Goal: Communication & Community: Answer question/provide support

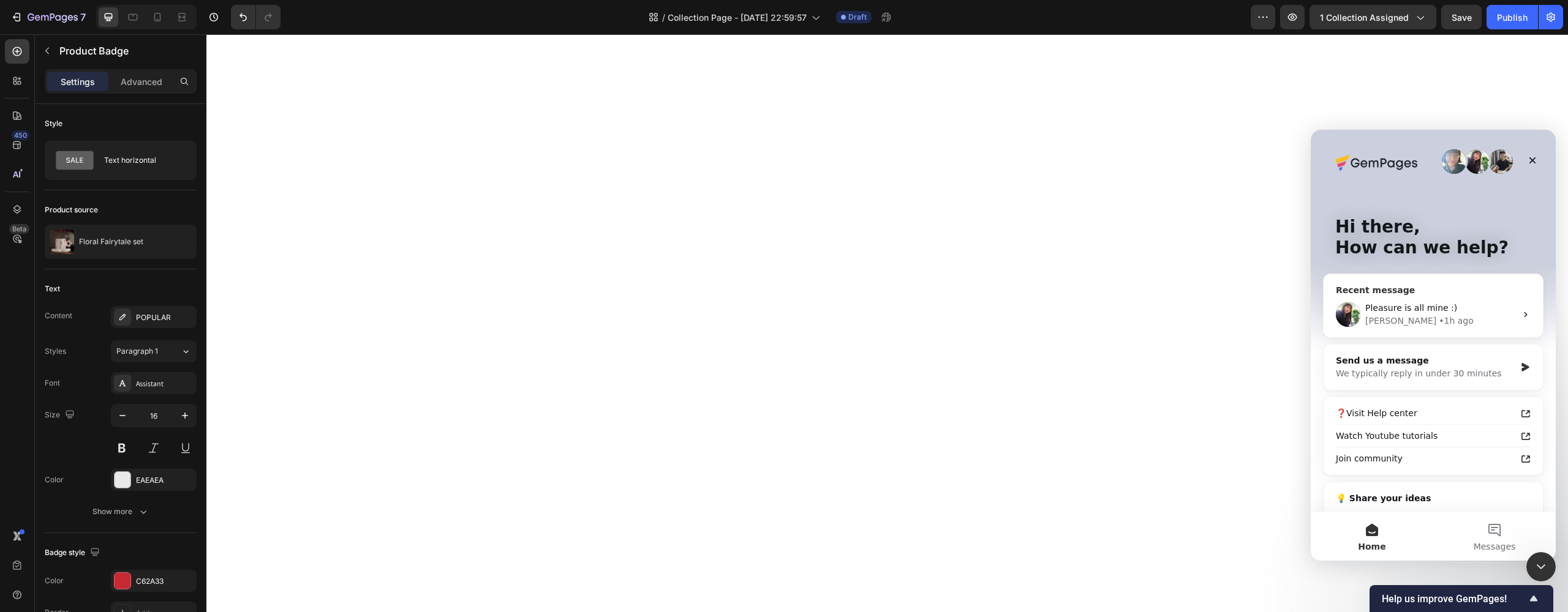
scroll to position [530, 0]
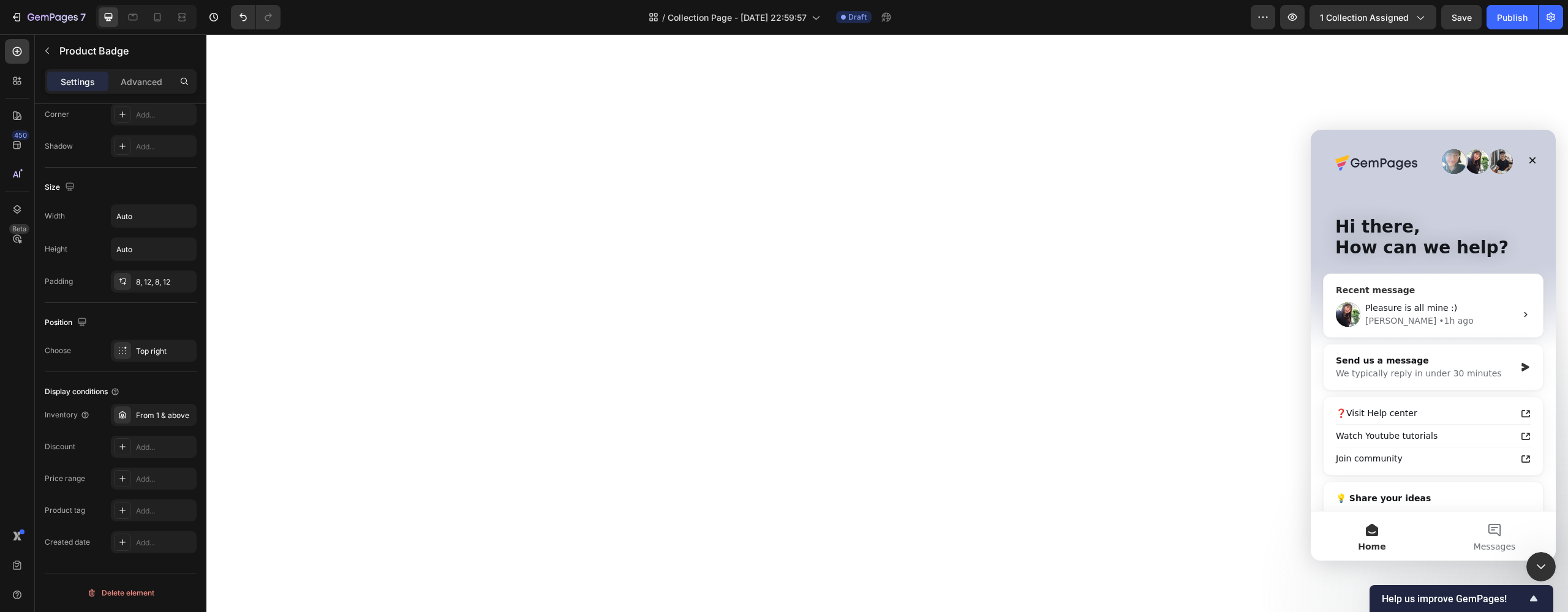
click at [1391, 302] on div "Pleasure is all mine :)" at bounding box center [1440, 308] width 151 height 13
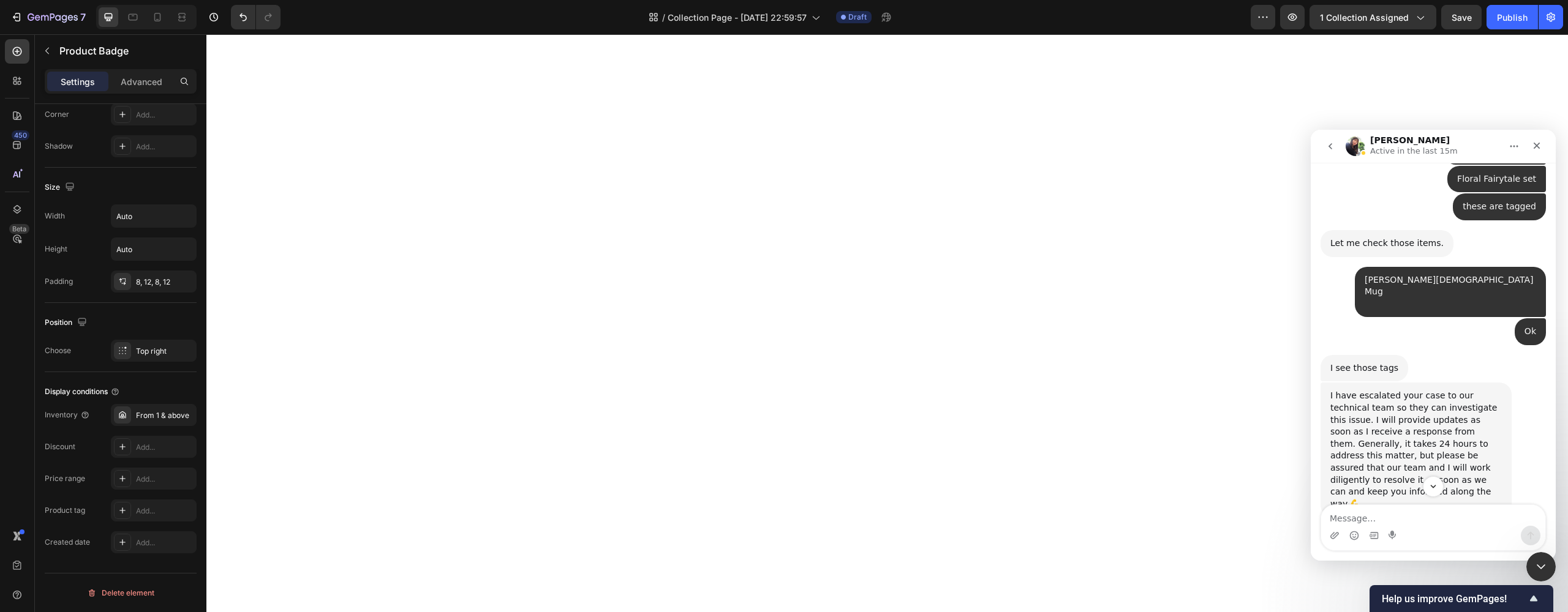
scroll to position [2707, 0]
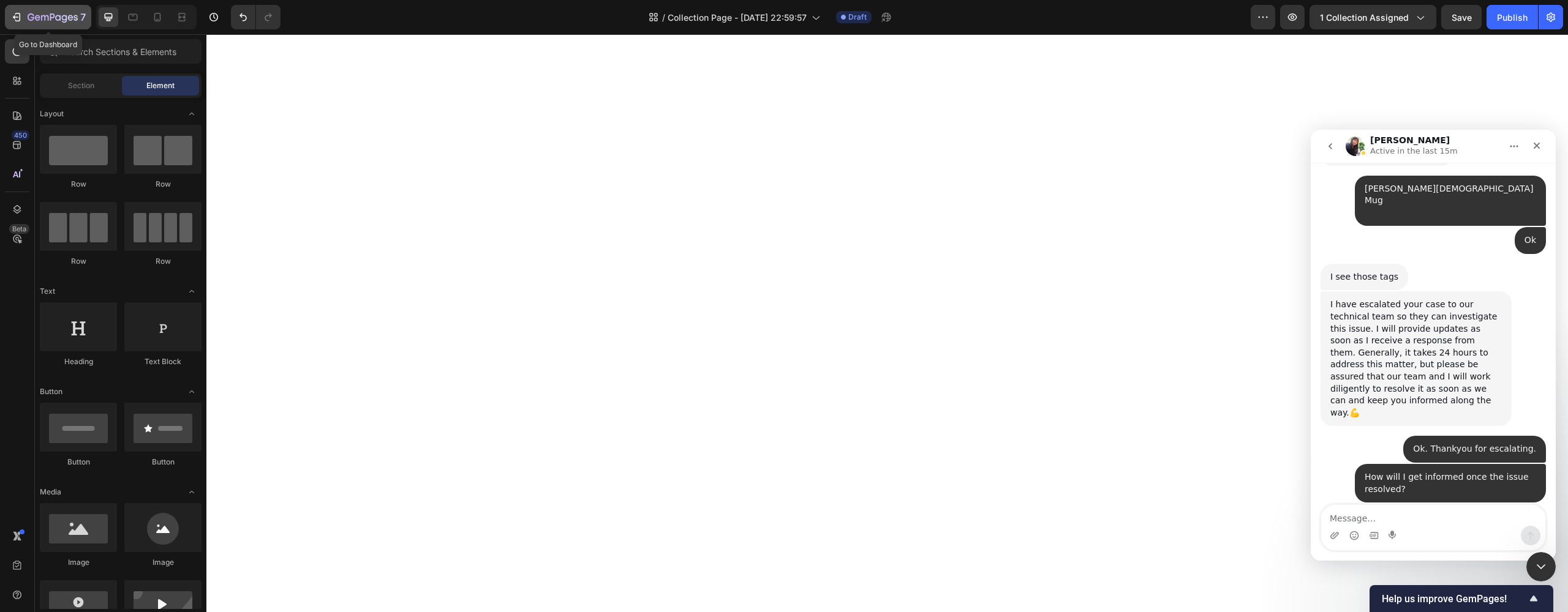
click at [34, 20] on icon "button" at bounding box center [52, 18] width 50 height 11
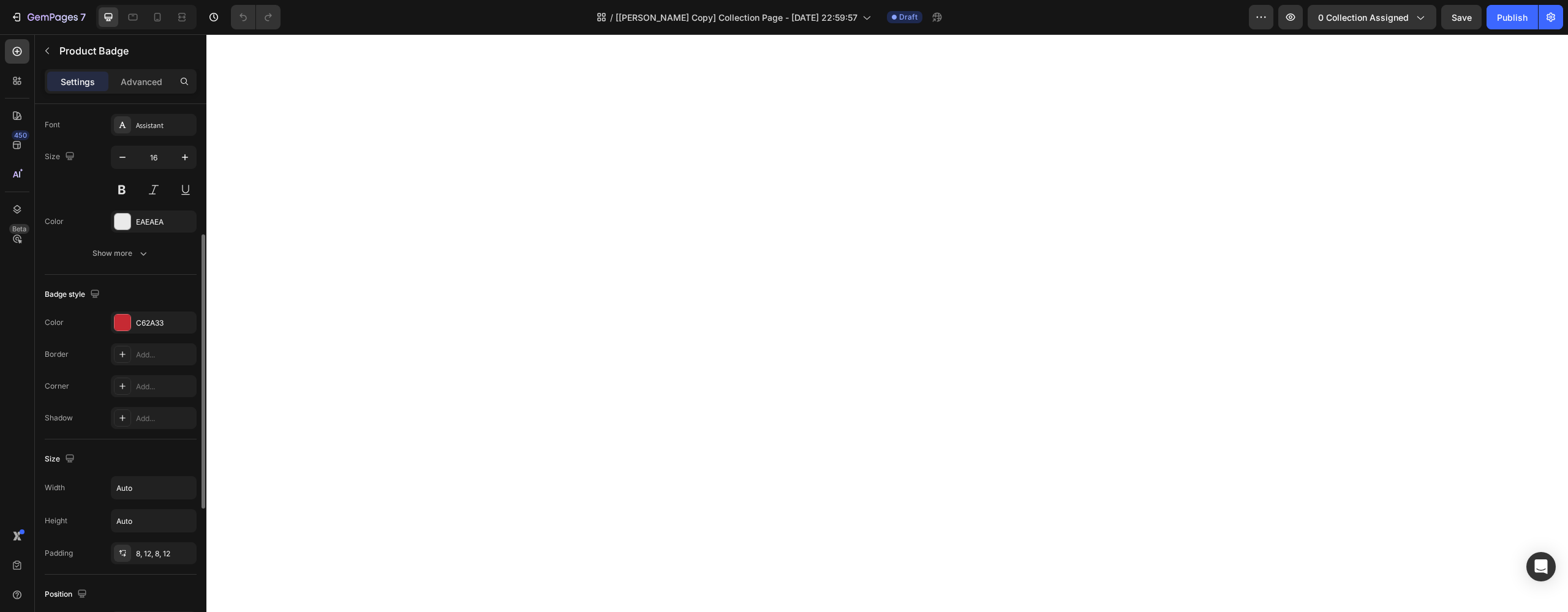
scroll to position [515, 0]
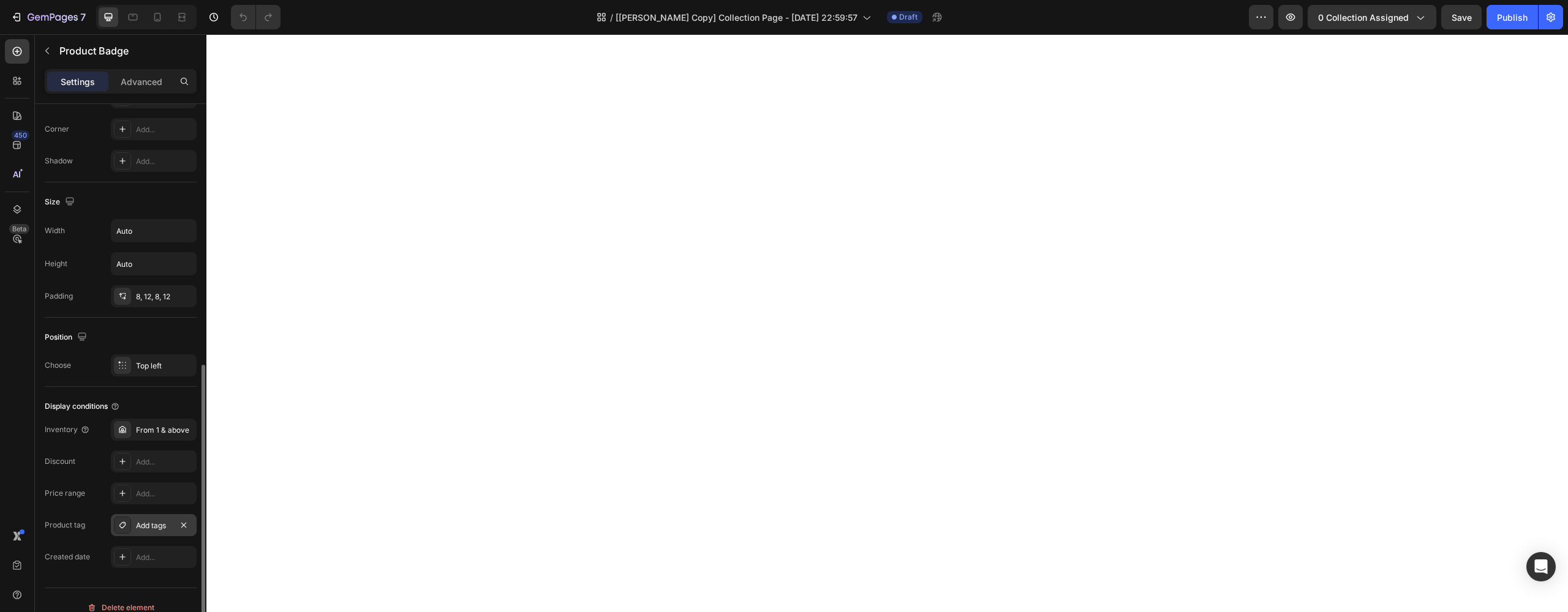
click at [130, 531] on div at bounding box center [123, 525] width 17 height 17
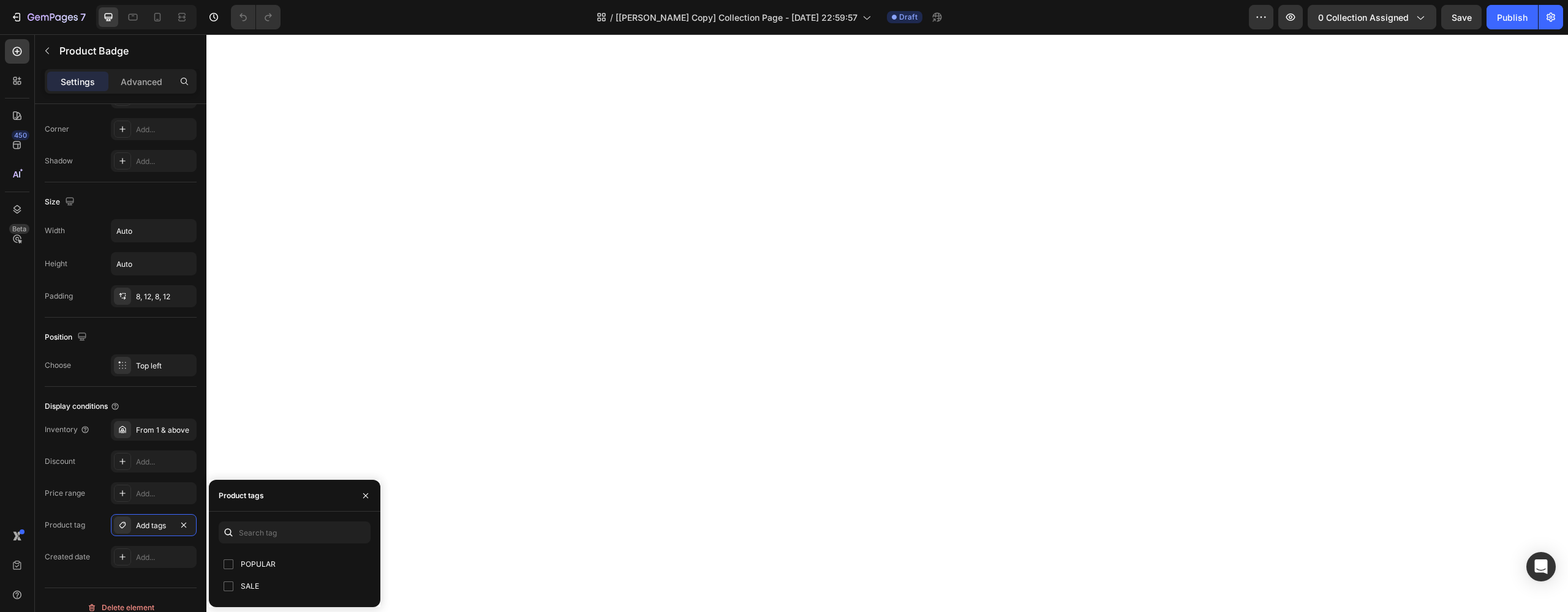
click at [229, 565] on input "checkbox" at bounding box center [228, 565] width 10 height 10
checkbox input "true"
click at [228, 586] on input "checkbox" at bounding box center [228, 586] width 10 height 10
checkbox input "true"
click at [282, 540] on input "text" at bounding box center [294, 532] width 152 height 22
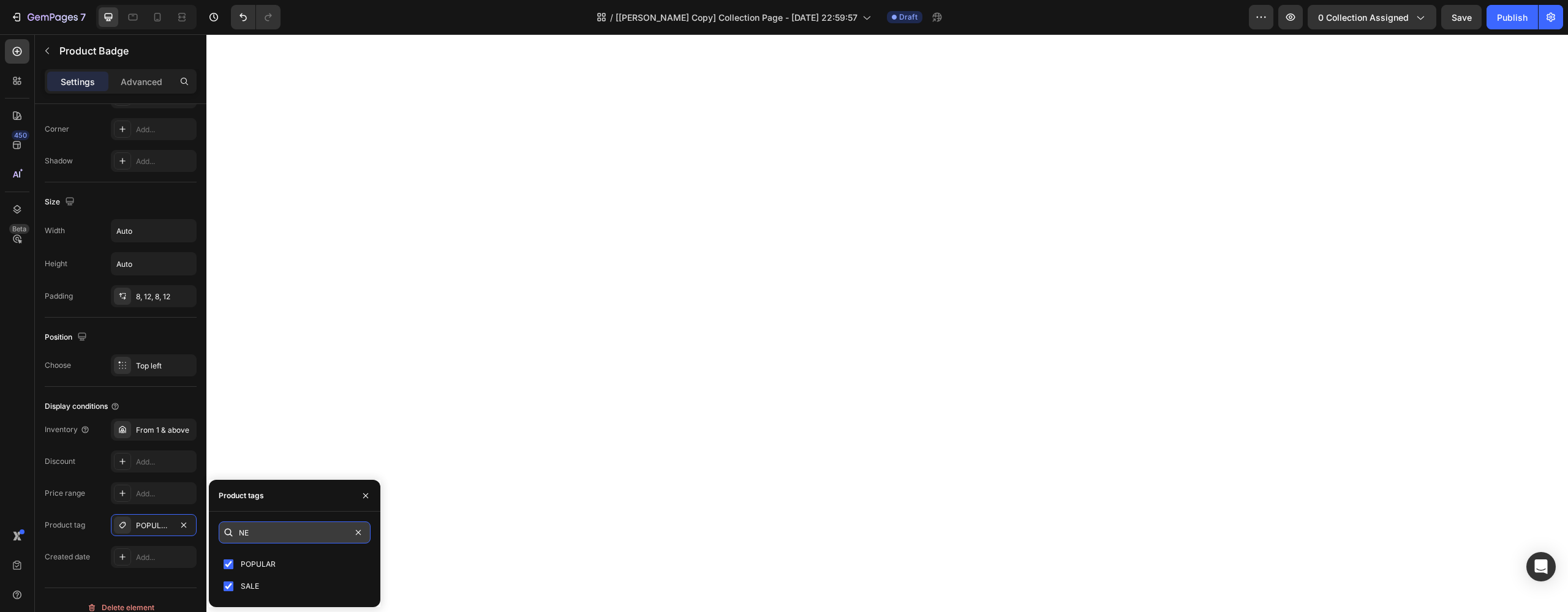
type input "NEW"
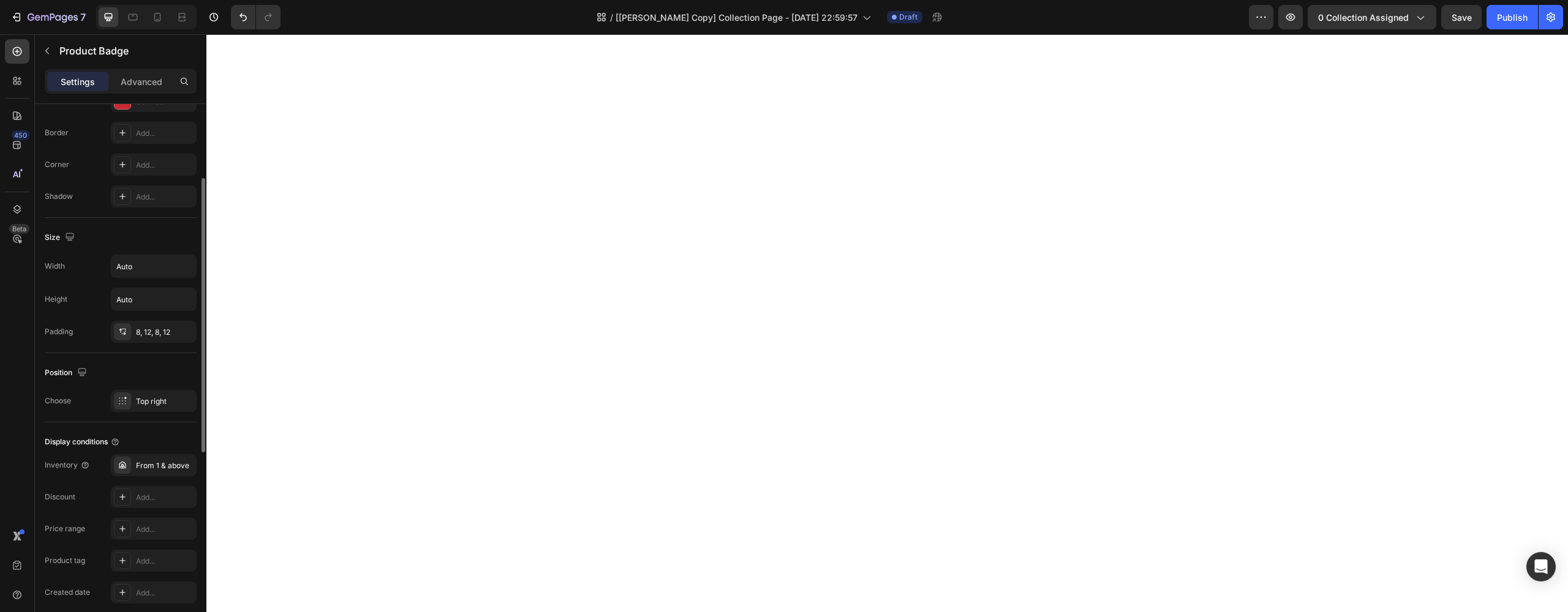
scroll to position [530, 0]
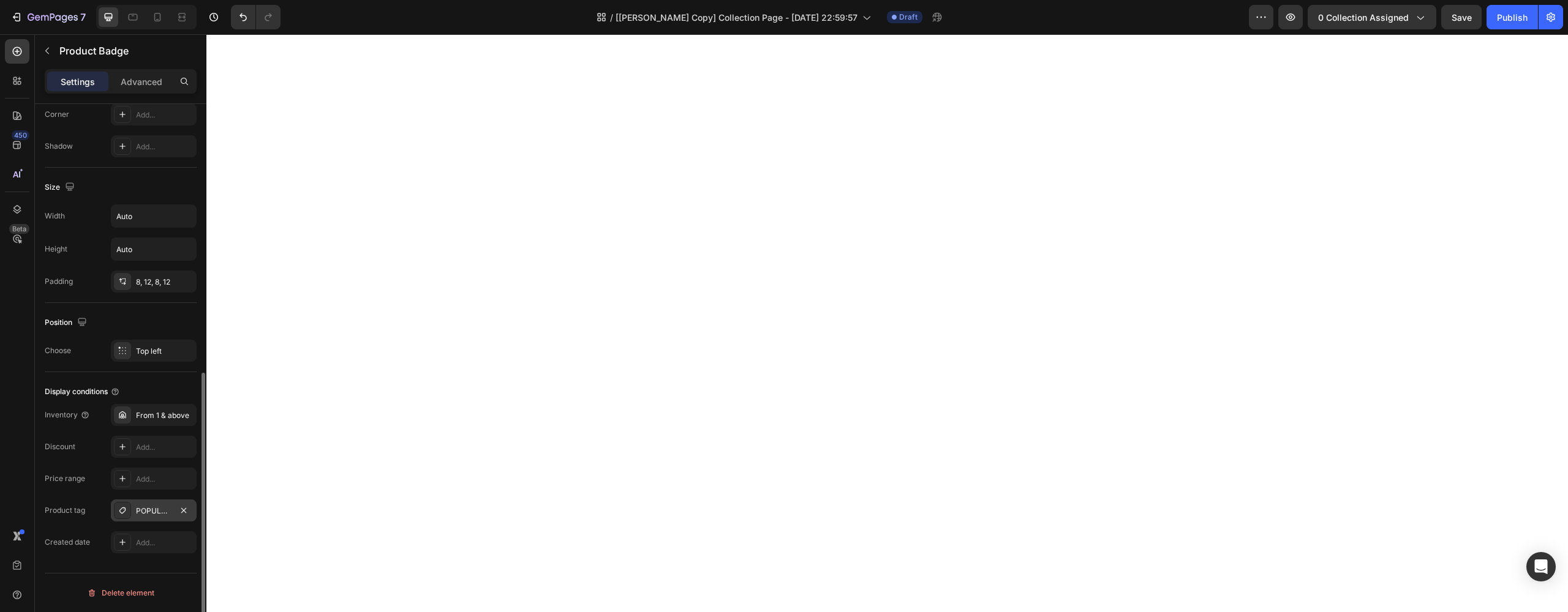
click at [162, 511] on div "POPULAR, SALE" at bounding box center [154, 511] width 35 height 11
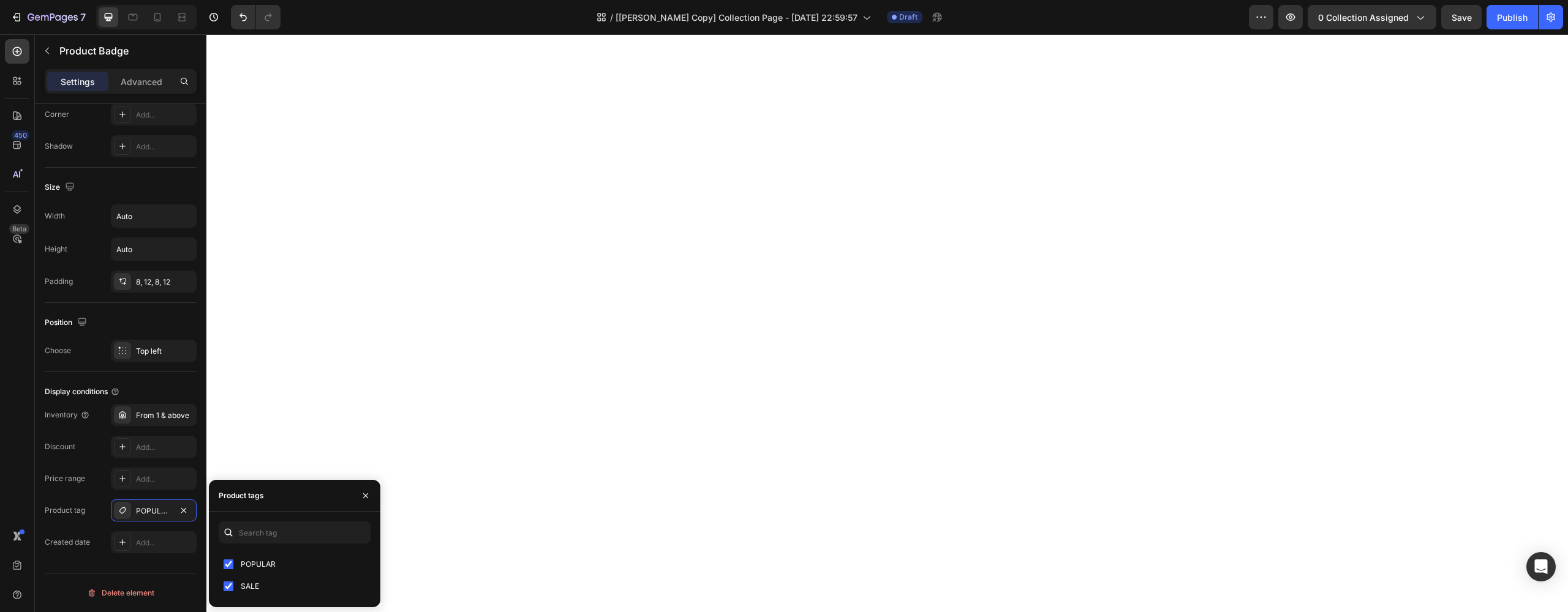
click at [232, 568] on input "checkbox" at bounding box center [228, 565] width 10 height 10
checkbox input "false"
click at [85, 502] on div "Product tag SALE" at bounding box center [121, 510] width 152 height 22
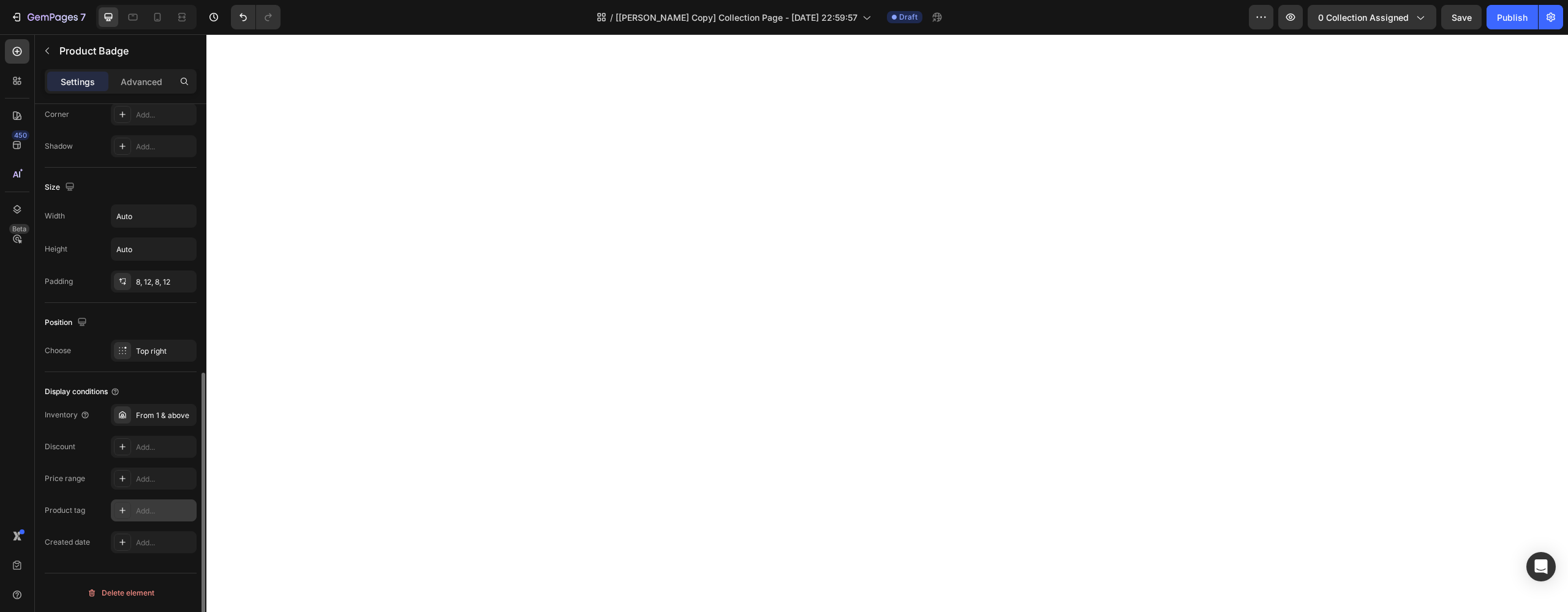
click at [126, 511] on icon at bounding box center [123, 511] width 10 height 10
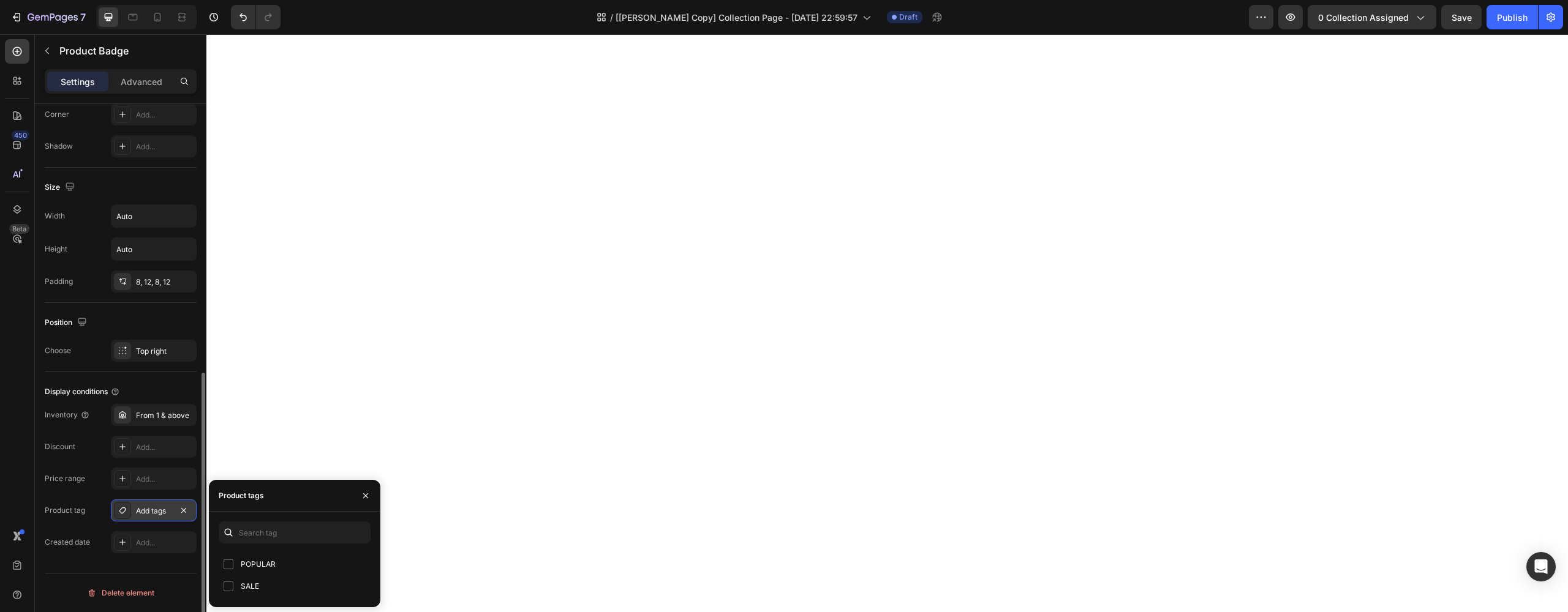
click at [232, 569] on input "checkbox" at bounding box center [228, 565] width 10 height 10
checkbox input "true"
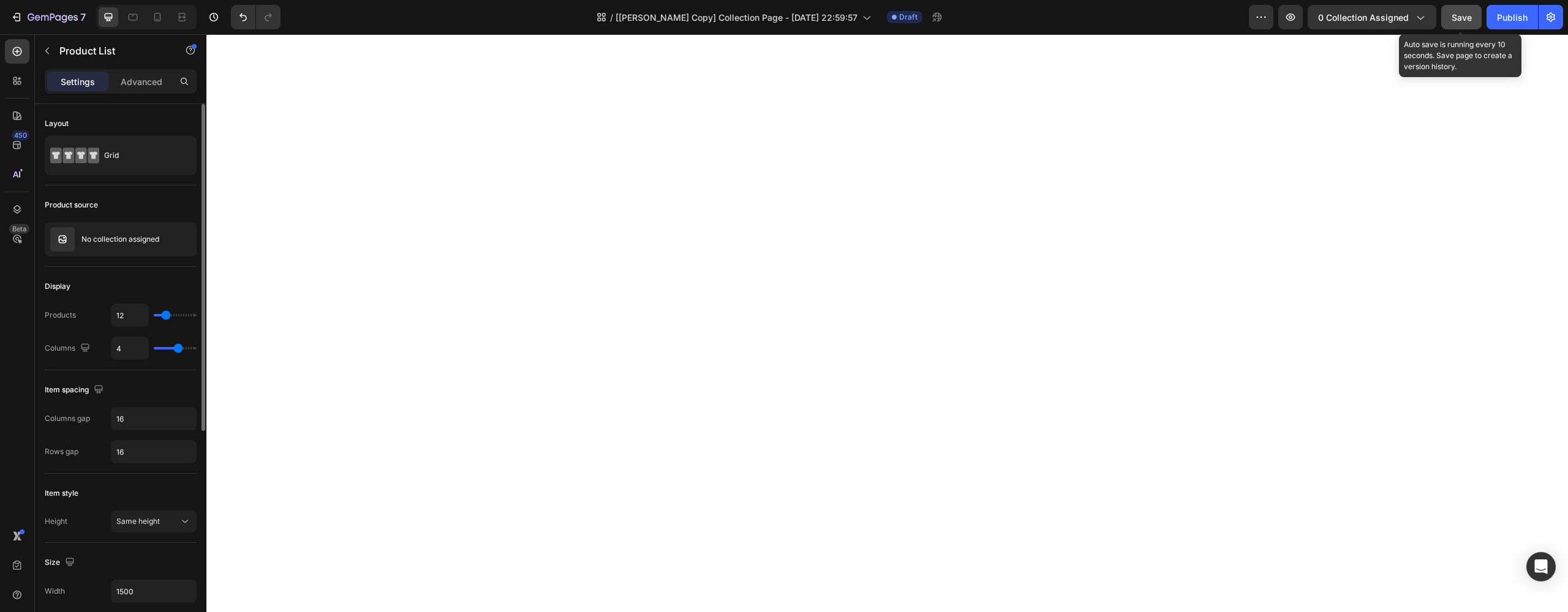
click at [1458, 17] on span "Save" at bounding box center [1462, 17] width 21 height 11
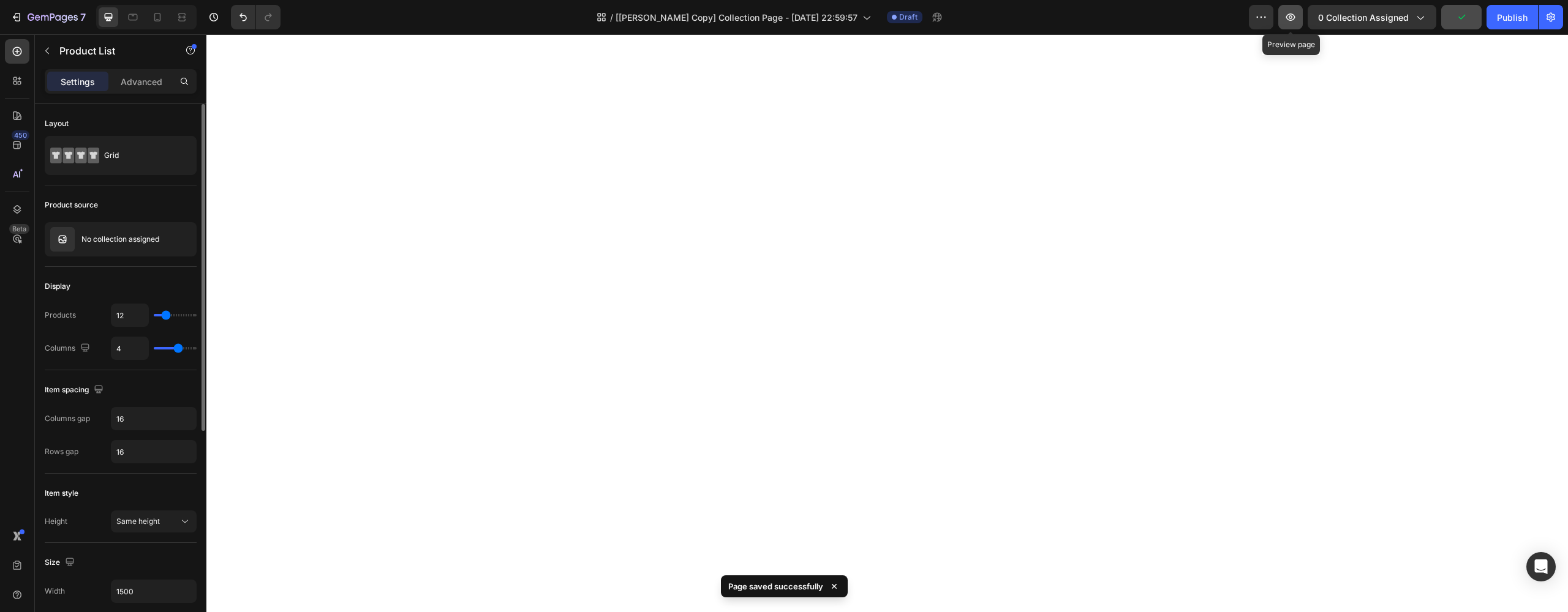
click at [1294, 24] on button "button" at bounding box center [1290, 17] width 25 height 25
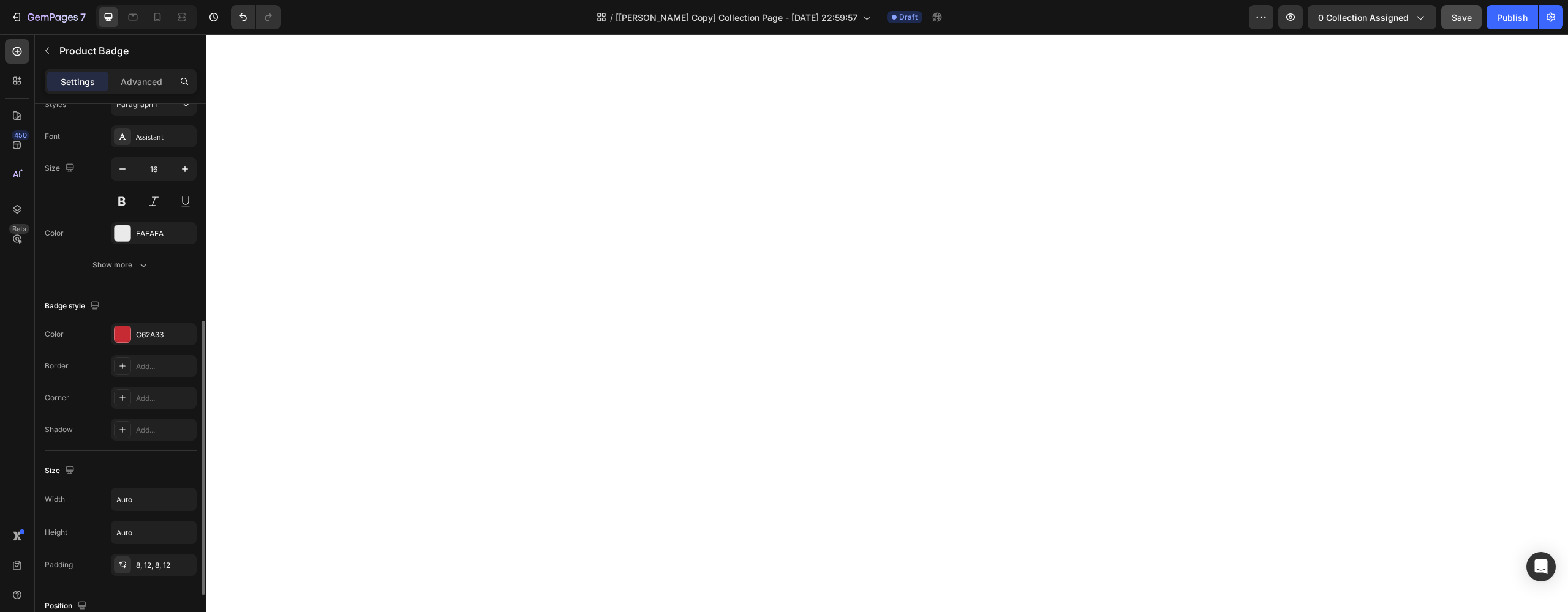
scroll to position [530, 0]
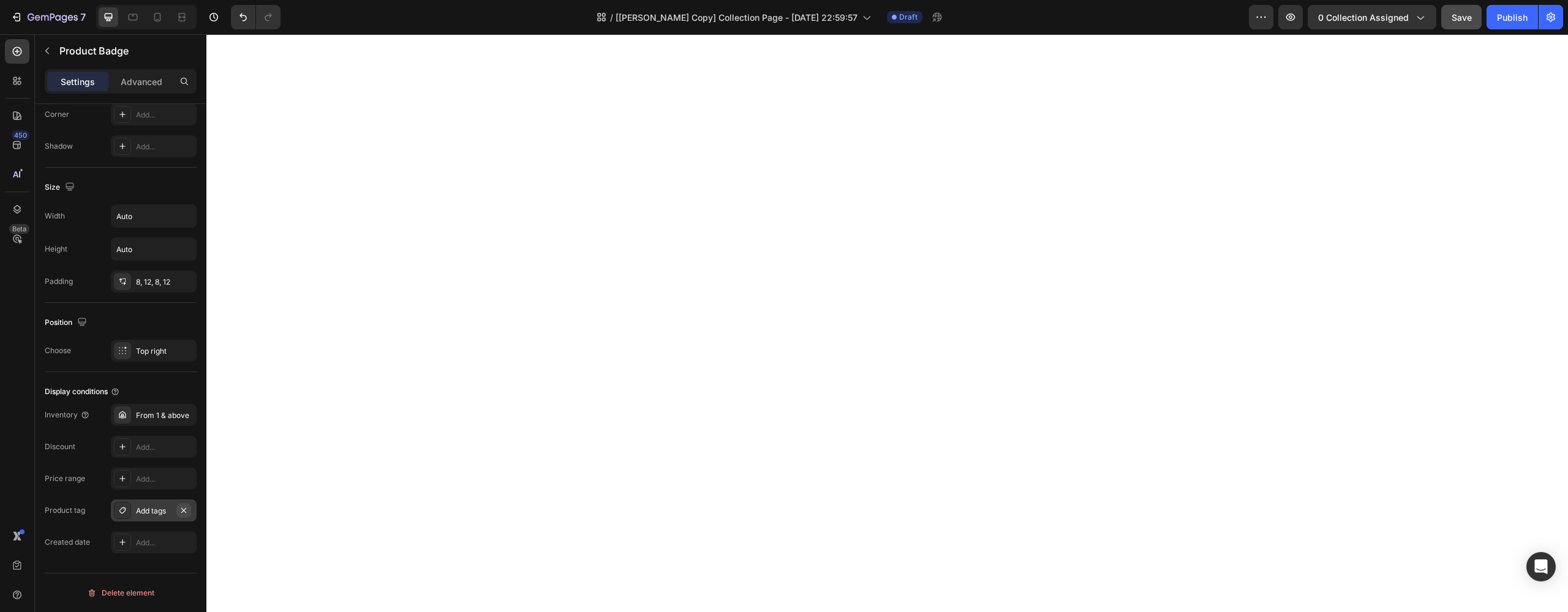
click at [183, 513] on icon "button" at bounding box center [184, 511] width 10 height 10
click at [89, 484] on div "Price range Add..." at bounding box center [121, 478] width 152 height 22
click at [1289, 20] on icon "button" at bounding box center [1290, 17] width 12 height 12
click at [40, 13] on icon "button" at bounding box center [52, 18] width 50 height 11
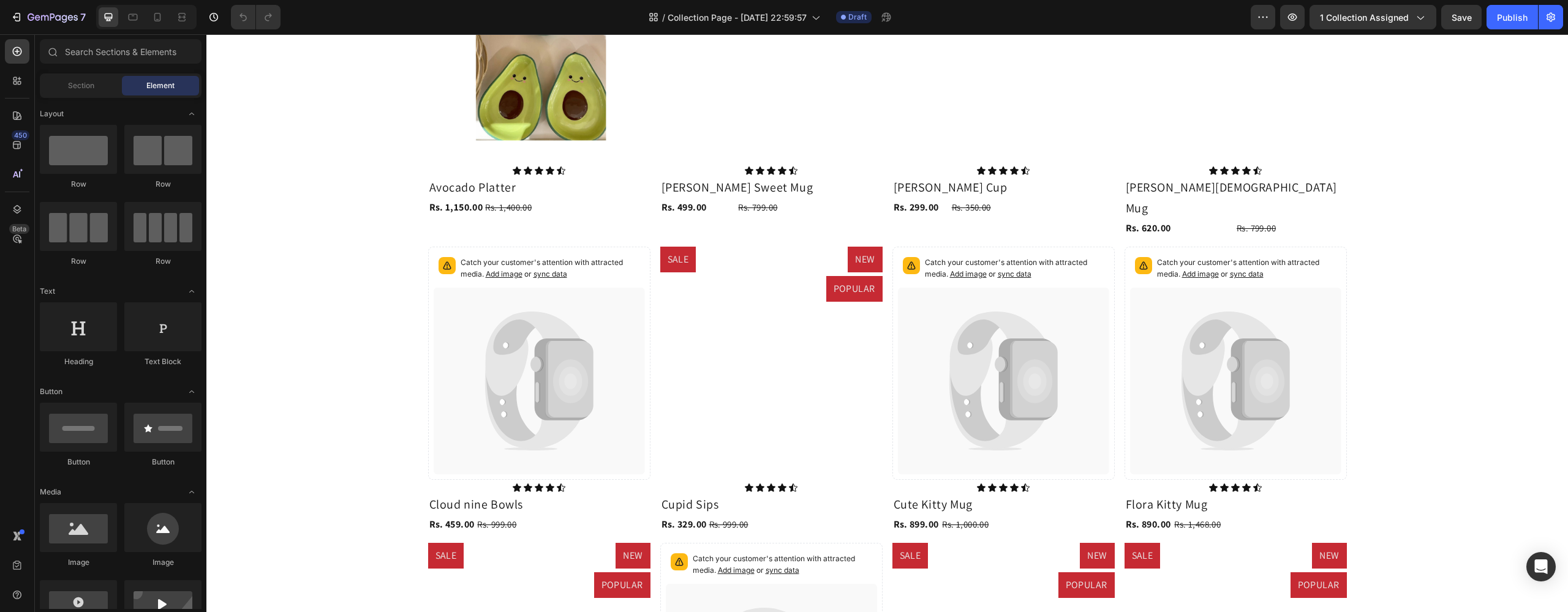
scroll to position [434, 0]
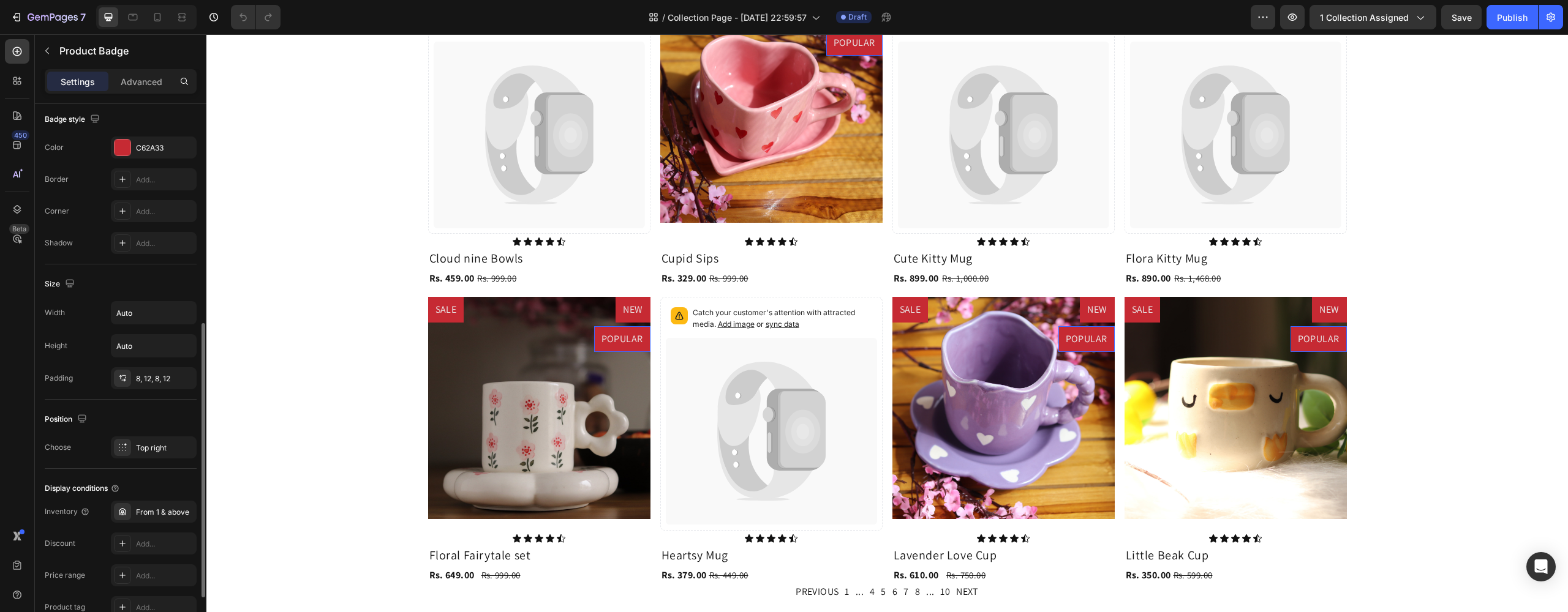
scroll to position [530, 0]
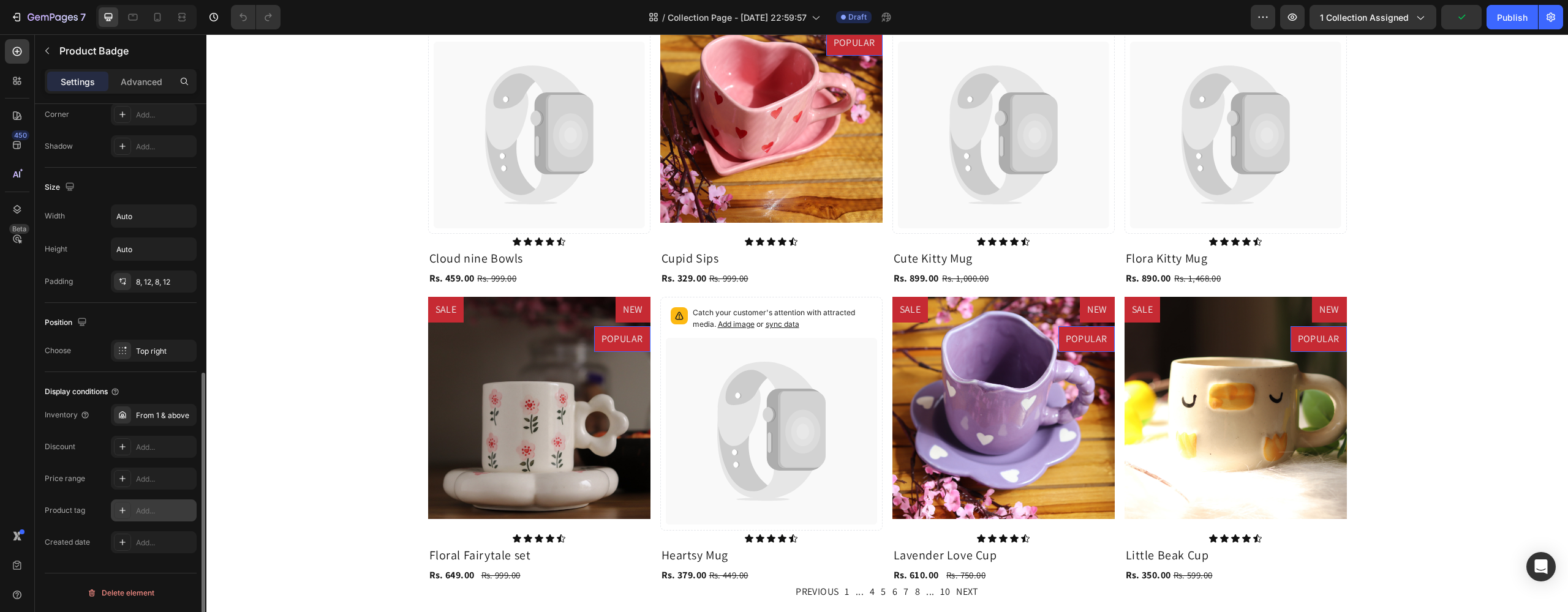
click at [128, 509] on div at bounding box center [123, 510] width 17 height 17
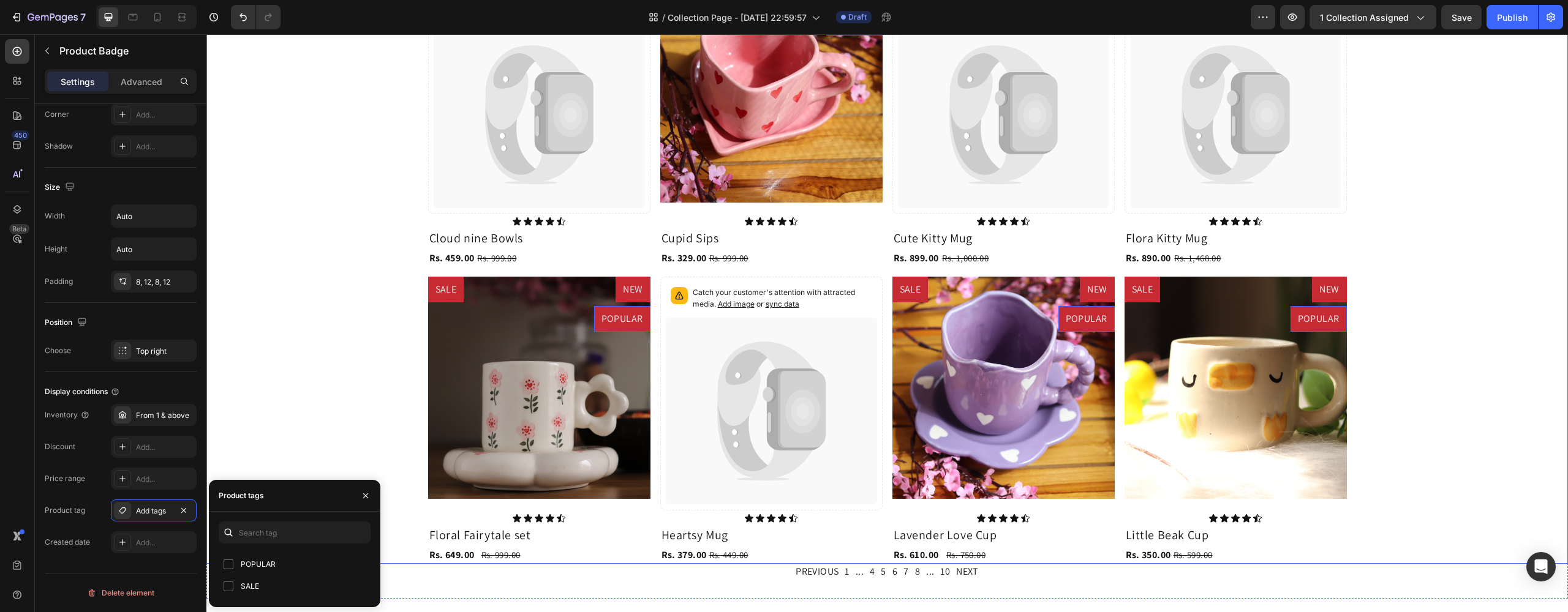
scroll to position [496, 0]
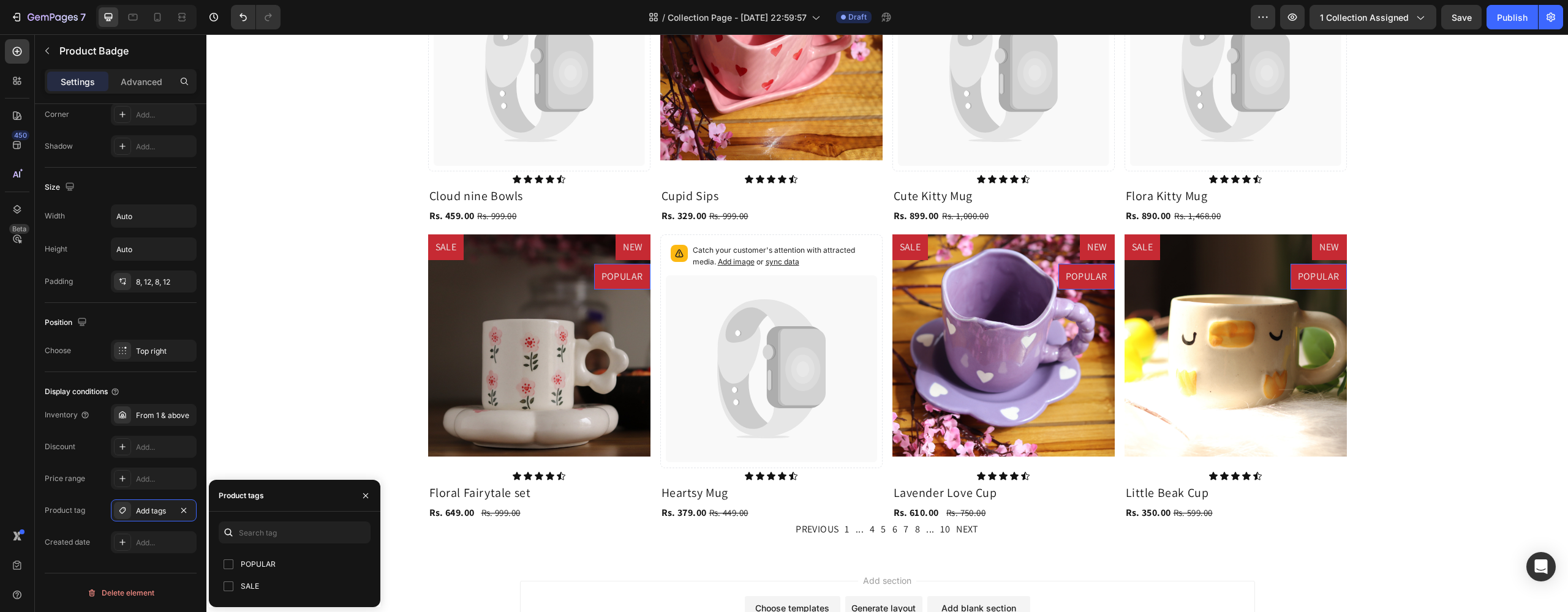
click at [232, 567] on input "checkbox" at bounding box center [228, 565] width 10 height 10
checkbox input "true"
click at [93, 453] on div "Discount Add..." at bounding box center [121, 446] width 152 height 22
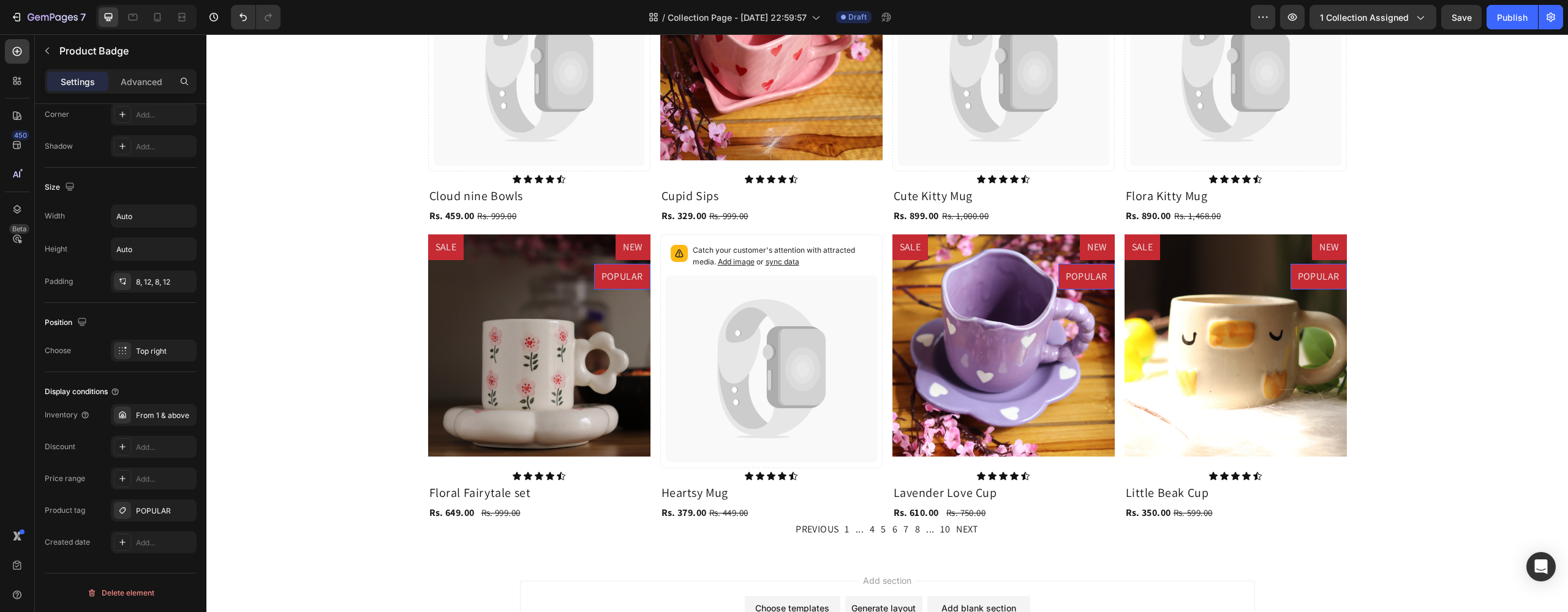
click at [142, 511] on div "Add tags" at bounding box center [154, 511] width 35 height 11
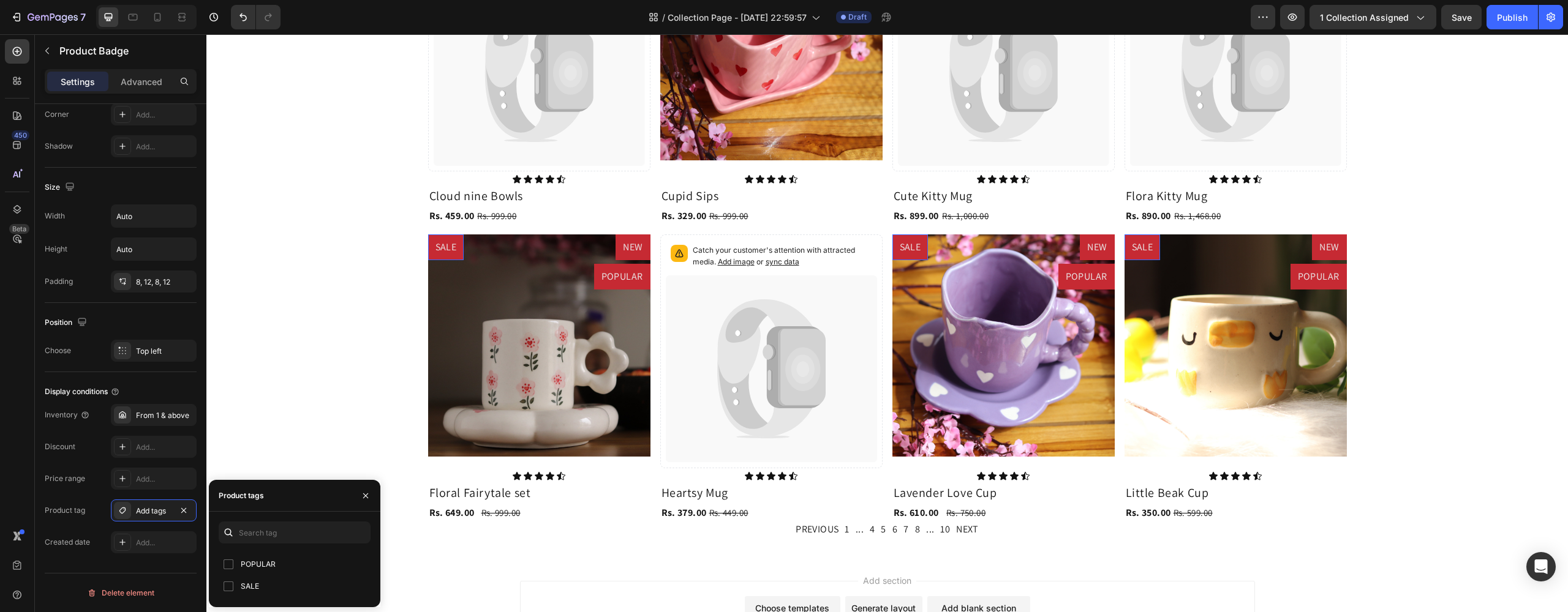
click at [232, 587] on input "checkbox" at bounding box center [228, 586] width 10 height 10
checkbox input "true"
click at [90, 490] on div "Inventory From 1 & above Discount Add... Price range Add... Product tag SALE Cr…" at bounding box center [121, 478] width 152 height 149
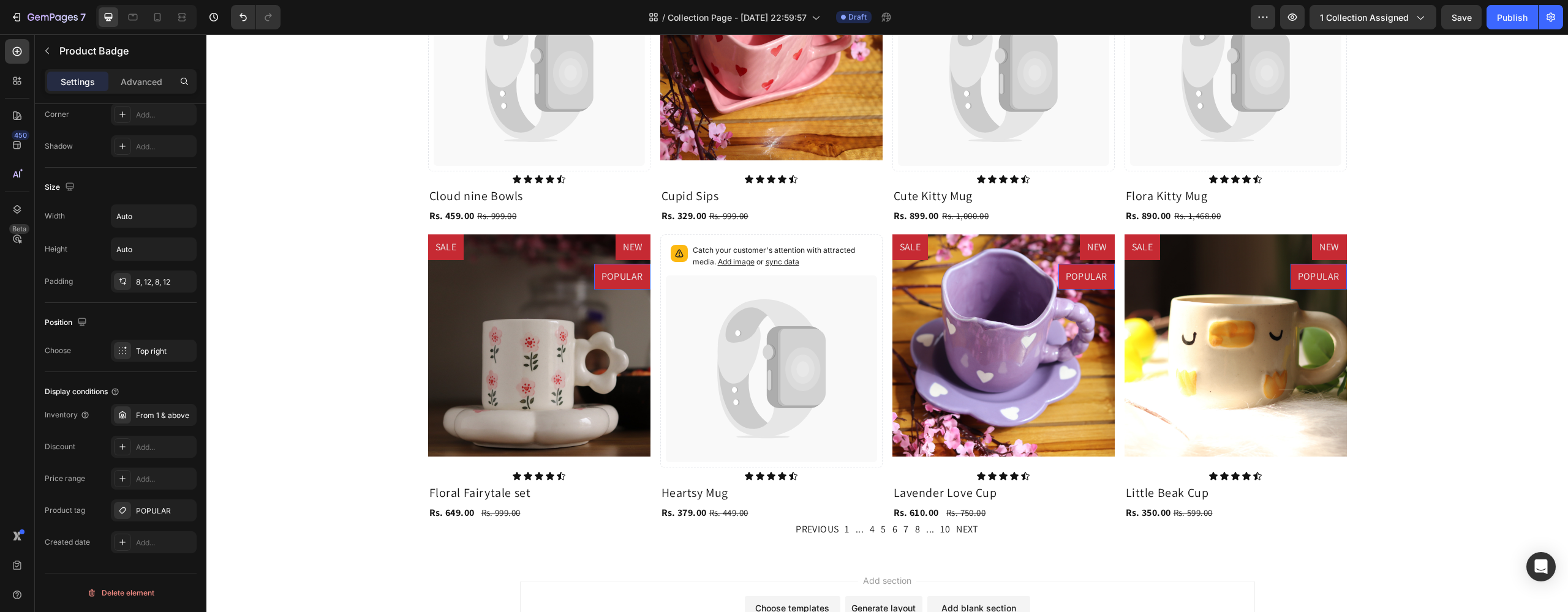
click at [146, 515] on div "Add tags" at bounding box center [154, 511] width 35 height 11
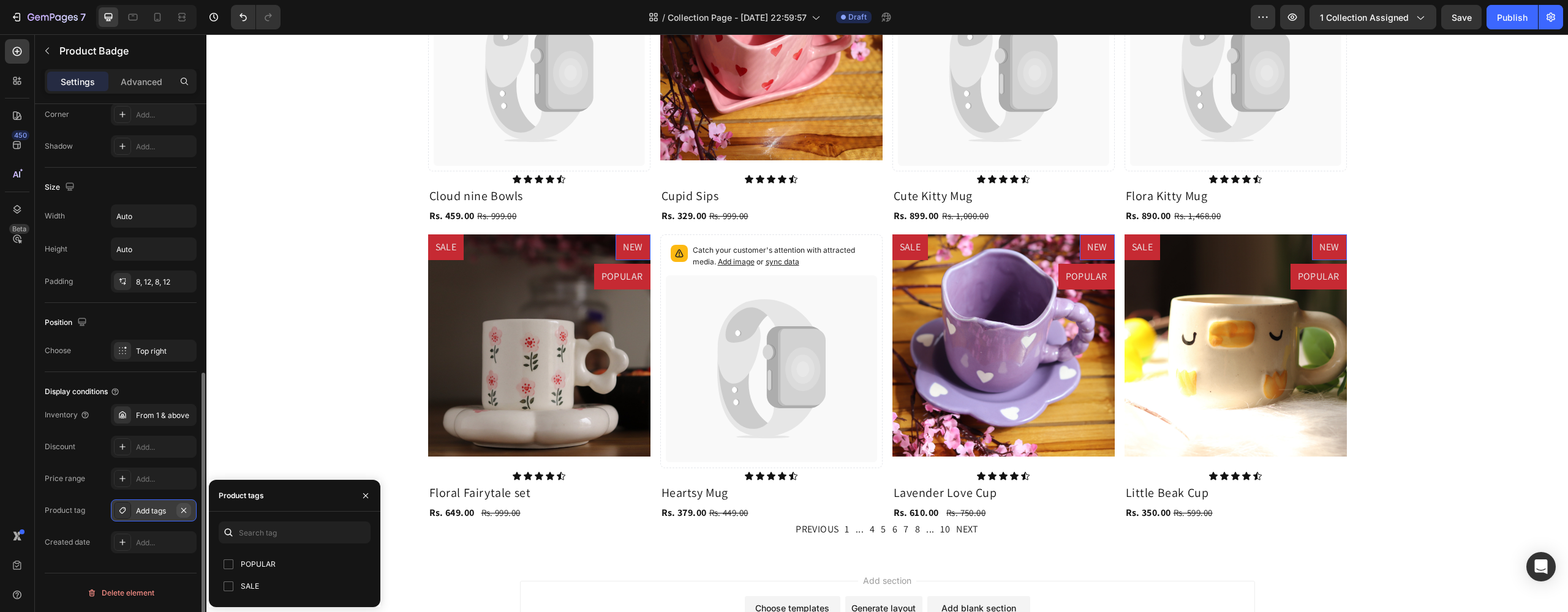
click at [184, 511] on icon "button" at bounding box center [184, 511] width 10 height 10
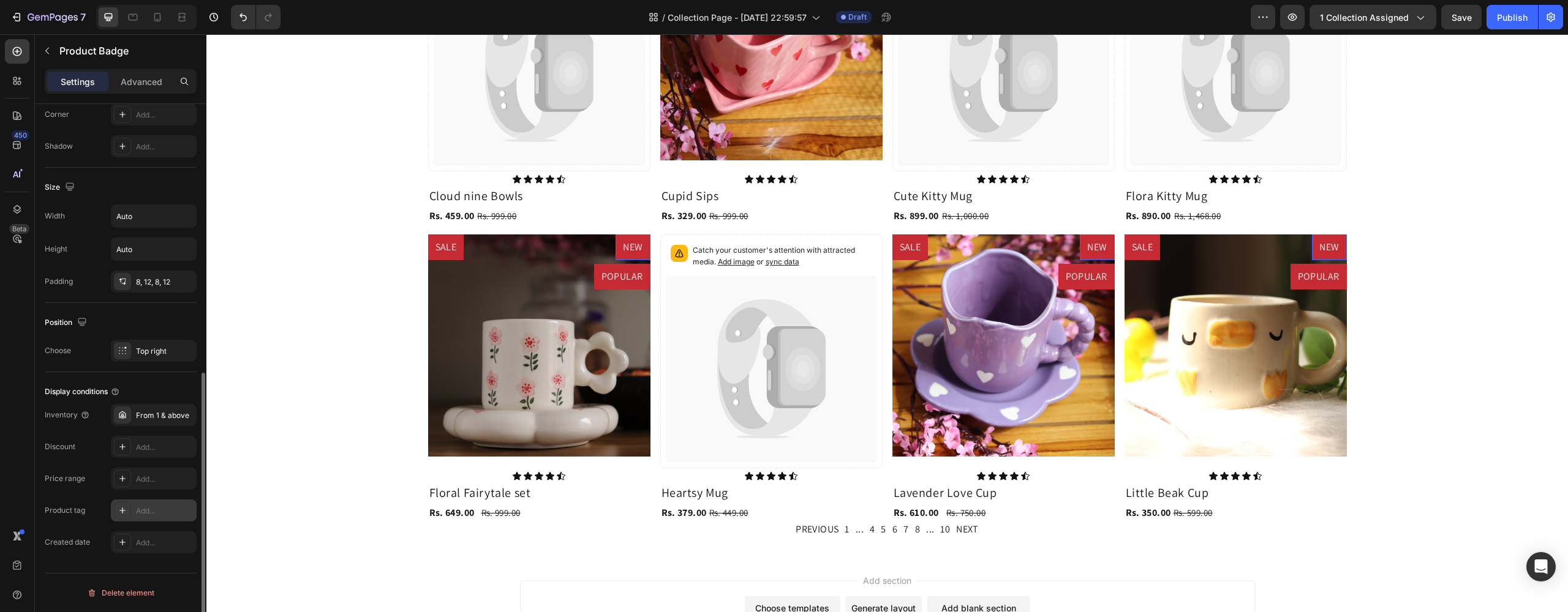
click at [77, 499] on div "Inventory From 1 & above Discount Add... Price range Add... Product tag Add... …" at bounding box center [121, 478] width 152 height 149
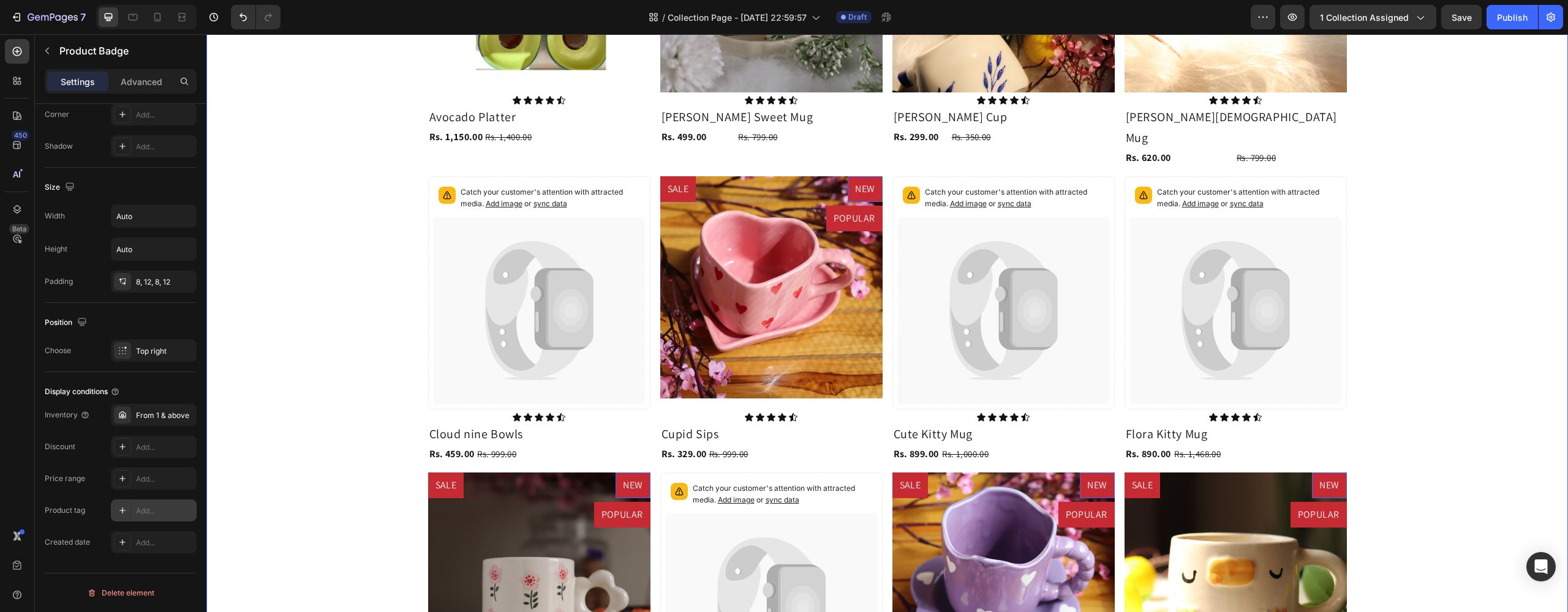
scroll to position [375, 0]
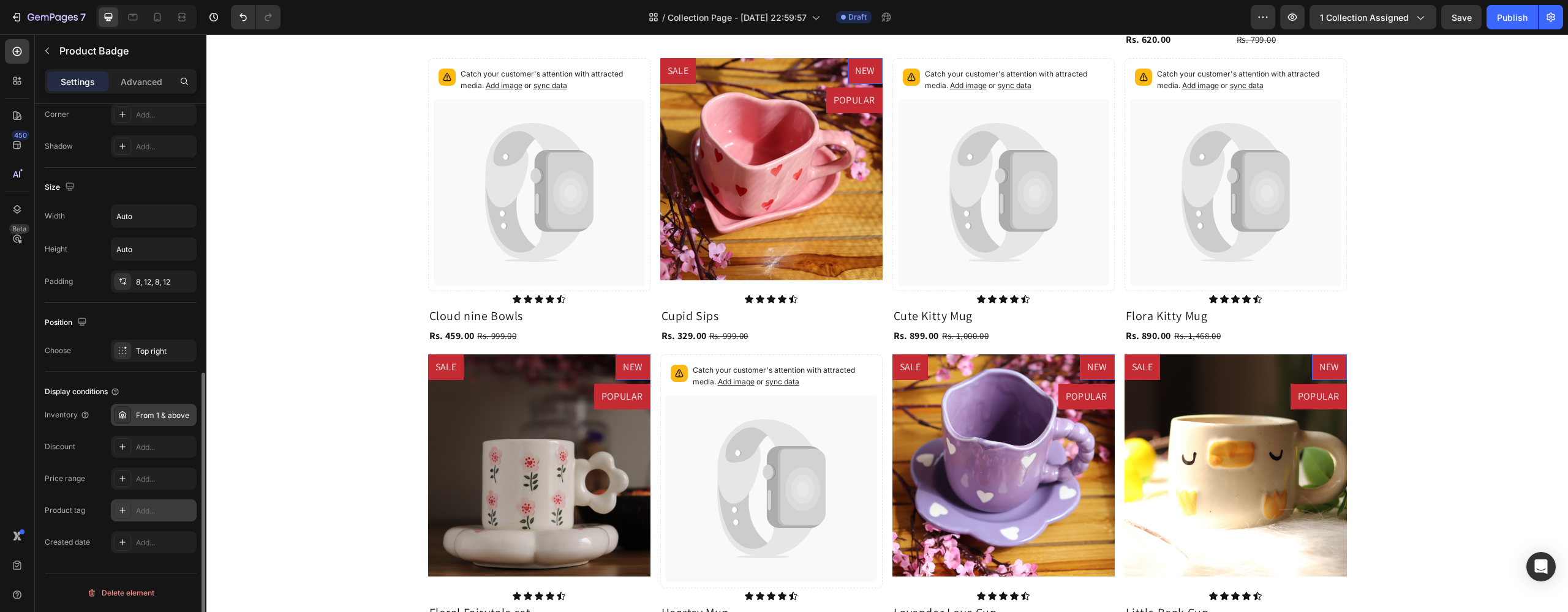
click at [149, 415] on div "From 1 & above" at bounding box center [164, 416] width 57 height 11
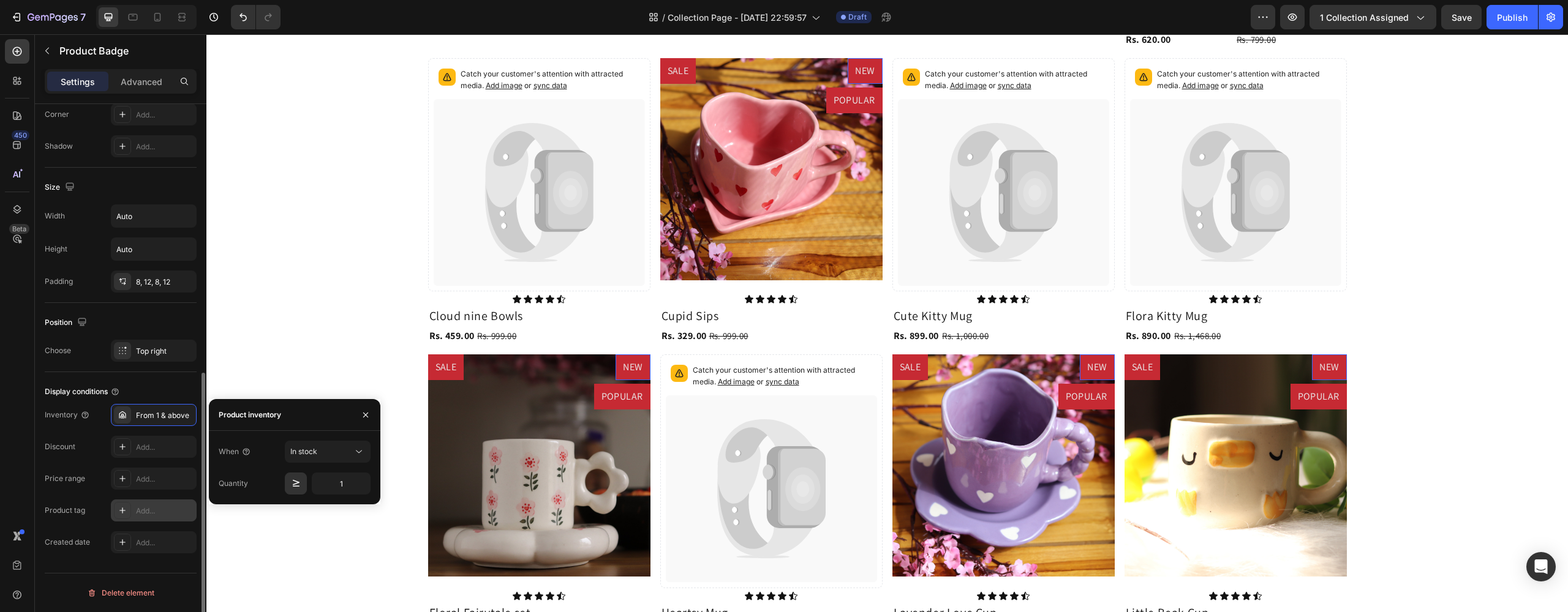
click at [73, 463] on div "Inventory From 1 & above Discount Add... Price range Add... Product tag Add... …" at bounding box center [121, 478] width 152 height 149
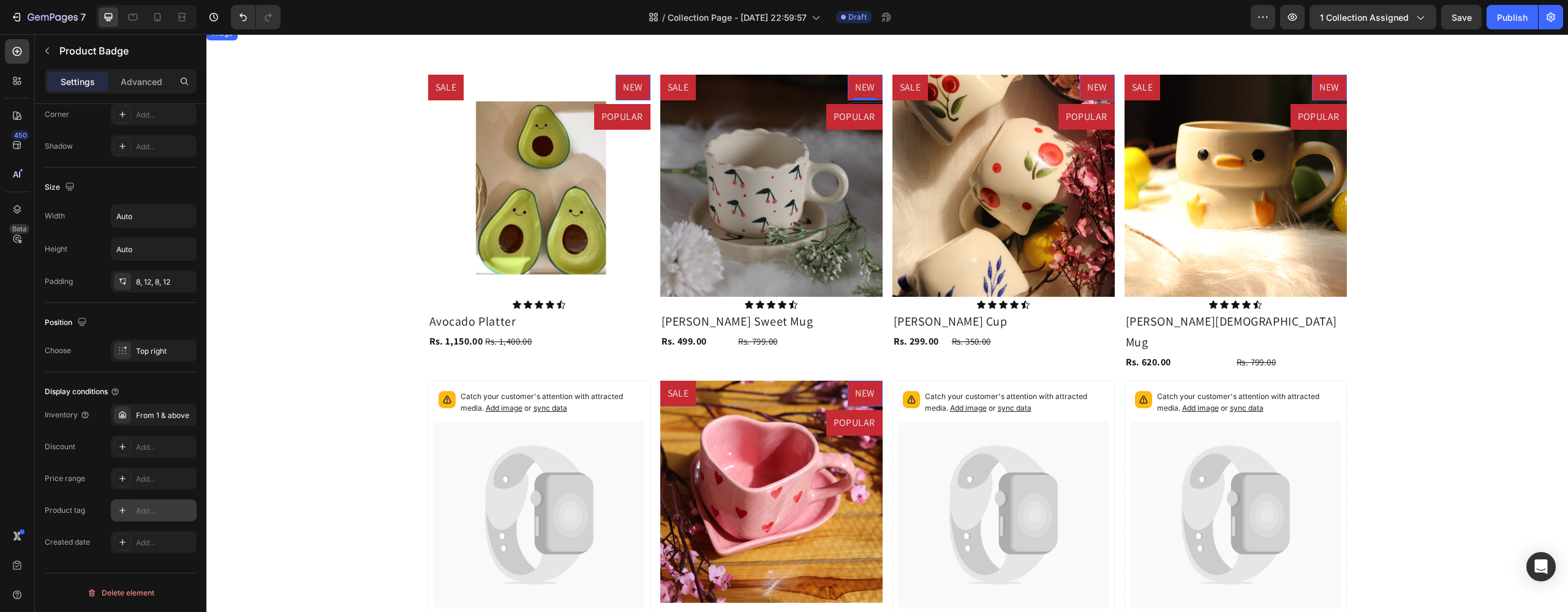
scroll to position [308, 0]
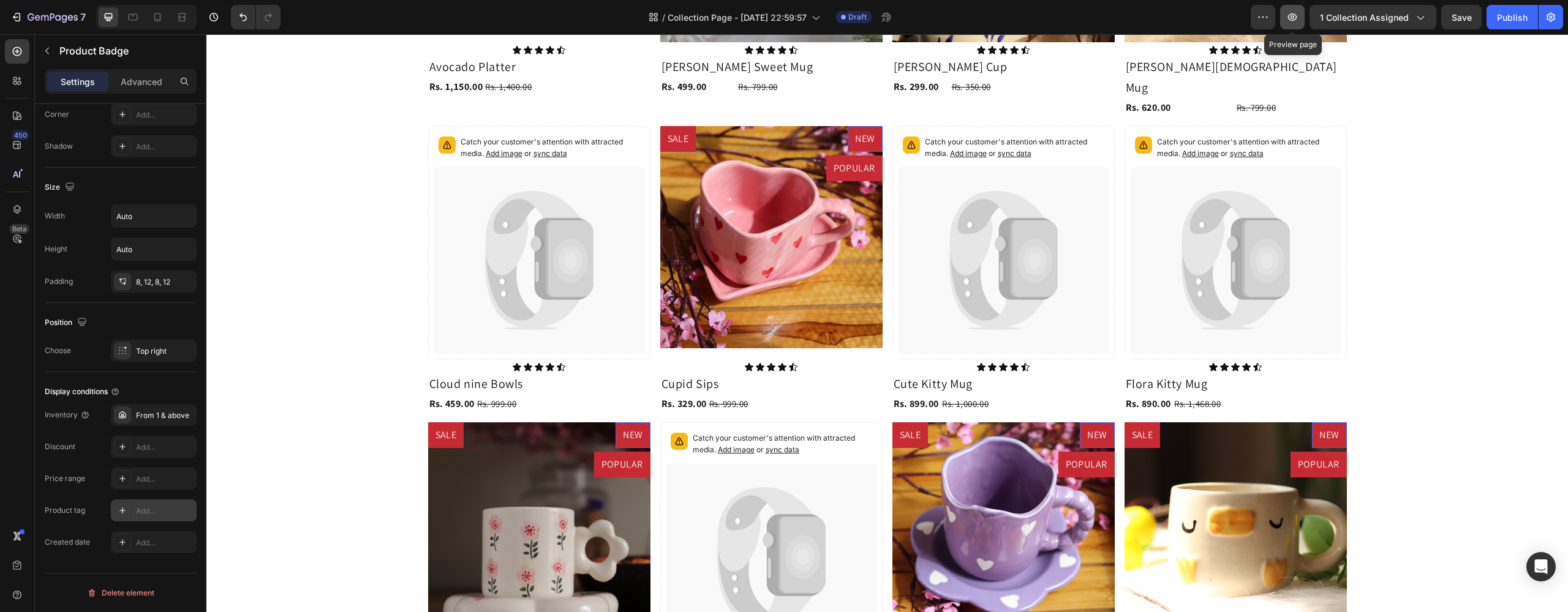
click at [1294, 16] on icon "button" at bounding box center [1292, 17] width 4 height 4
click at [119, 589] on div "Delete element" at bounding box center [121, 593] width 67 height 15
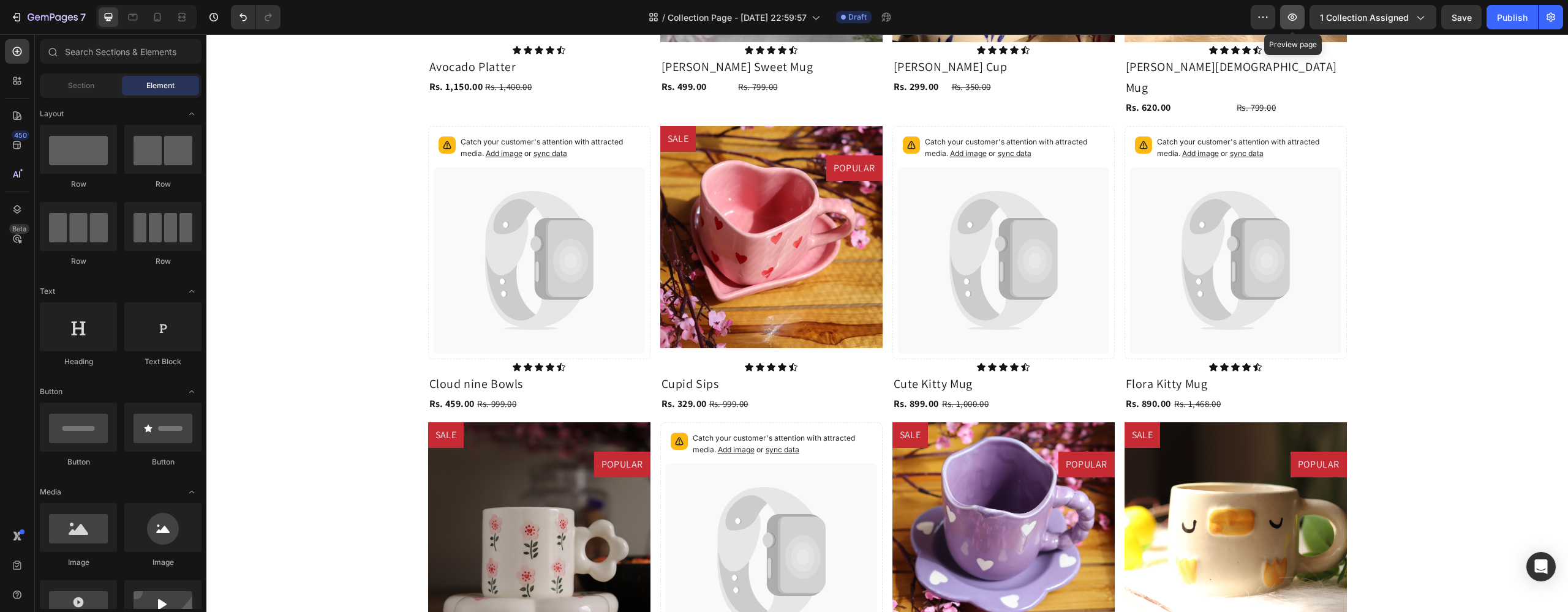
click at [1297, 17] on icon "button" at bounding box center [1292, 17] width 12 height 12
click at [52, 18] on icon "button" at bounding box center [52, 17] width 5 height 7
click at [1545, 567] on icon "Open Intercom Messenger" at bounding box center [1540, 567] width 14 height 16
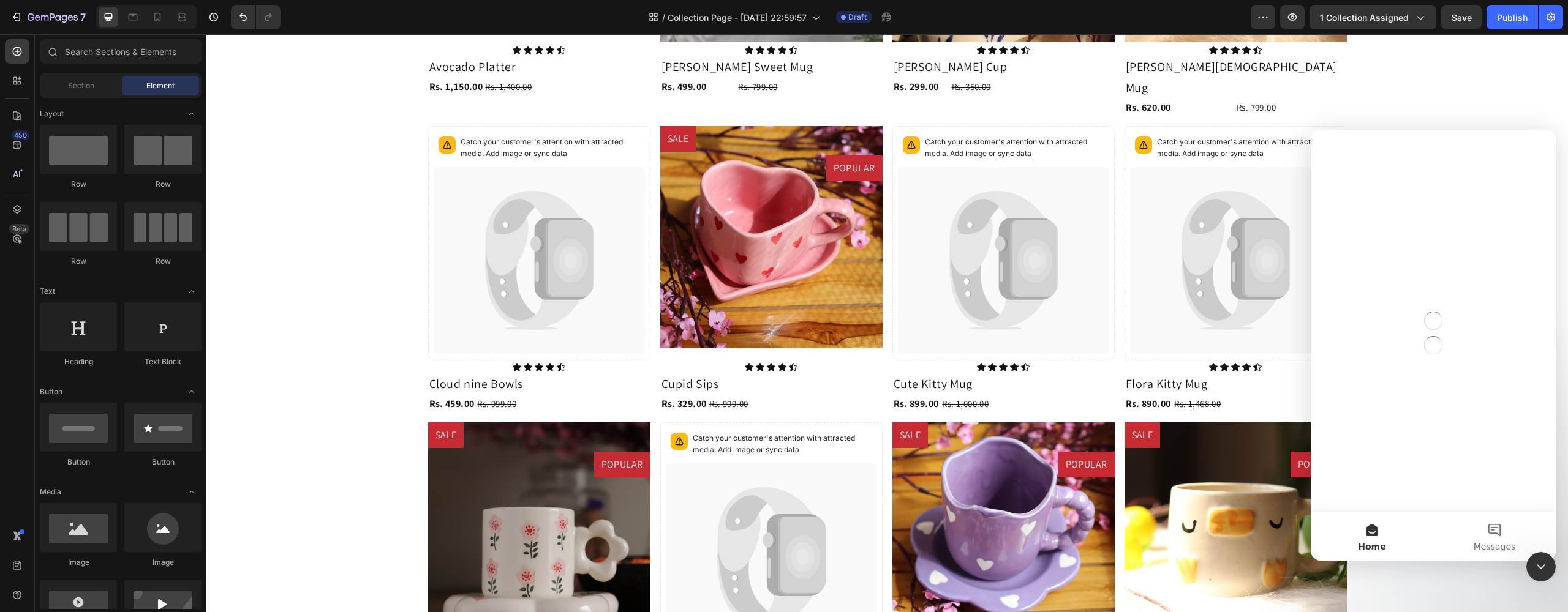
scroll to position [0, 0]
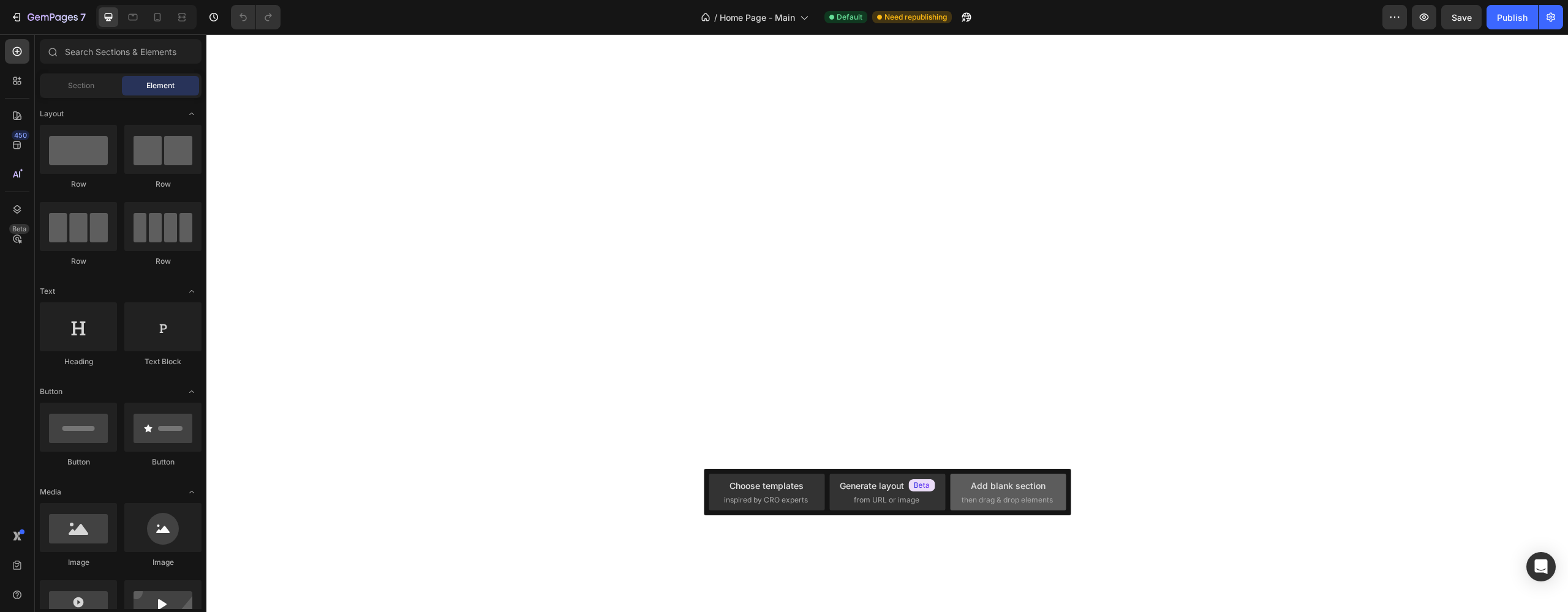
click at [992, 491] on div "Add blank section" at bounding box center [1007, 485] width 74 height 13
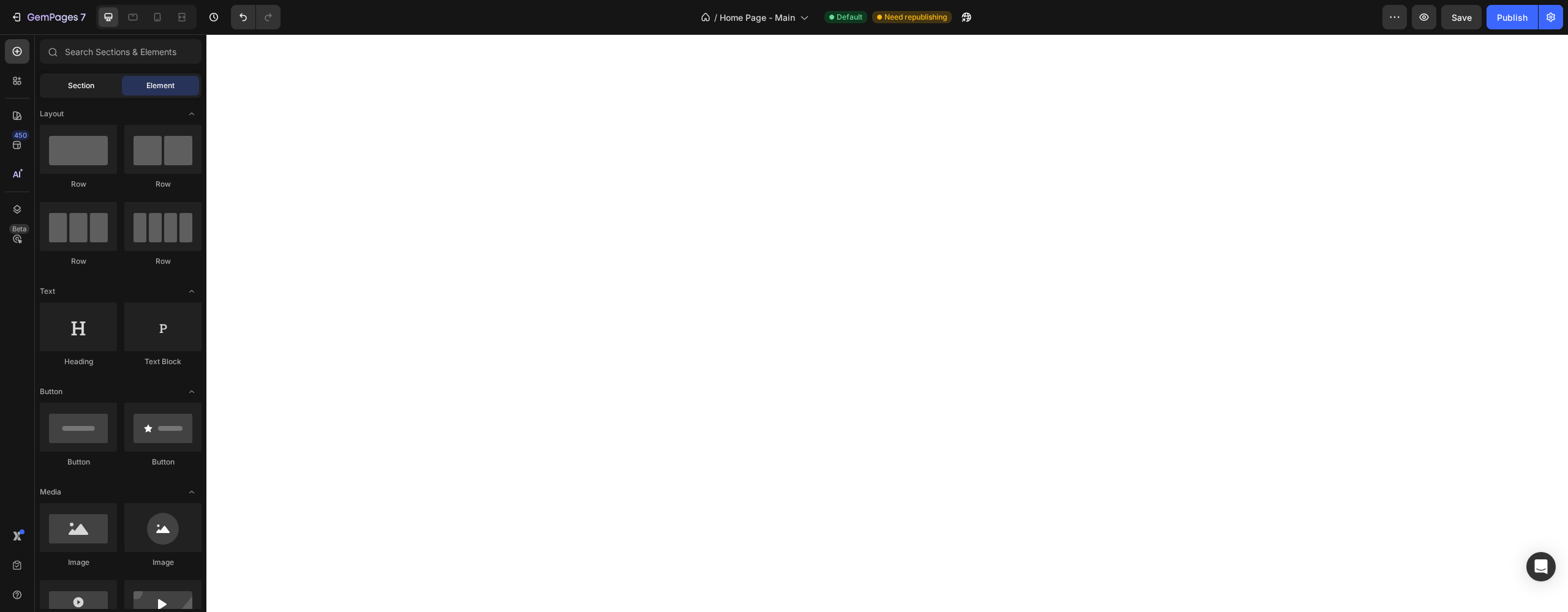
click at [94, 86] on div "Section" at bounding box center [81, 86] width 77 height 20
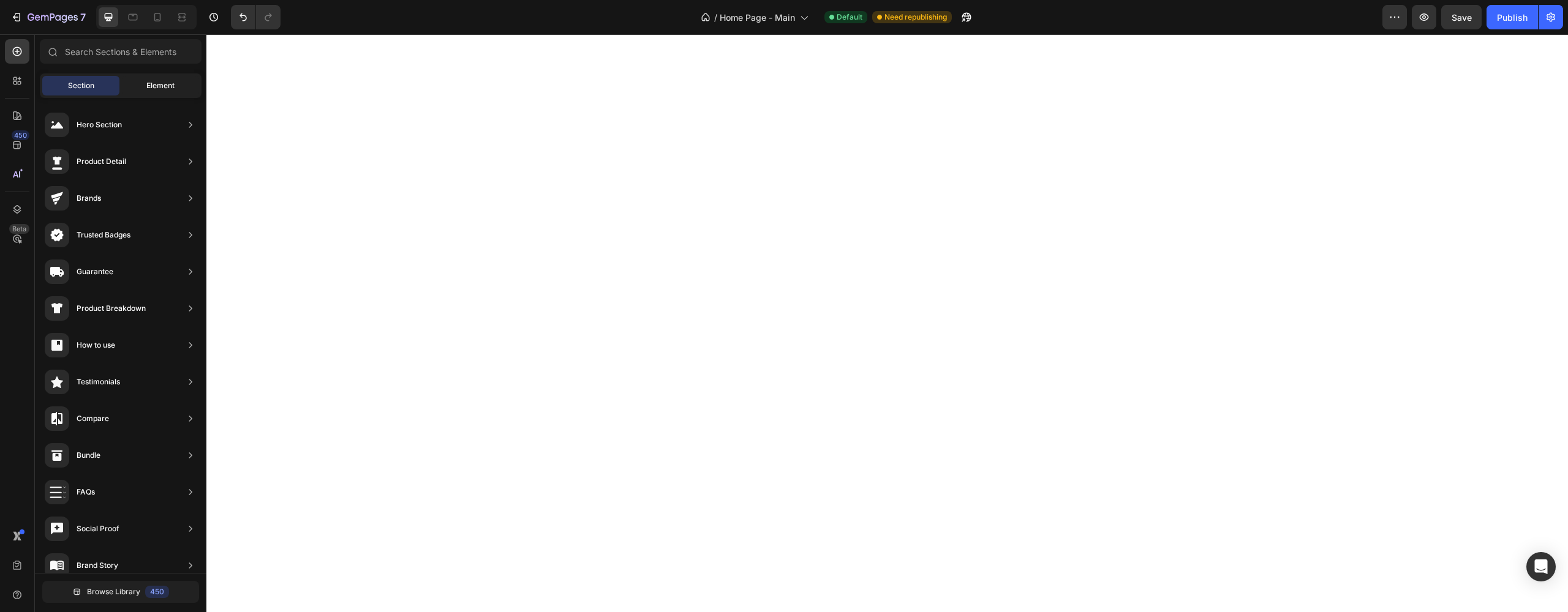
click at [128, 90] on div "Element" at bounding box center [160, 86] width 77 height 20
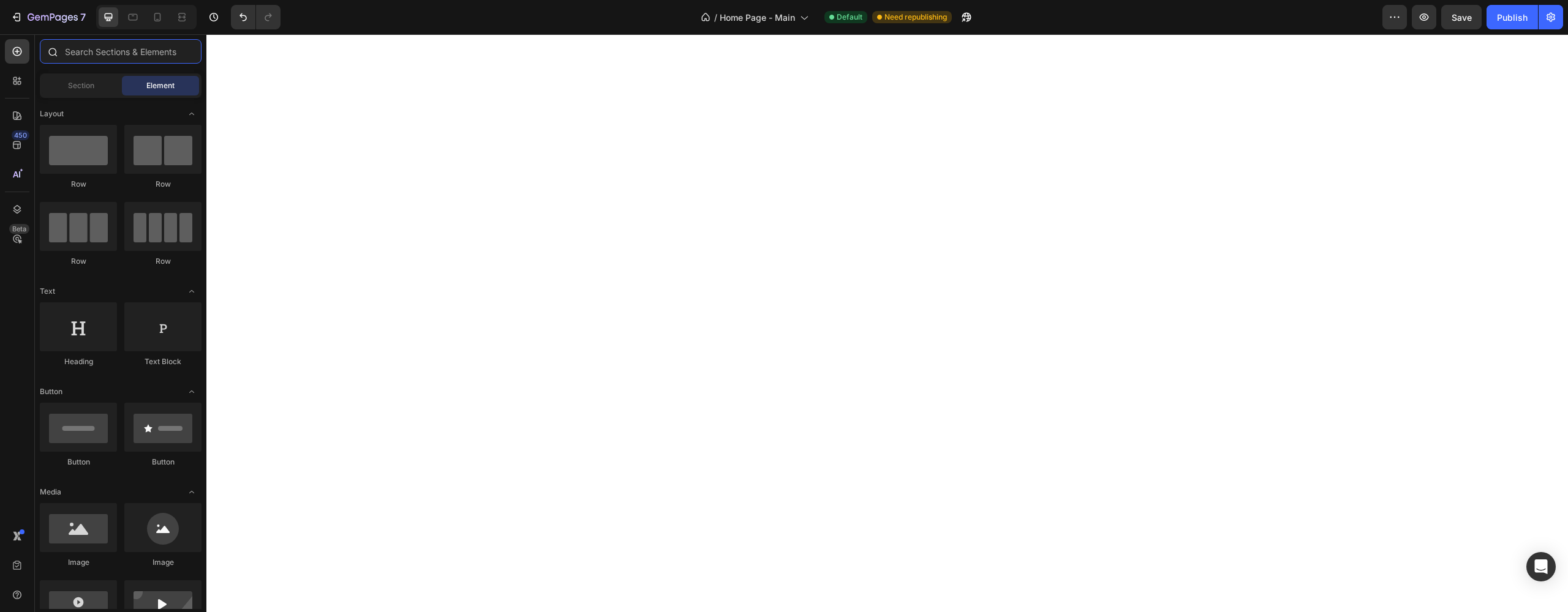
click at [115, 57] on input "text" at bounding box center [121, 51] width 162 height 25
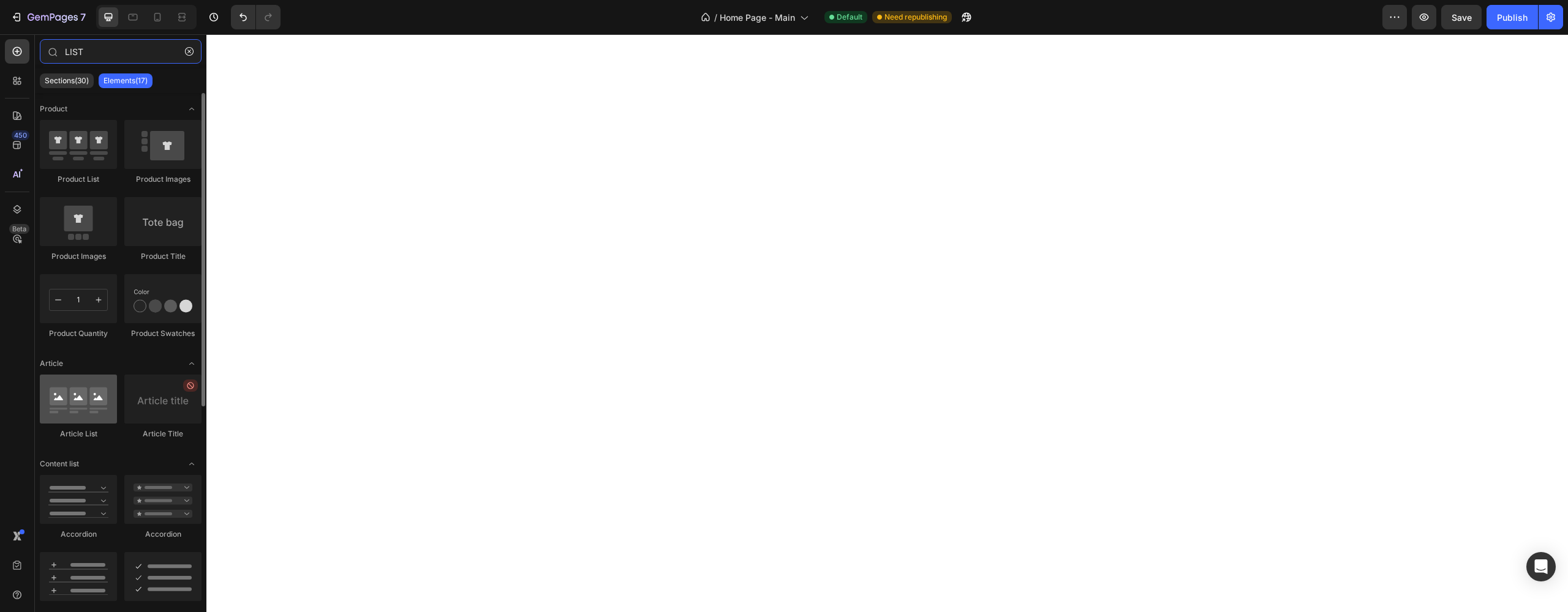
type input "LIST"
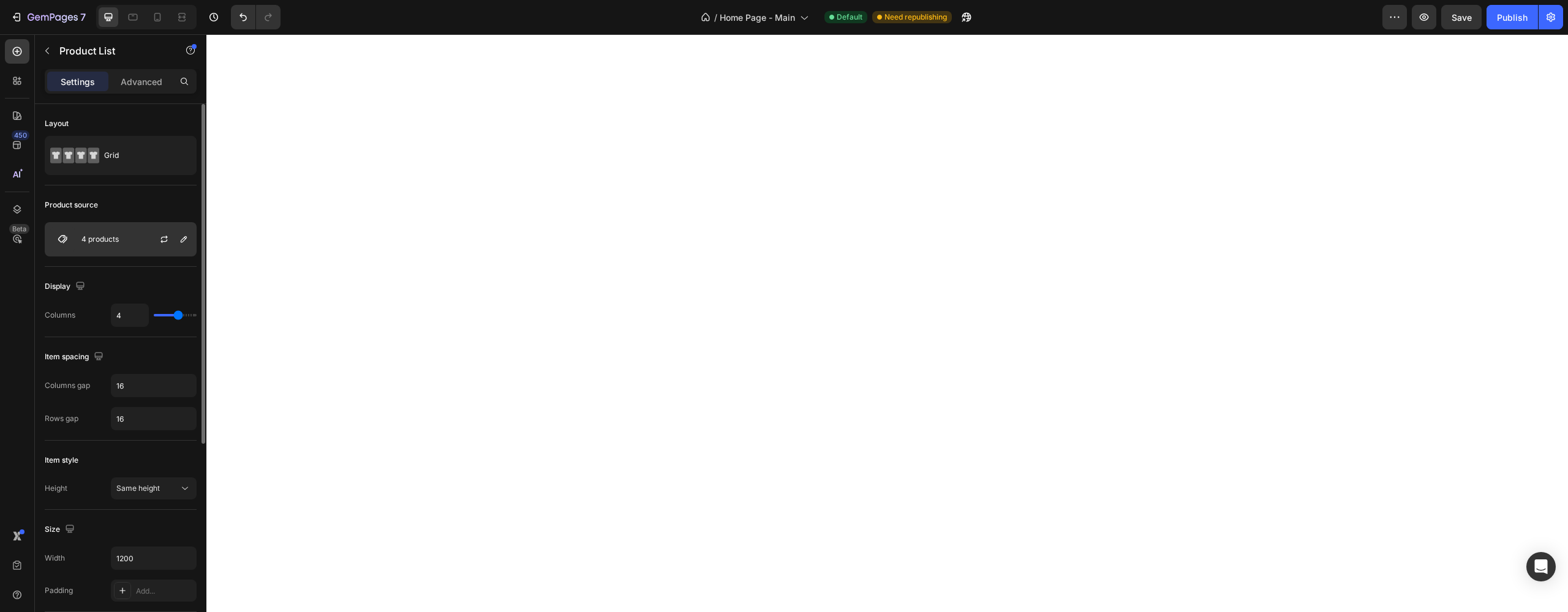
click at [87, 241] on p "4 products" at bounding box center [100, 239] width 38 height 8
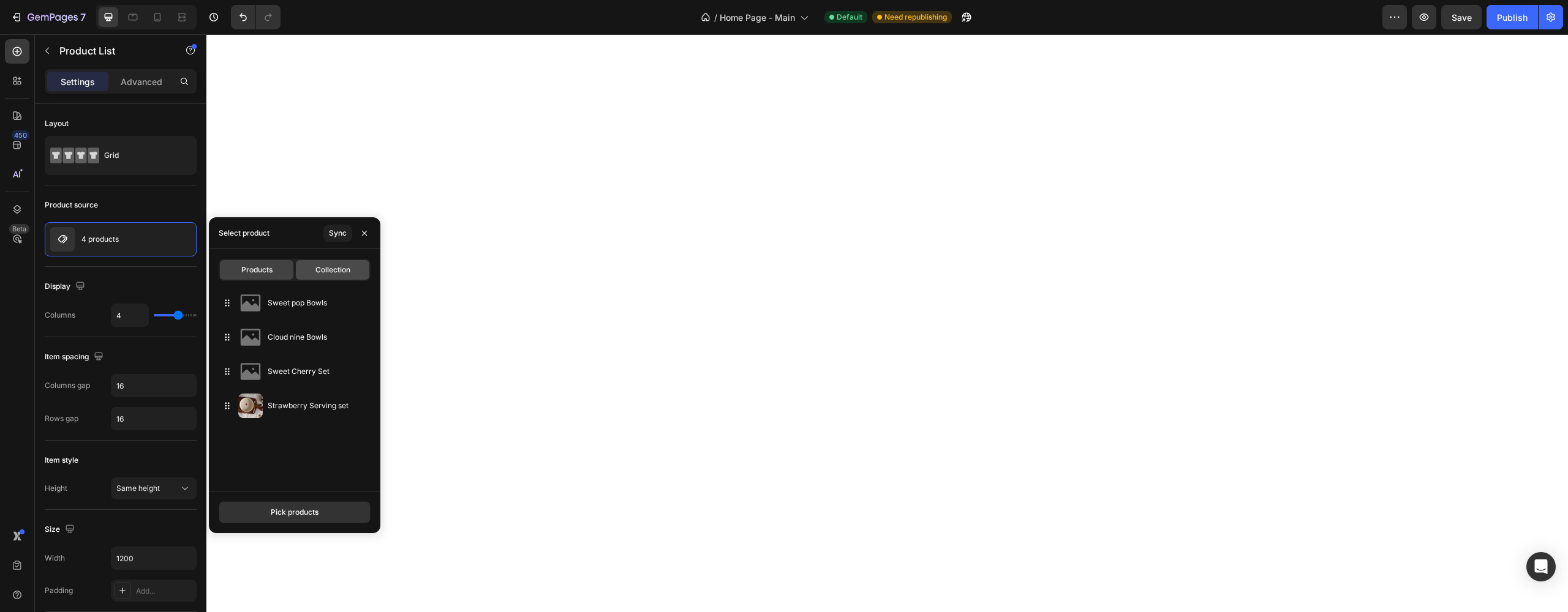
click at [323, 278] on div "Collection" at bounding box center [332, 270] width 74 height 20
type input "10"
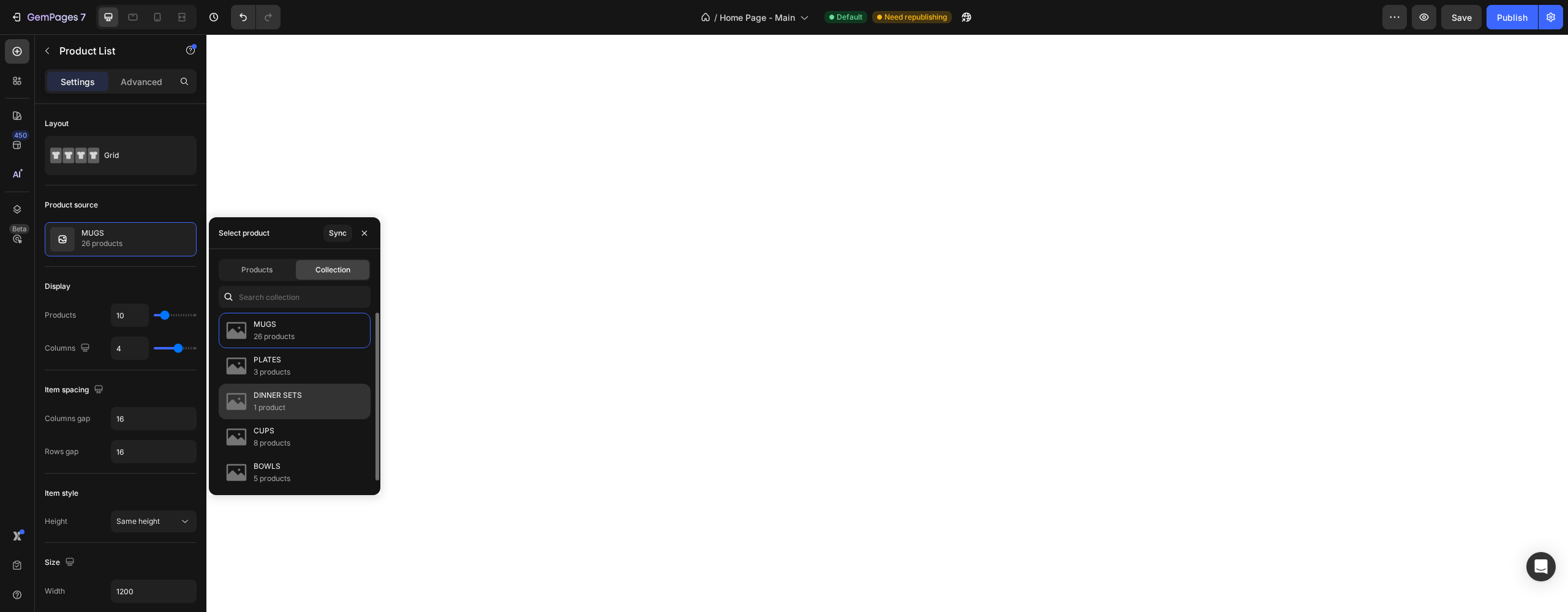
scroll to position [5, 0]
click at [340, 234] on div "Sync" at bounding box center [337, 233] width 18 height 11
click at [243, 336] on img at bounding box center [236, 330] width 25 height 25
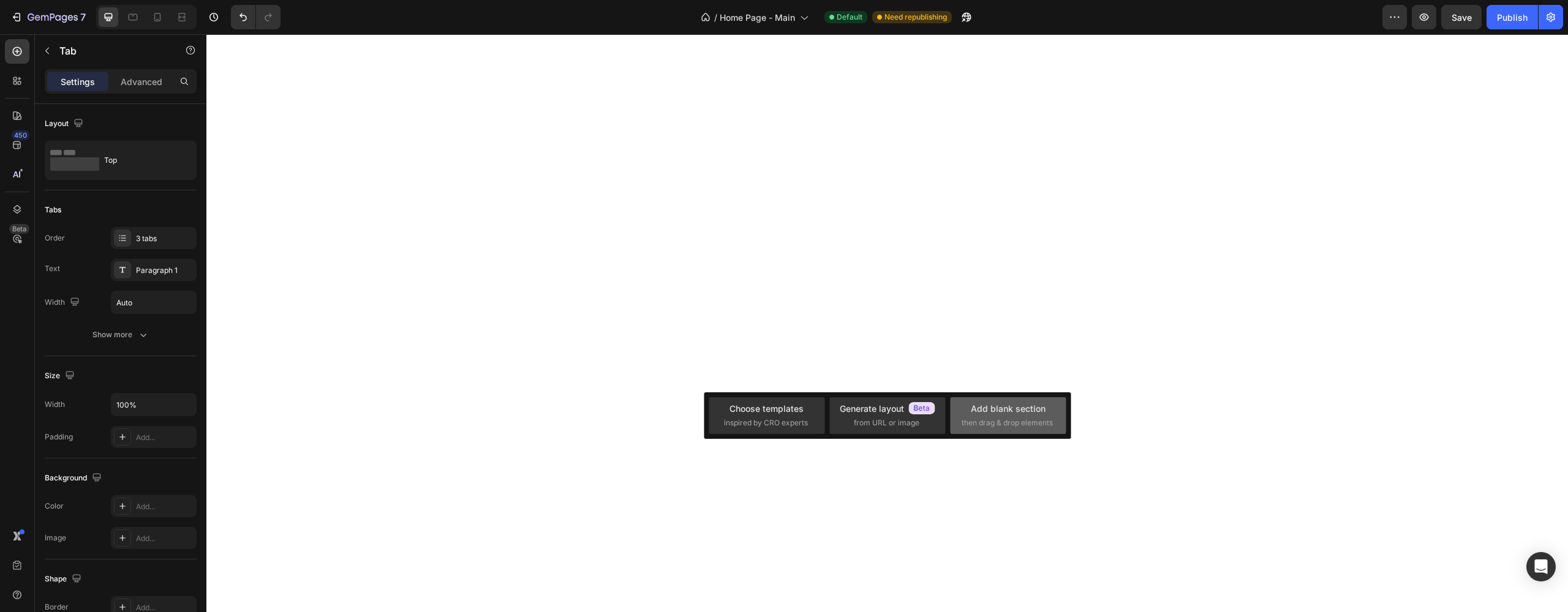
click at [961, 412] on div "Add blank section then drag & drop elements" at bounding box center [1007, 415] width 93 height 26
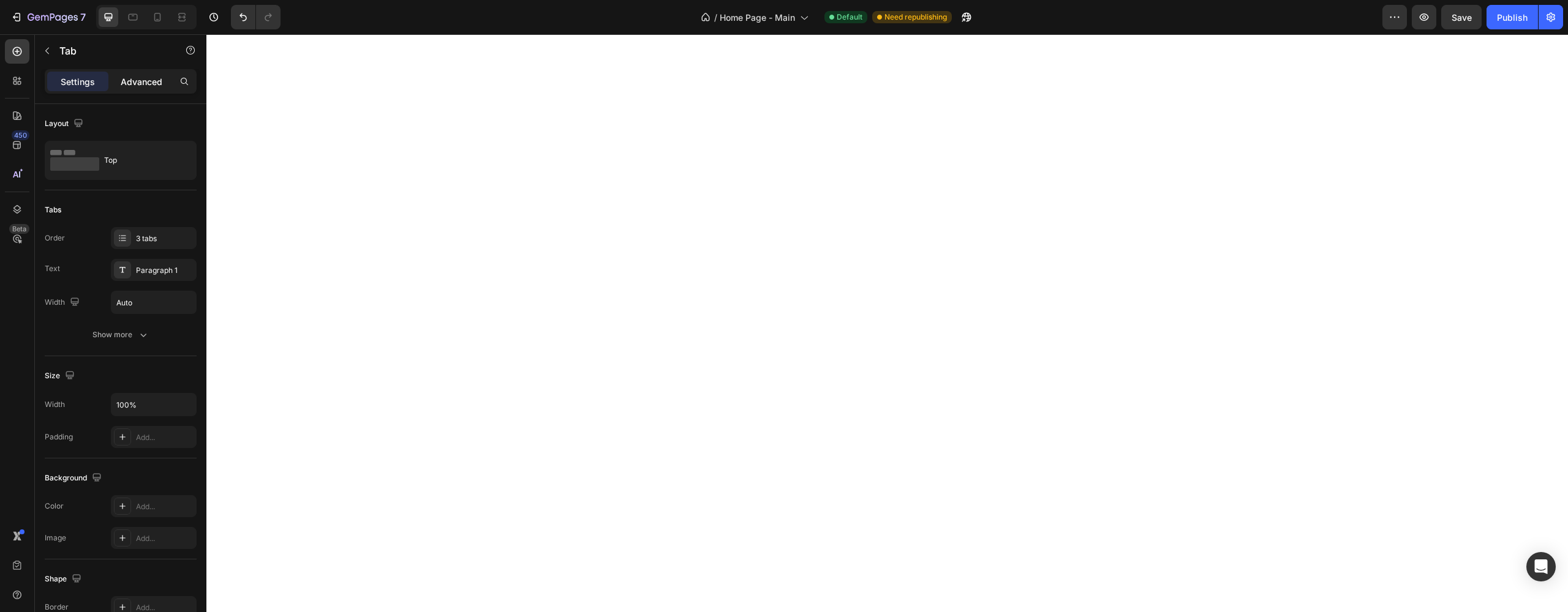
click at [122, 91] on div "Settings Advanced" at bounding box center [121, 81] width 152 height 25
click at [55, 58] on button "button" at bounding box center [47, 51] width 20 height 20
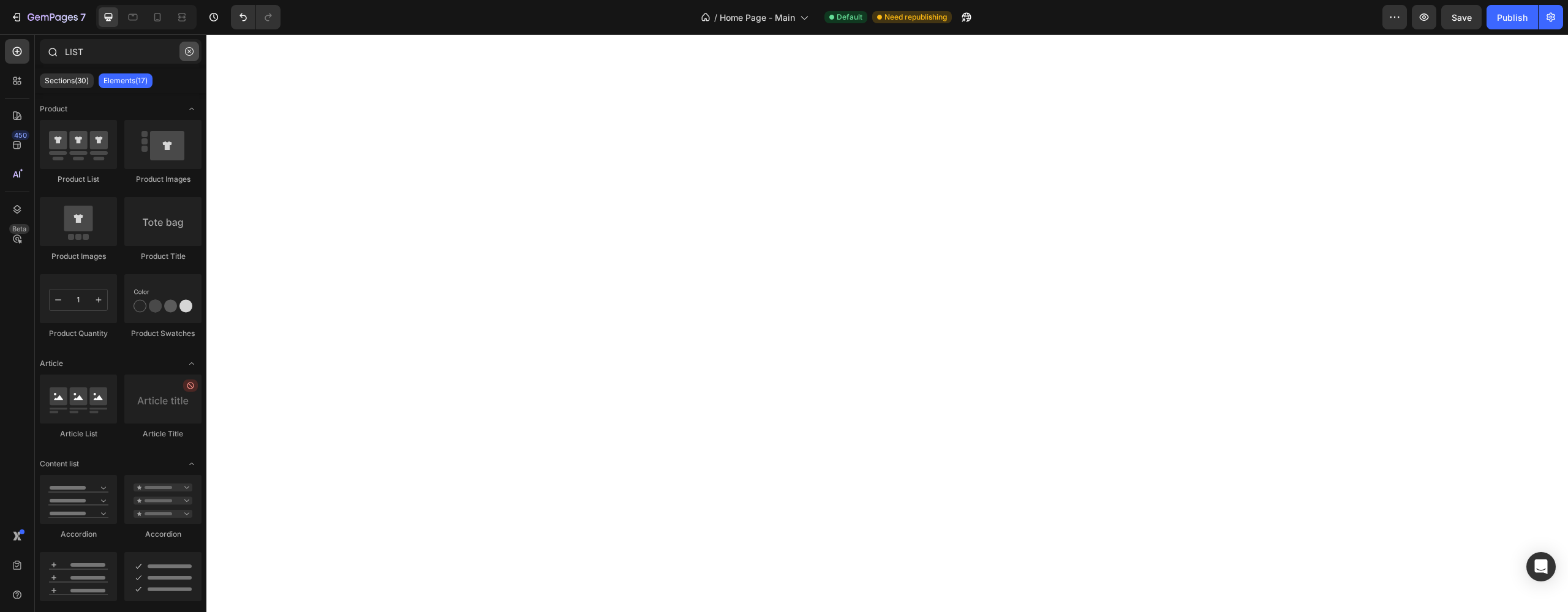
click at [186, 57] on button "button" at bounding box center [189, 52] width 20 height 20
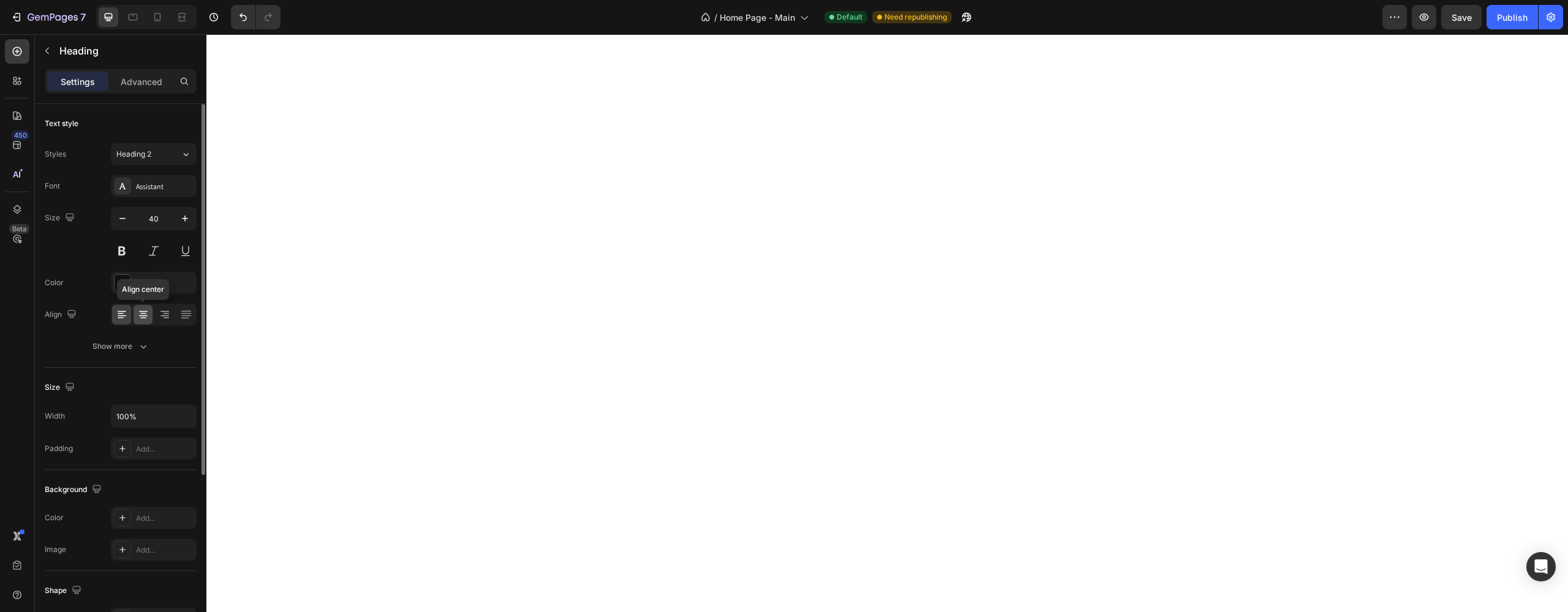
click at [149, 312] on icon at bounding box center [143, 314] width 12 height 12
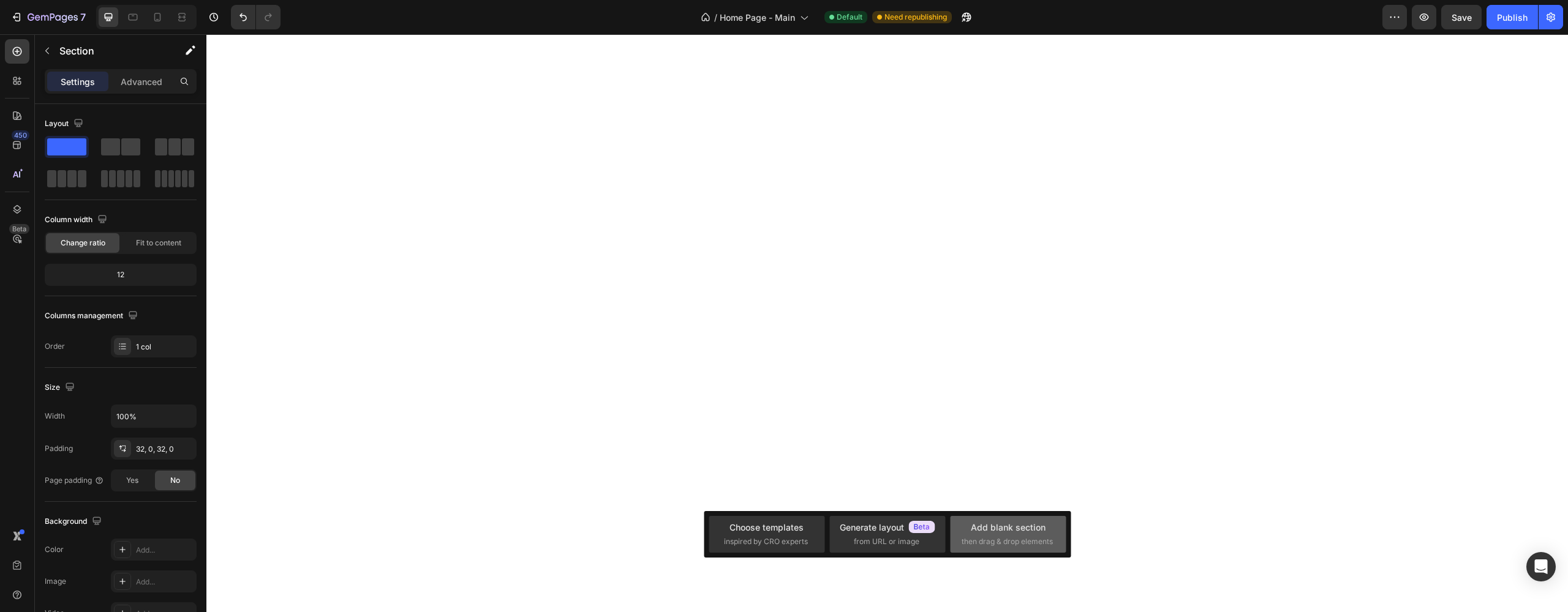
click at [1009, 533] on div "Add blank section" at bounding box center [1007, 527] width 74 height 13
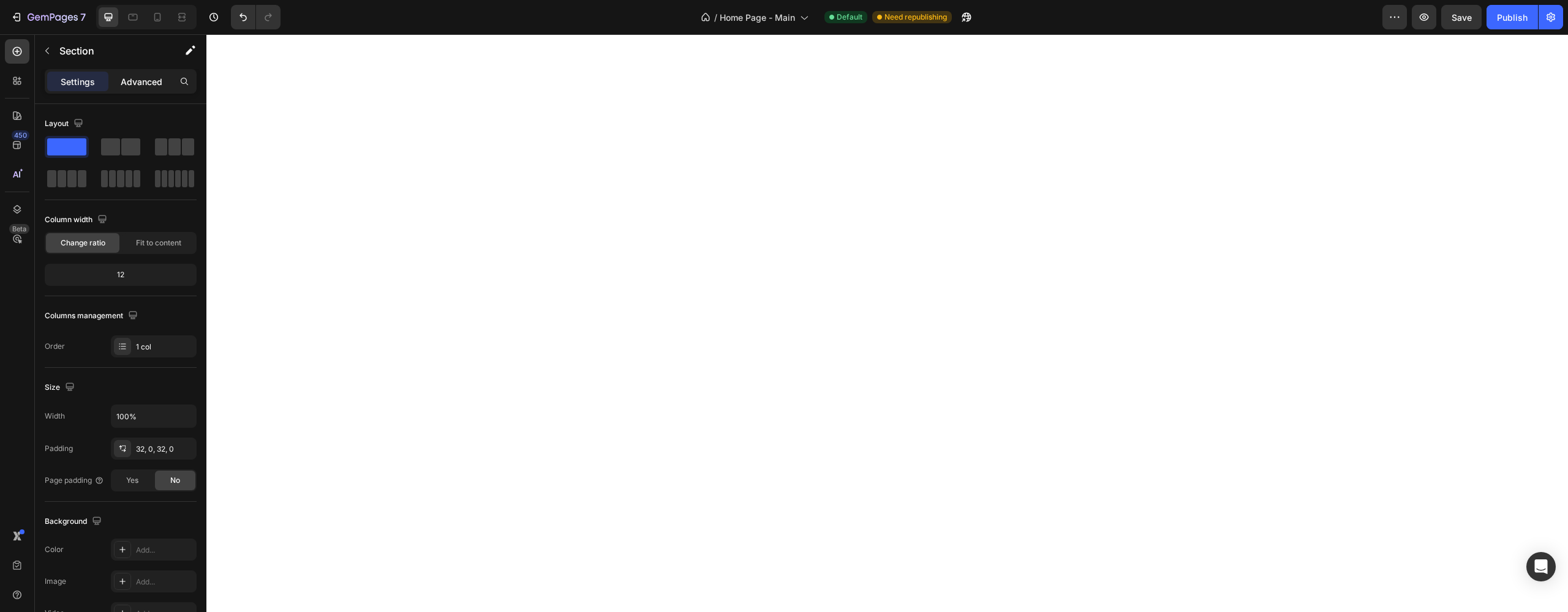
click at [133, 81] on p "Advanced" at bounding box center [141, 81] width 42 height 13
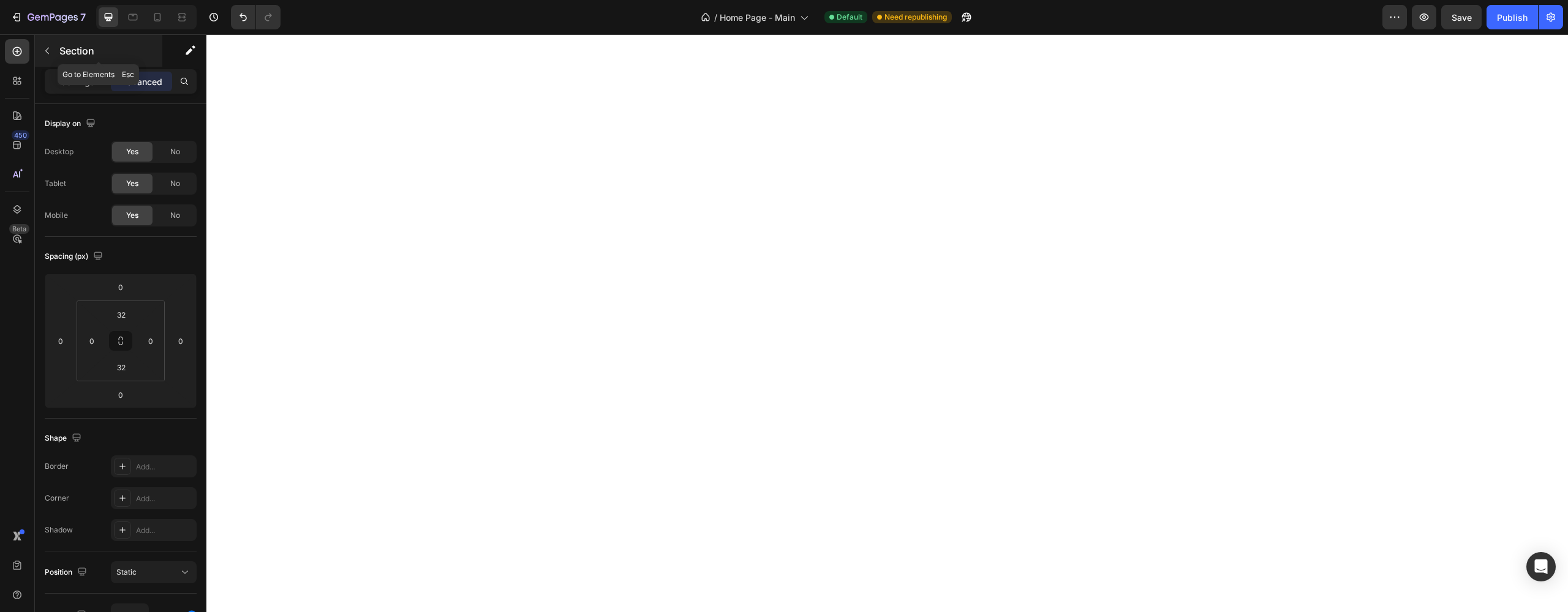
click at [71, 60] on div "Section" at bounding box center [99, 50] width 128 height 32
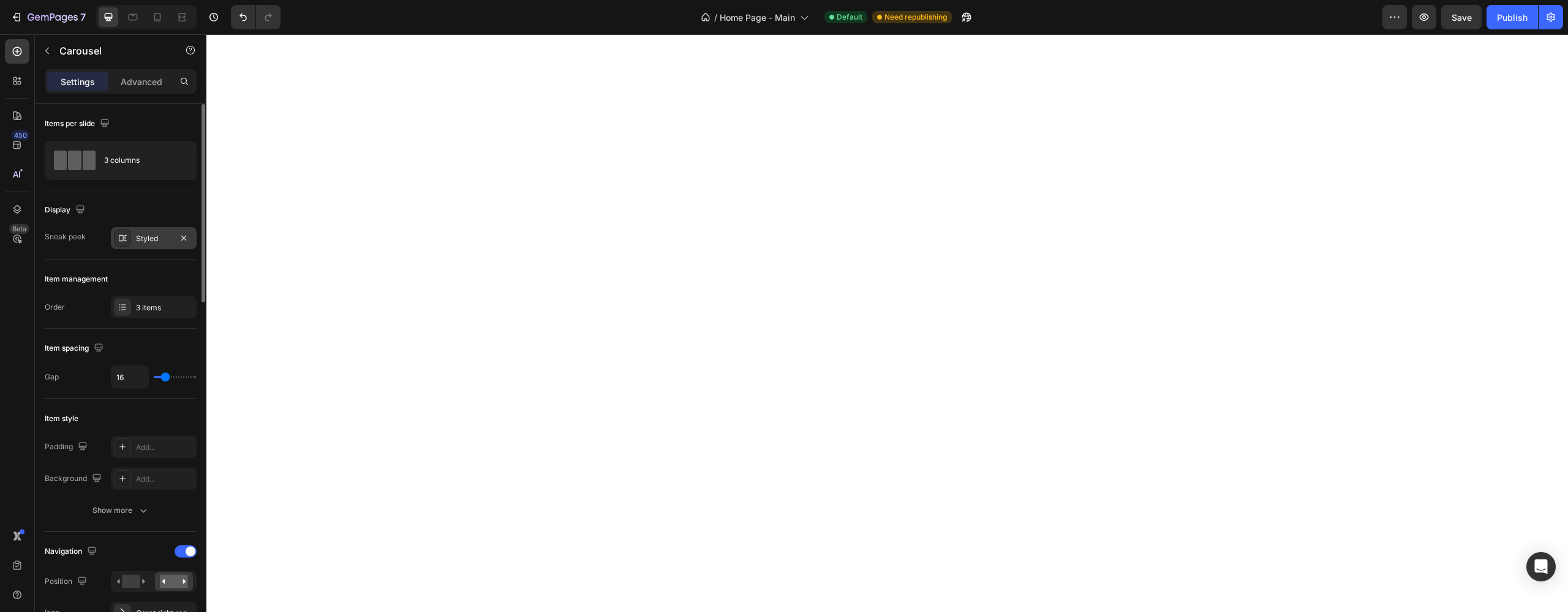
click at [162, 240] on div "Styled" at bounding box center [154, 239] width 35 height 11
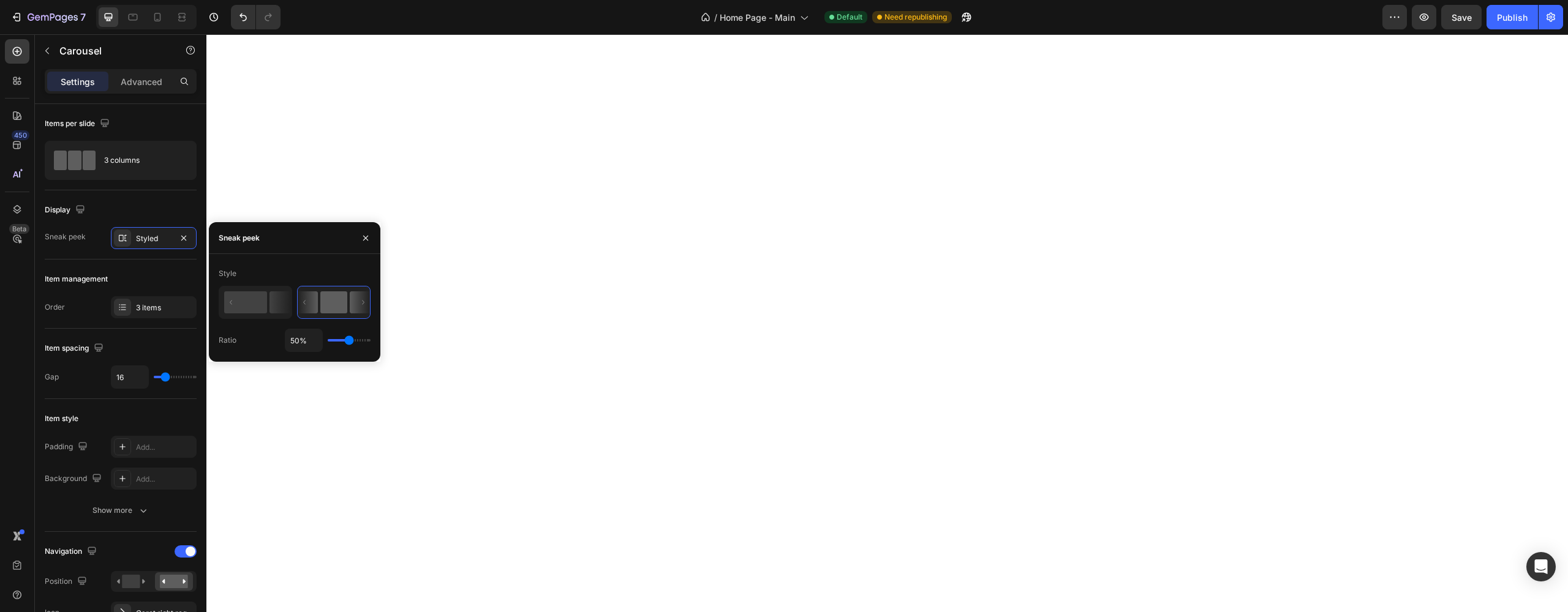
type input "59%"
type input "59"
type input "61%"
type input "61"
type input "63%"
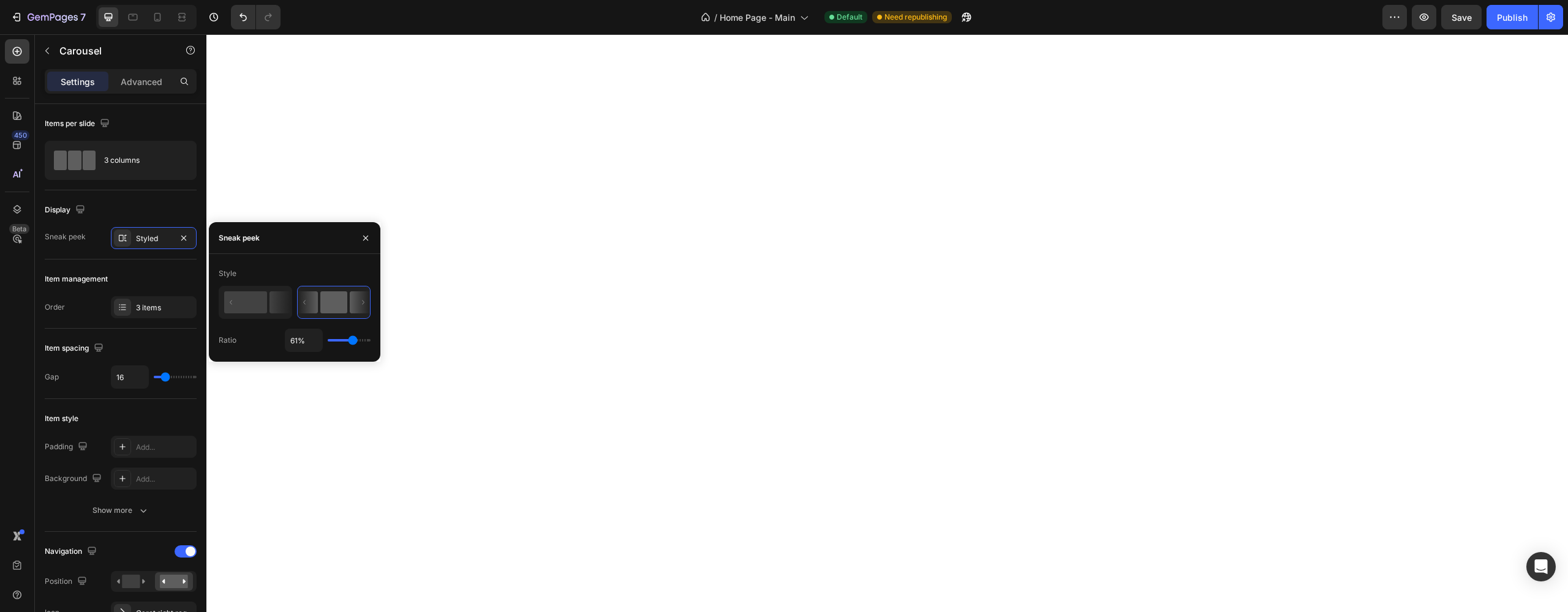
type input "63"
type input "61%"
type input "61"
type input "59%"
type input "59"
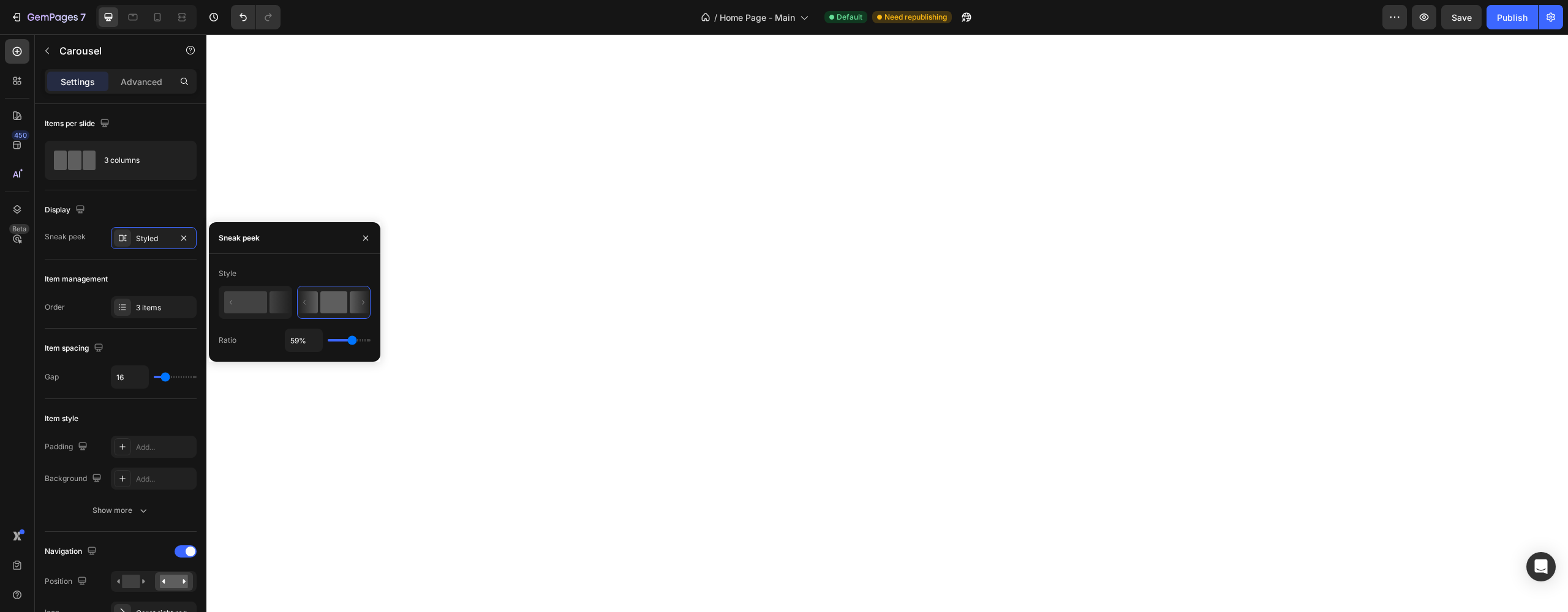
type input "57%"
type input "57"
type input "56%"
type input "56"
type input "54%"
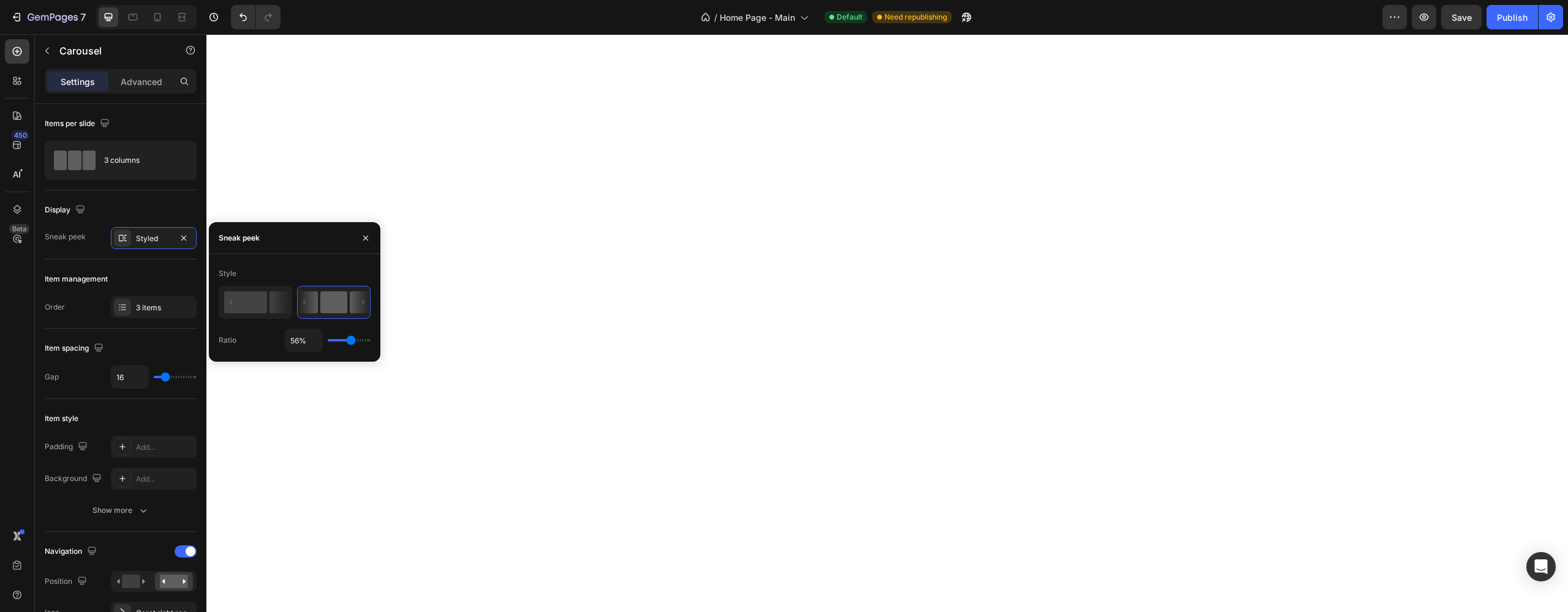
type input "54"
type input "52%"
type input "52"
type input "51%"
type input "51"
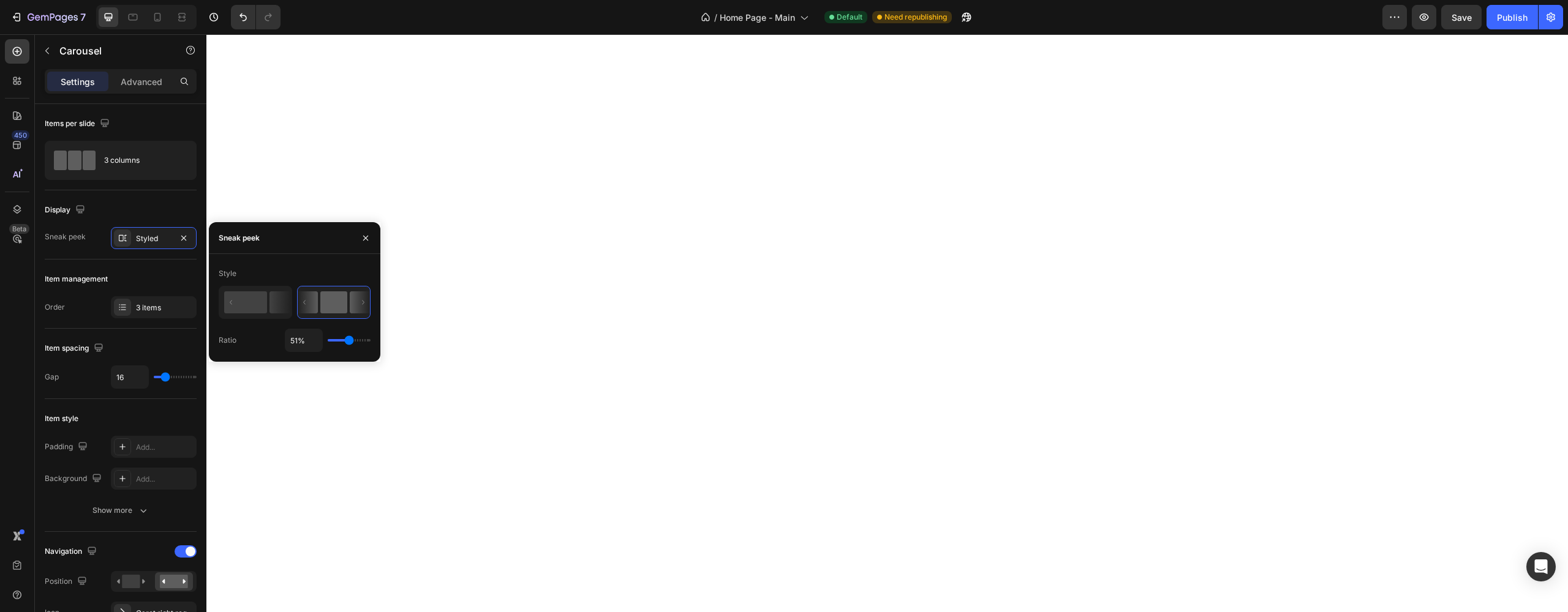
type input "49%"
type input "49"
click at [347, 341] on input "range" at bounding box center [349, 340] width 43 height 2
click at [291, 343] on input "49%" at bounding box center [304, 340] width 37 height 22
type input "4%"
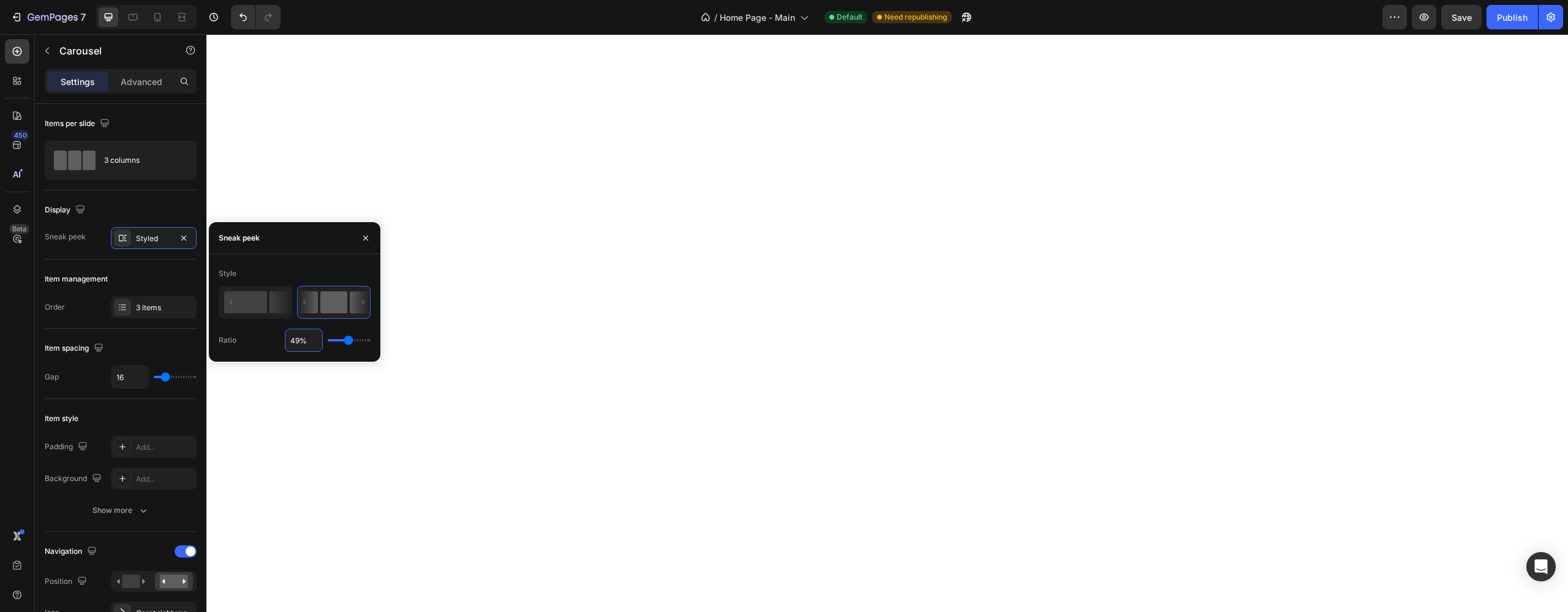
type input "4"
type input "%"
type input "49"
type input "5%"
type input "5"
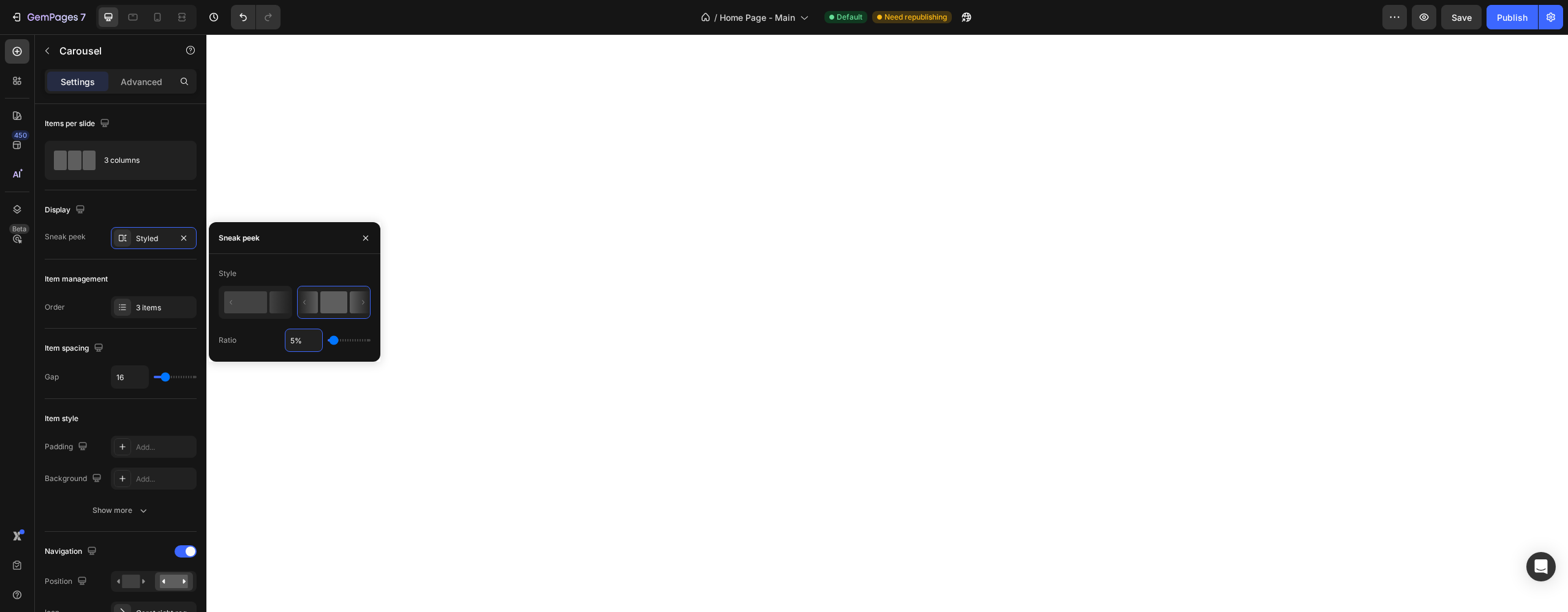
type input "50%"
type input "50"
type input "50%"
click at [79, 361] on div "Item spacing Gap 16" at bounding box center [121, 363] width 152 height 70
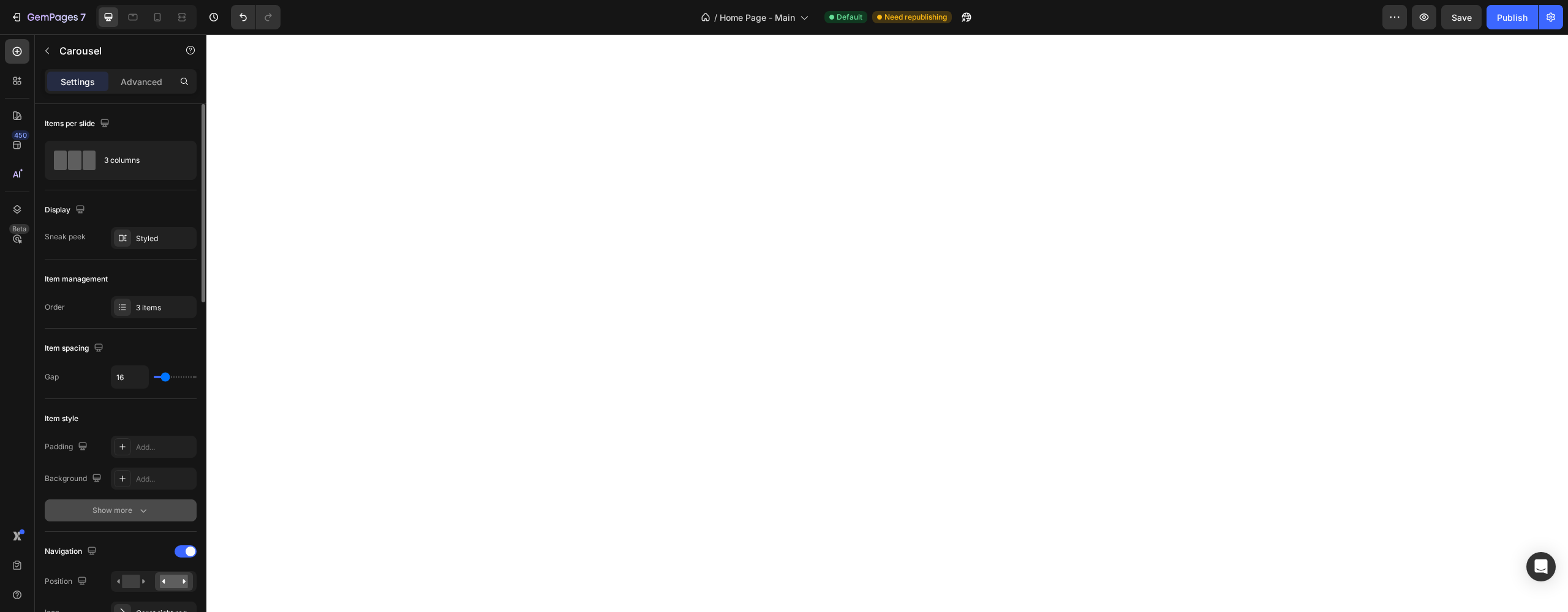
click at [135, 508] on div "Show more" at bounding box center [121, 510] width 57 height 12
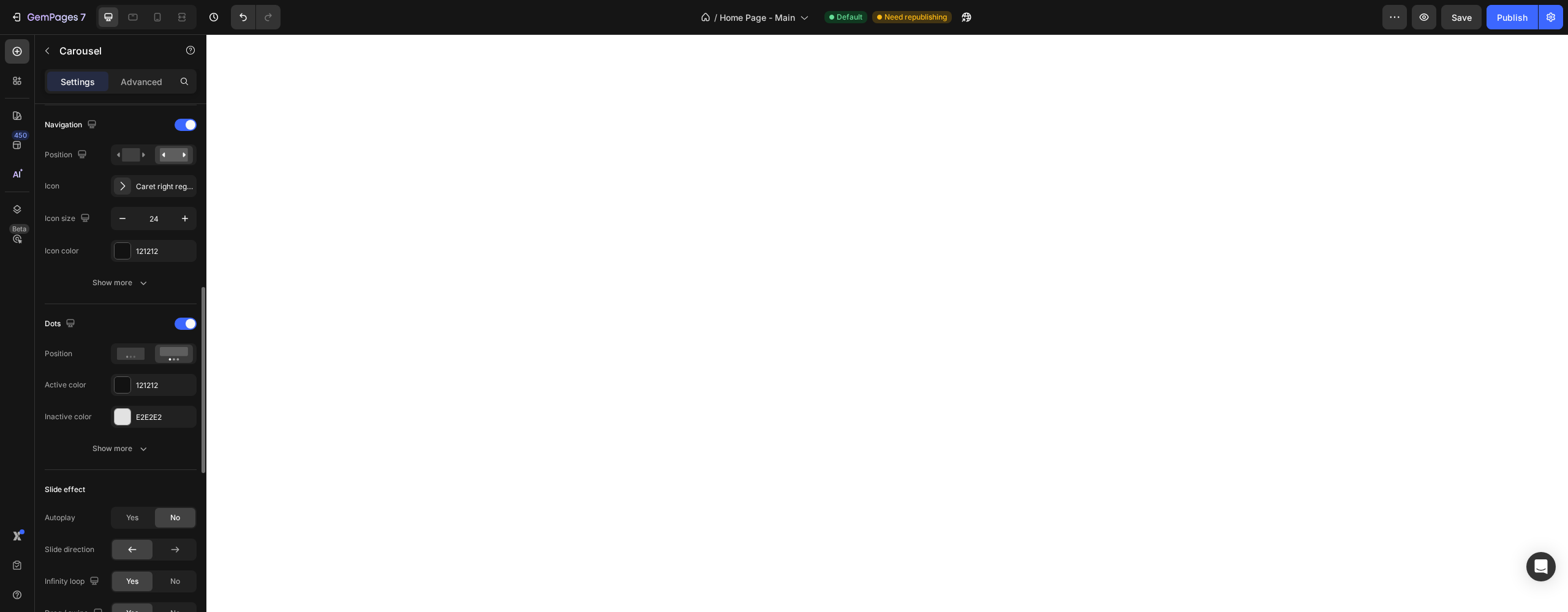
scroll to position [615, 0]
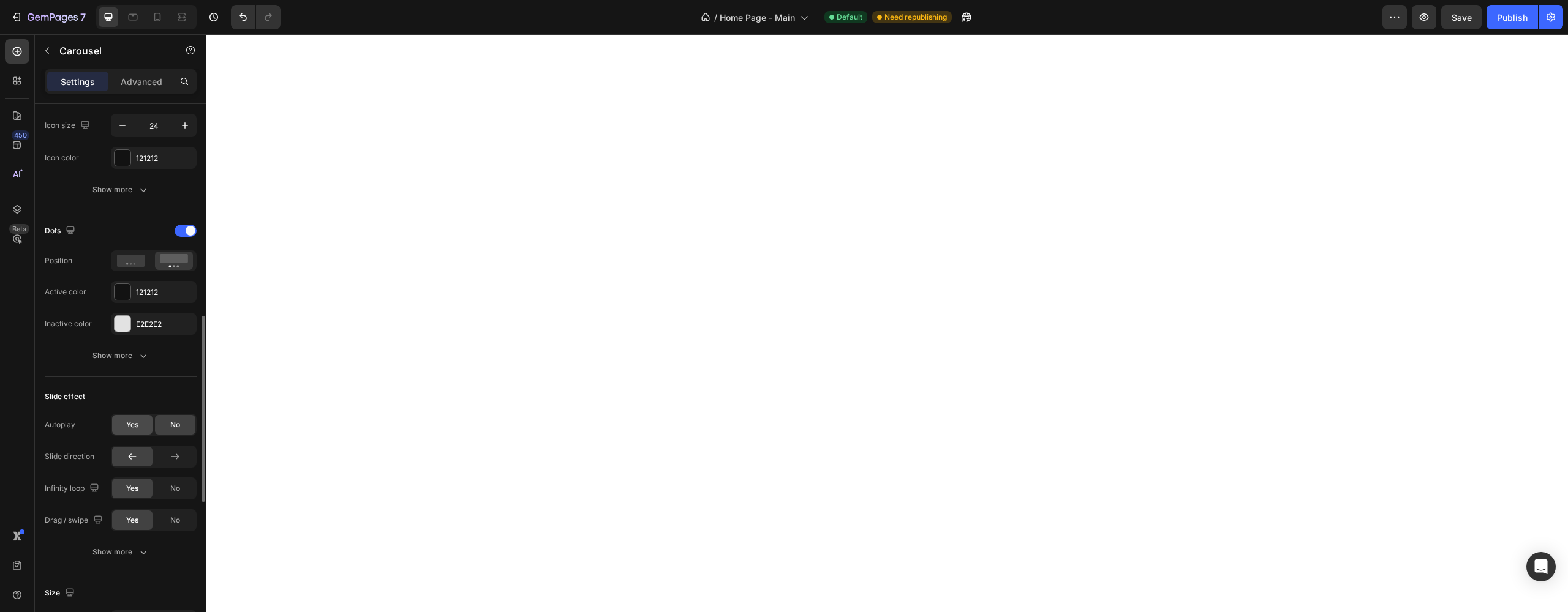
click at [124, 427] on div "Yes" at bounding box center [132, 425] width 40 height 20
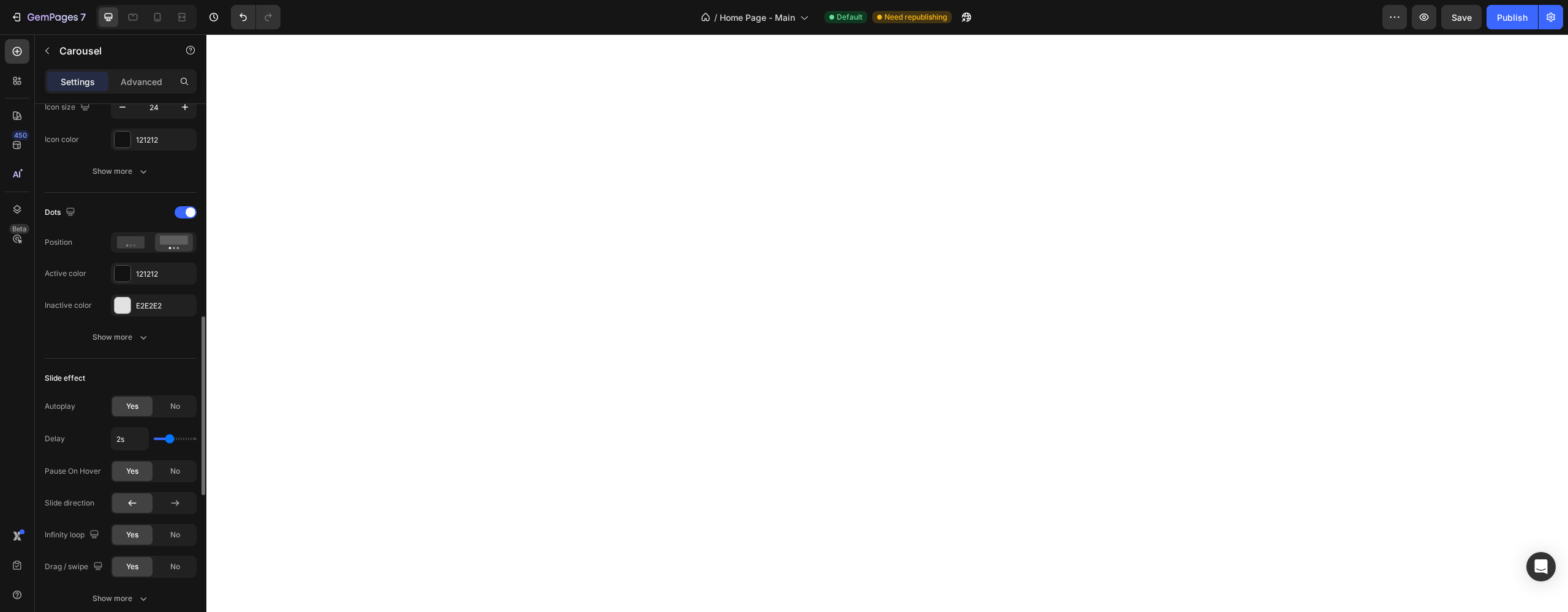
scroll to position [727, 0]
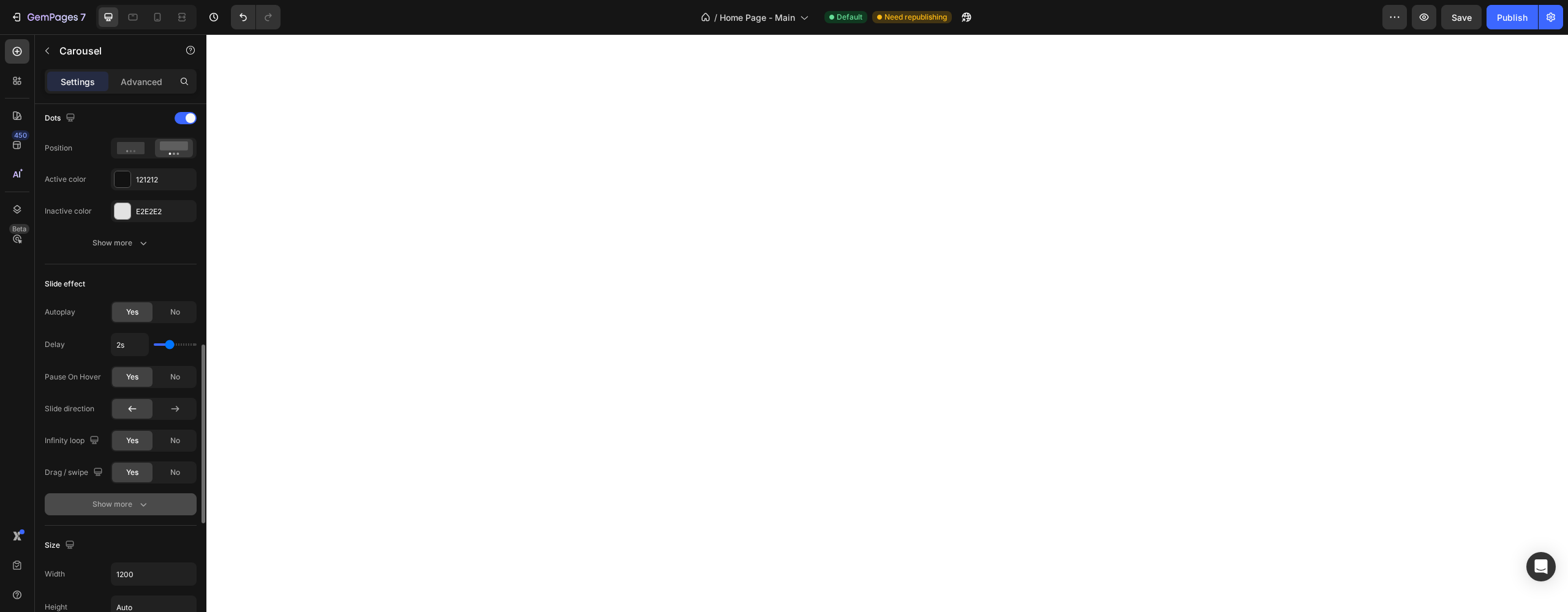
click at [117, 511] on button "Show more" at bounding box center [121, 504] width 152 height 22
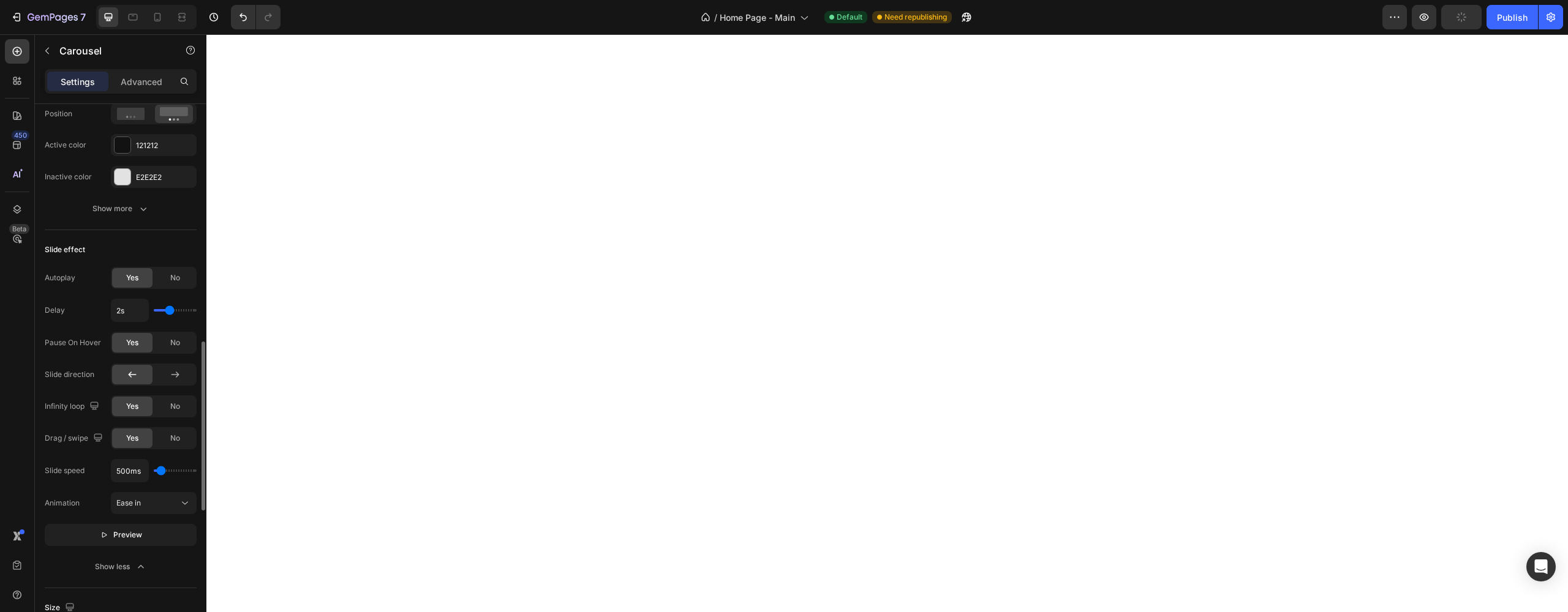
scroll to position [781, 0]
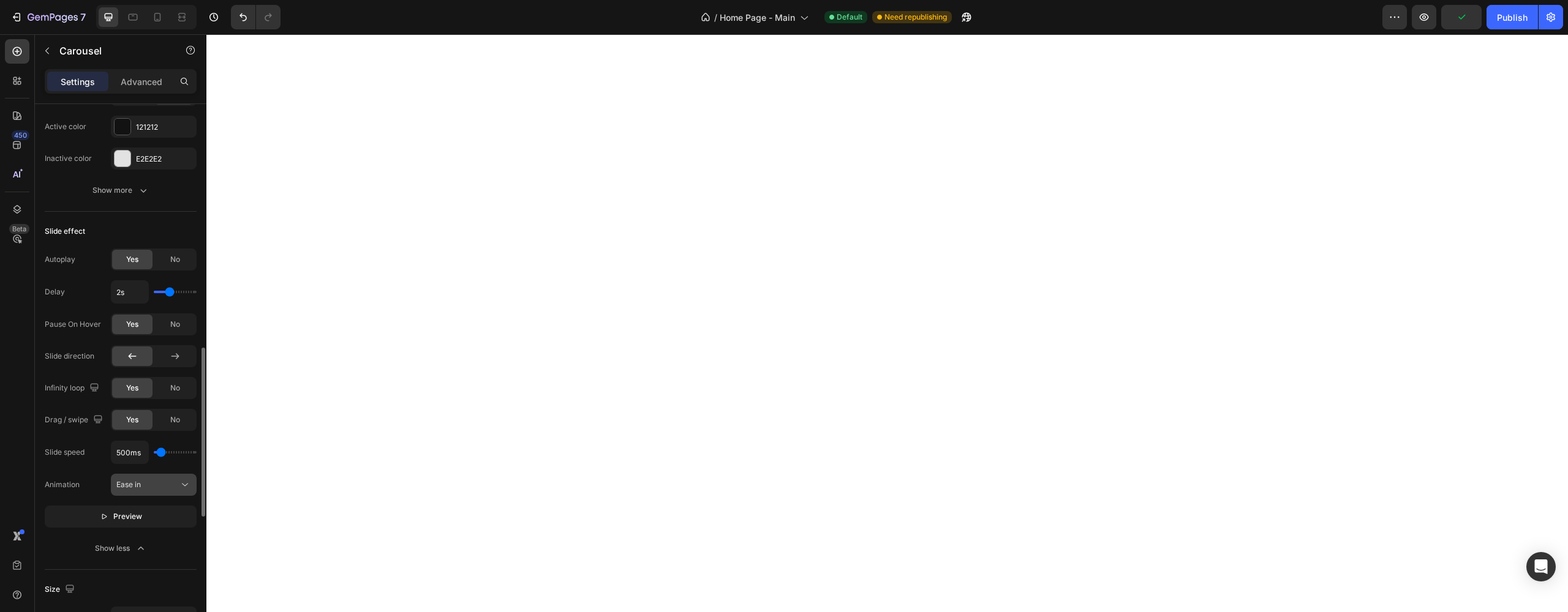
click at [133, 492] on button "Ease in" at bounding box center [153, 484] width 86 height 22
click at [80, 475] on div "Animation Ease in" at bounding box center [121, 484] width 152 height 22
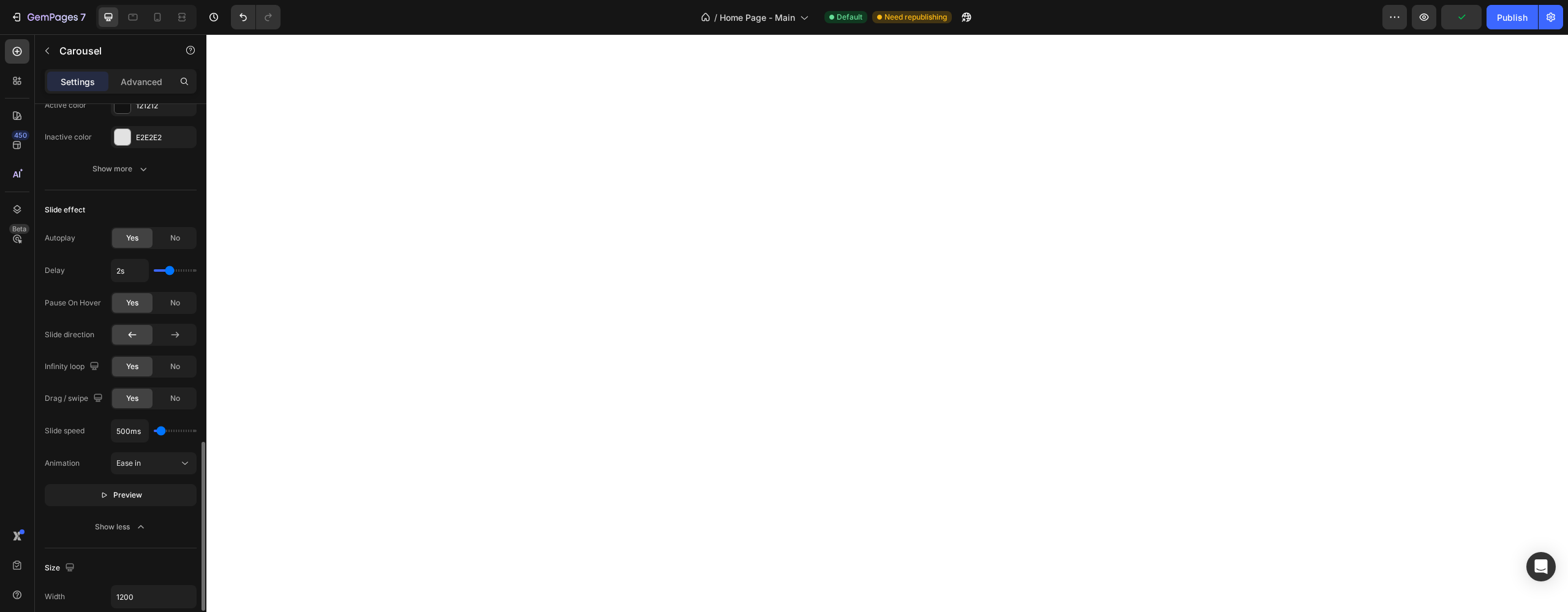
scroll to position [868, 0]
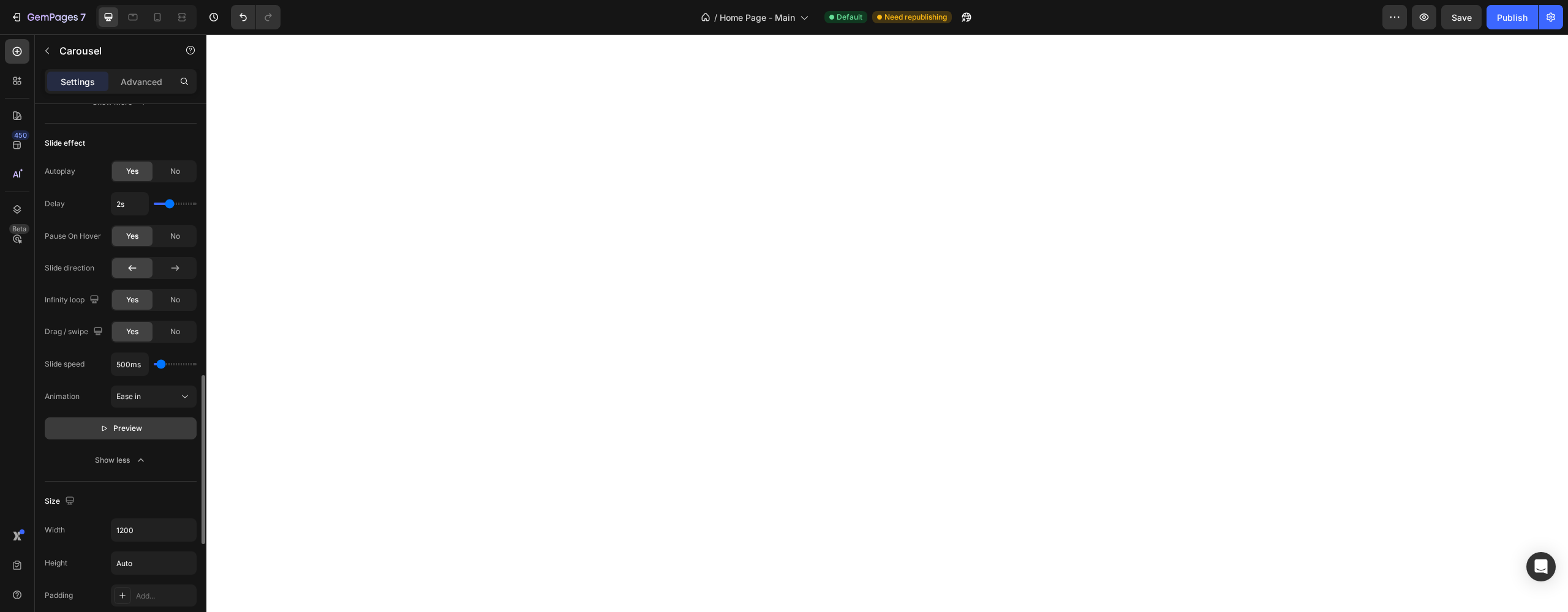
click at [114, 428] on span "Preview" at bounding box center [128, 428] width 29 height 12
click at [114, 428] on p "Pause" at bounding box center [121, 428] width 35 height 12
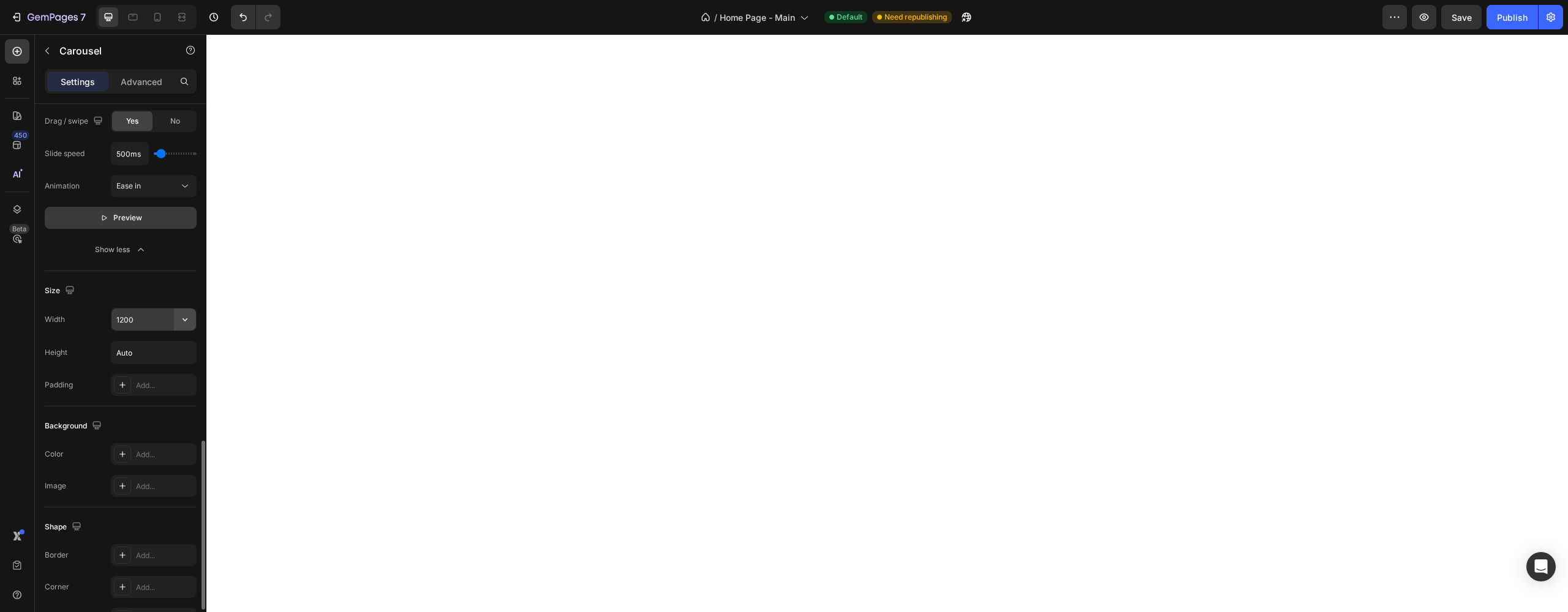
click at [181, 319] on icon "button" at bounding box center [184, 319] width 12 height 12
click at [135, 370] on p "Full 100%" at bounding box center [150, 374] width 69 height 11
type input "100%"
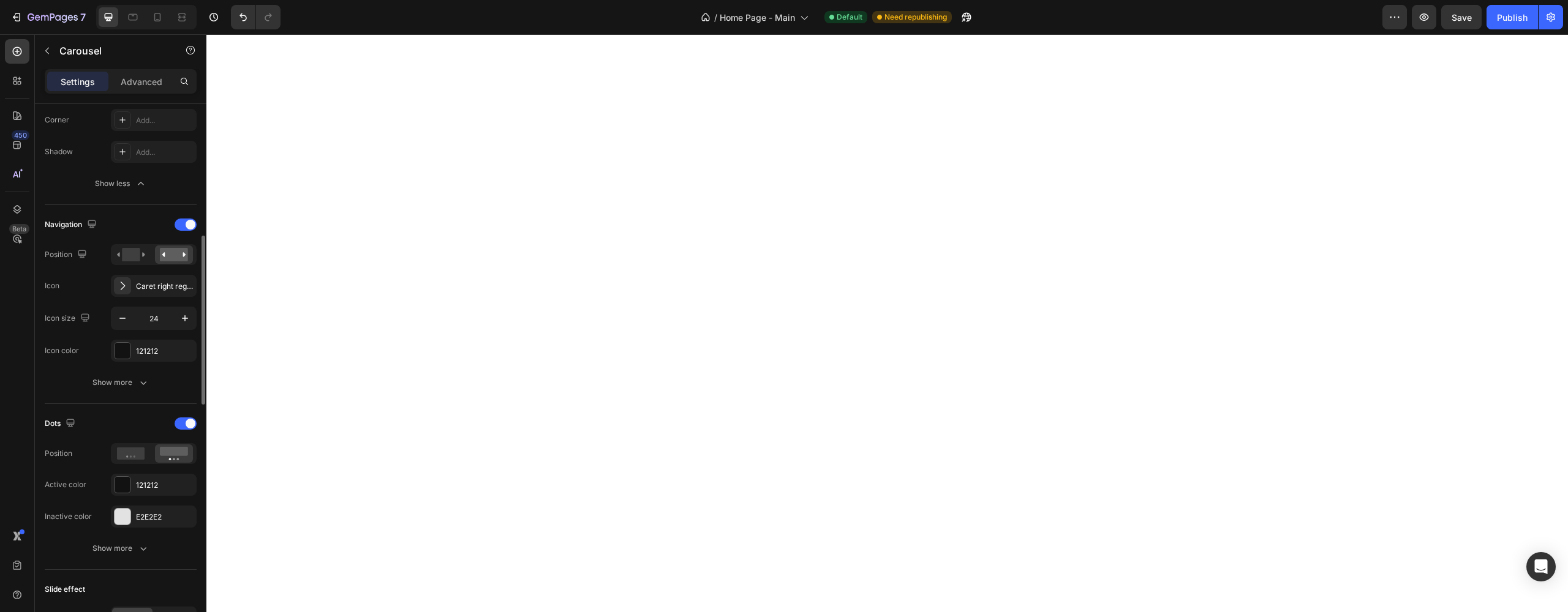
scroll to position [0, 0]
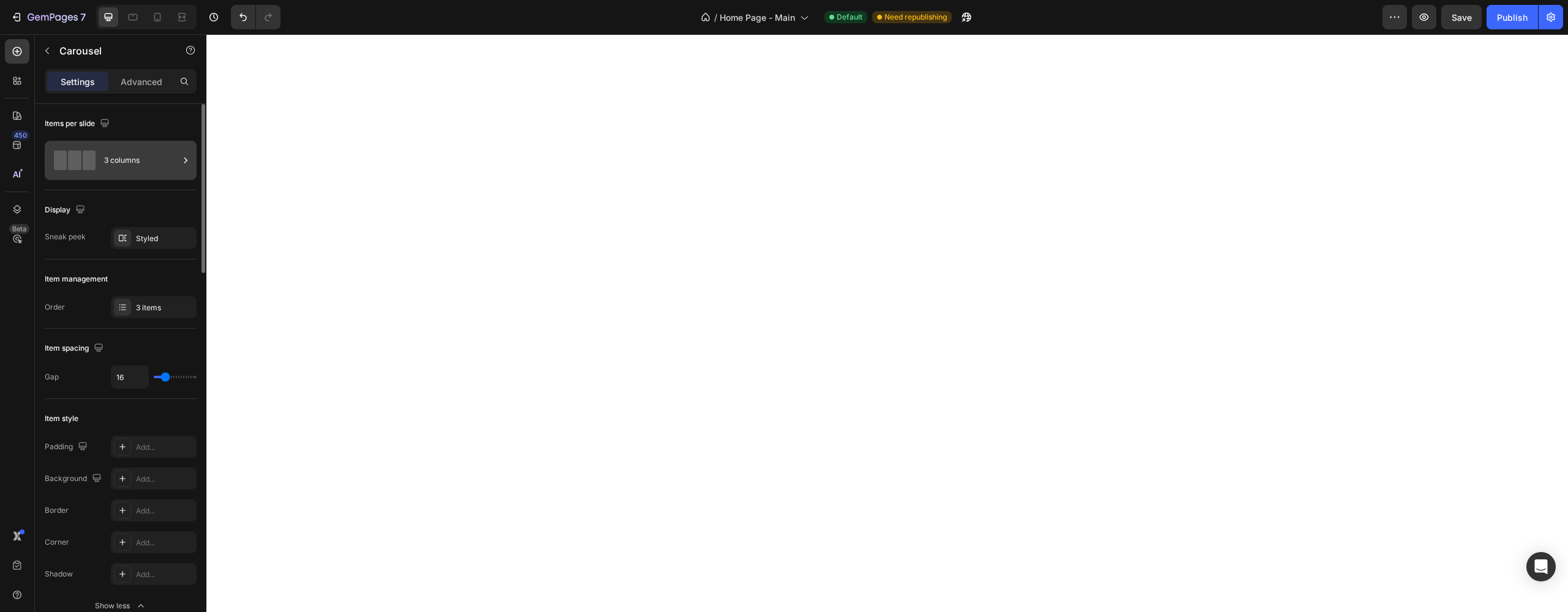
click at [146, 162] on div "3 columns" at bounding box center [141, 160] width 74 height 28
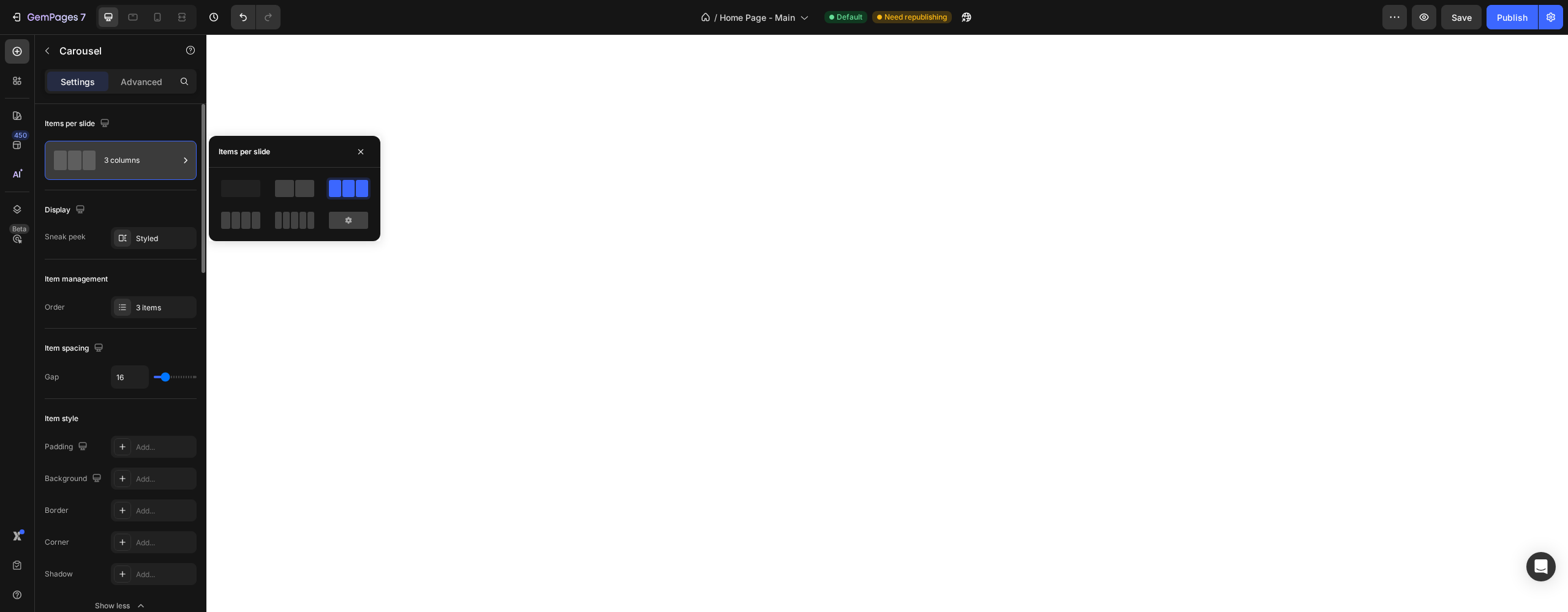
click at [146, 162] on div "3 columns" at bounding box center [141, 160] width 74 height 28
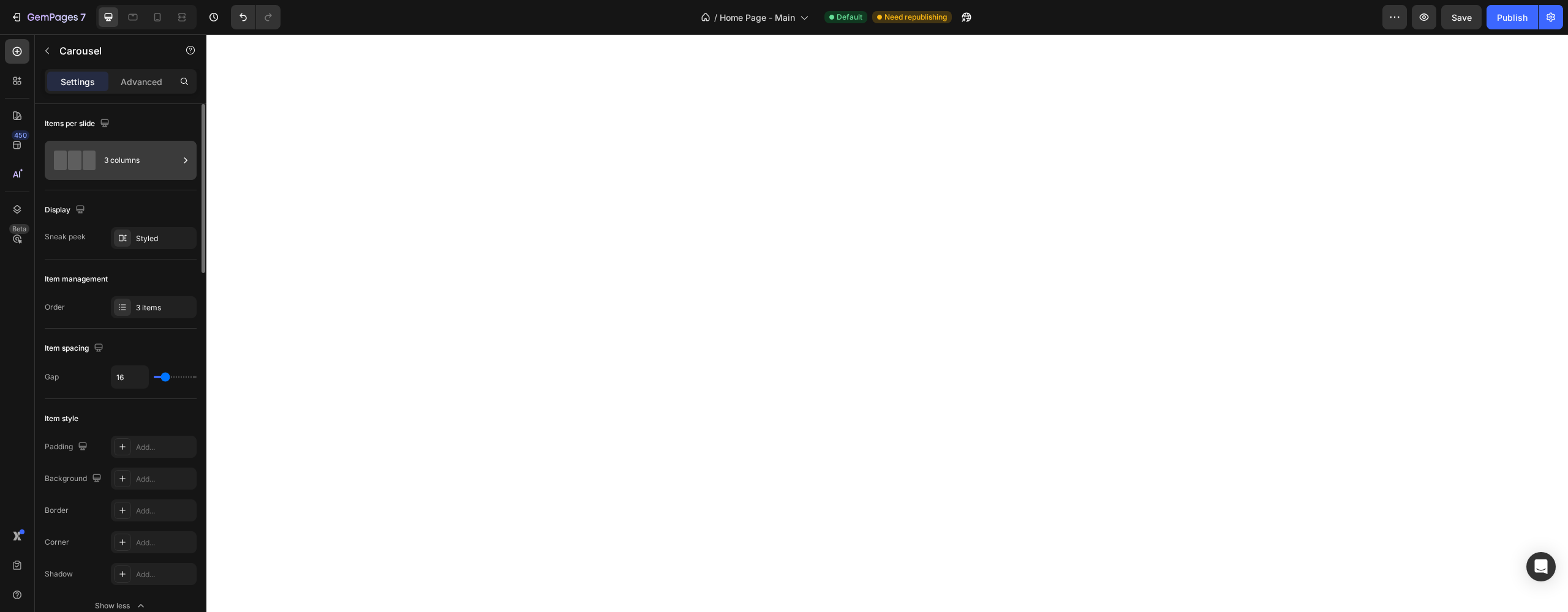
click at [146, 162] on div "3 columns" at bounding box center [141, 160] width 74 height 28
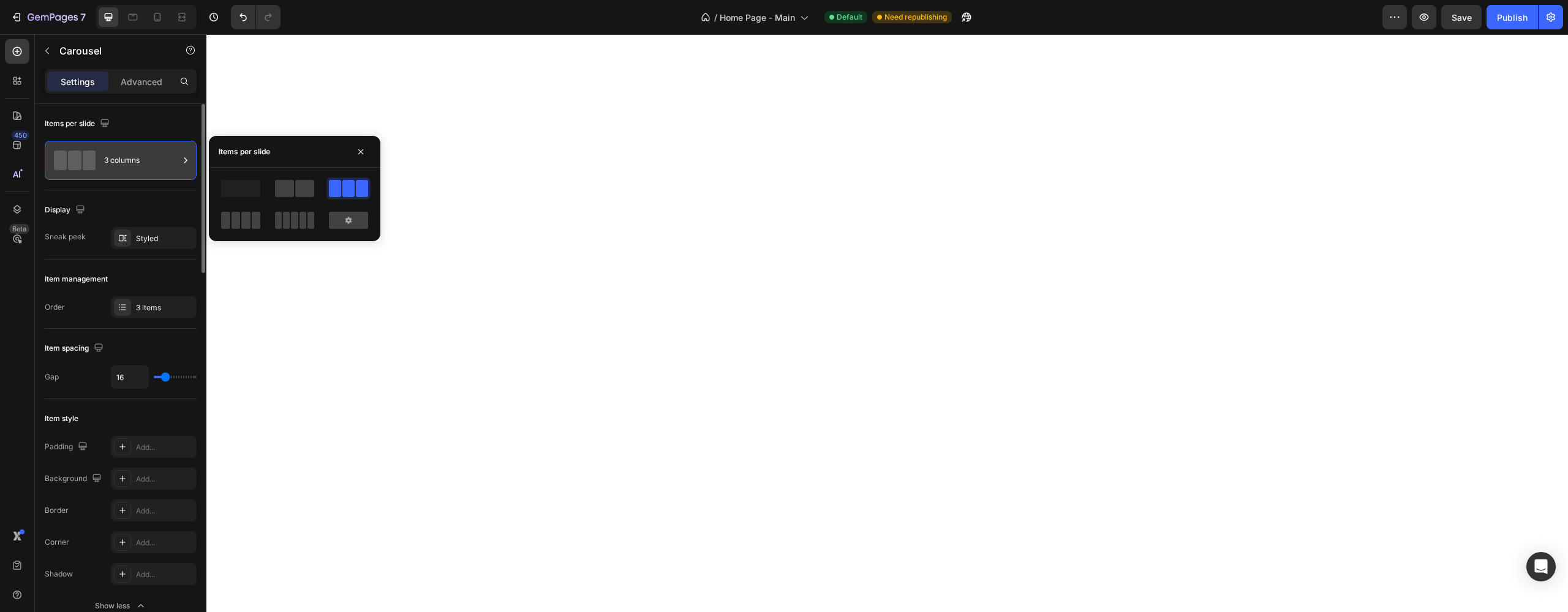
click at [146, 162] on div "3 columns" at bounding box center [141, 160] width 74 height 28
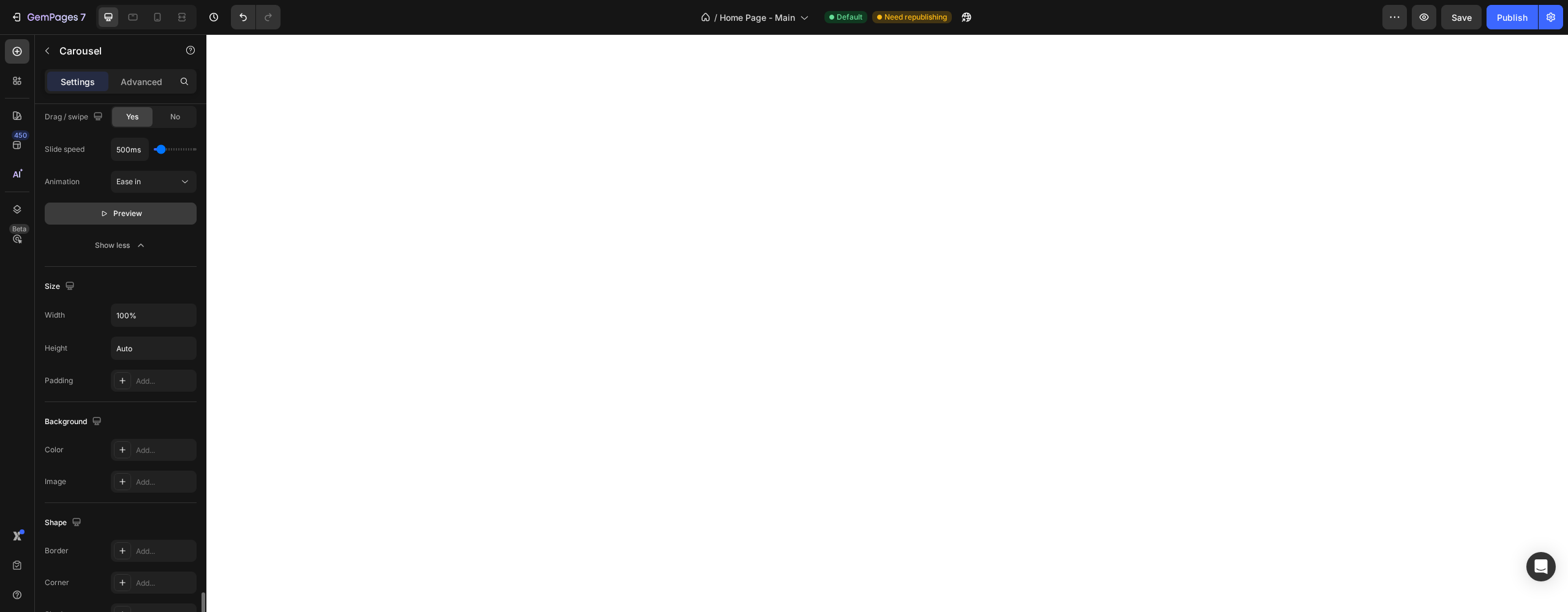
scroll to position [1198, 0]
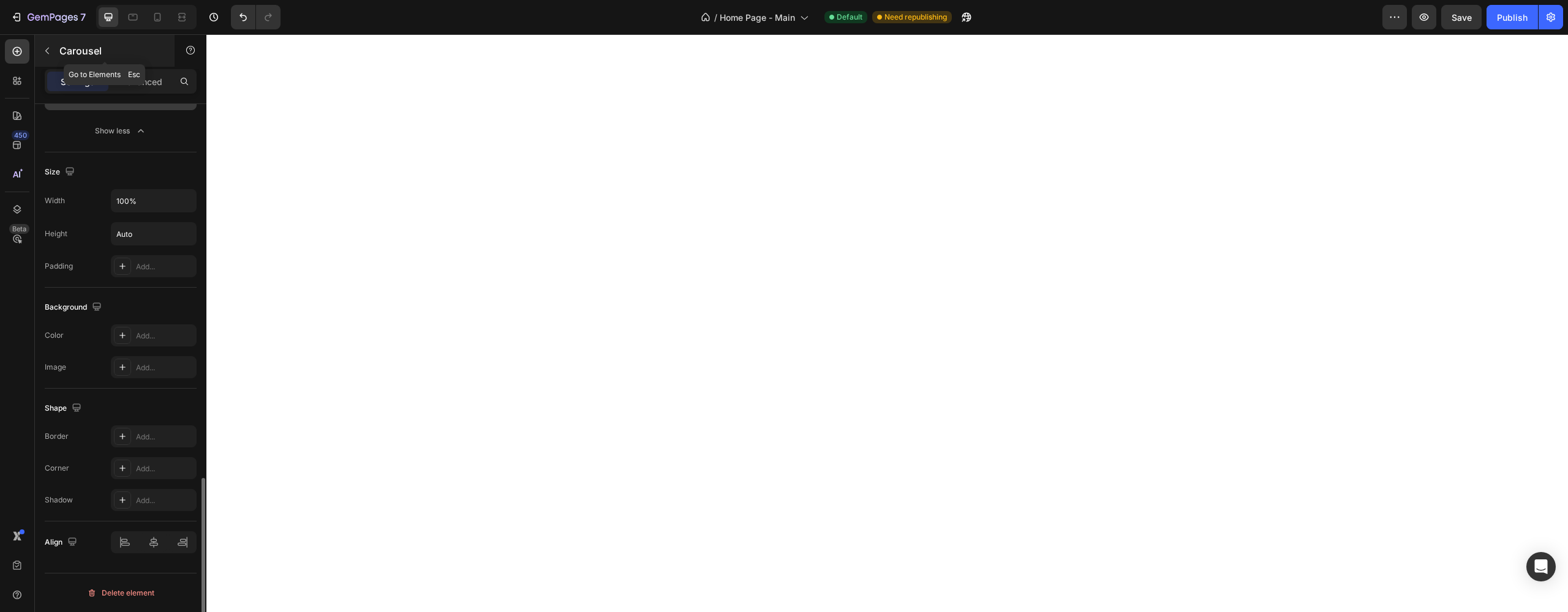
click at [65, 50] on p "Carousel" at bounding box center [111, 50] width 104 height 15
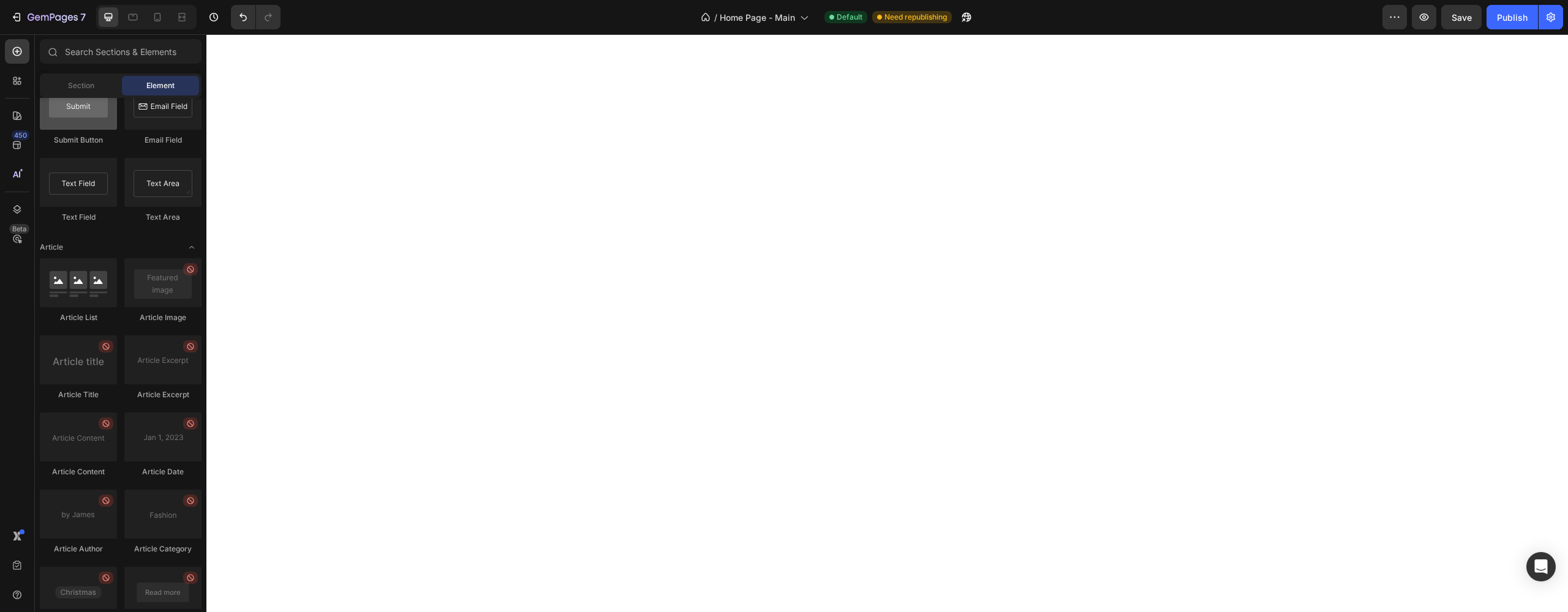
scroll to position [3118, 0]
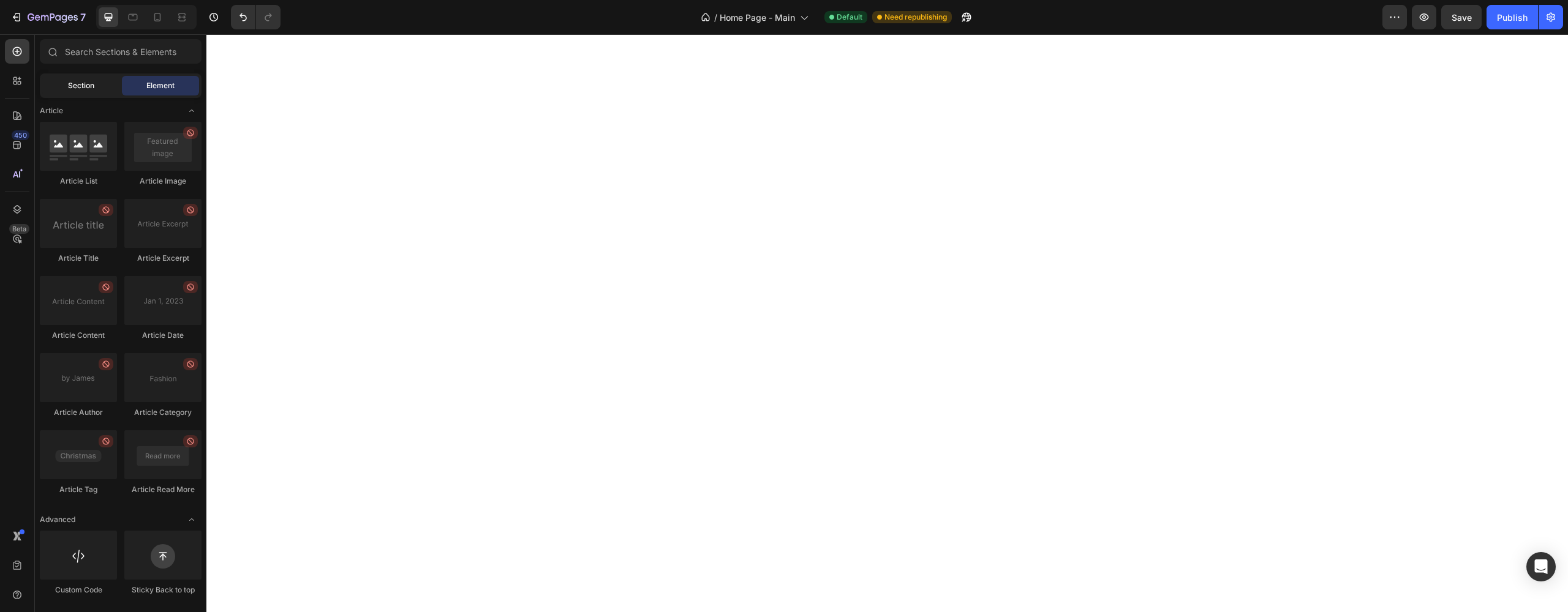
click at [89, 89] on span "Section" at bounding box center [81, 86] width 26 height 11
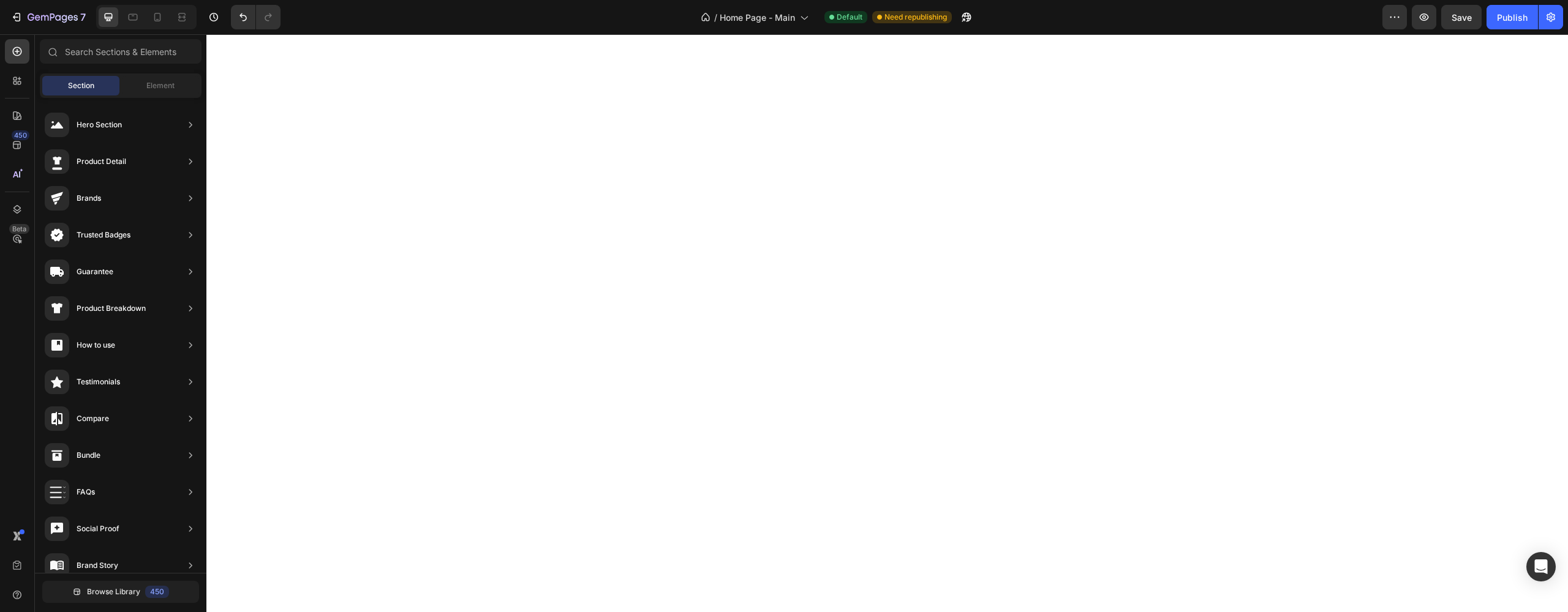
click at [155, 96] on div "Section Element" at bounding box center [121, 86] width 162 height 25
click at [159, 88] on span "Element" at bounding box center [160, 86] width 28 height 11
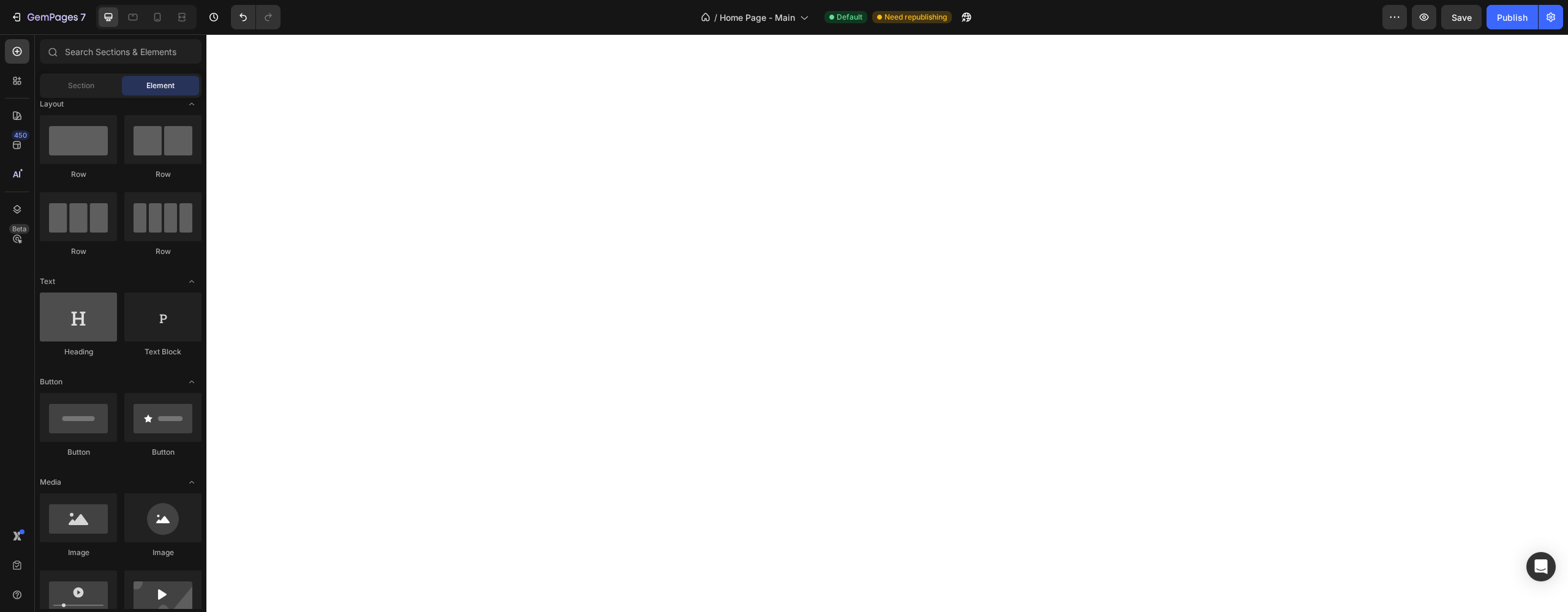
scroll to position [0, 0]
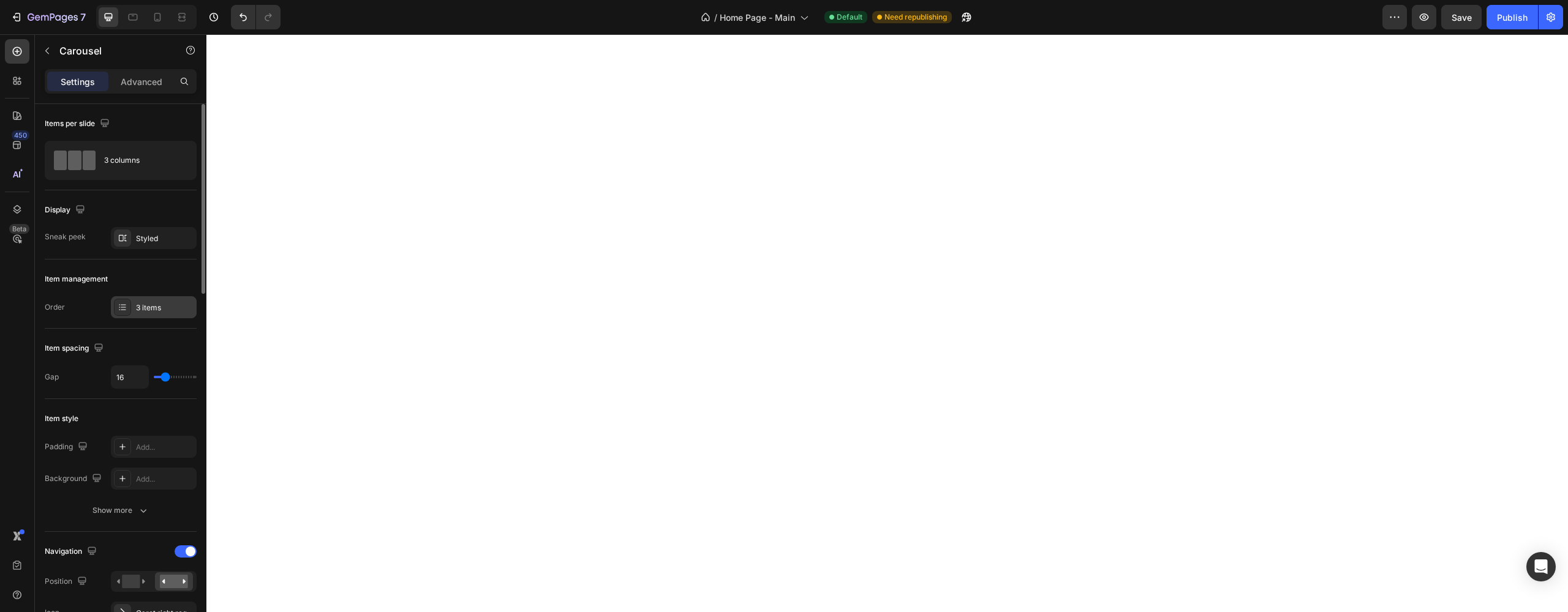
click at [152, 309] on div "3 items" at bounding box center [164, 308] width 57 height 11
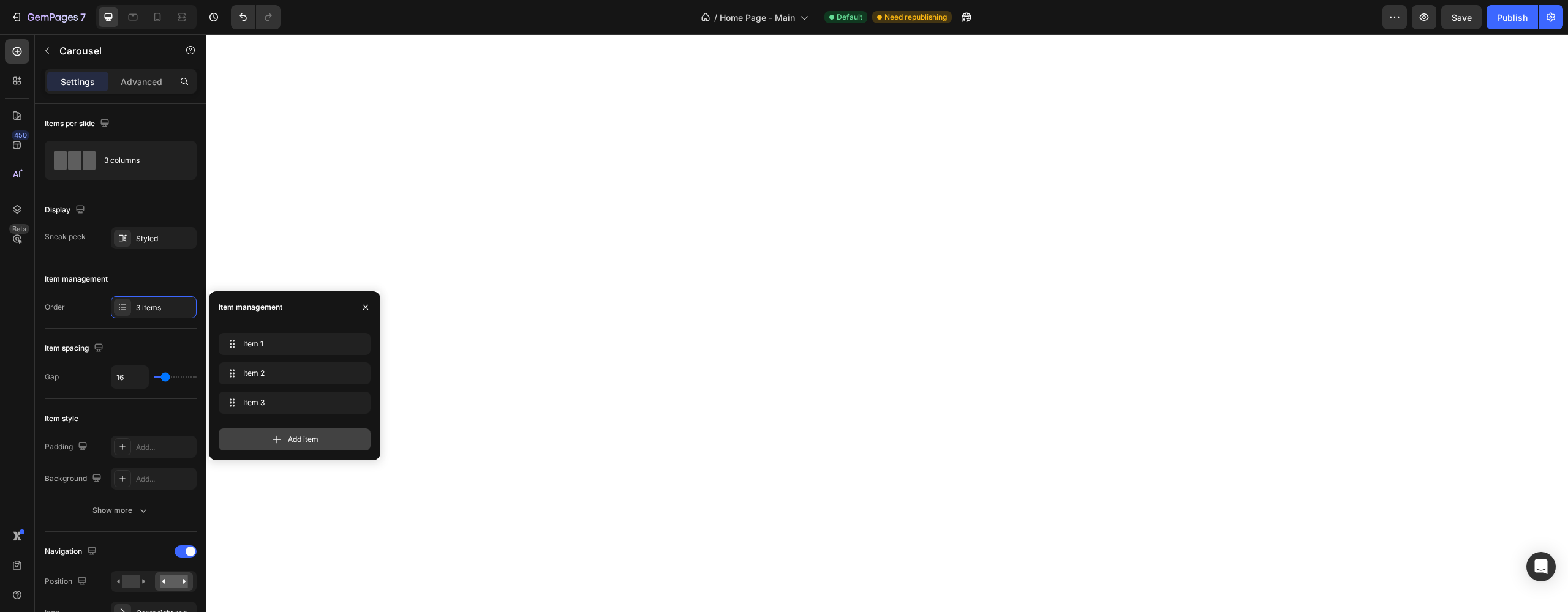
click at [278, 441] on icon at bounding box center [276, 439] width 12 height 12
click at [279, 478] on div "Add item" at bounding box center [294, 468] width 152 height 22
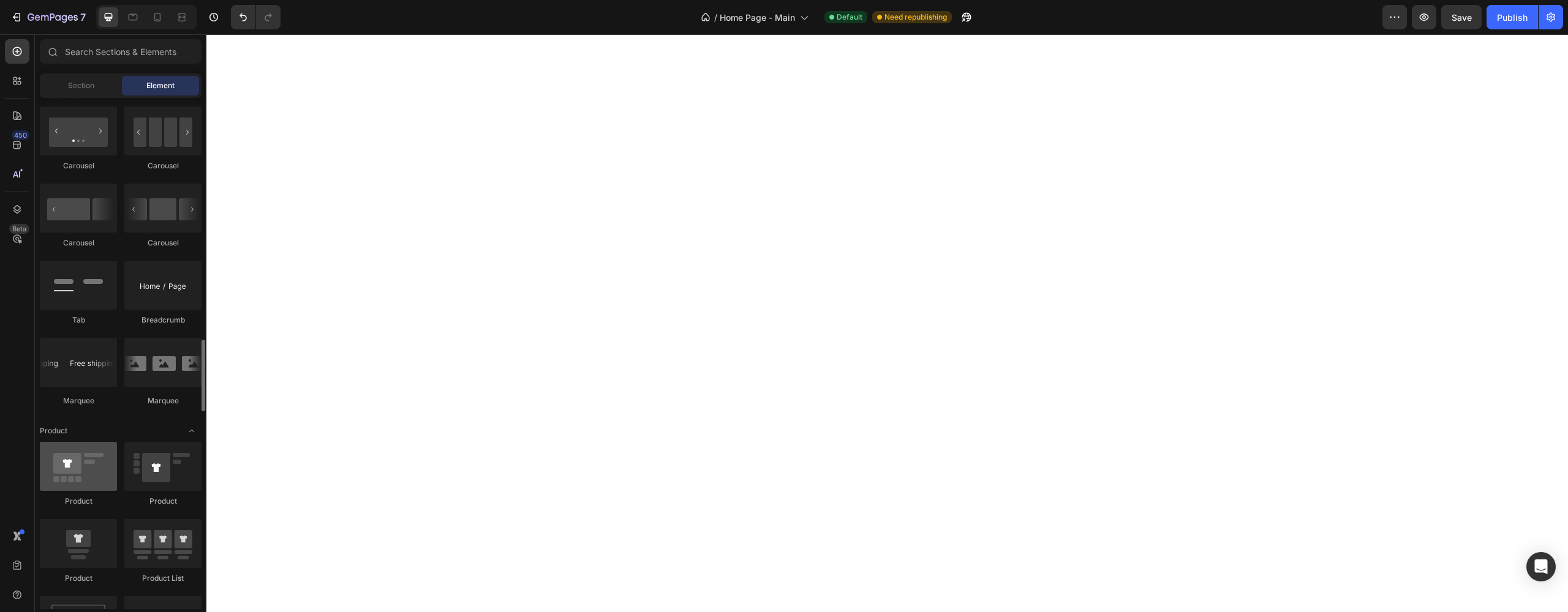
scroll to position [1300, 0]
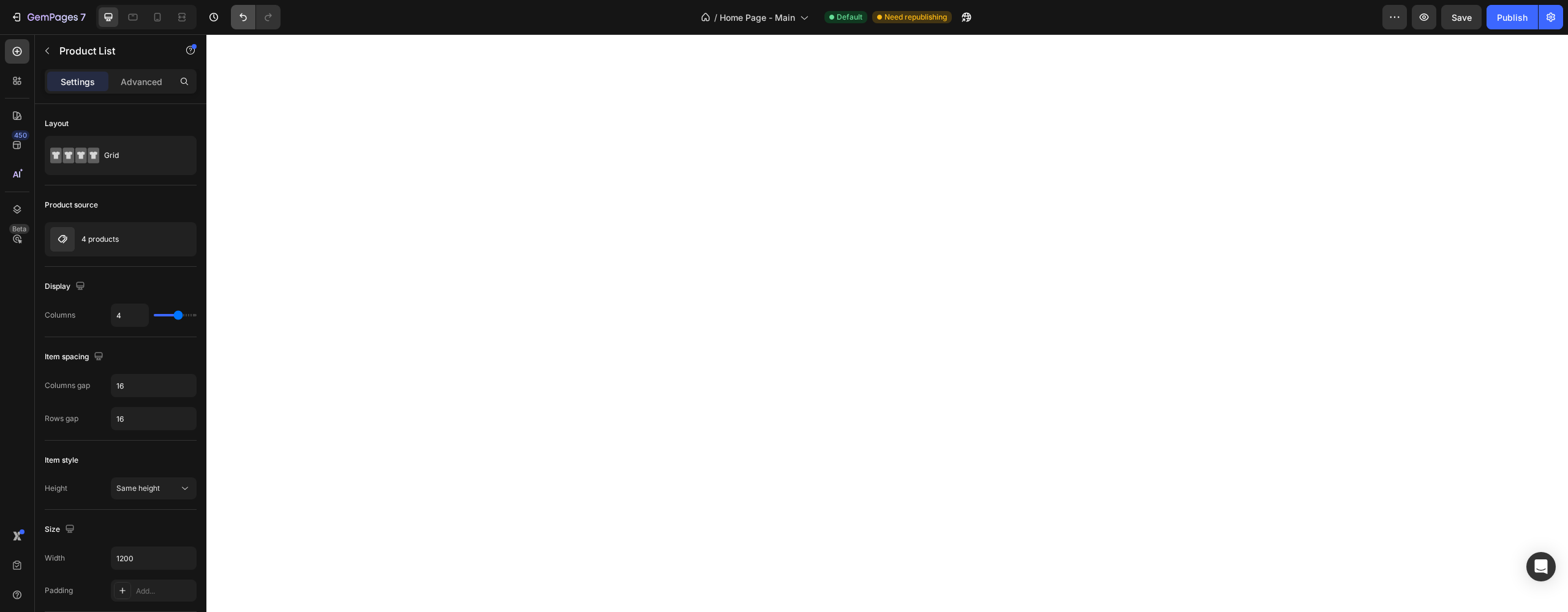
click at [252, 10] on button "Undo/Redo" at bounding box center [243, 17] width 25 height 25
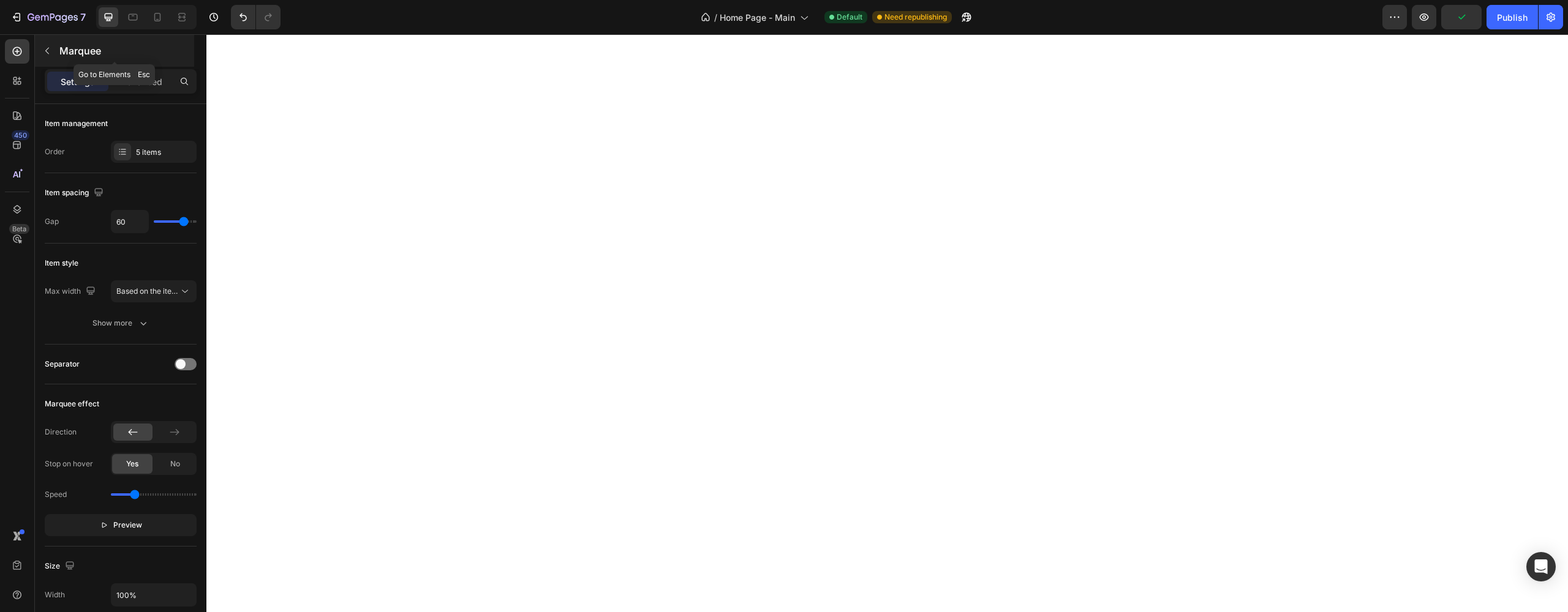
click at [67, 61] on div "Marquee" at bounding box center [114, 50] width 159 height 32
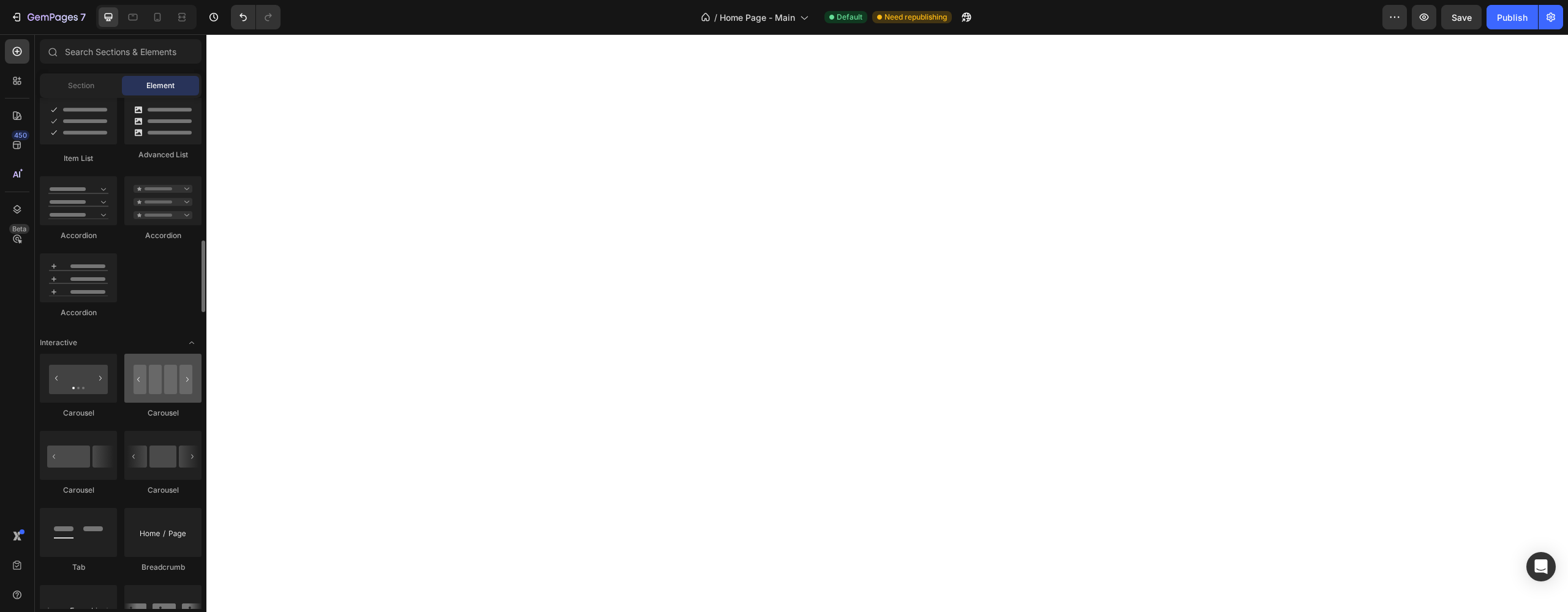
scroll to position [1349, 0]
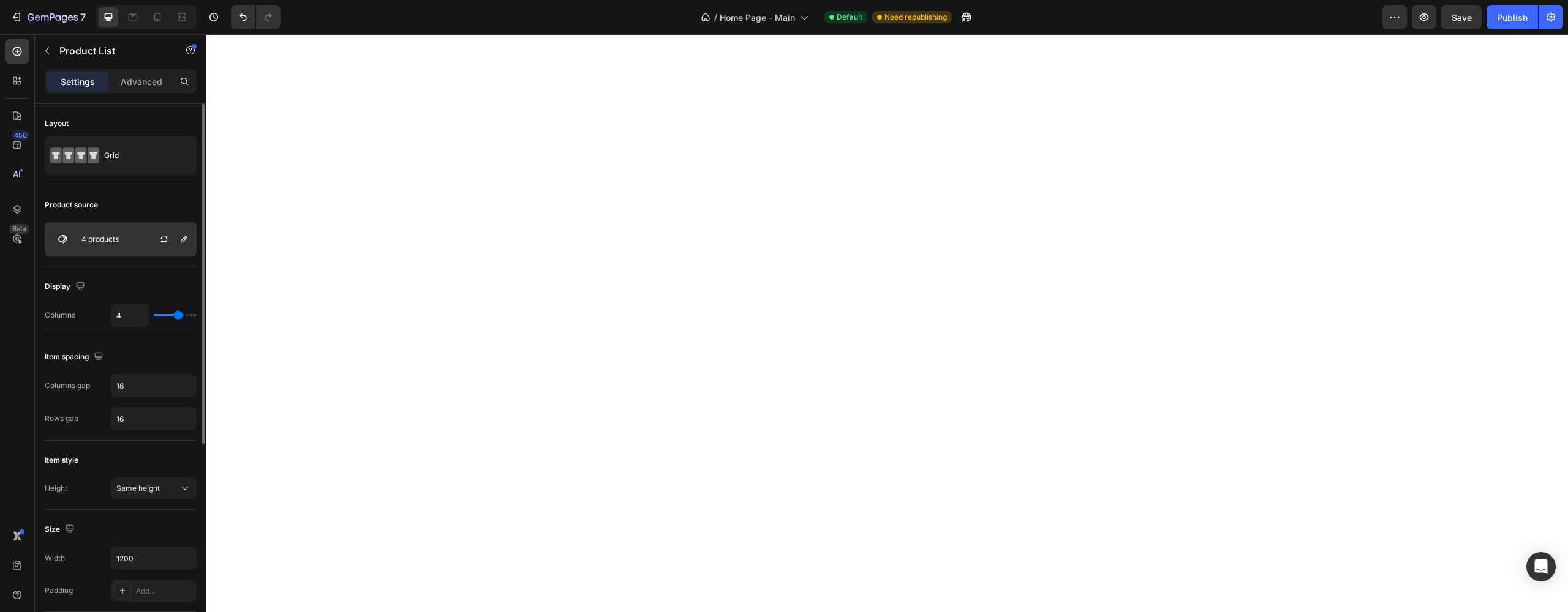
click at [126, 243] on div "4 products" at bounding box center [121, 239] width 152 height 34
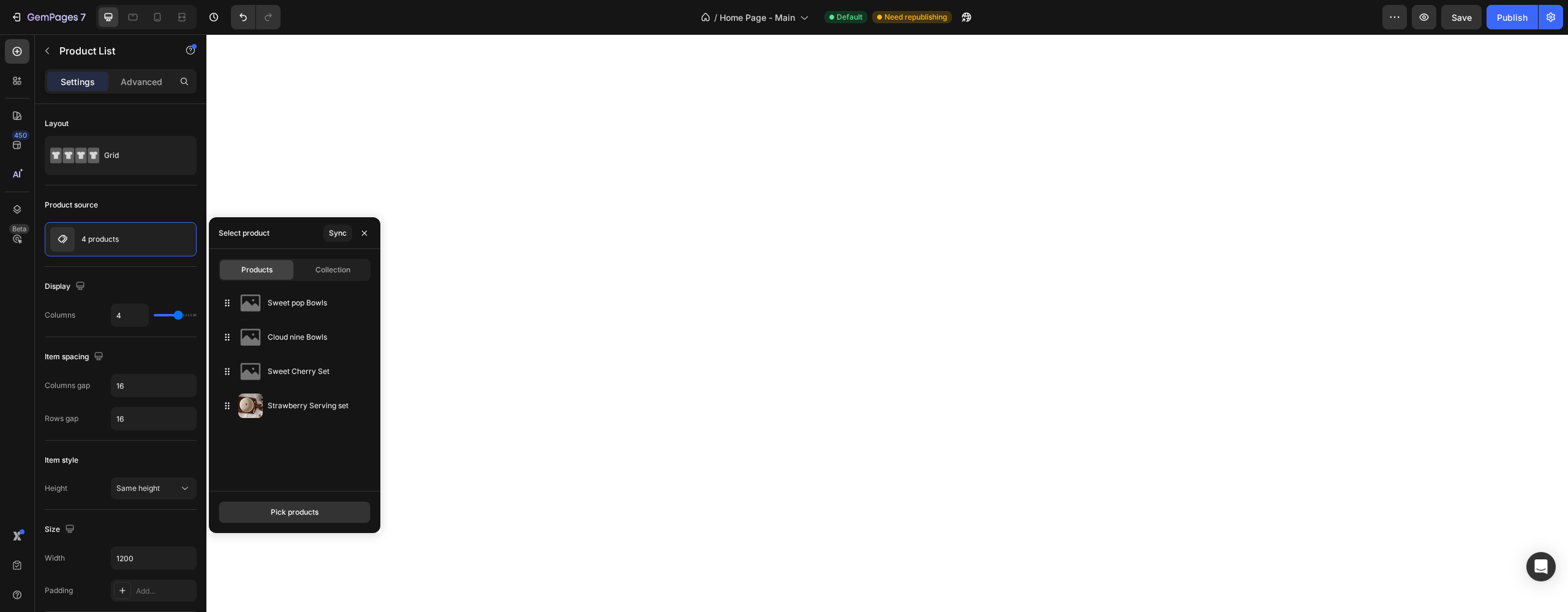
click at [322, 281] on div "Products Collection Sweet pop Bowls Cloud nine Bowls Sweet Cherry Set Strawberr…" at bounding box center [295, 370] width 172 height 242
click at [330, 271] on span "Collection" at bounding box center [332, 270] width 35 height 11
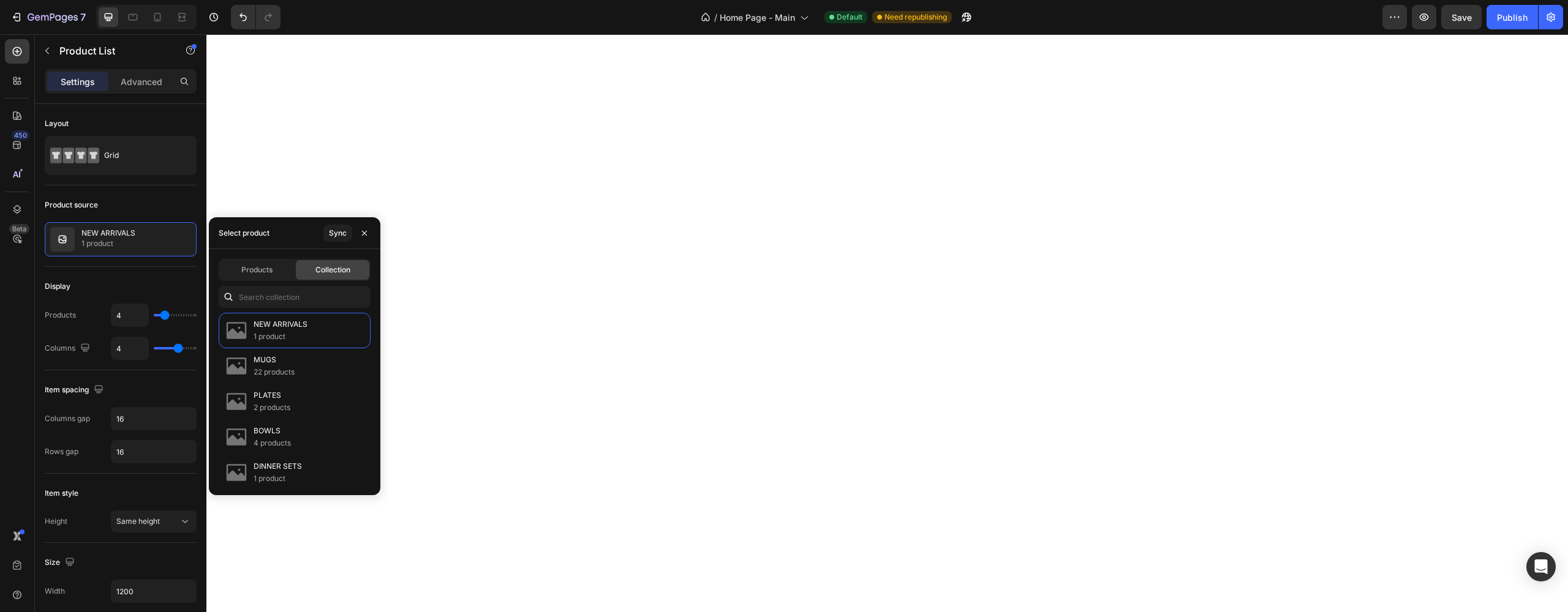
type input "10"
click at [269, 326] on p "NEW ARRIVALS" at bounding box center [281, 324] width 54 height 12
click at [254, 335] on p "1 product" at bounding box center [281, 336] width 54 height 12
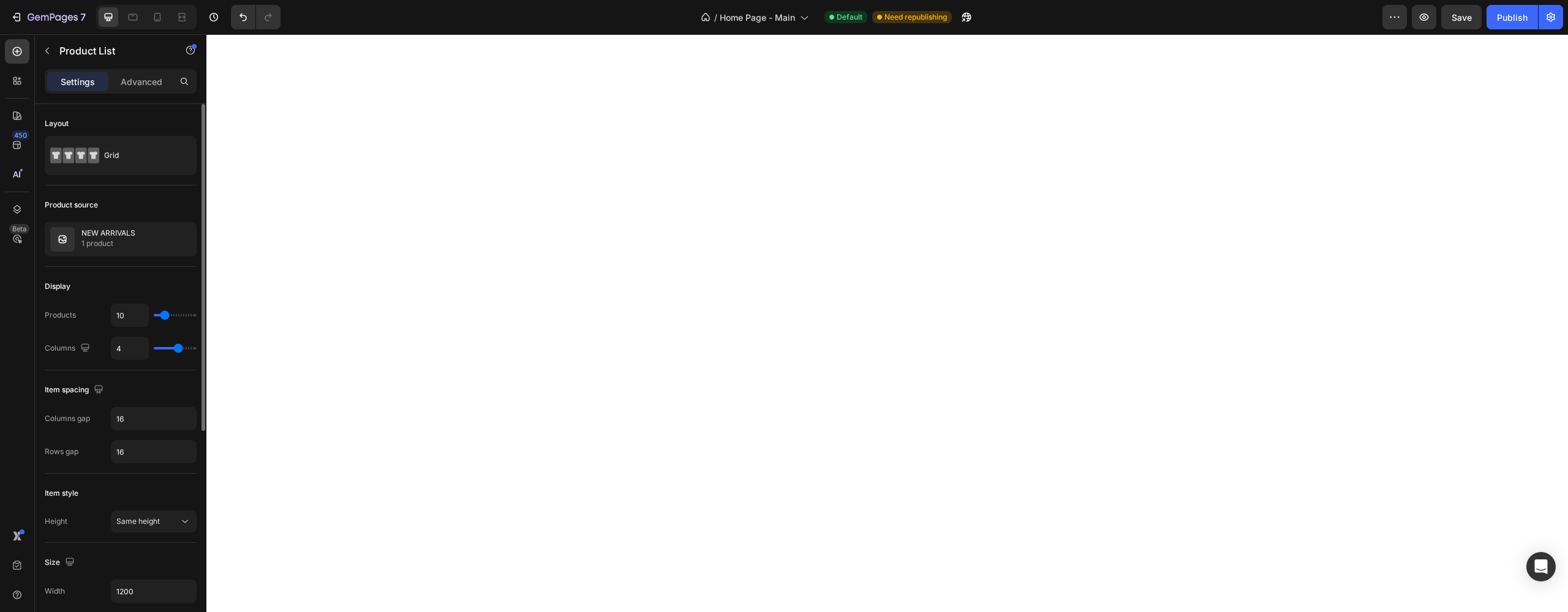
type input "5"
click at [182, 349] on input "range" at bounding box center [175, 348] width 43 height 2
click at [124, 318] on input "10" at bounding box center [130, 314] width 37 height 22
type input "1"
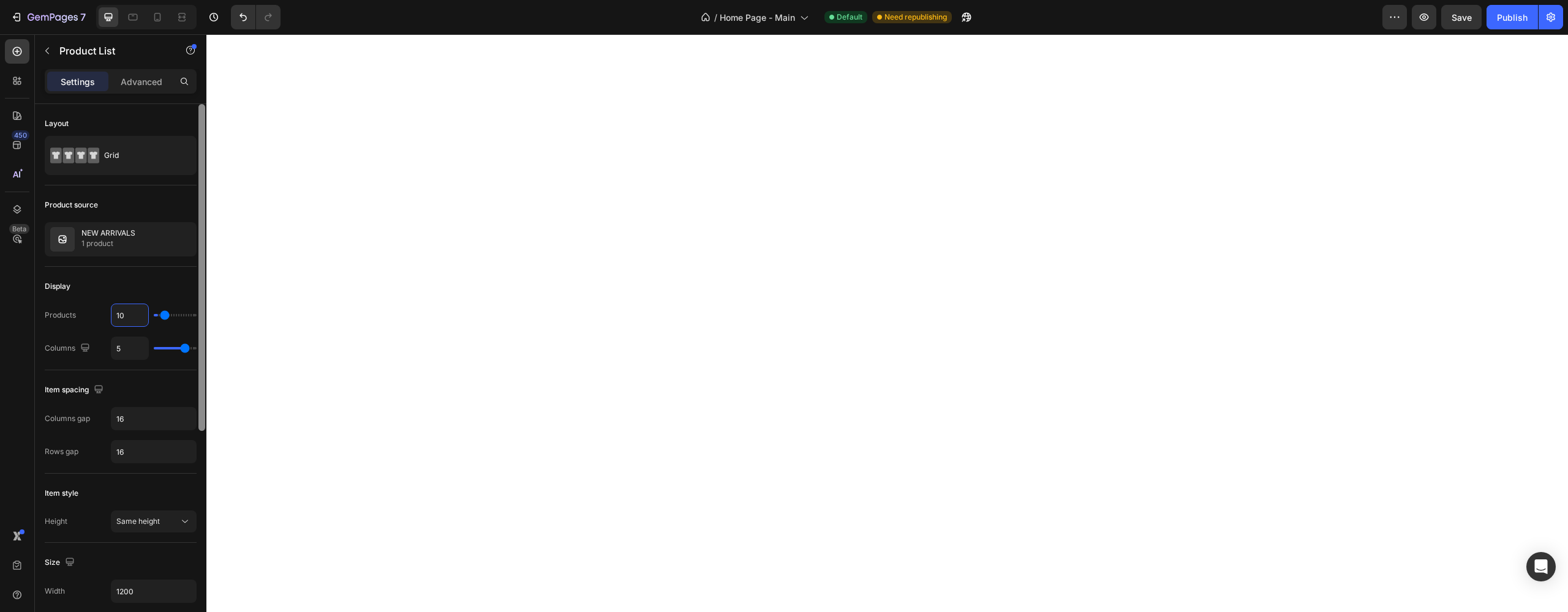
type input "1"
type input "5"
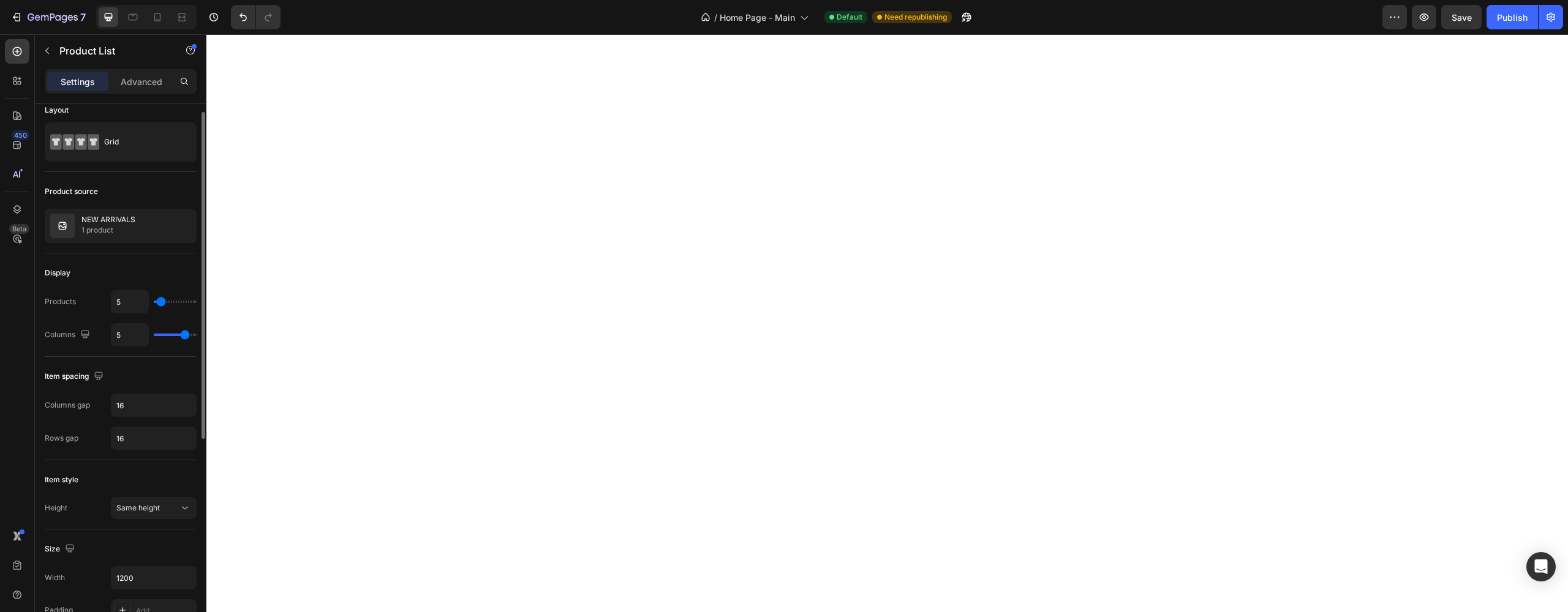
scroll to position [118, 0]
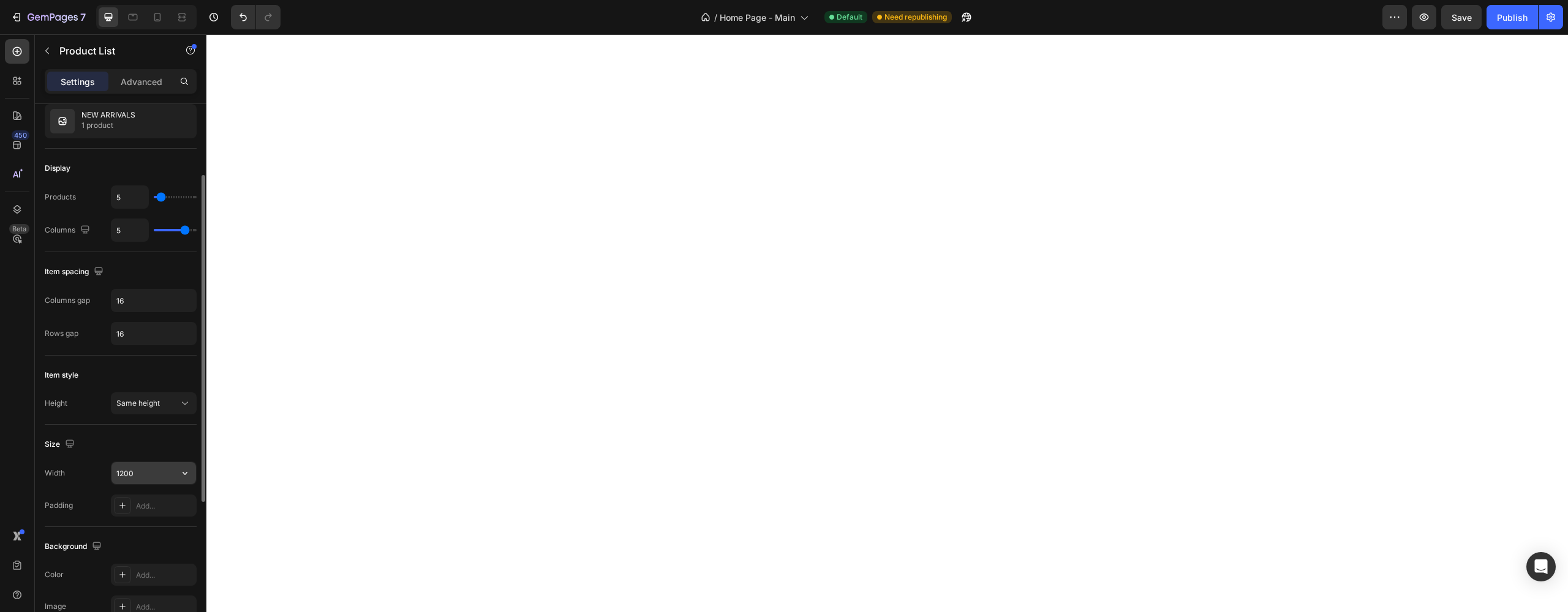
click at [142, 472] on input "1200" at bounding box center [153, 472] width 84 height 22
click at [188, 475] on icon "button" at bounding box center [184, 472] width 12 height 12
click at [159, 499] on p "Full 100%" at bounding box center [150, 504] width 69 height 11
drag, startPoint x: 128, startPoint y: 475, endPoint x: 103, endPoint y: 474, distance: 25.0
click at [103, 474] on div "Width 100%" at bounding box center [121, 472] width 152 height 23
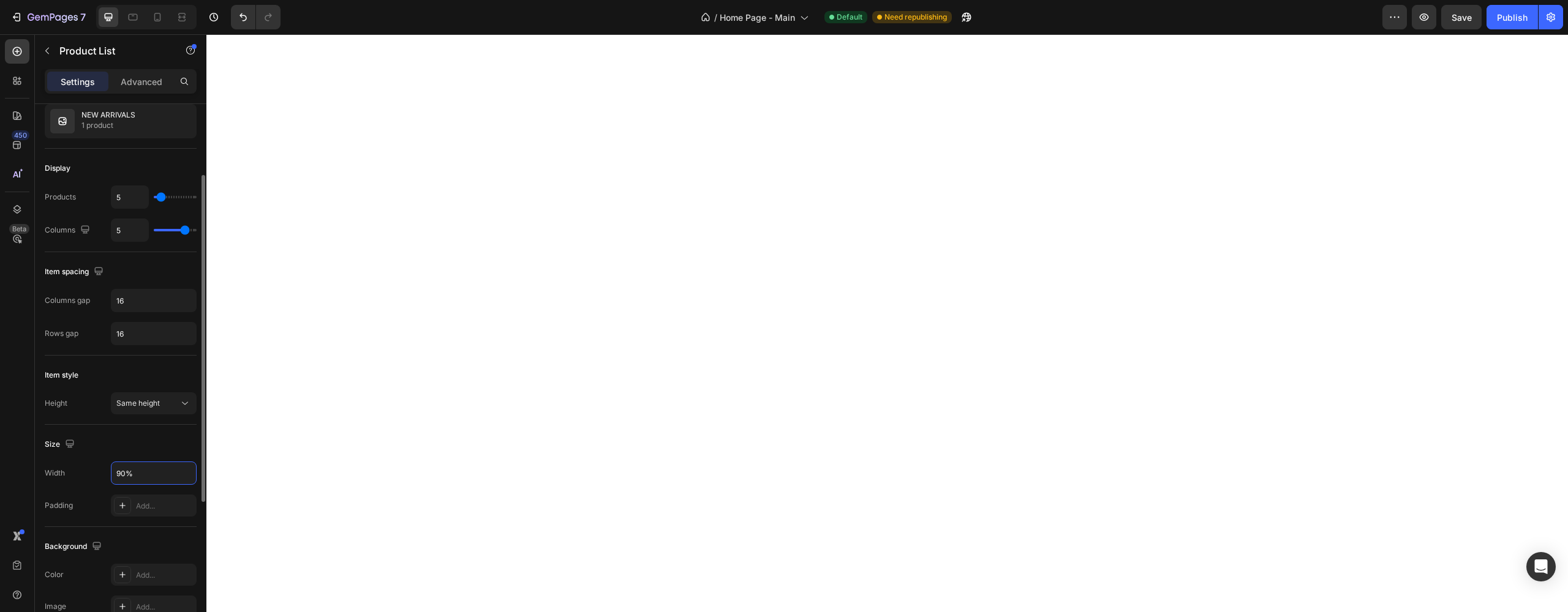
type input "90%"
click at [92, 479] on div "Width 90%" at bounding box center [121, 472] width 152 height 23
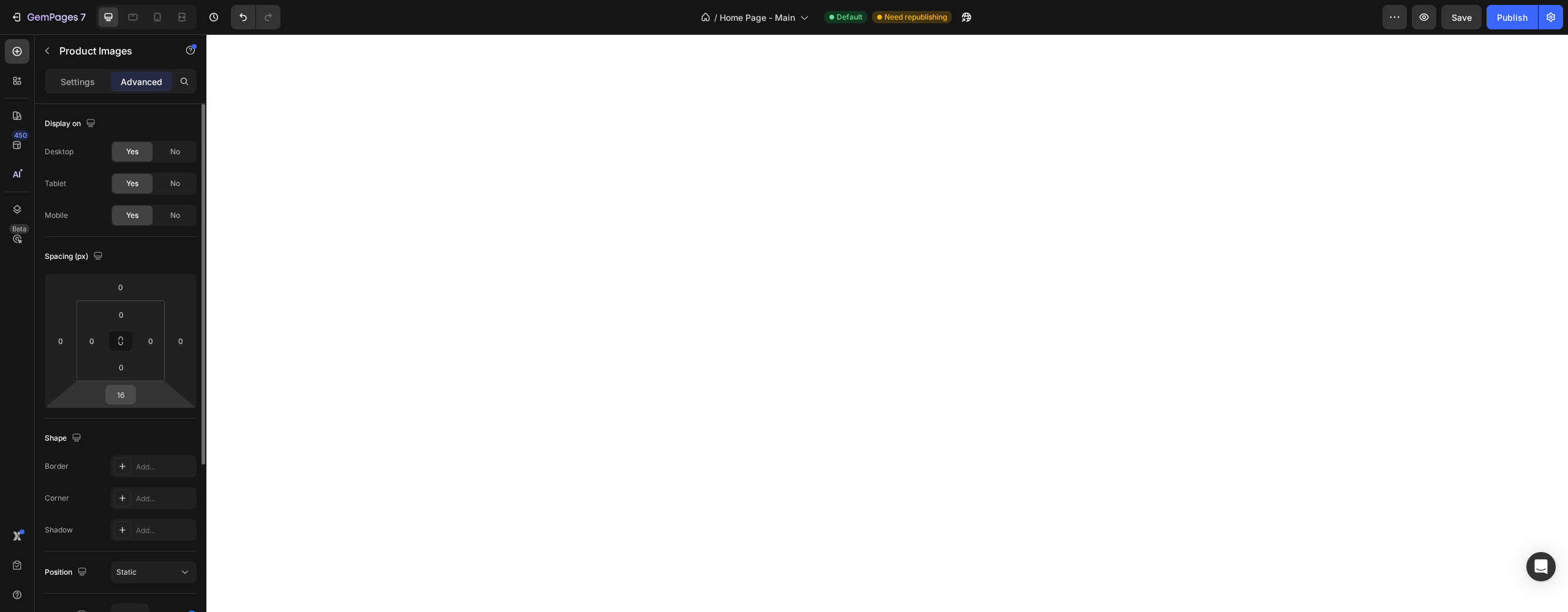
click at [126, 392] on input "16" at bounding box center [121, 395] width 25 height 18
type input "0"
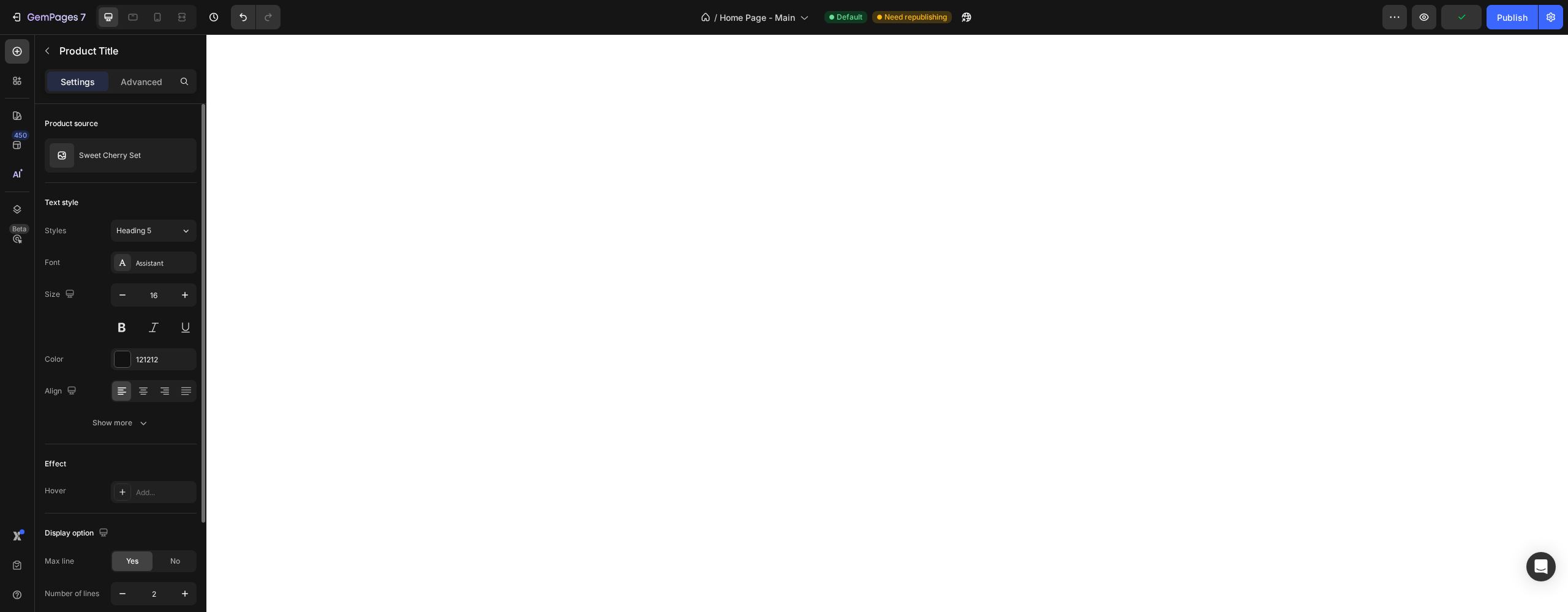
click at [143, 69] on div "Settings Advanced" at bounding box center [121, 81] width 152 height 25
click at [138, 90] on div "Advanced" at bounding box center [141, 81] width 61 height 20
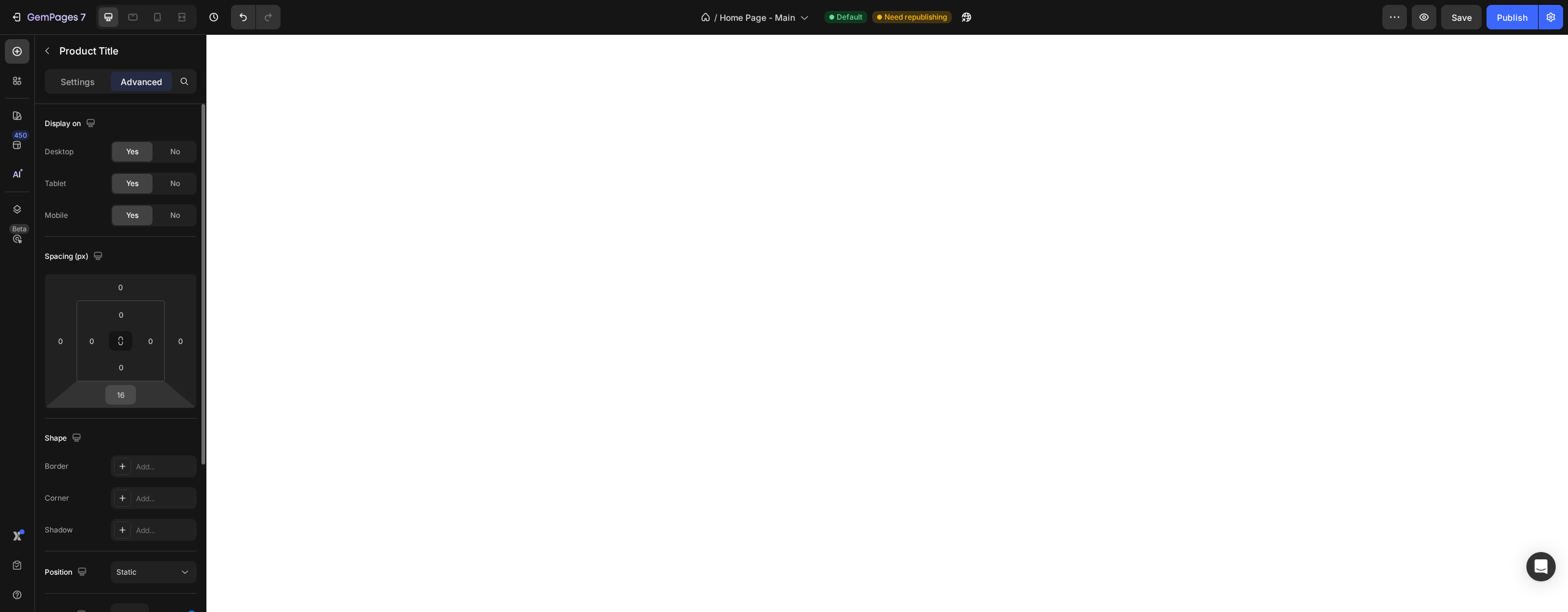
click at [133, 395] on input "16" at bounding box center [121, 395] width 25 height 18
type input "0"
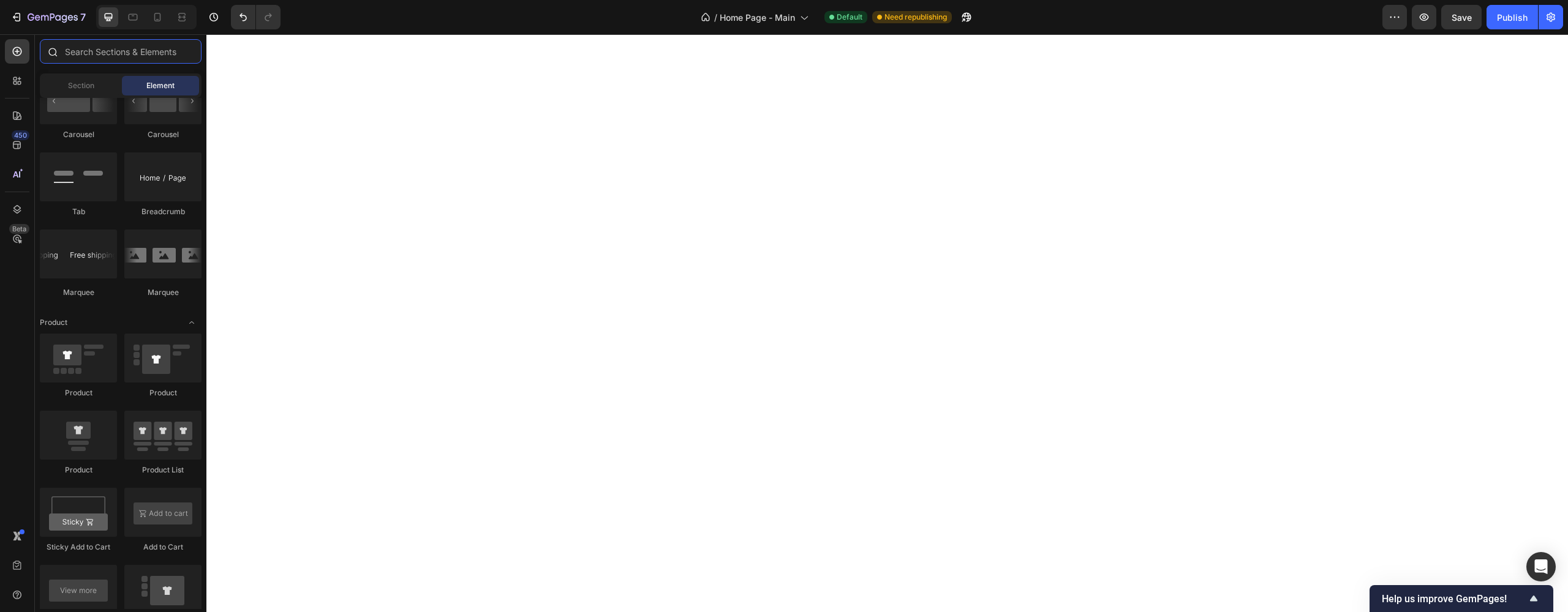
click at [97, 53] on input "text" at bounding box center [121, 51] width 162 height 25
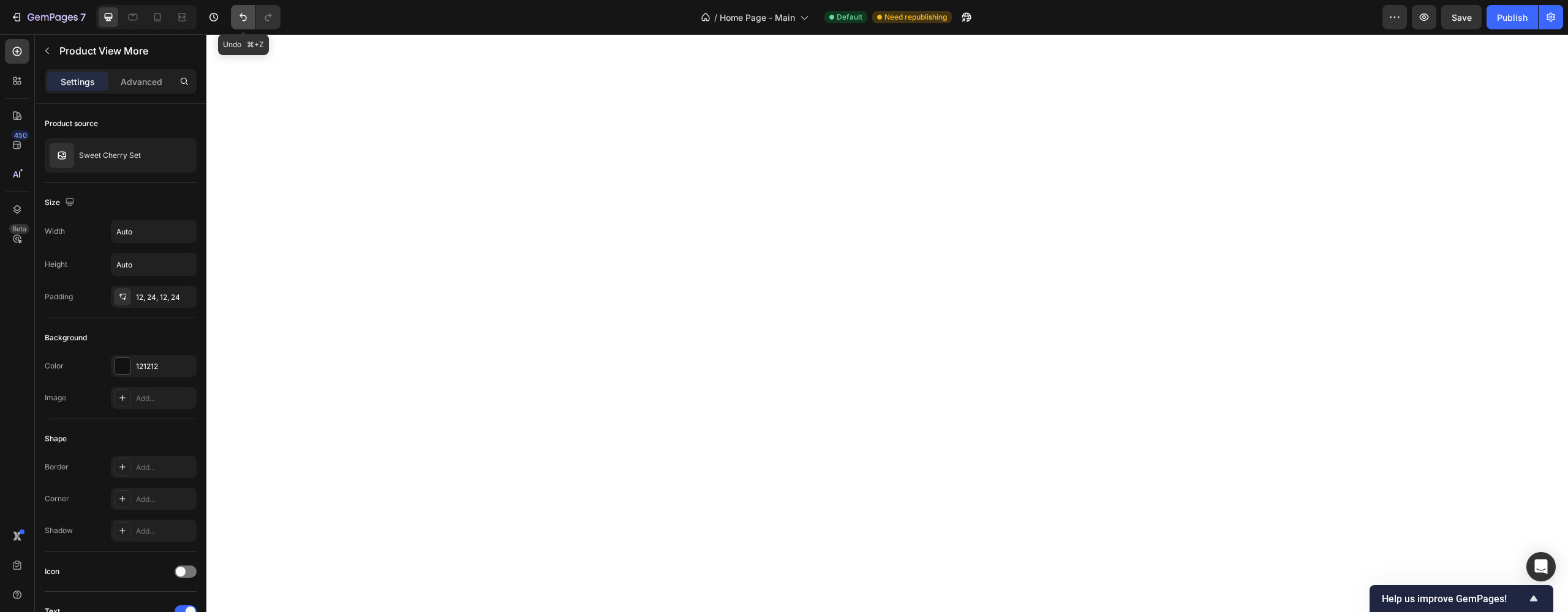
click at [238, 20] on icon "Undo/Redo" at bounding box center [242, 17] width 12 height 12
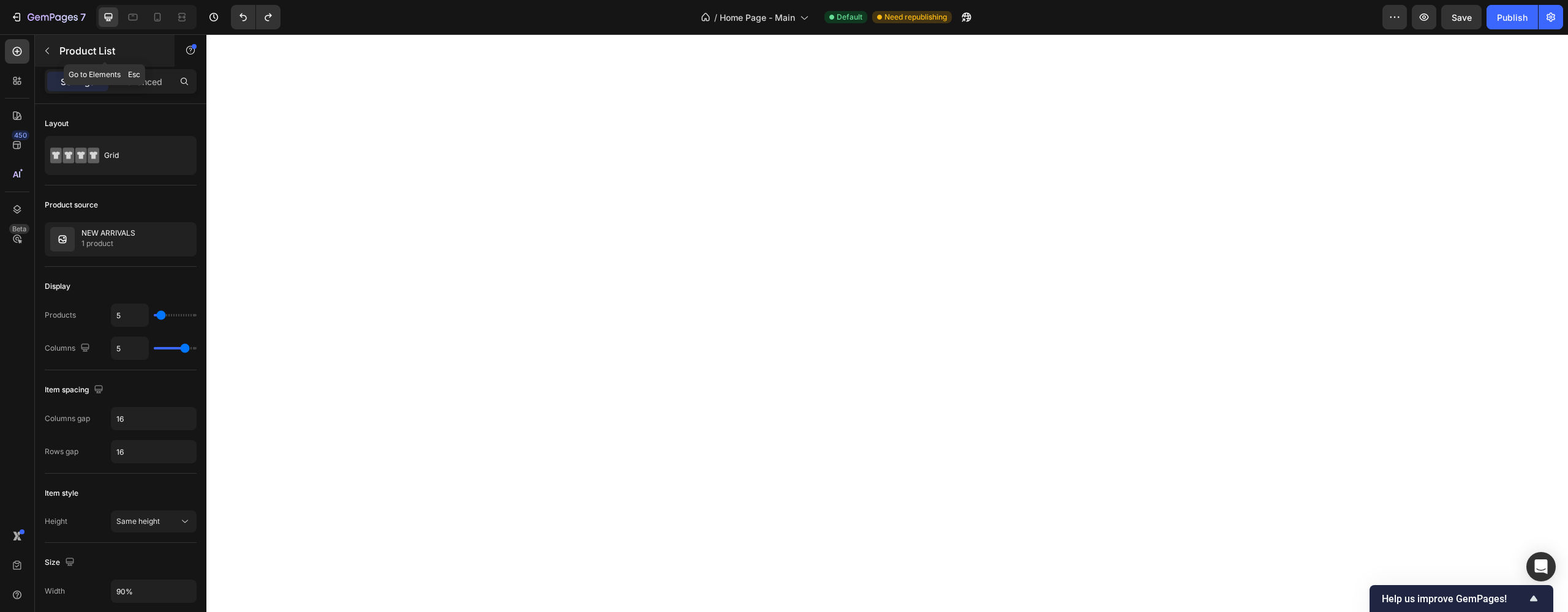
click at [50, 47] on icon "button" at bounding box center [47, 51] width 10 height 10
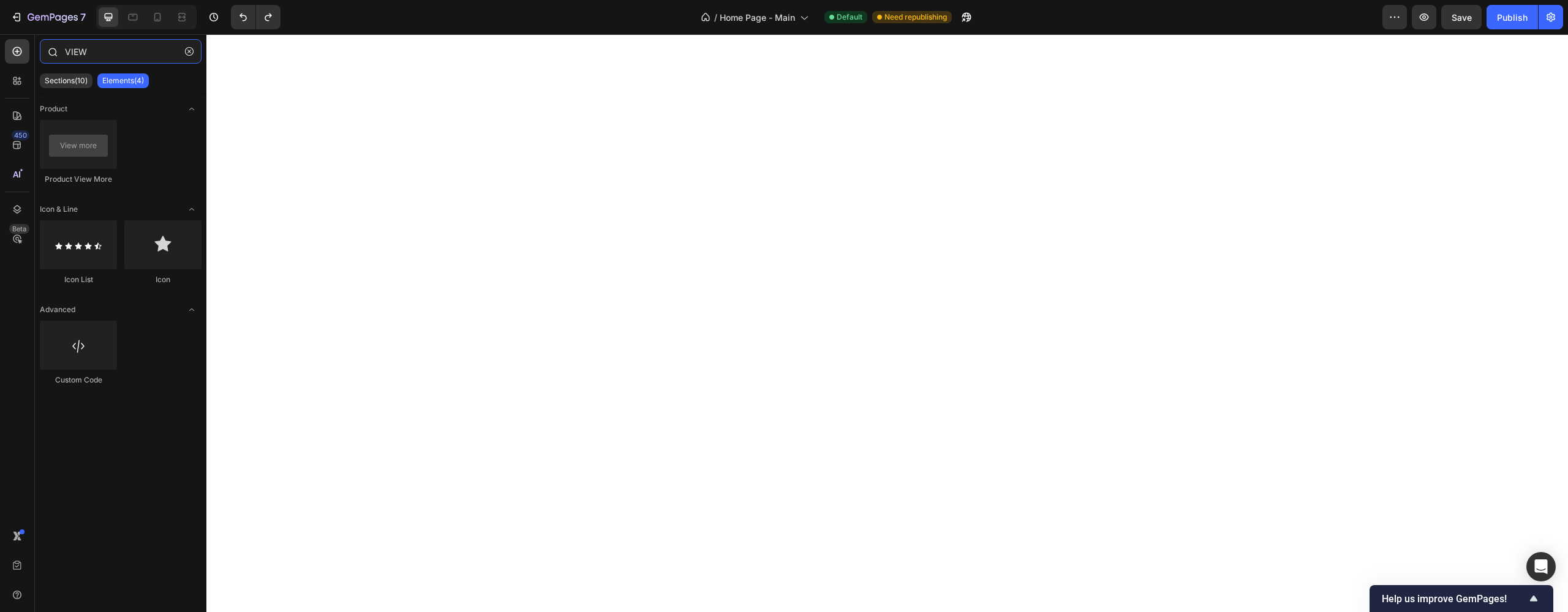
click at [99, 50] on input "VIEW" at bounding box center [121, 51] width 162 height 25
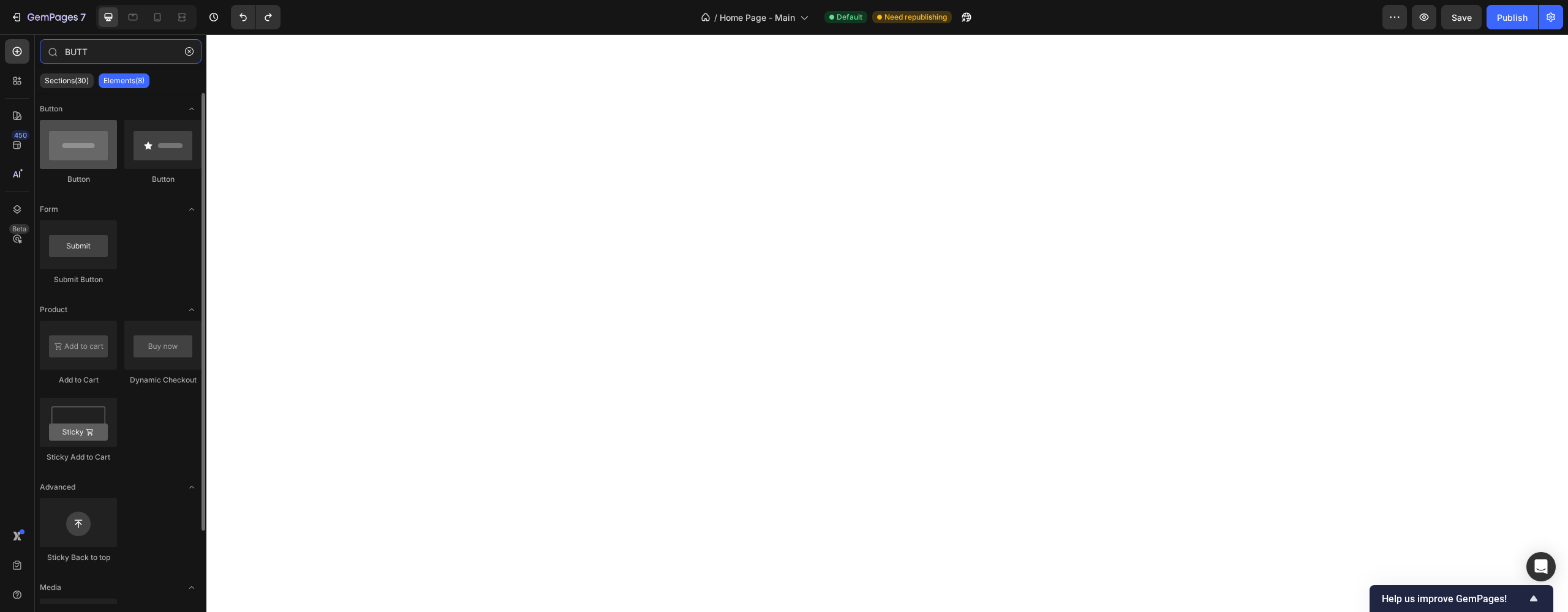
type input "BUTT"
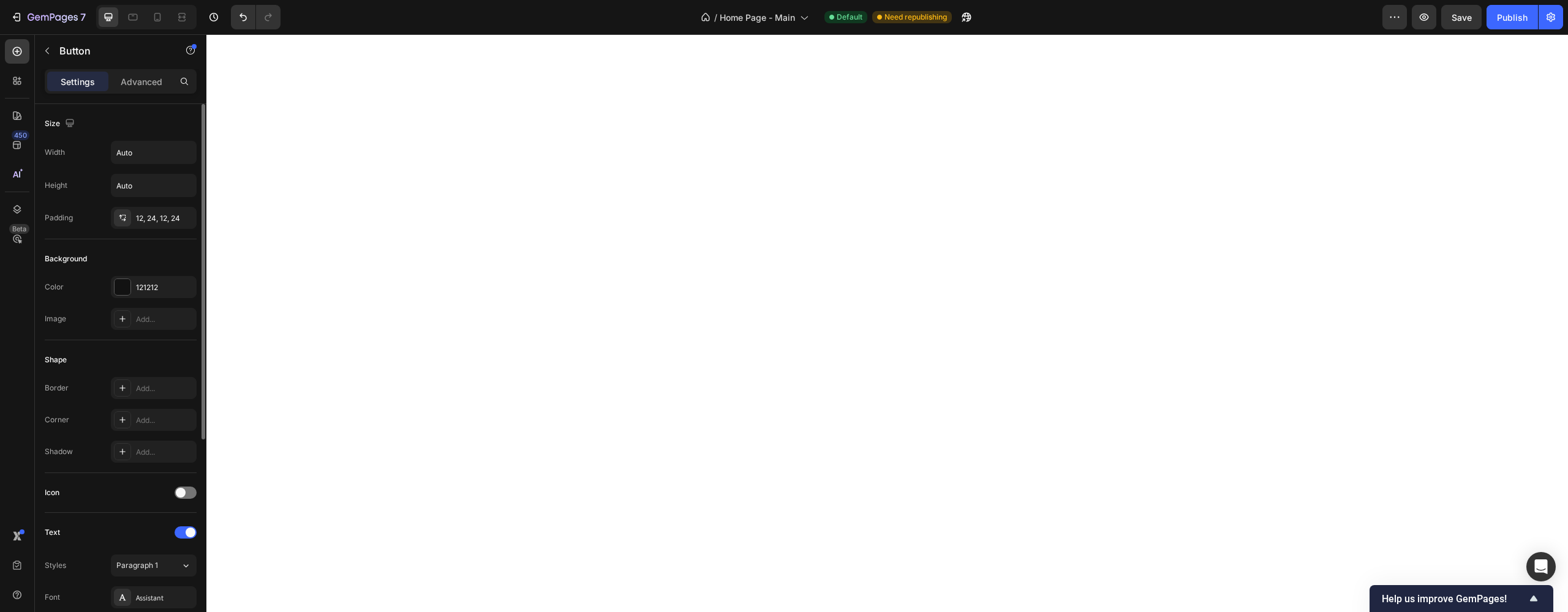
scroll to position [335, 0]
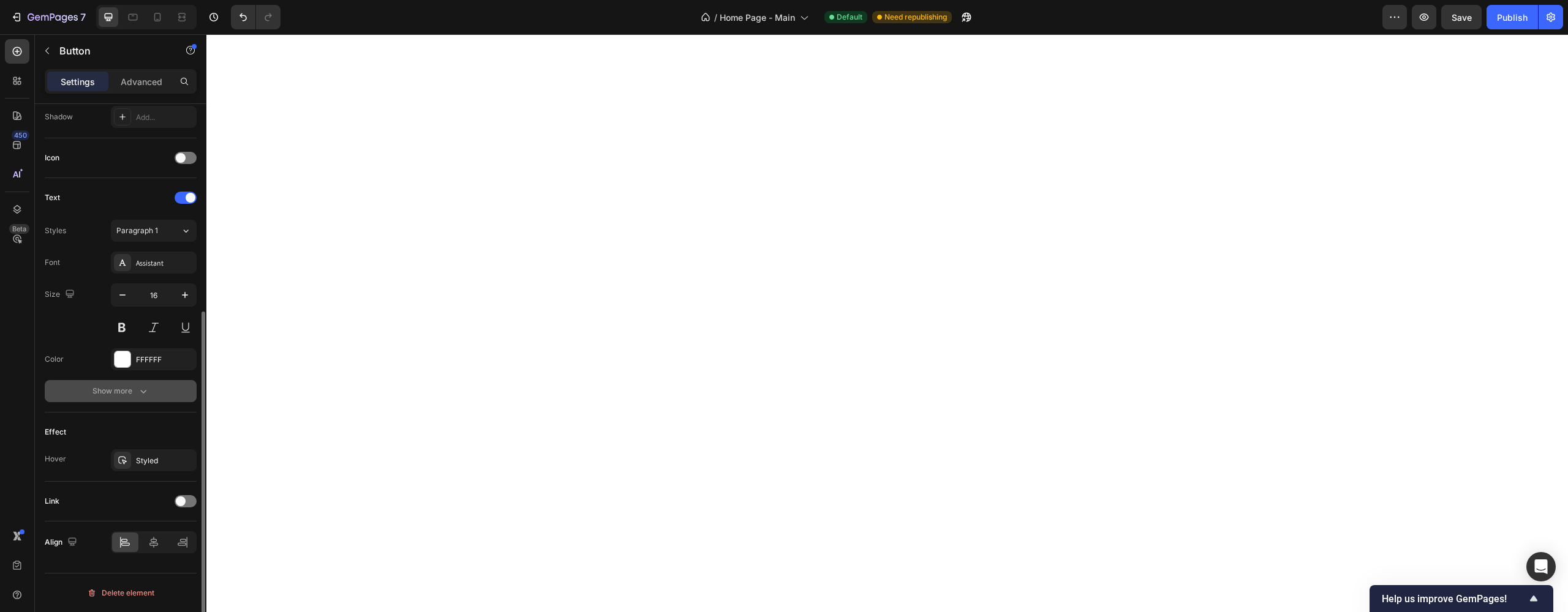
click at [135, 397] on button "Show more" at bounding box center [121, 391] width 152 height 22
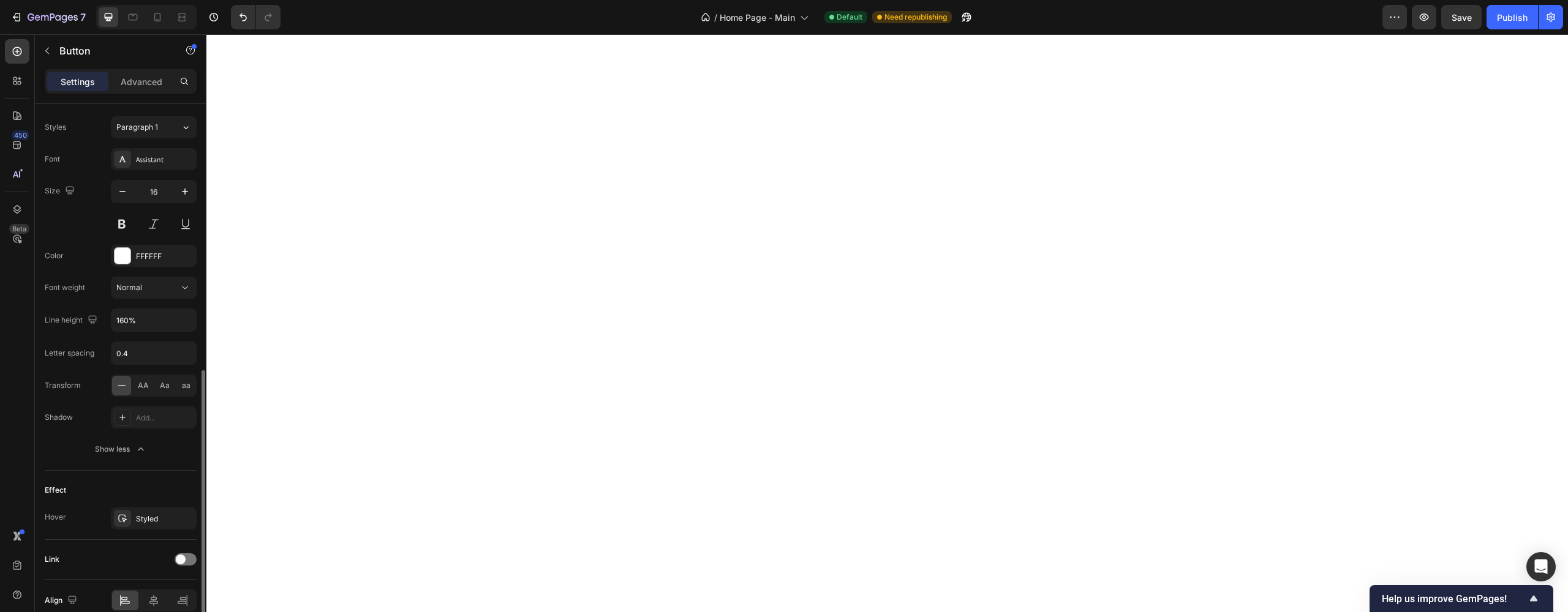
scroll to position [497, 0]
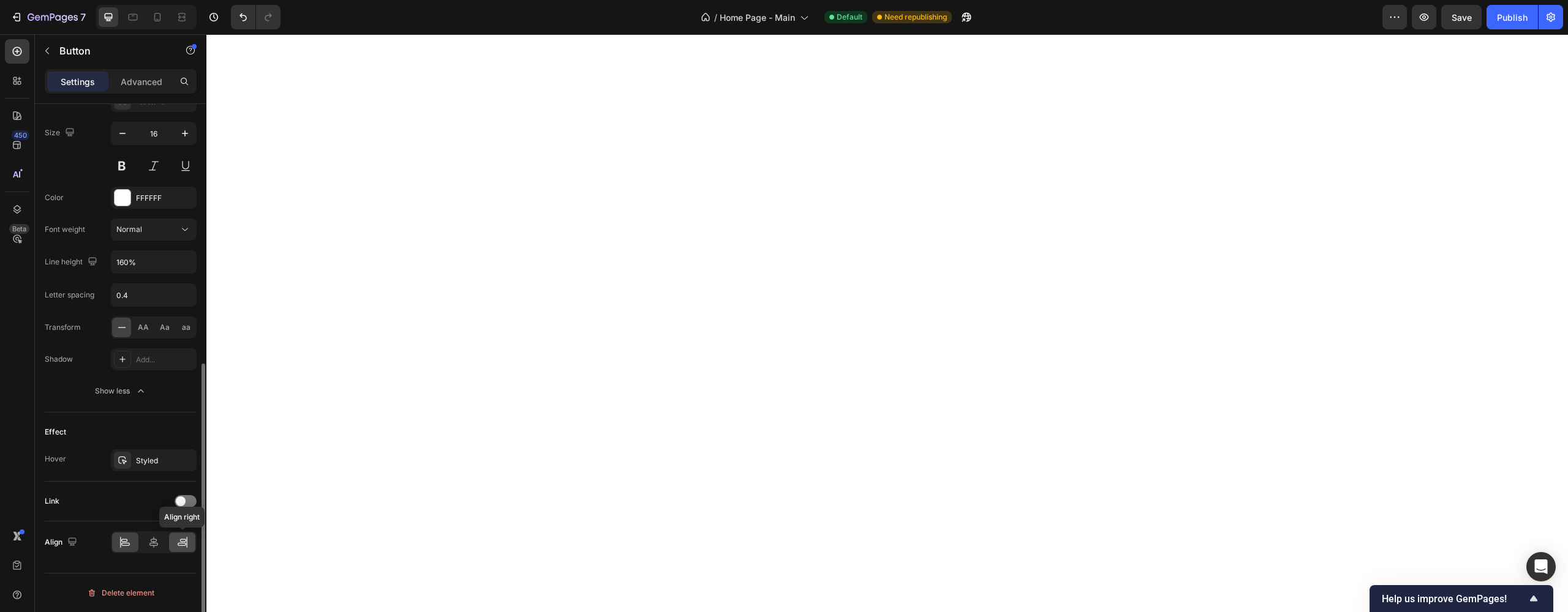
click at [180, 543] on icon at bounding box center [182, 542] width 12 height 12
click at [186, 509] on div "Link" at bounding box center [121, 502] width 152 height 20
click at [187, 505] on div at bounding box center [185, 501] width 22 height 12
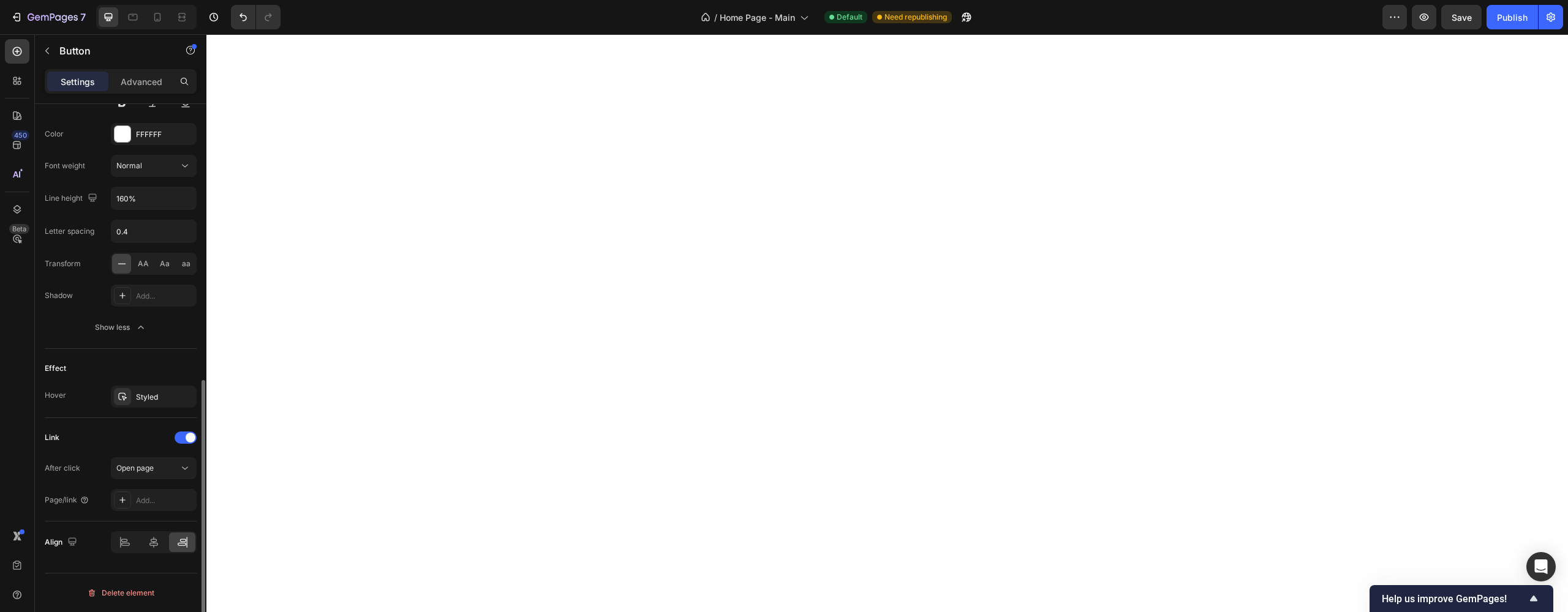
scroll to position [0, 0]
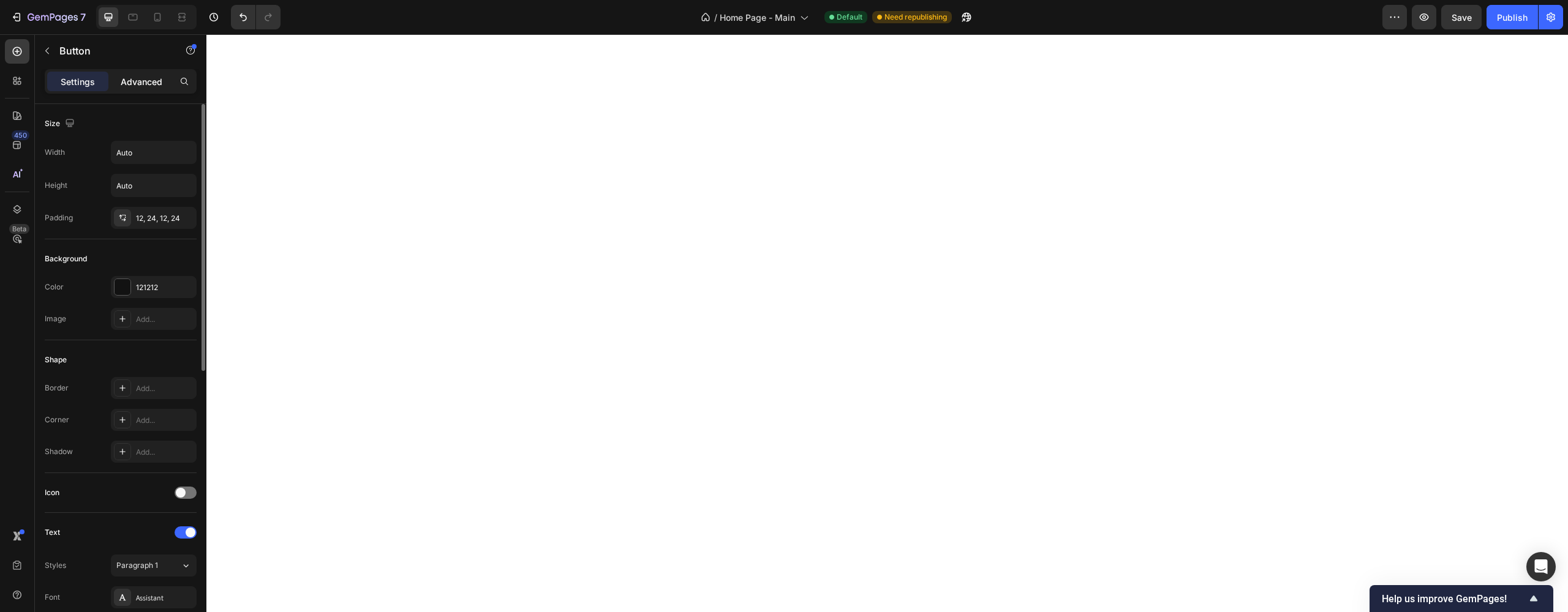
click at [132, 90] on div "Advanced" at bounding box center [141, 81] width 61 height 20
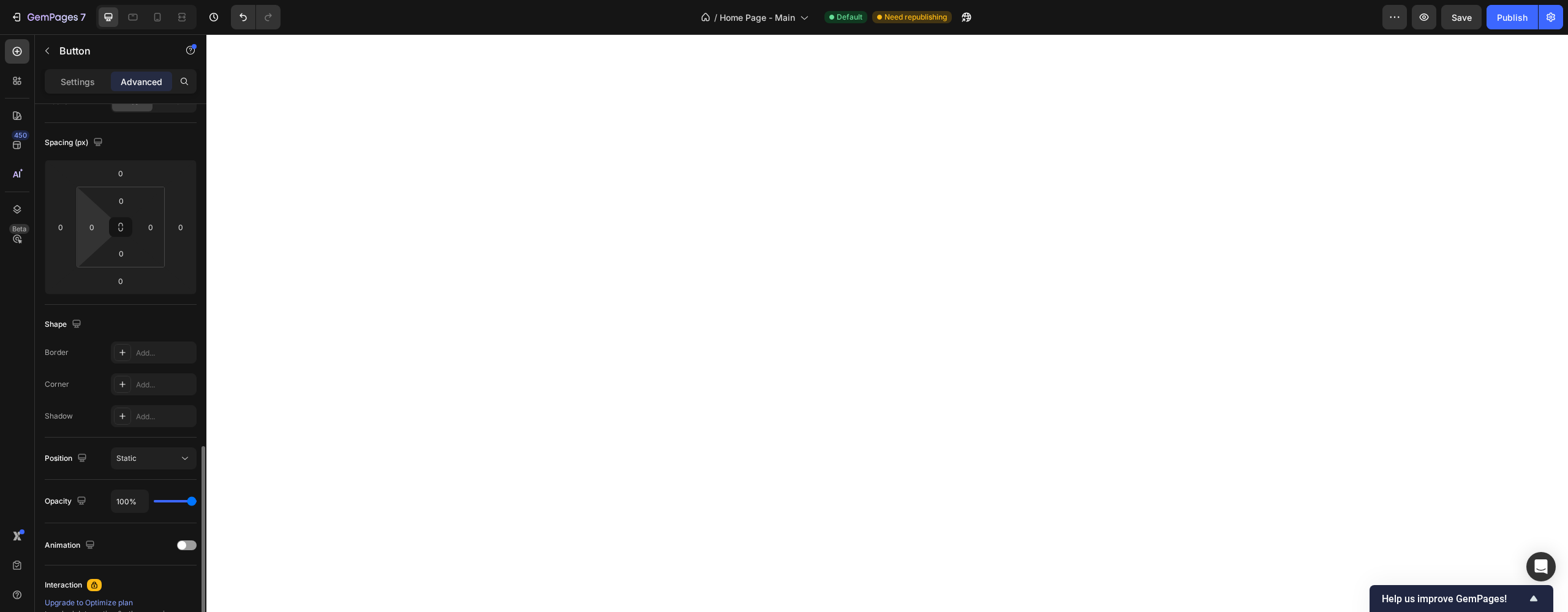
scroll to position [273, 0]
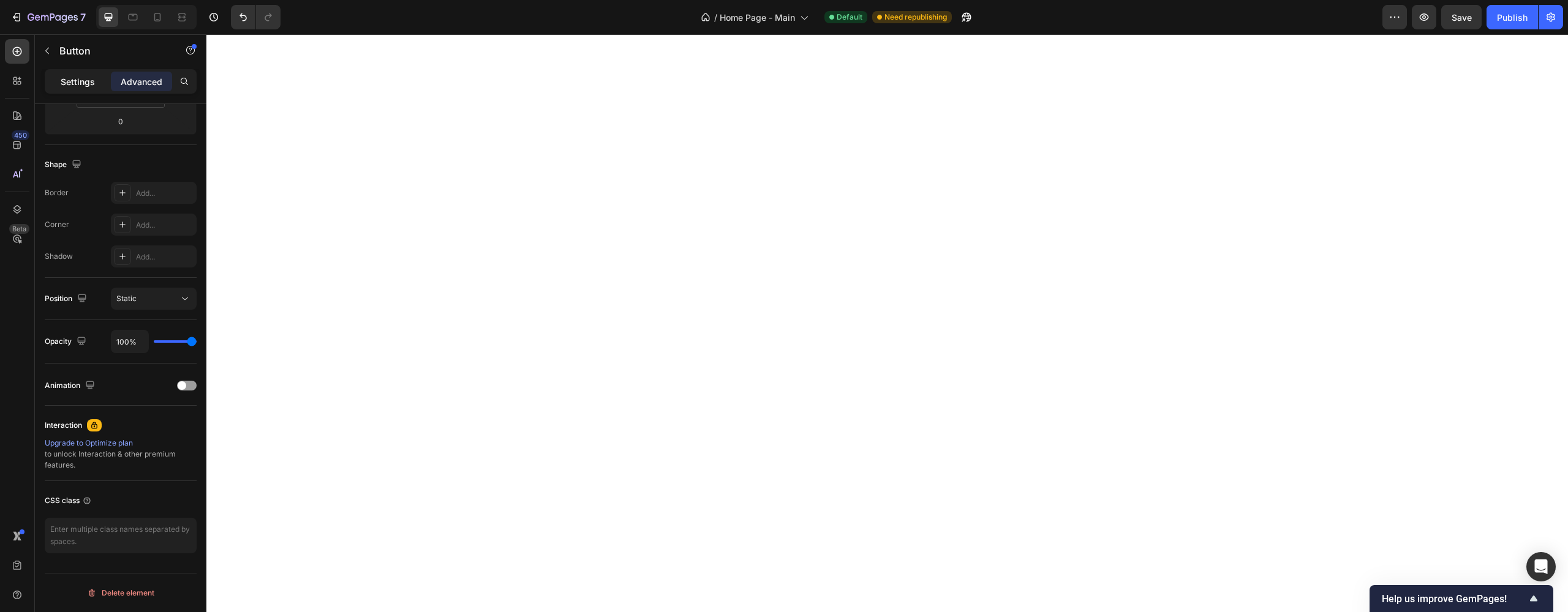
click at [83, 87] on p "Settings" at bounding box center [78, 81] width 34 height 13
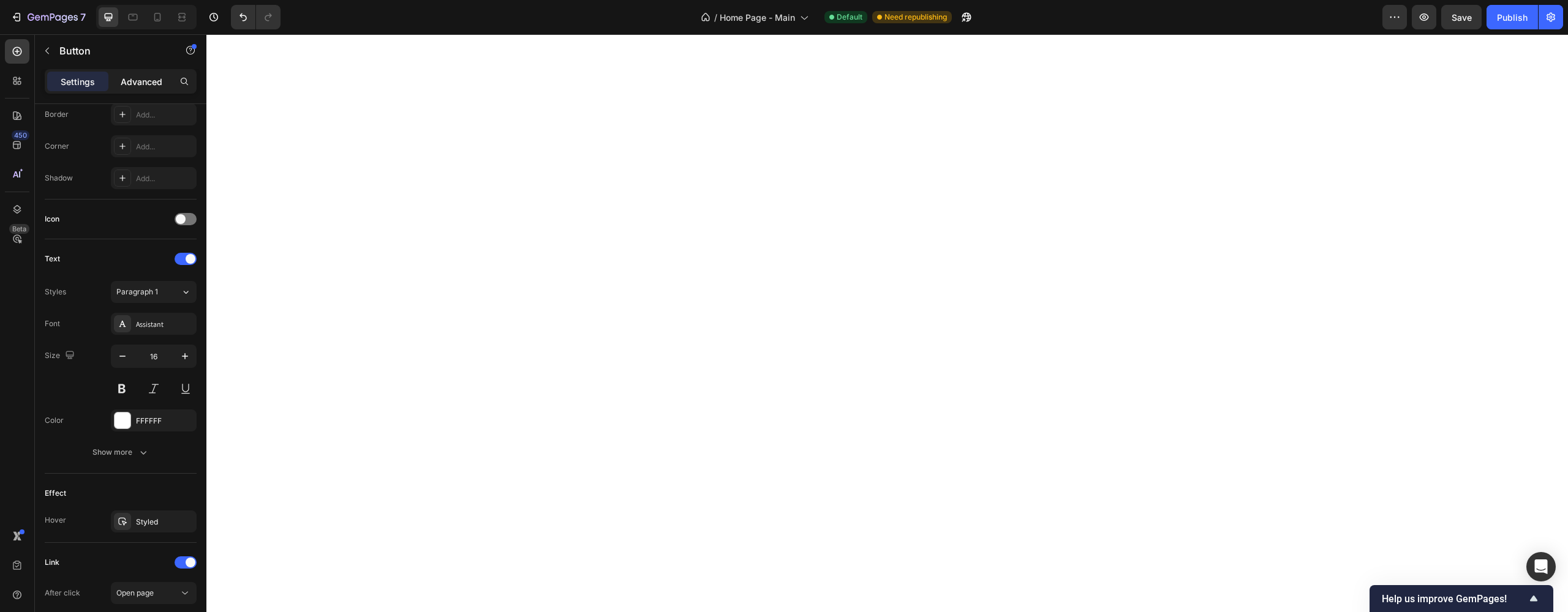
click at [135, 84] on p "Advanced" at bounding box center [141, 81] width 42 height 13
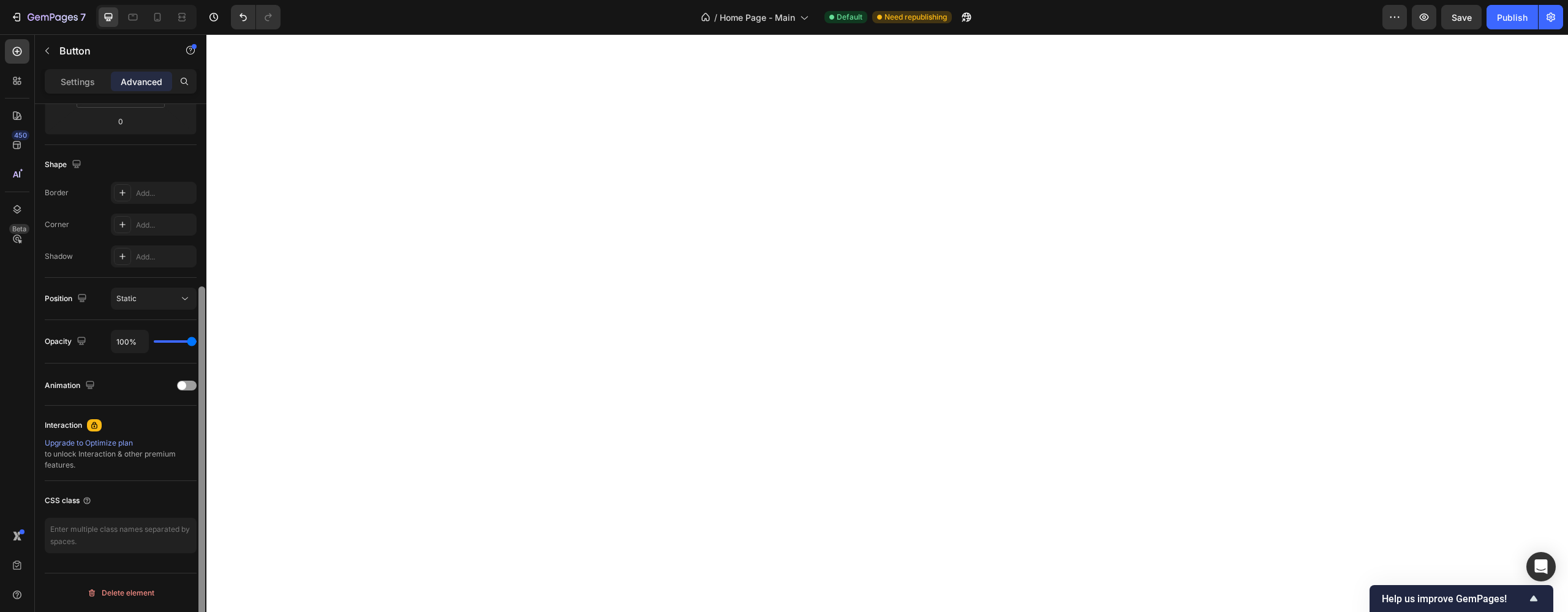
click at [198, 387] on div at bounding box center [202, 466] width 7 height 361
click at [196, 386] on div "Display on Desktop Yes No Tablet Yes No Mobile Yes No Spacing (px) 0 0 0 0 0 0 …" at bounding box center [121, 239] width 172 height 816
click at [192, 387] on div at bounding box center [187, 385] width 20 height 10
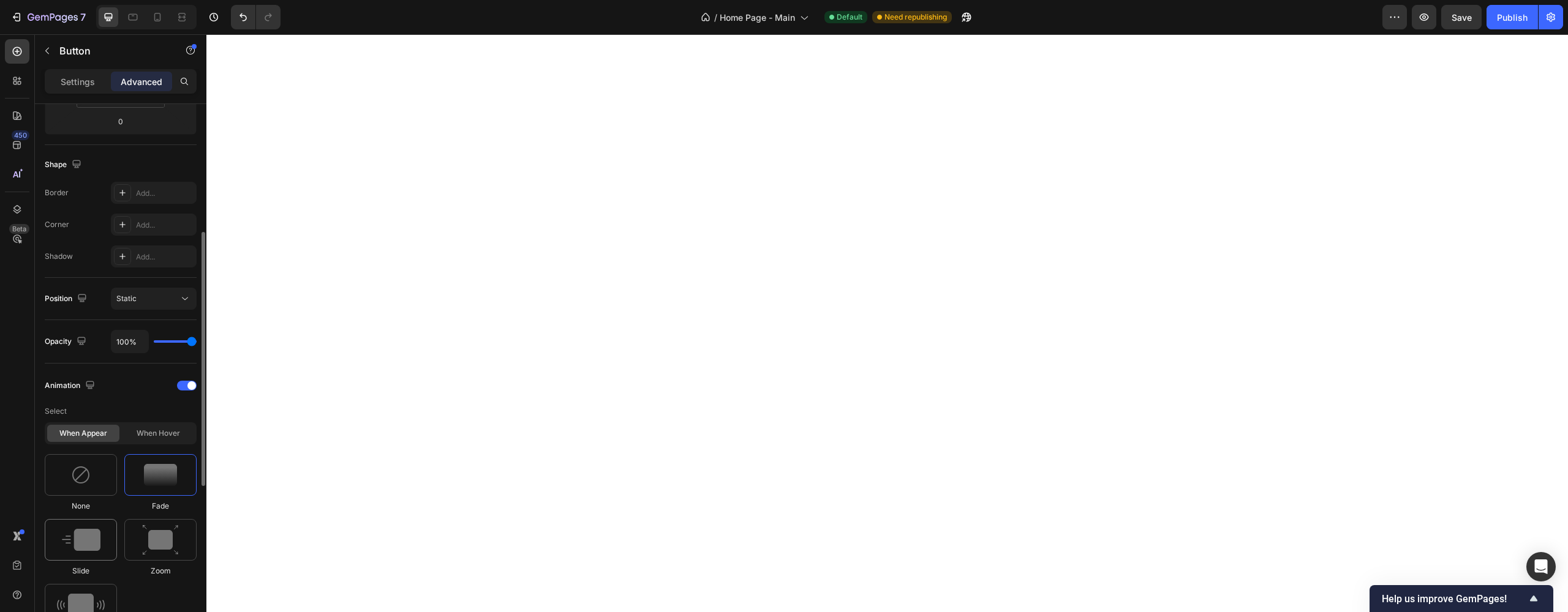
scroll to position [375, 0]
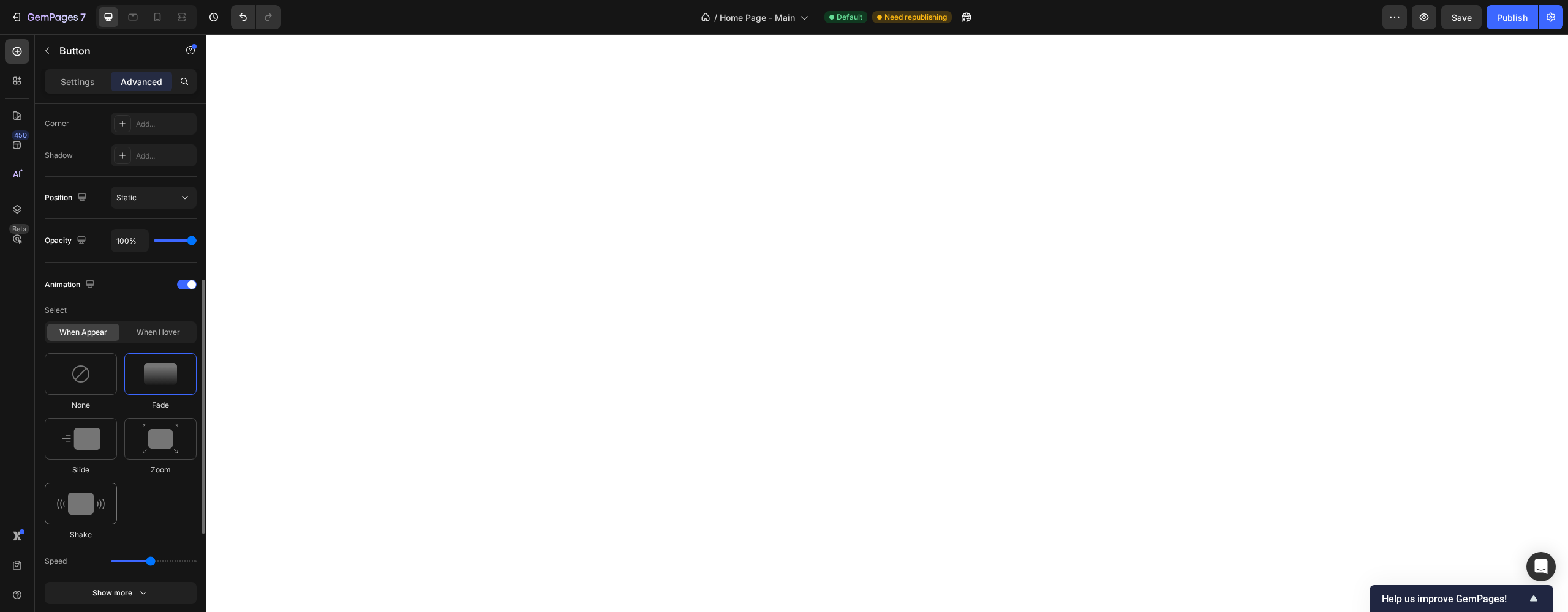
click at [86, 504] on img at bounding box center [80, 503] width 47 height 22
click at [140, 445] on div at bounding box center [160, 438] width 72 height 42
type input "1.7"
click at [140, 444] on div at bounding box center [160, 438] width 72 height 42
click at [87, 449] on img at bounding box center [81, 438] width 38 height 22
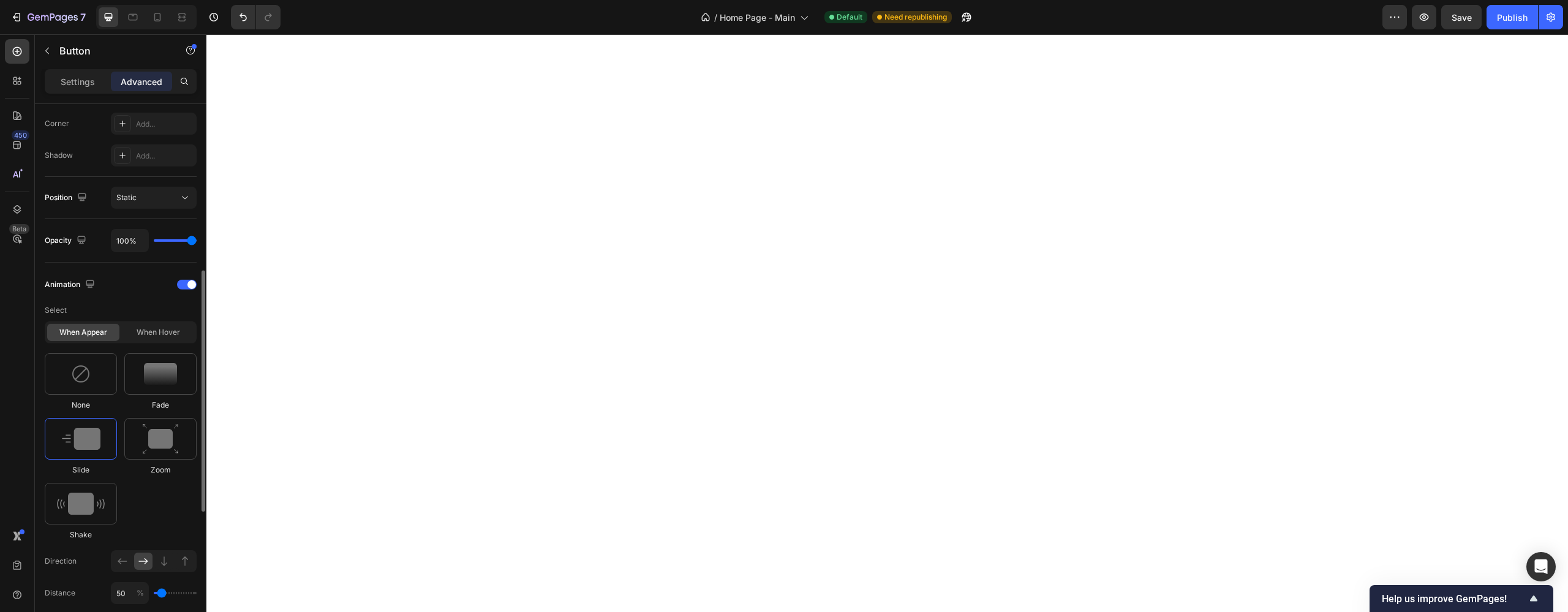
click at [149, 398] on div "Fade" at bounding box center [160, 381] width 72 height 57
click at [150, 398] on div "Fade" at bounding box center [160, 381] width 72 height 57
click at [83, 95] on div "Settings Advanced" at bounding box center [121, 86] width 172 height 35
click at [80, 83] on p "Settings" at bounding box center [78, 81] width 34 height 13
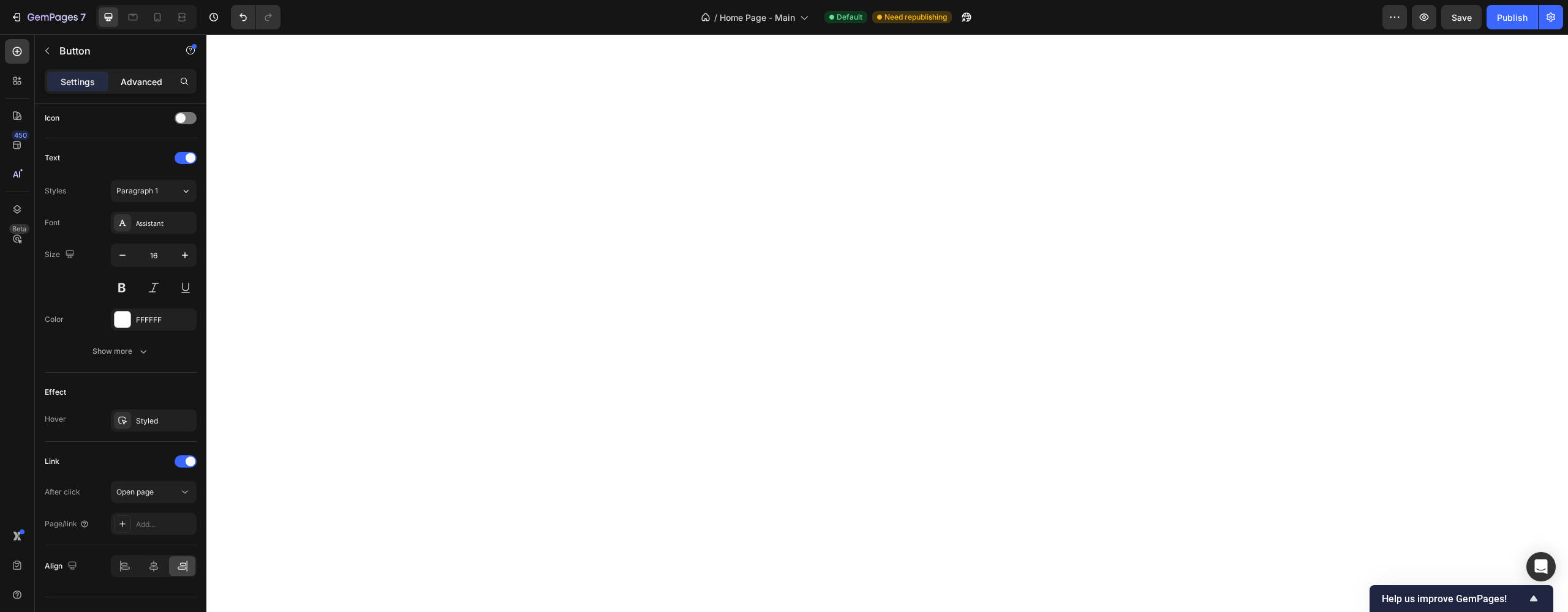
click at [130, 79] on p "Advanced" at bounding box center [141, 81] width 42 height 13
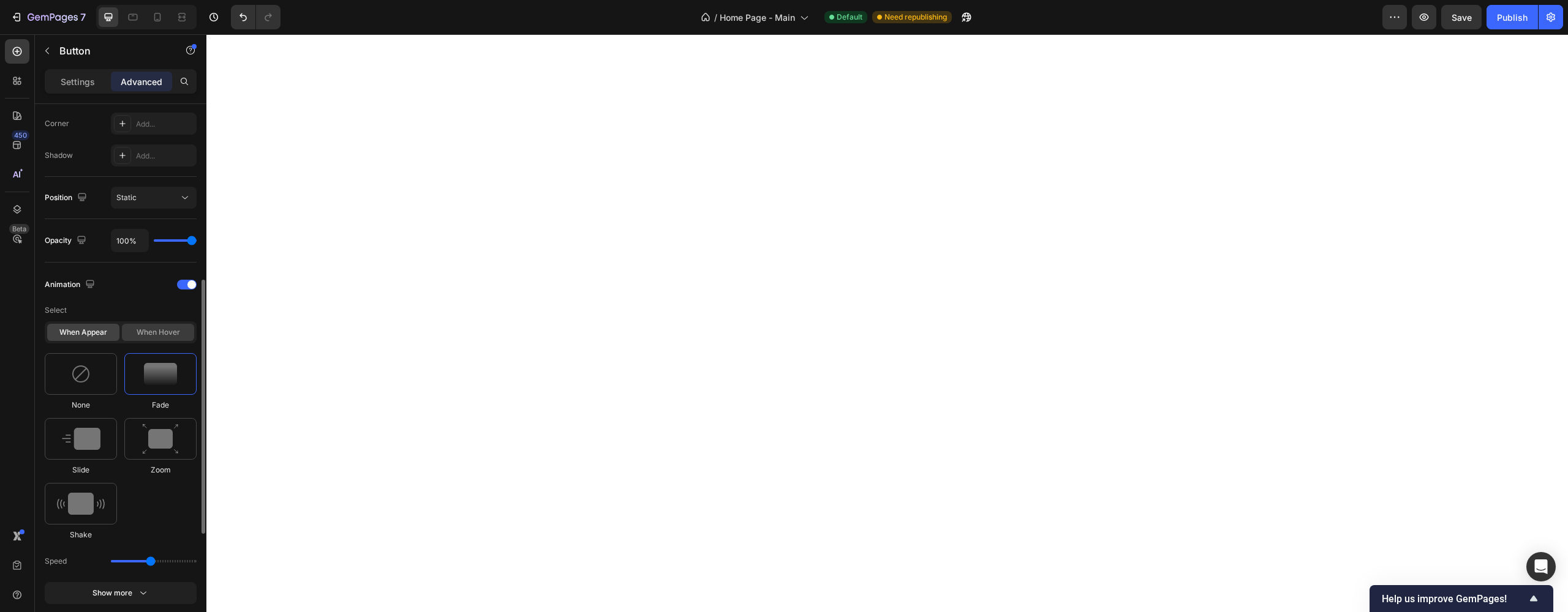
click at [164, 334] on div "When hover" at bounding box center [158, 332] width 72 height 17
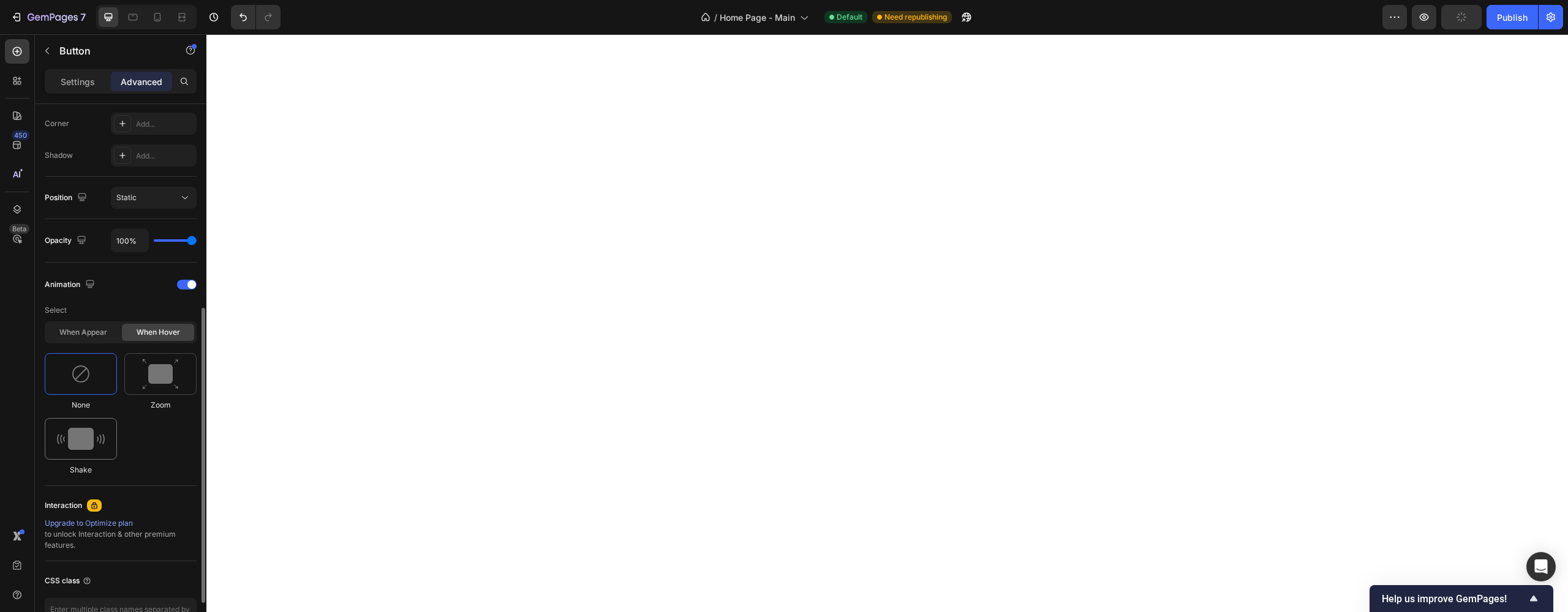
click at [81, 443] on img at bounding box center [80, 438] width 47 height 22
click at [109, 551] on button "Show more" at bounding box center [121, 560] width 152 height 22
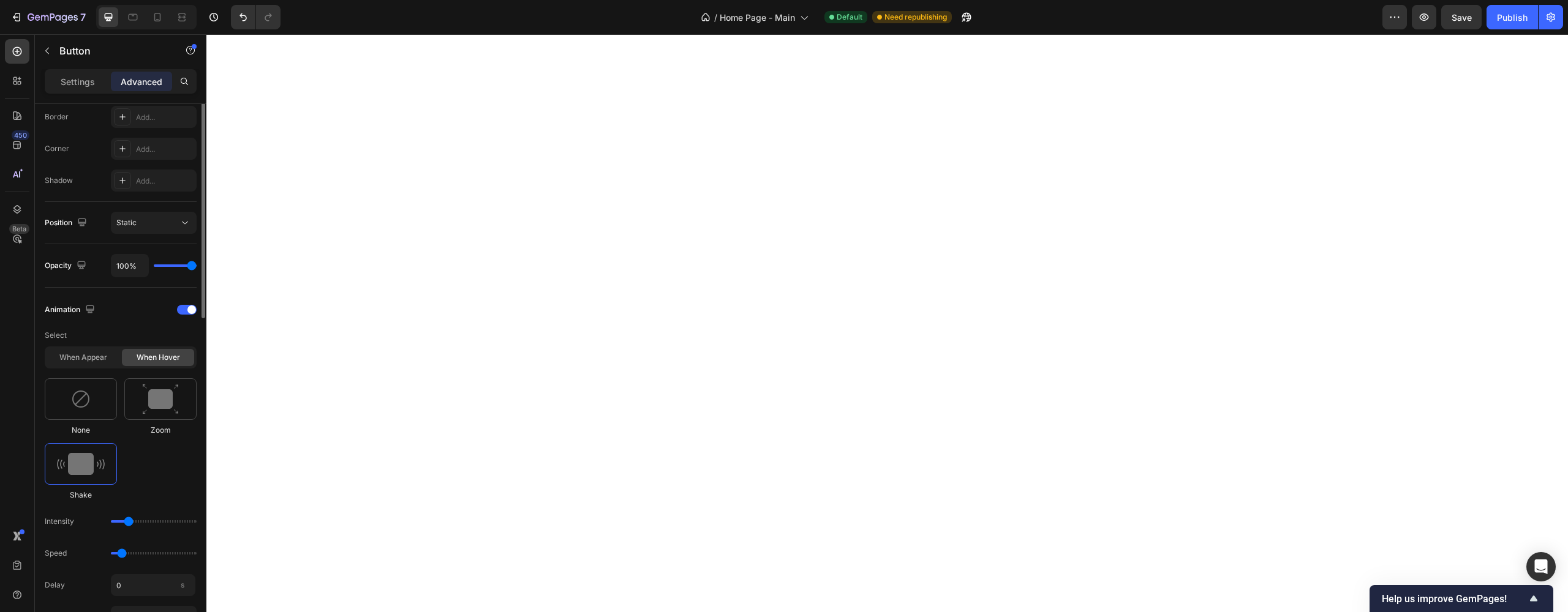
scroll to position [0, 0]
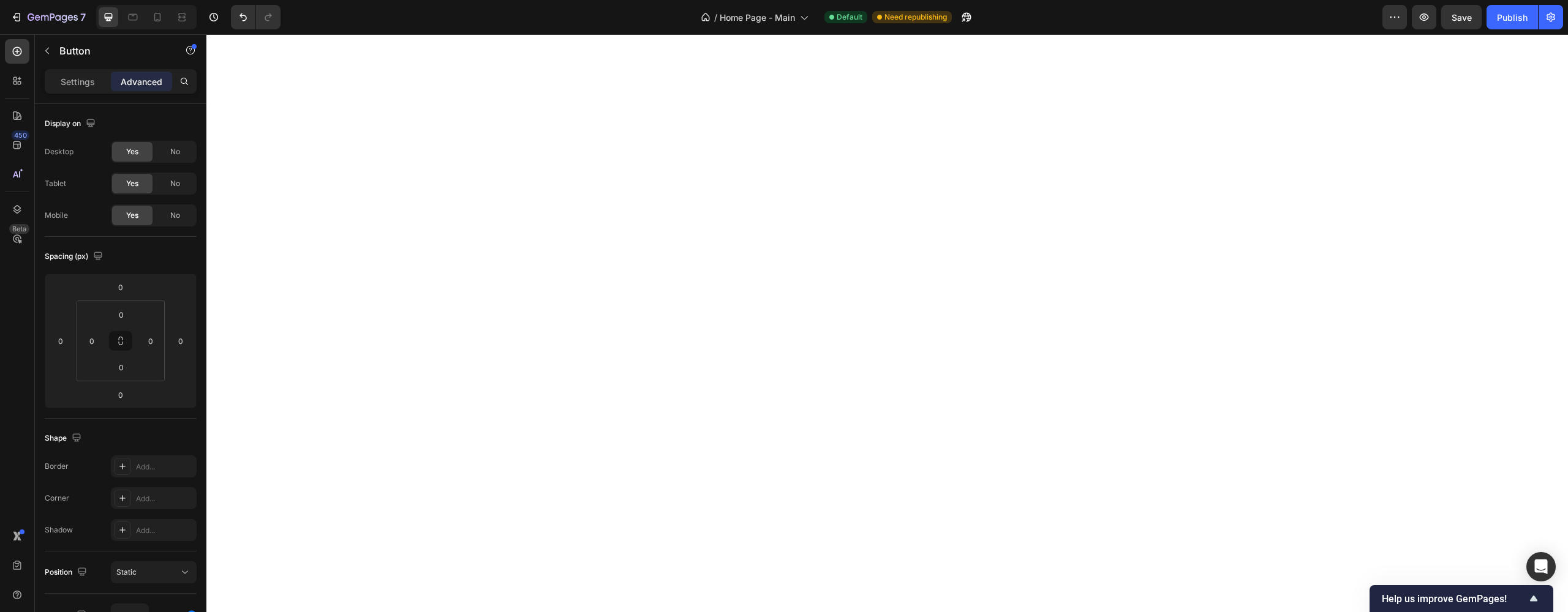
click at [82, 91] on div "Settings Advanced" at bounding box center [121, 81] width 152 height 25
click at [79, 88] on div "Settings" at bounding box center [78, 81] width 61 height 20
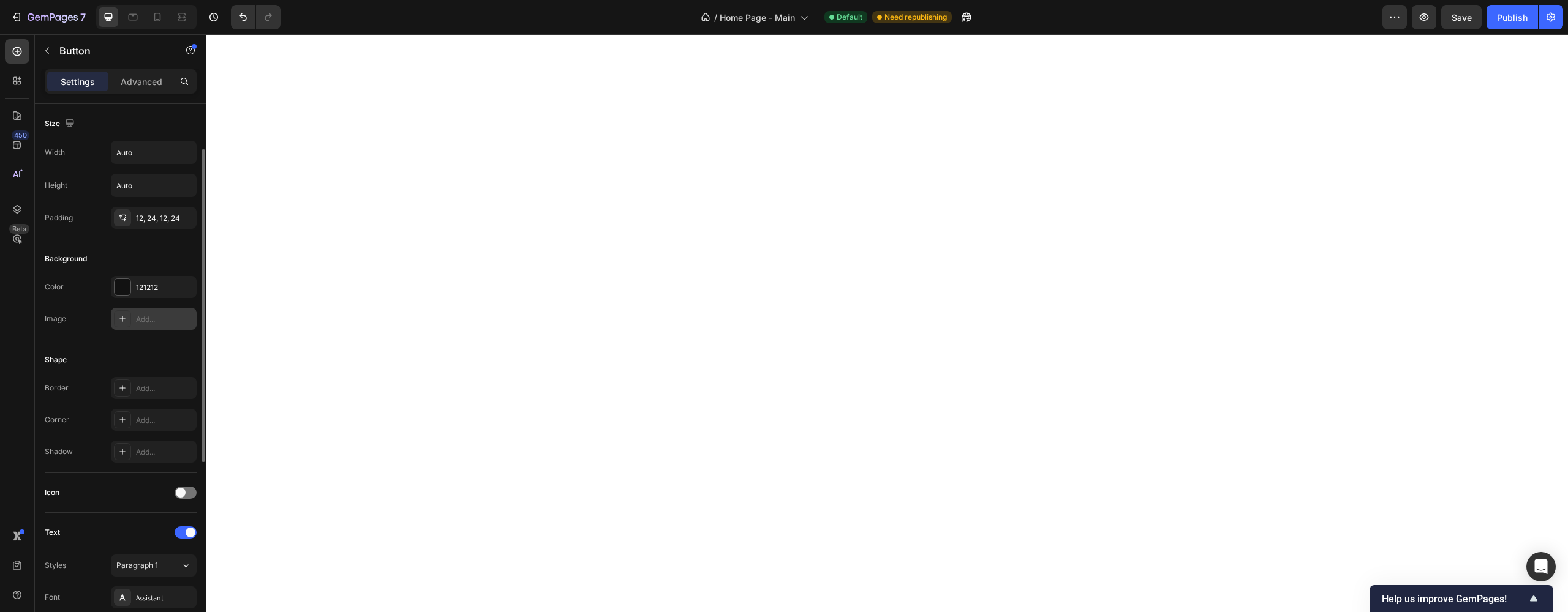
scroll to position [398, 0]
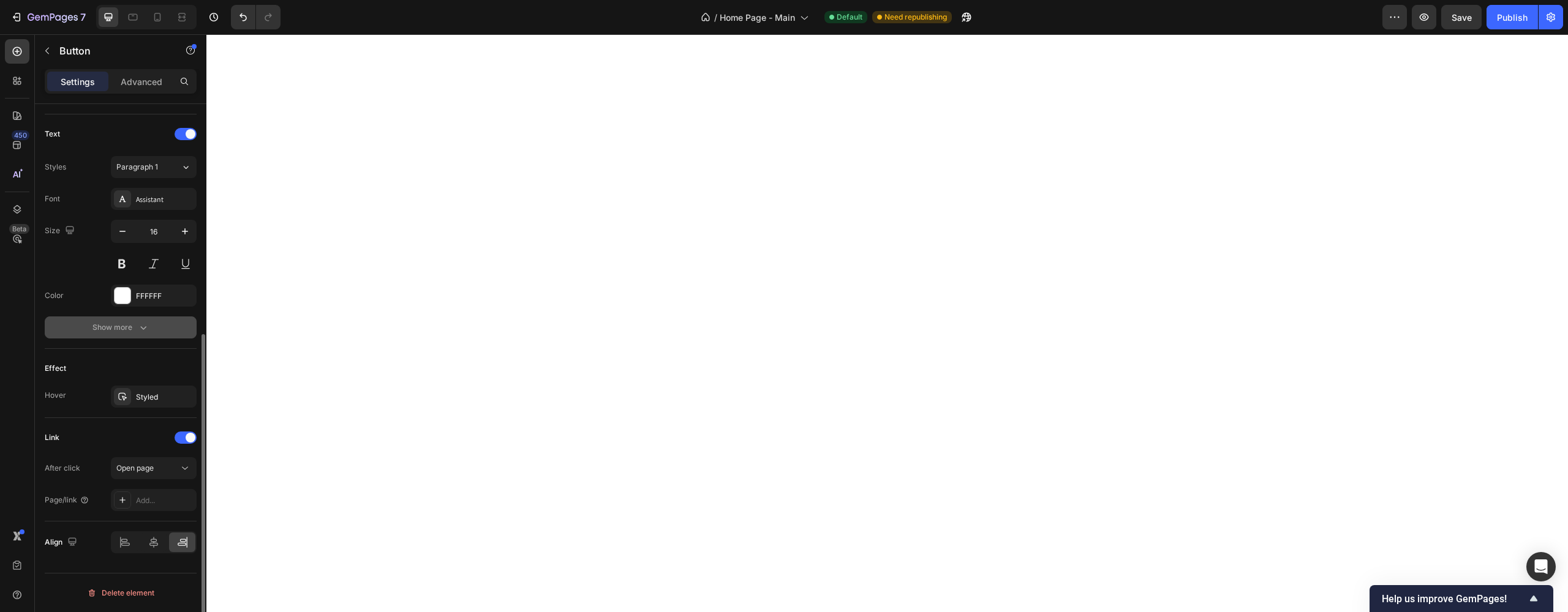
click at [111, 329] on div "Show more" at bounding box center [121, 327] width 57 height 12
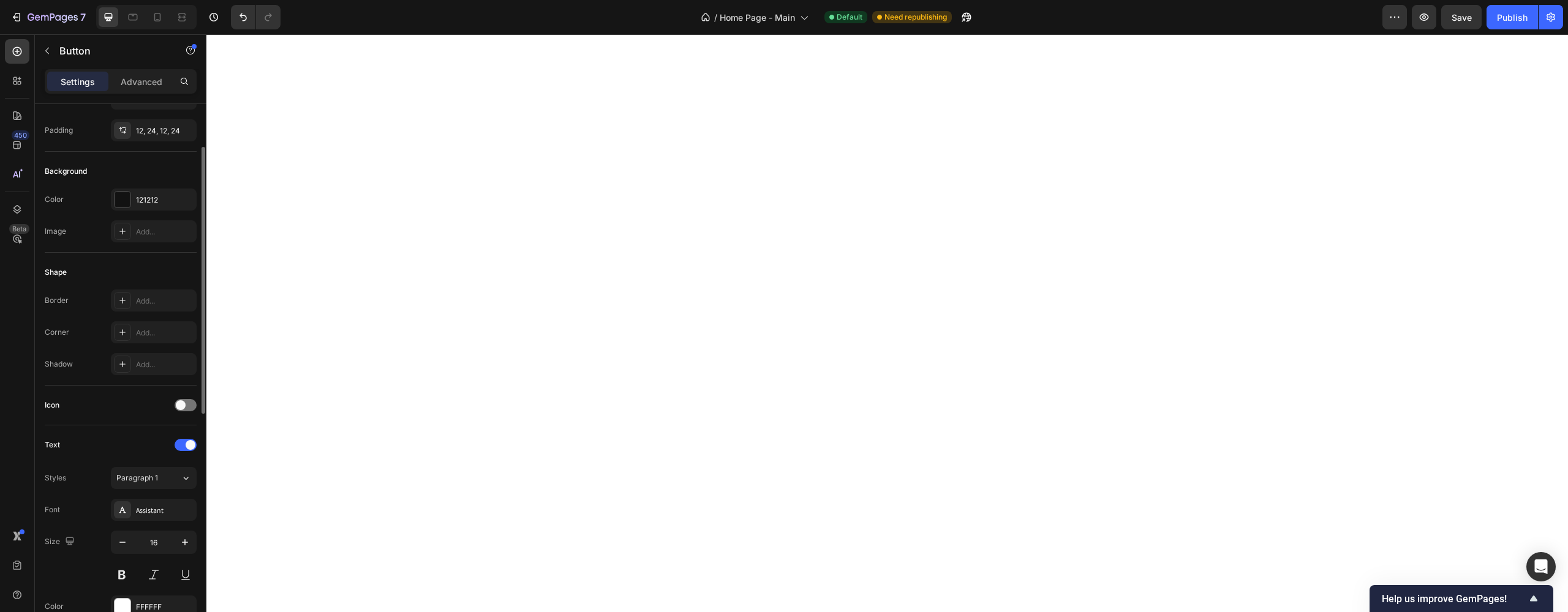
scroll to position [97, 0]
click at [182, 394] on span at bounding box center [181, 395] width 10 height 10
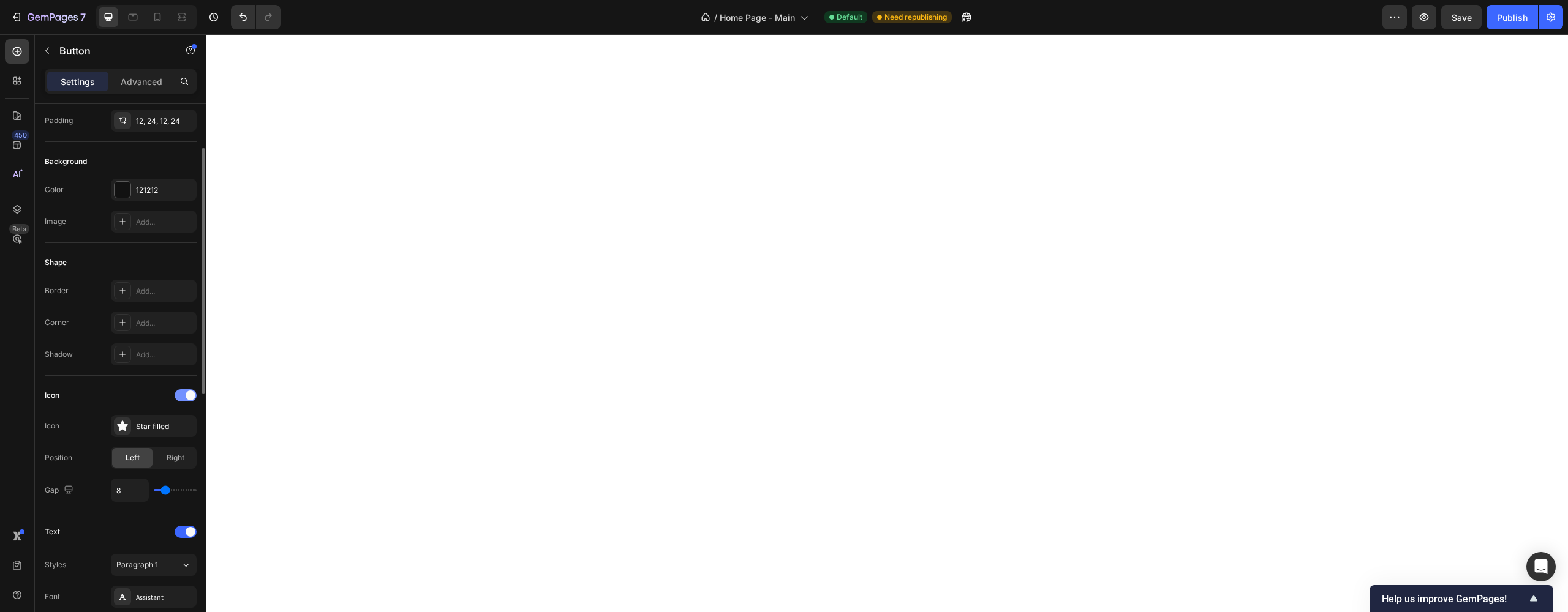
click at [182, 394] on div at bounding box center [185, 395] width 22 height 12
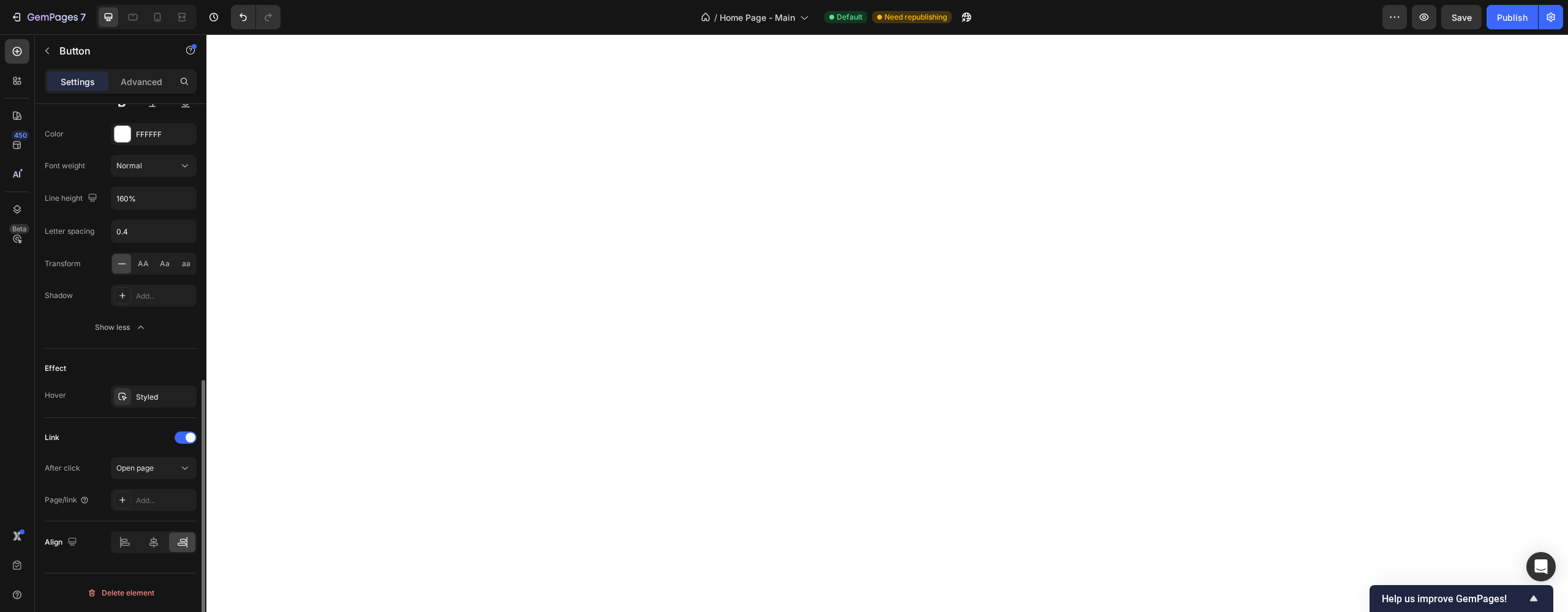
scroll to position [0, 0]
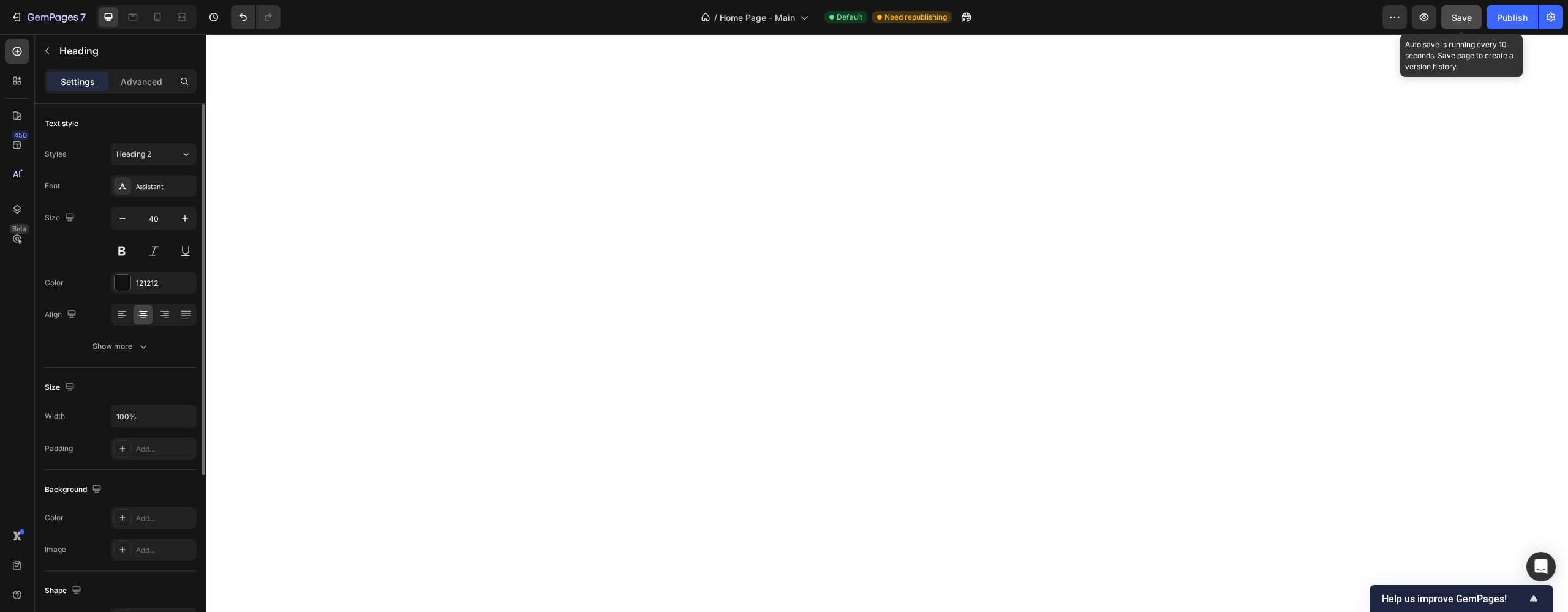
click at [1469, 21] on span "Save" at bounding box center [1462, 17] width 21 height 11
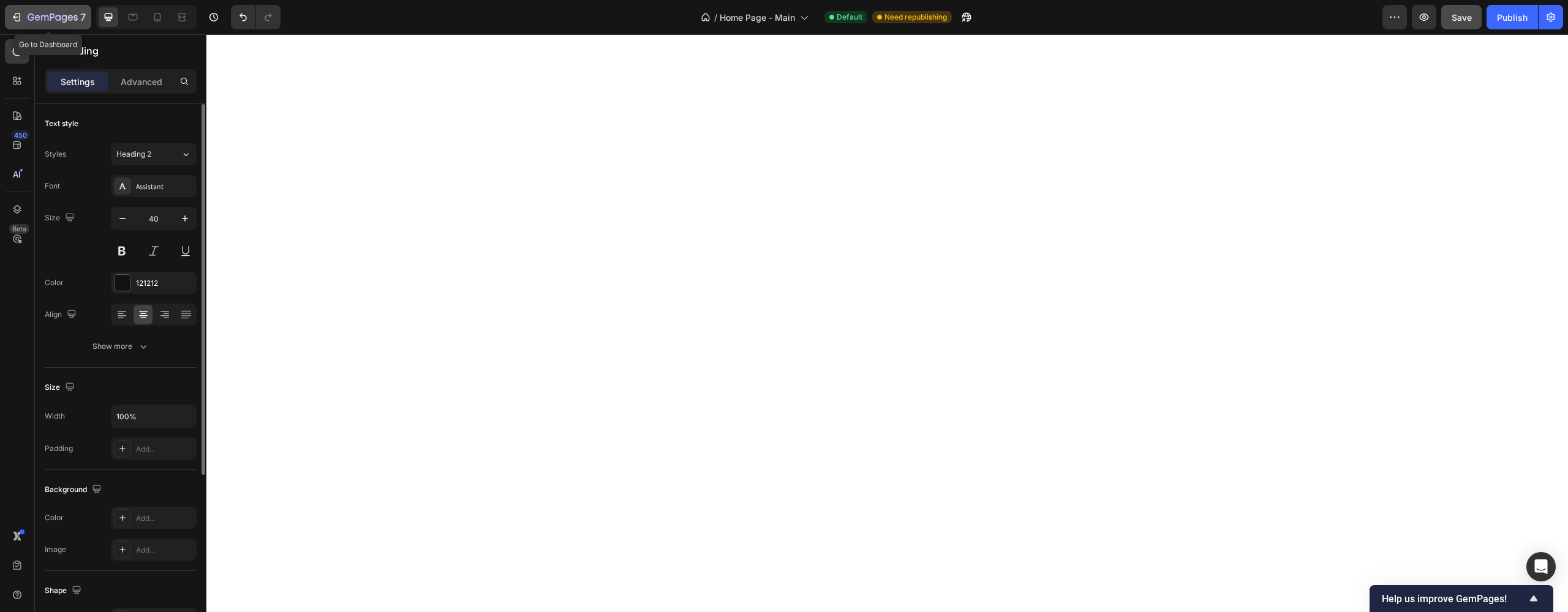
click at [33, 19] on icon "button" at bounding box center [52, 18] width 50 height 11
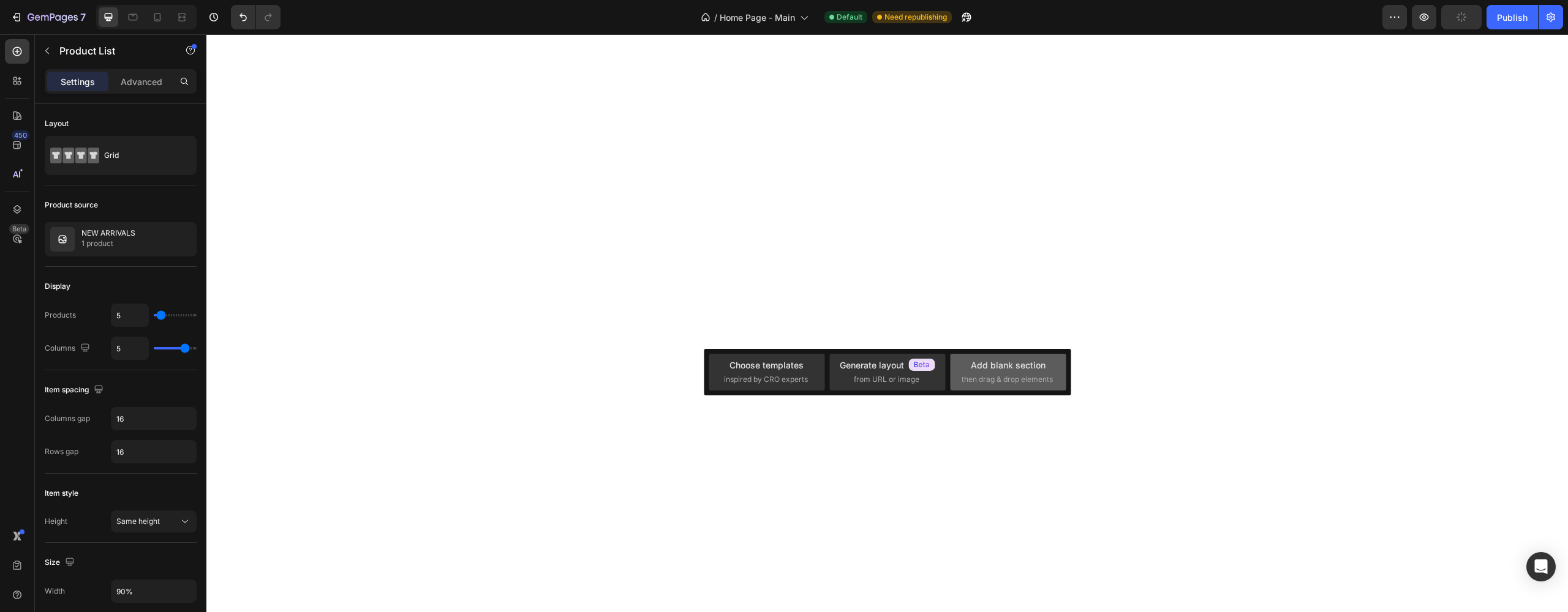
click at [1009, 367] on div "Add blank section" at bounding box center [1007, 365] width 74 height 13
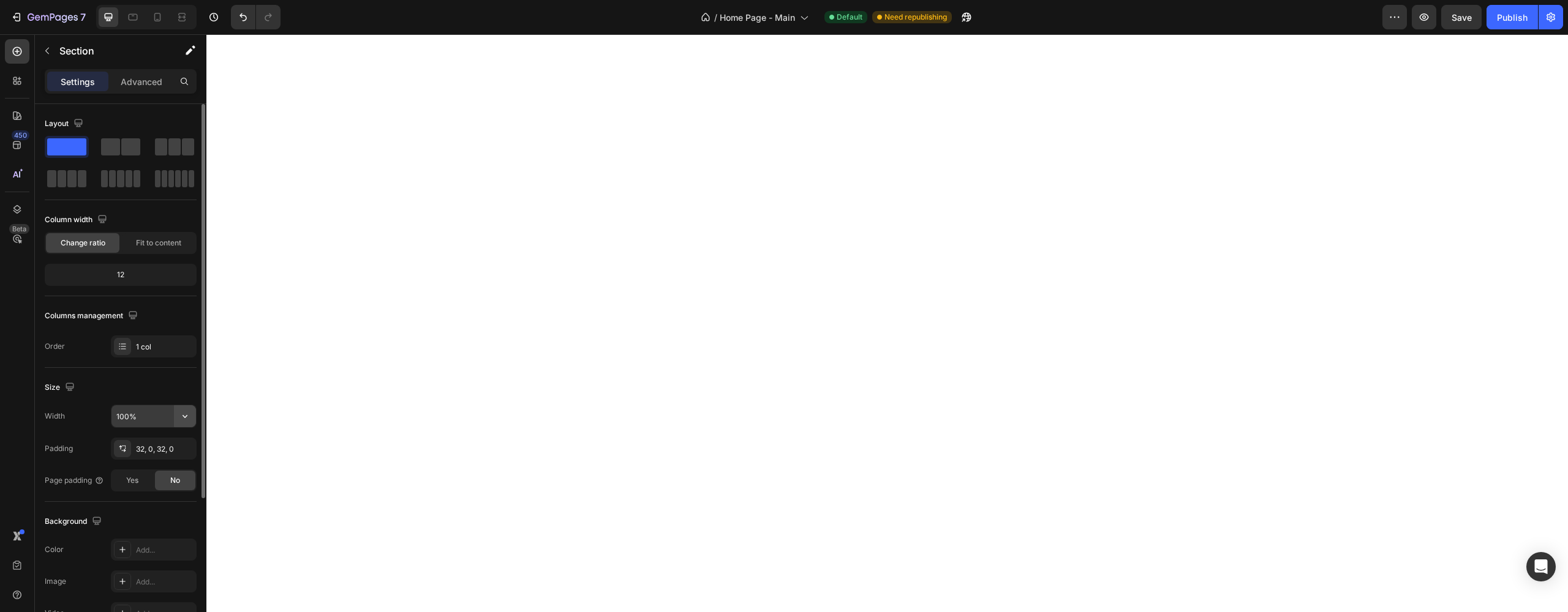
click at [187, 419] on icon "button" at bounding box center [184, 416] width 12 height 12
click at [148, 470] on p "Default 1200px" at bounding box center [150, 471] width 69 height 11
click at [184, 421] on icon "button" at bounding box center [184, 416] width 12 height 12
click at [142, 454] on div "Full 100%" at bounding box center [141, 447] width 101 height 23
type input "100%"
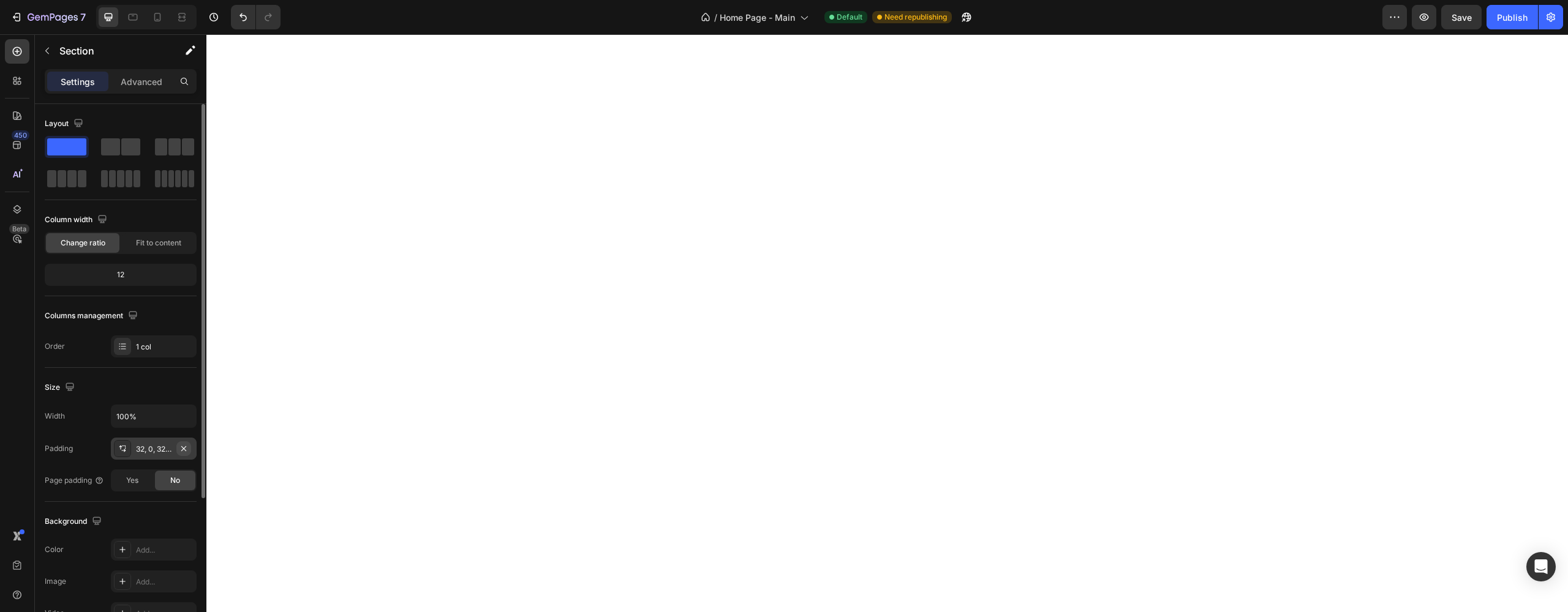
click at [188, 448] on icon "button" at bounding box center [184, 448] width 10 height 10
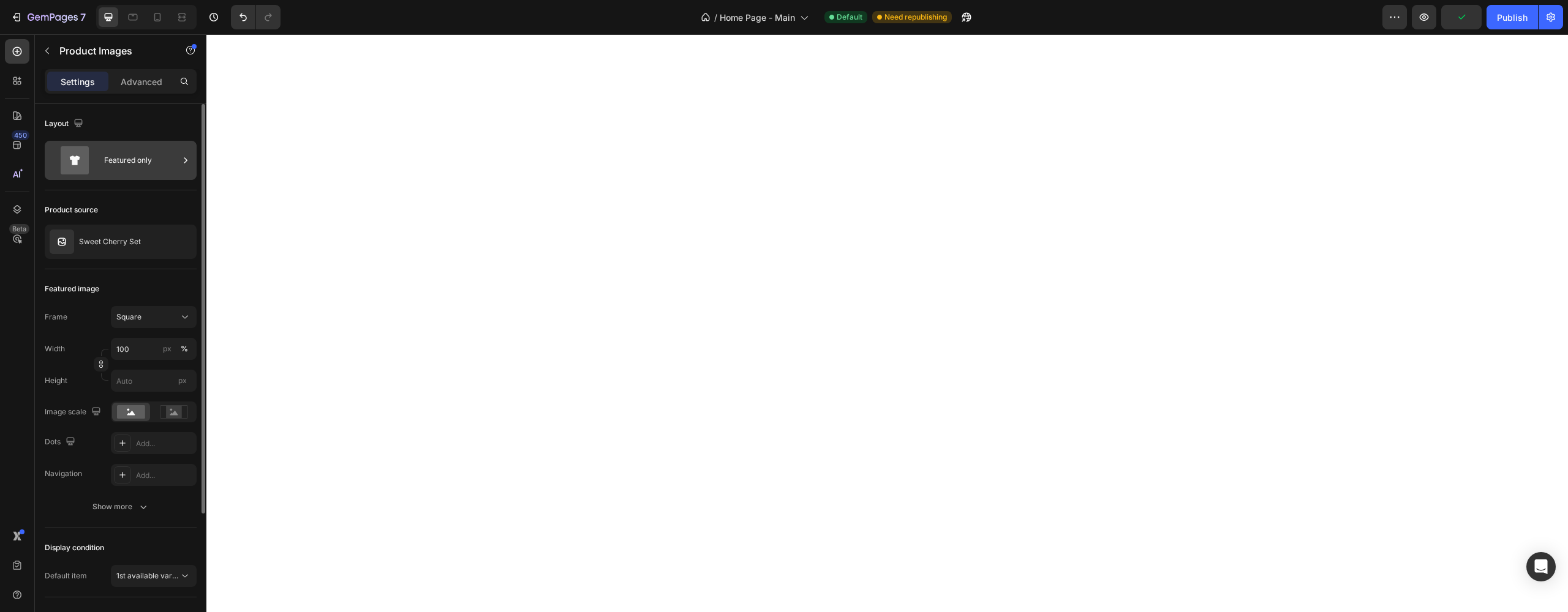
click at [184, 162] on icon at bounding box center [185, 160] width 12 height 12
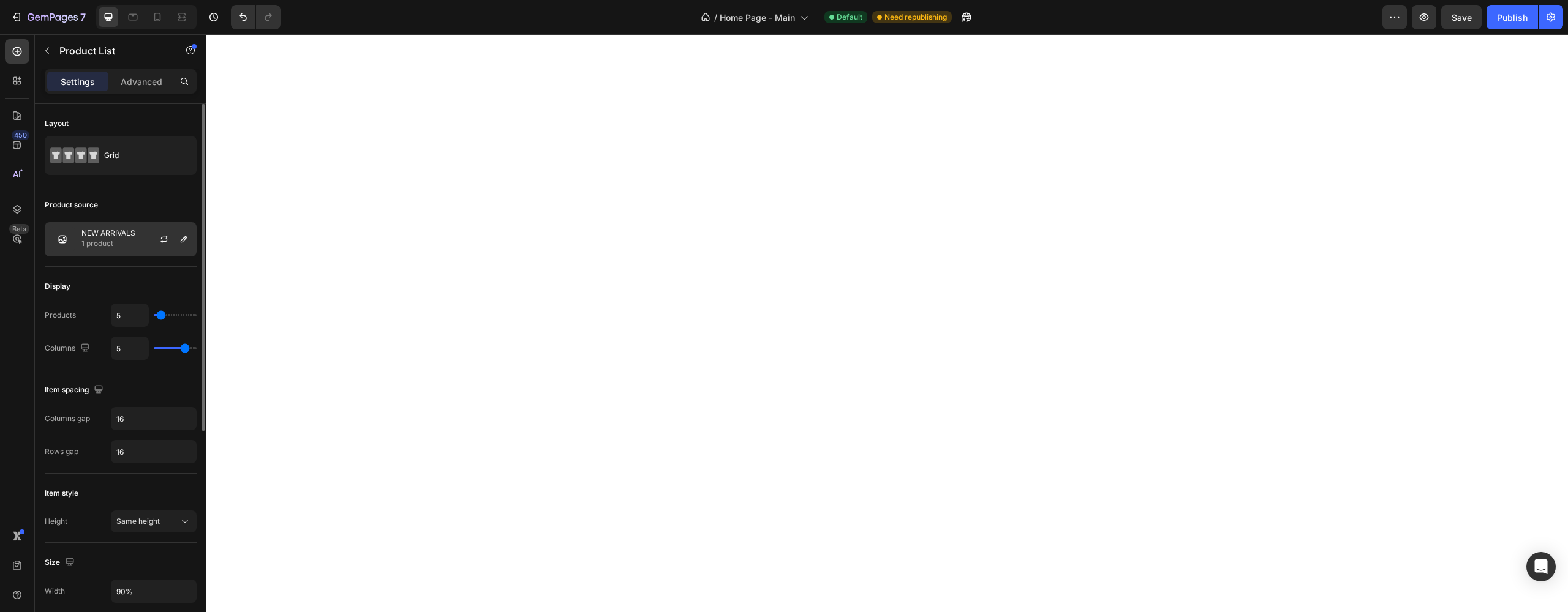
click at [106, 239] on p "1 product" at bounding box center [108, 243] width 54 height 12
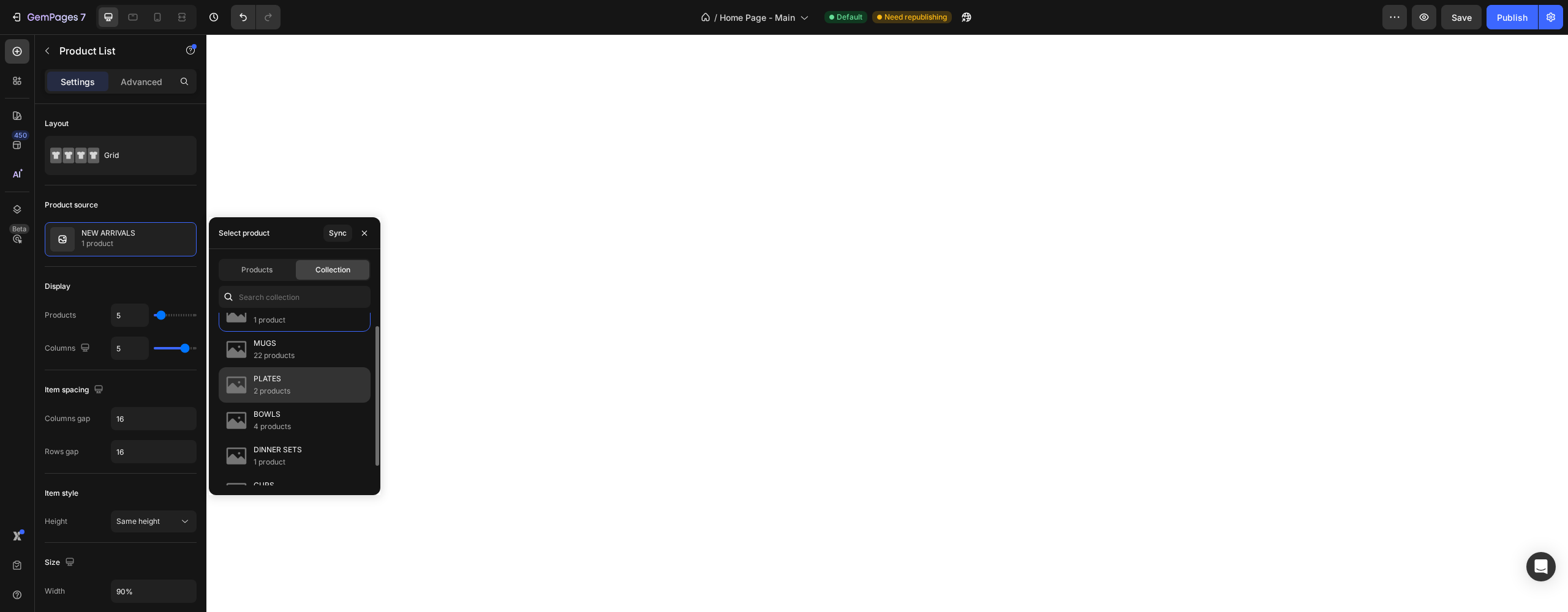
scroll to position [40, 0]
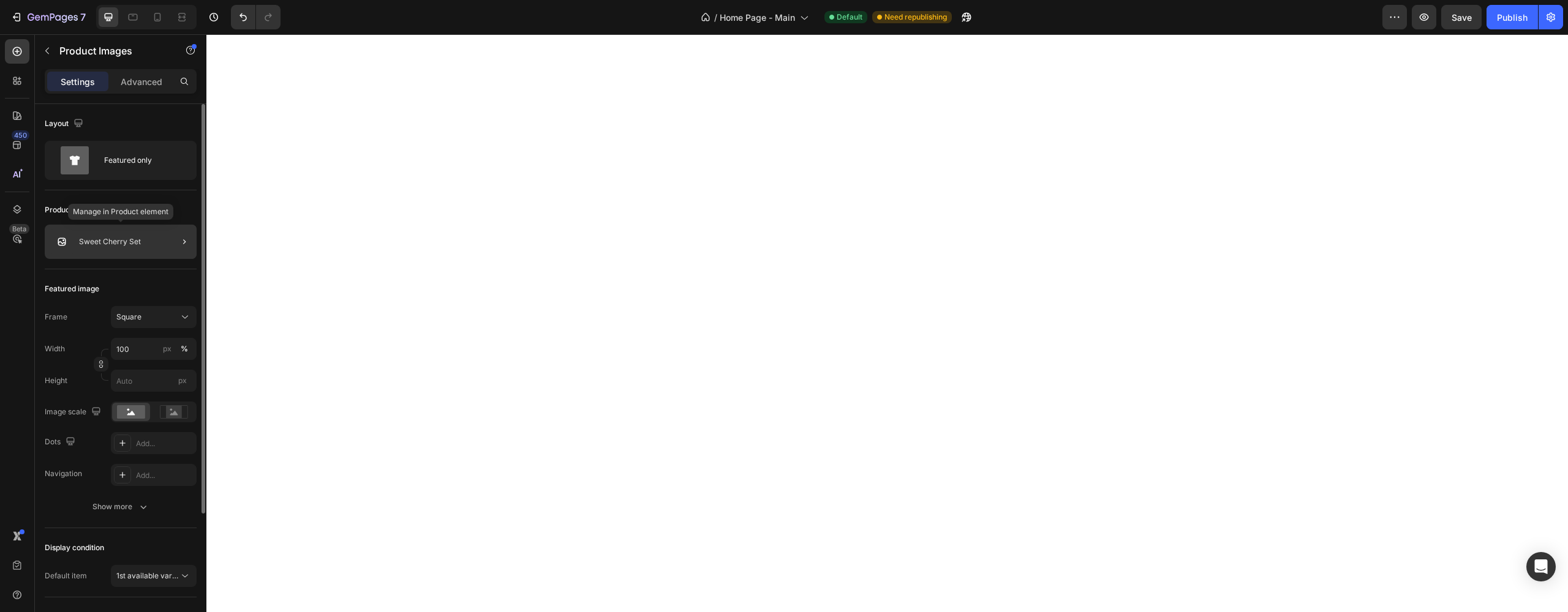
click at [98, 244] on p "Sweet Cherry Set" at bounding box center [109, 242] width 62 height 8
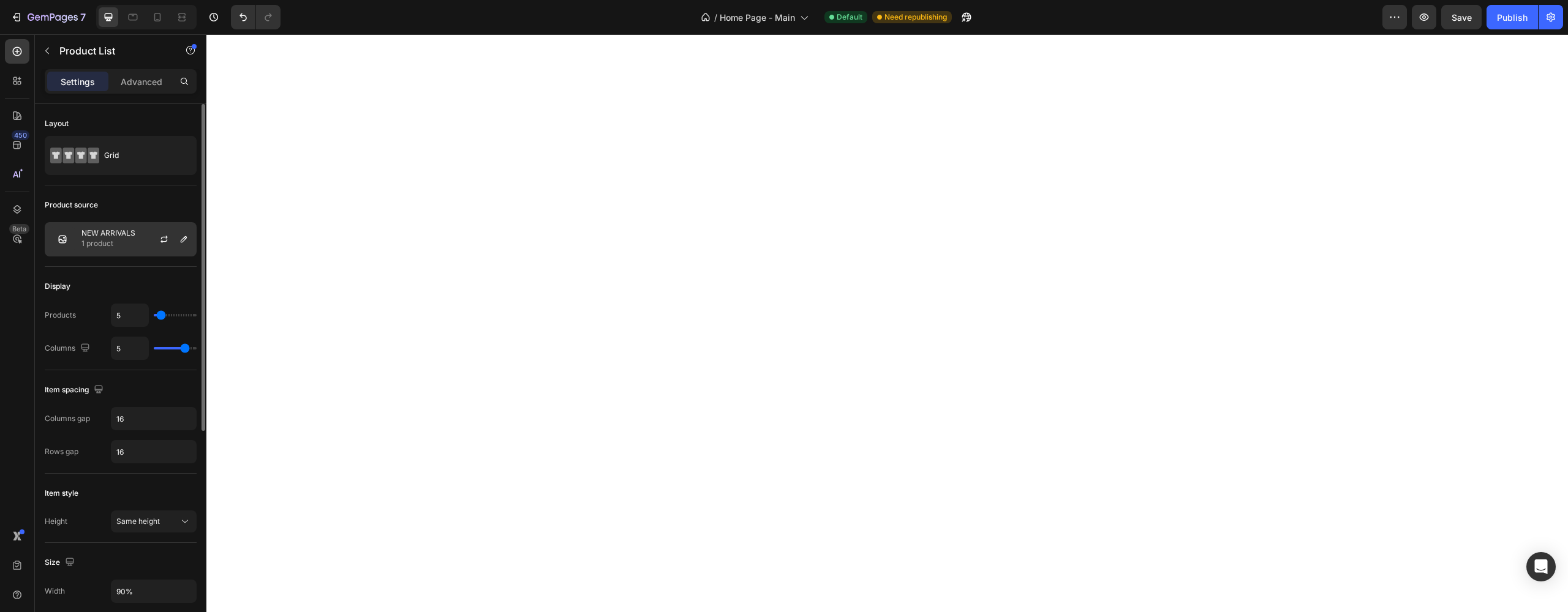
click at [89, 246] on p "1 product" at bounding box center [108, 243] width 54 height 12
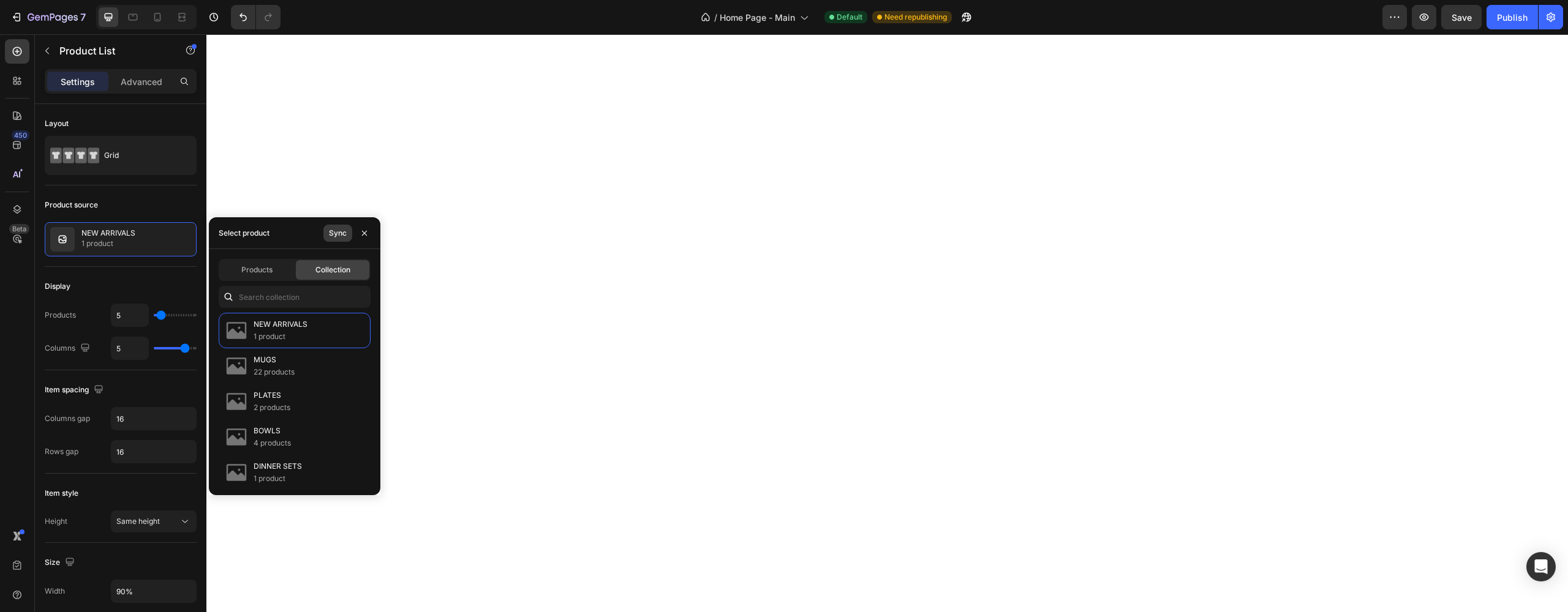
click at [333, 236] on div "Sync" at bounding box center [337, 233] width 18 height 11
click at [282, 298] on input "text" at bounding box center [294, 296] width 152 height 22
type input "TRE"
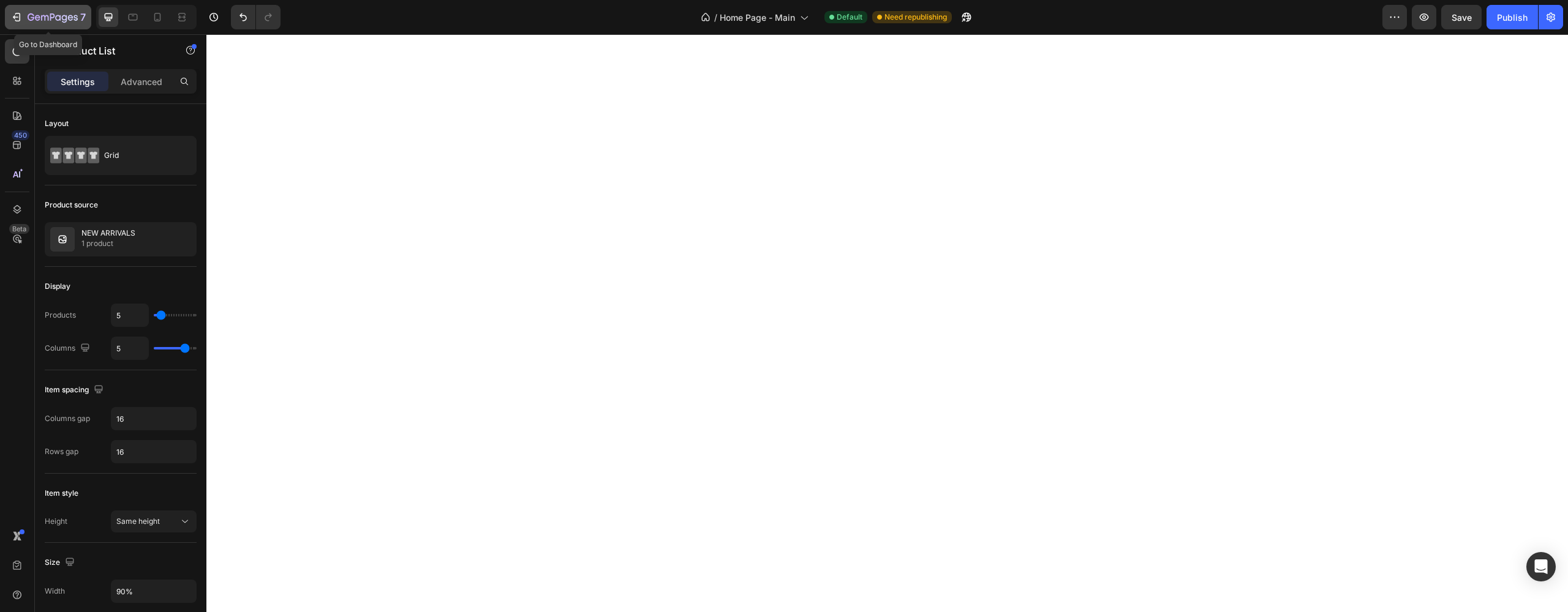
click at [28, 22] on icon "button" at bounding box center [52, 18] width 50 height 11
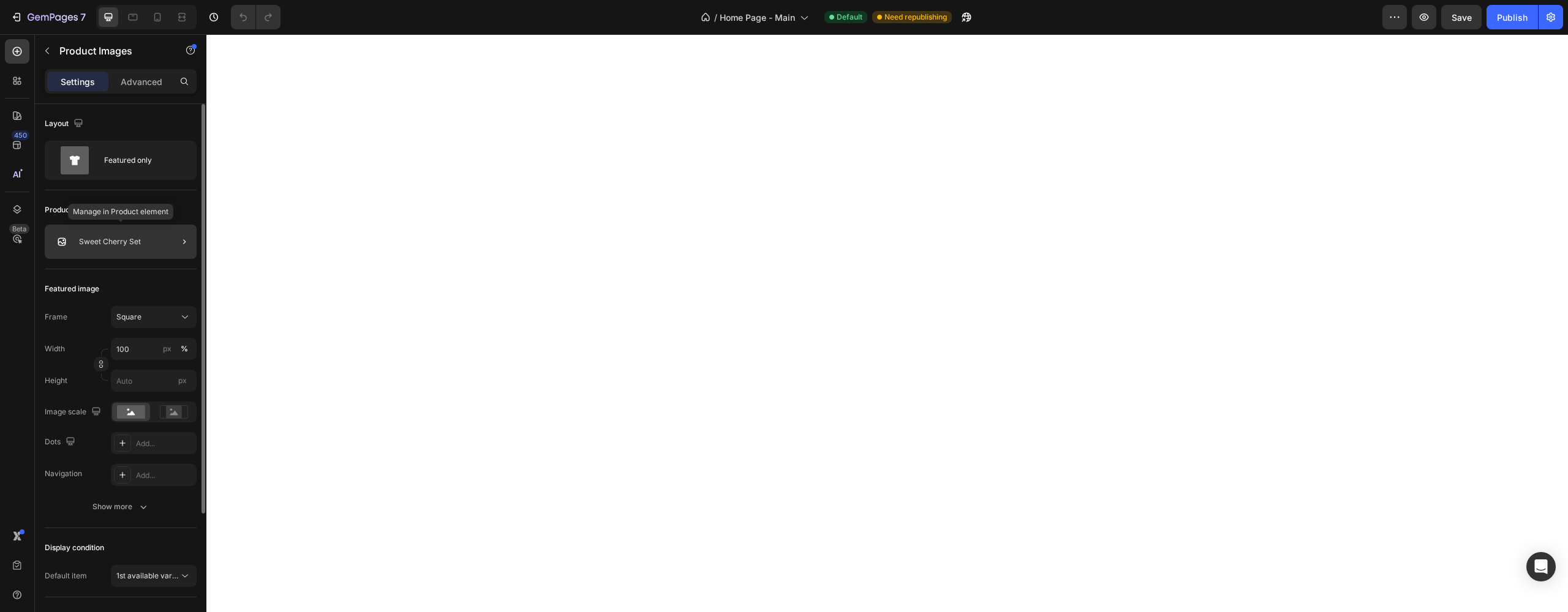
click at [128, 244] on p "Sweet Cherry Set" at bounding box center [109, 242] width 62 height 8
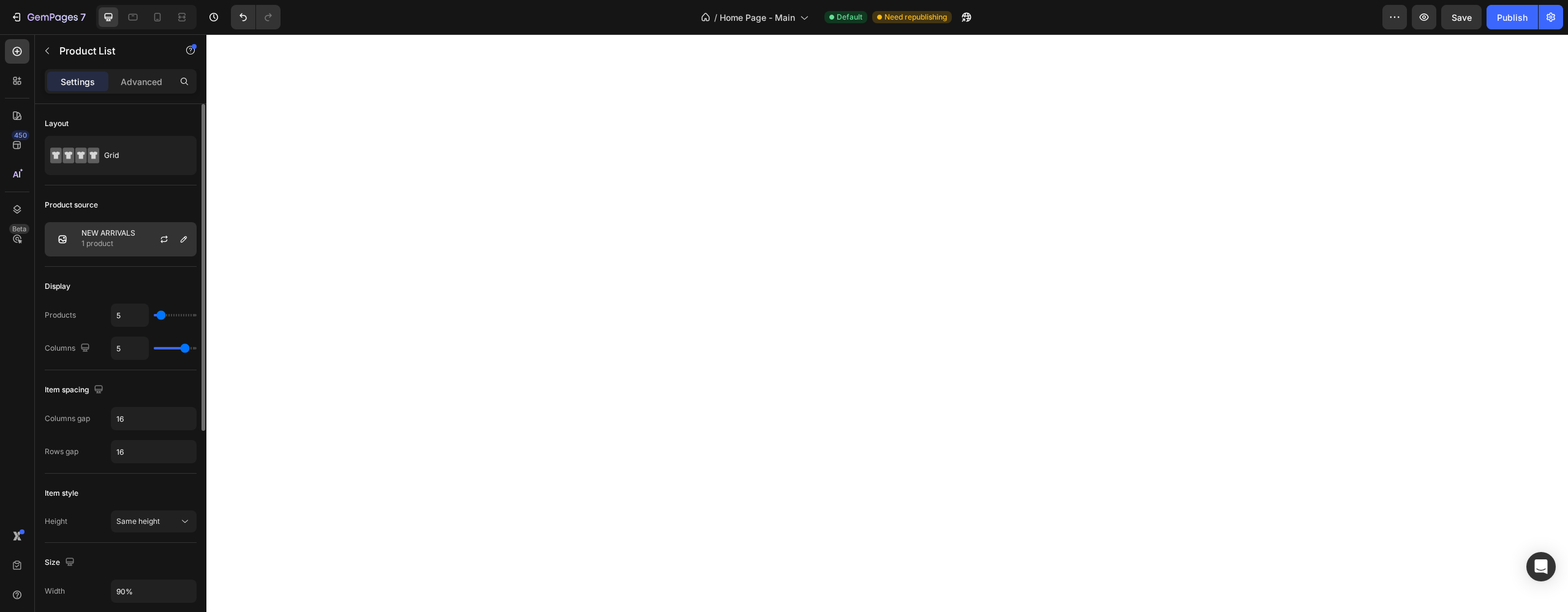
click at [83, 229] on p "NEW ARRIVALS" at bounding box center [108, 233] width 54 height 8
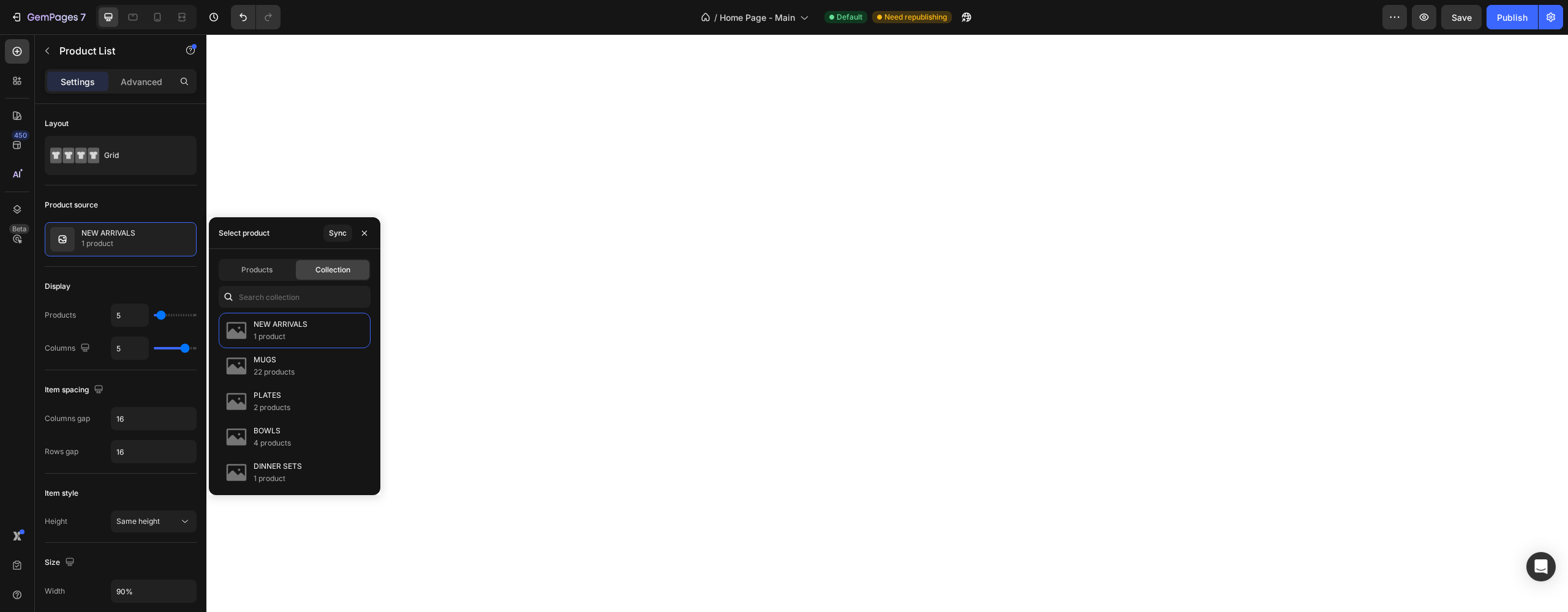
click at [279, 280] on div "Products Collection" at bounding box center [294, 269] width 152 height 22
click at [278, 278] on div "Products" at bounding box center [257, 270] width 74 height 20
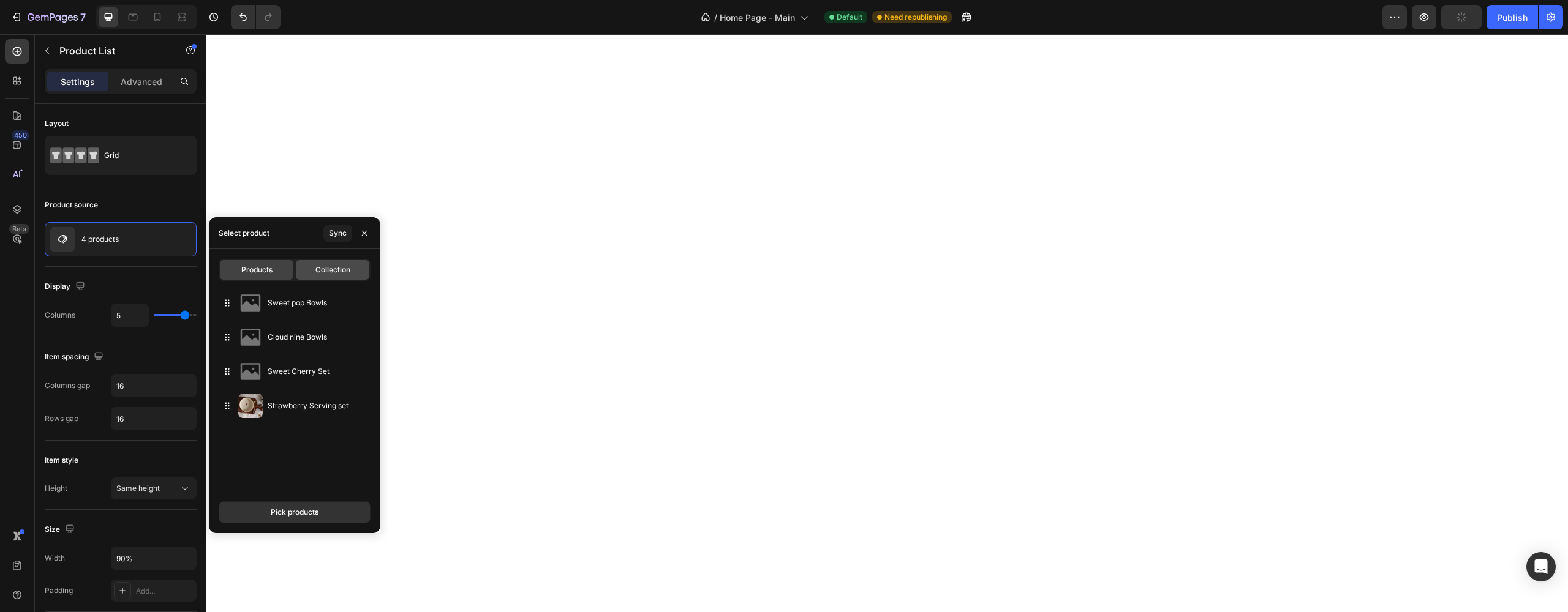
click at [359, 268] on div "Collection" at bounding box center [332, 270] width 74 height 20
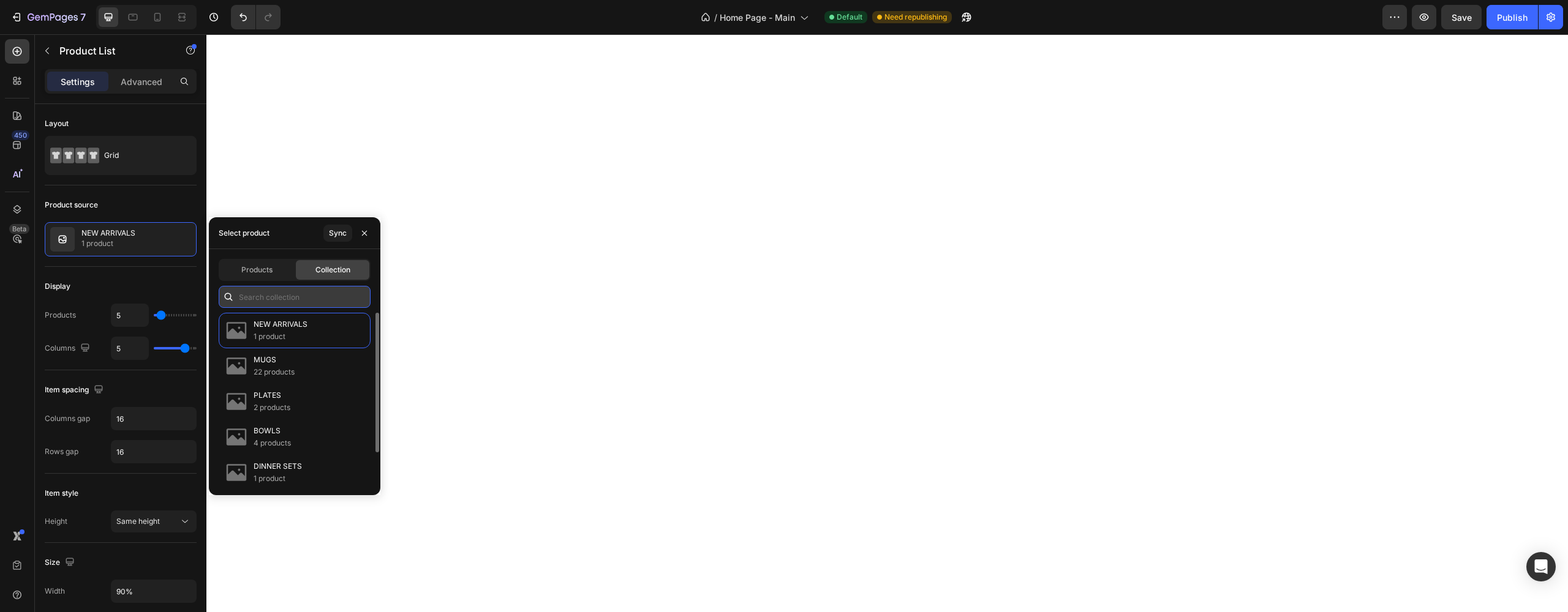
click at [271, 295] on input "text" at bounding box center [294, 296] width 152 height 22
click at [340, 231] on div "Sync" at bounding box center [337, 233] width 18 height 11
click at [301, 305] on input "text" at bounding box center [294, 296] width 152 height 22
type input "TRE"
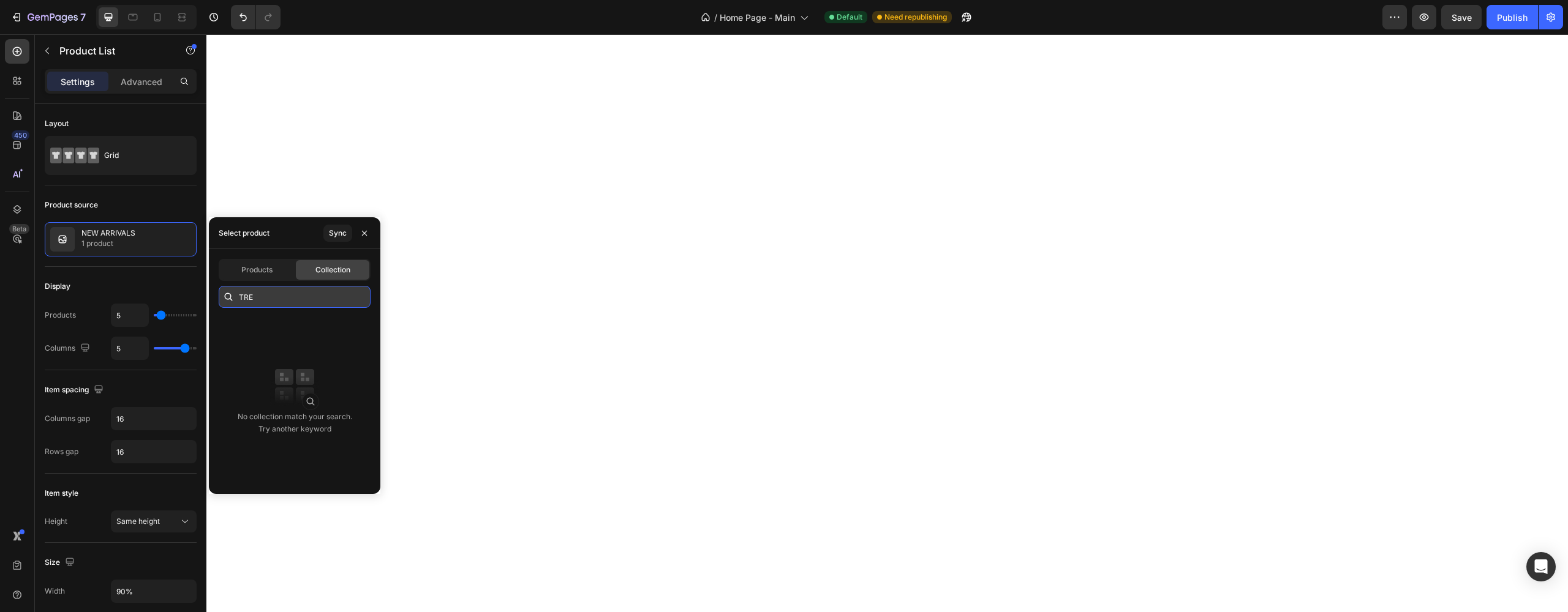
click at [298, 299] on input "TRE" at bounding box center [294, 296] width 152 height 22
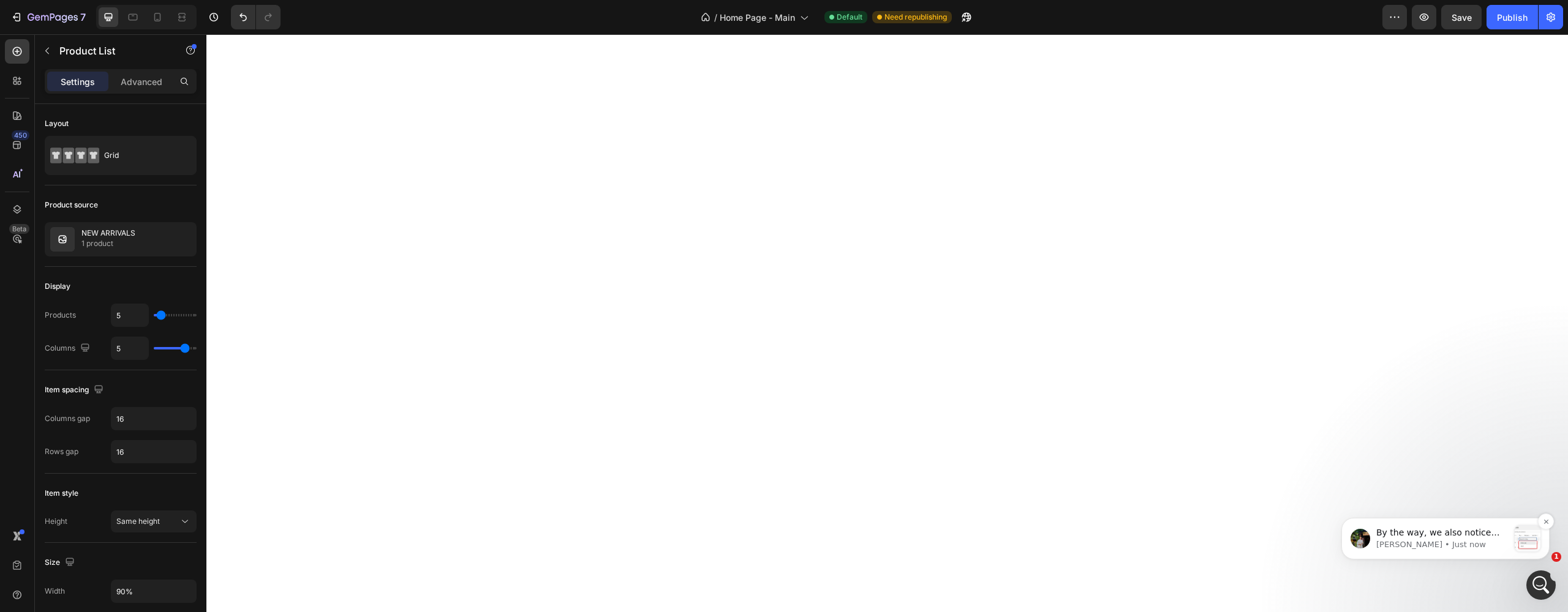
click at [1417, 539] on p "[PERSON_NAME] • Just now" at bounding box center [1442, 545] width 133 height 11
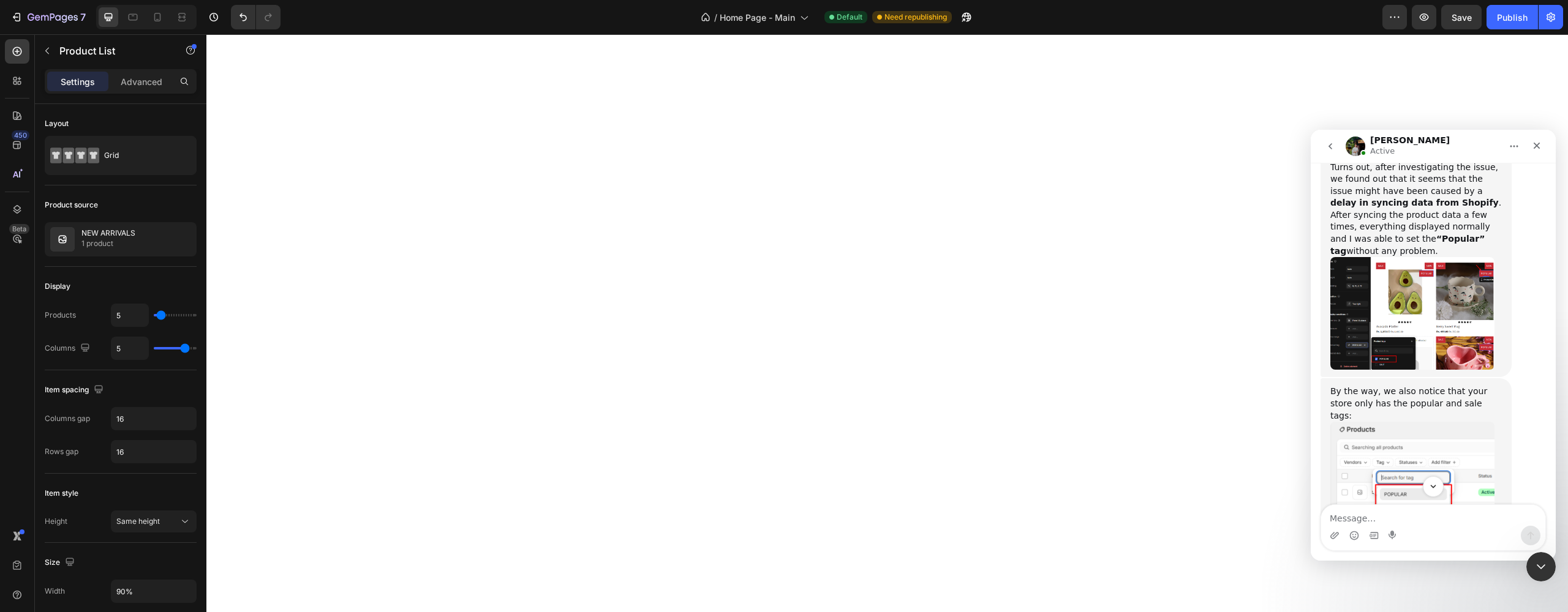
scroll to position [3434, 0]
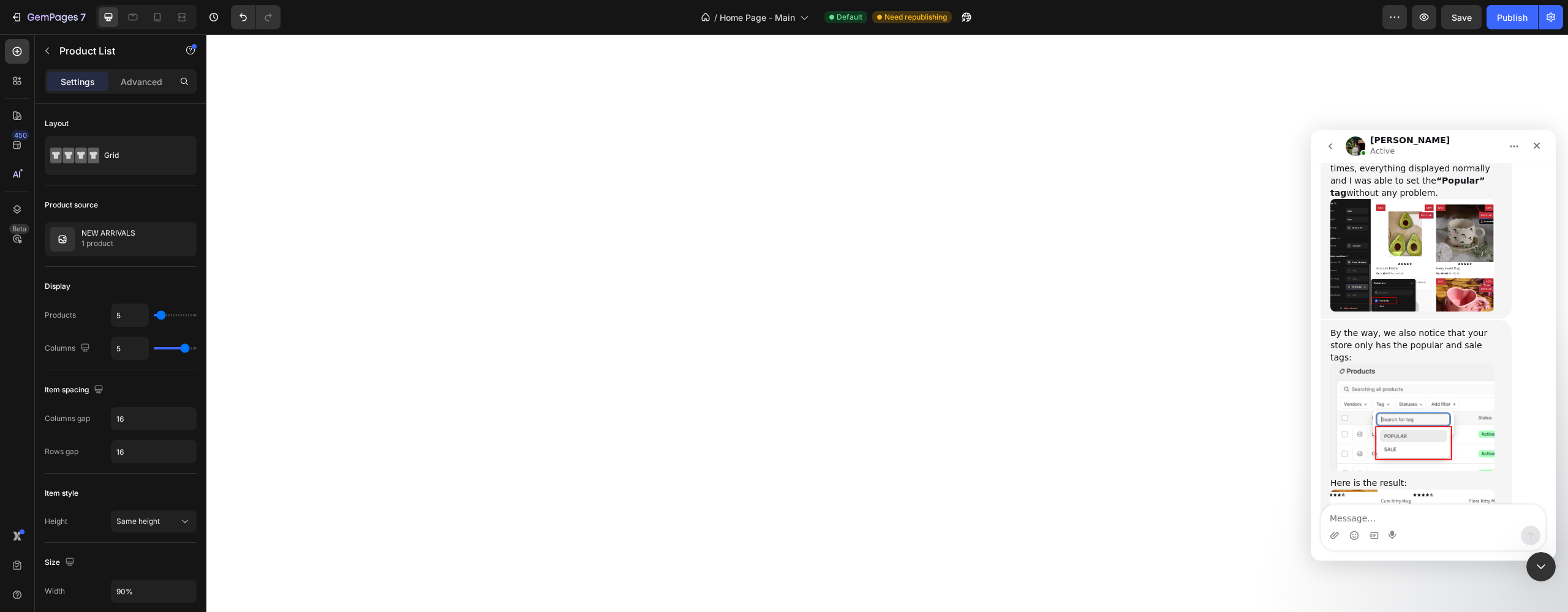
click at [1367, 511] on textarea "Message…" at bounding box center [1433, 515] width 224 height 21
type textarea "H"
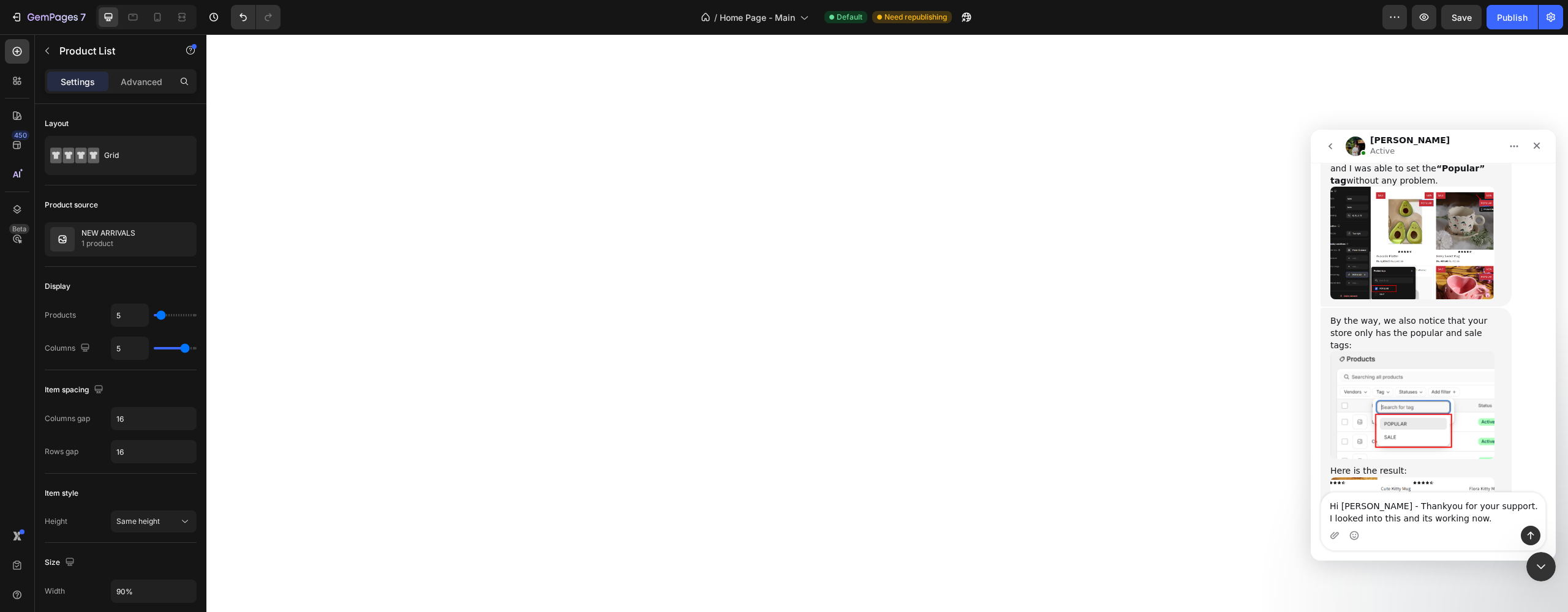
type textarea "Hi [PERSON_NAME] - Thankyou for your support. I looked into this and it's worki…"
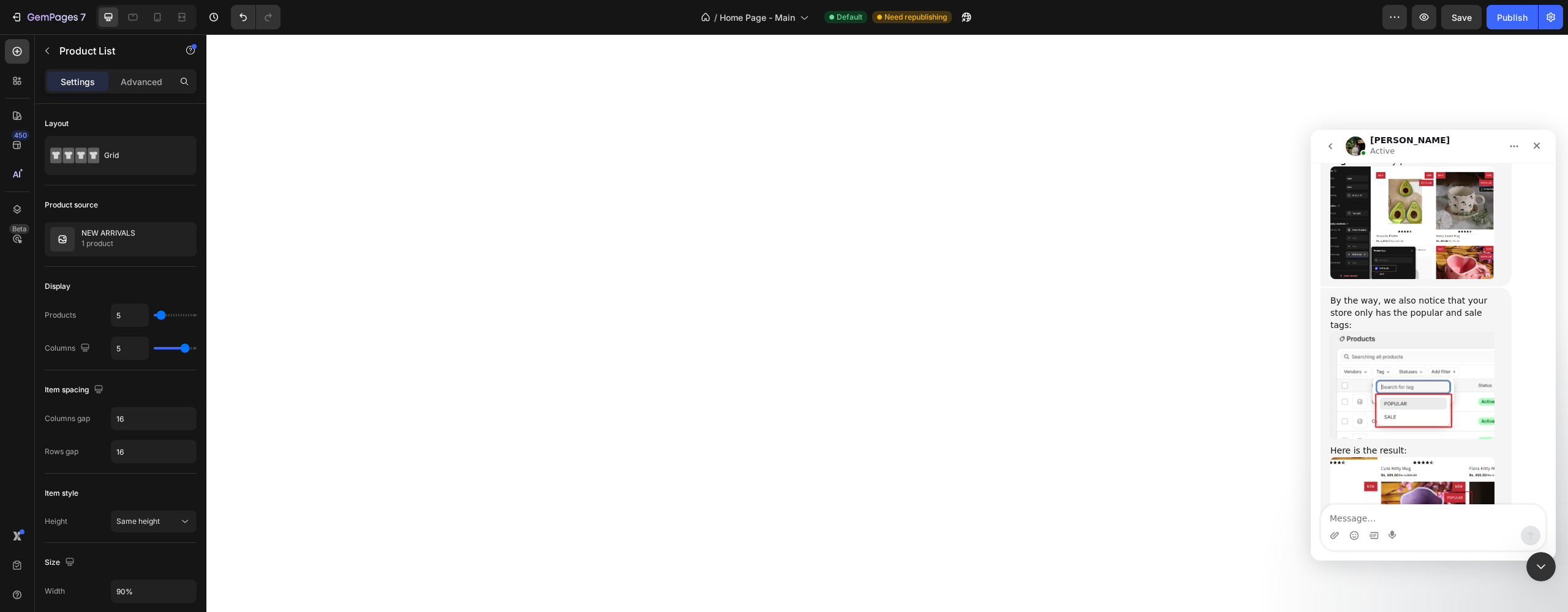
scroll to position [3461, 0]
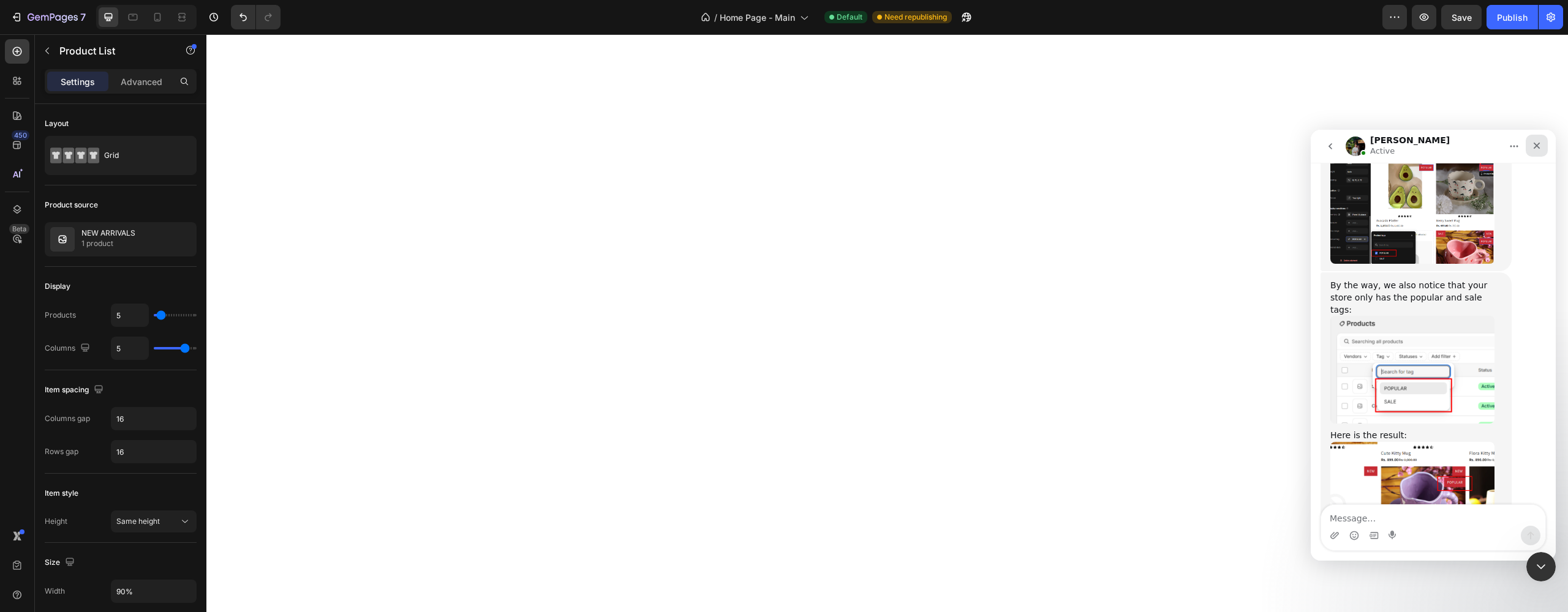
click at [1533, 146] on icon "Close" at bounding box center [1537, 146] width 10 height 10
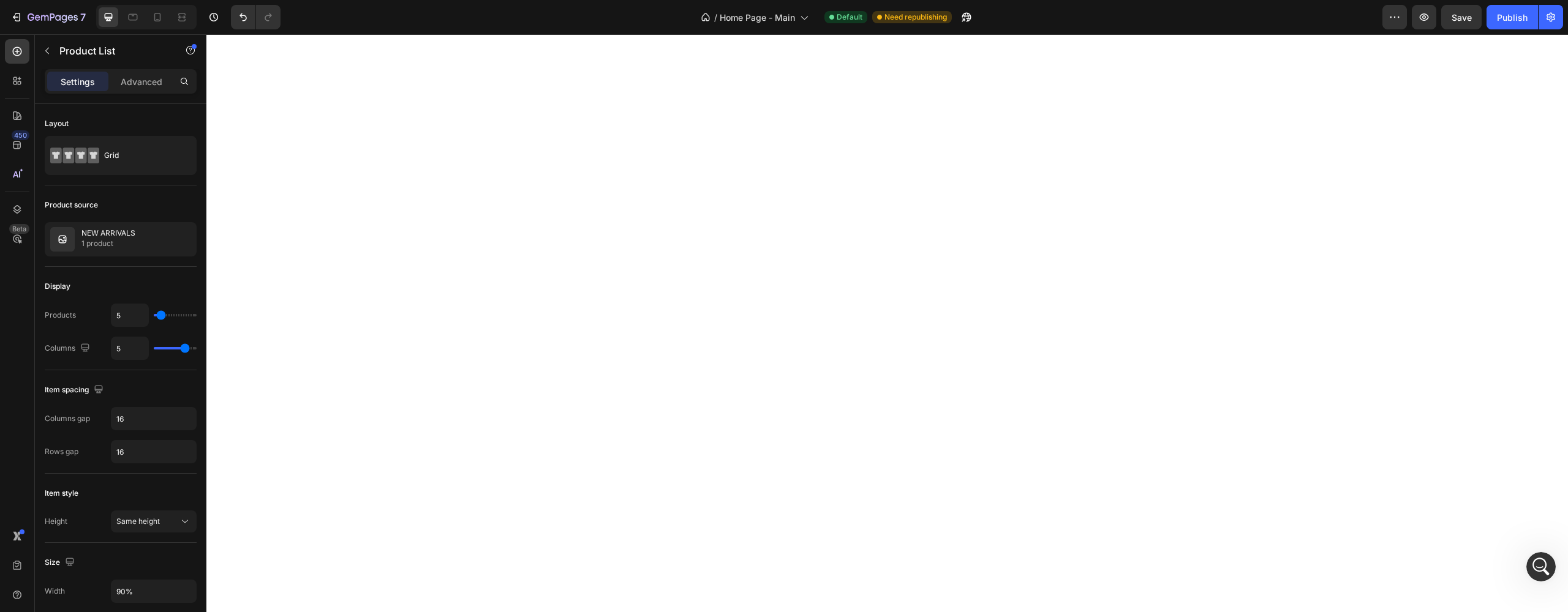
scroll to position [0, 0]
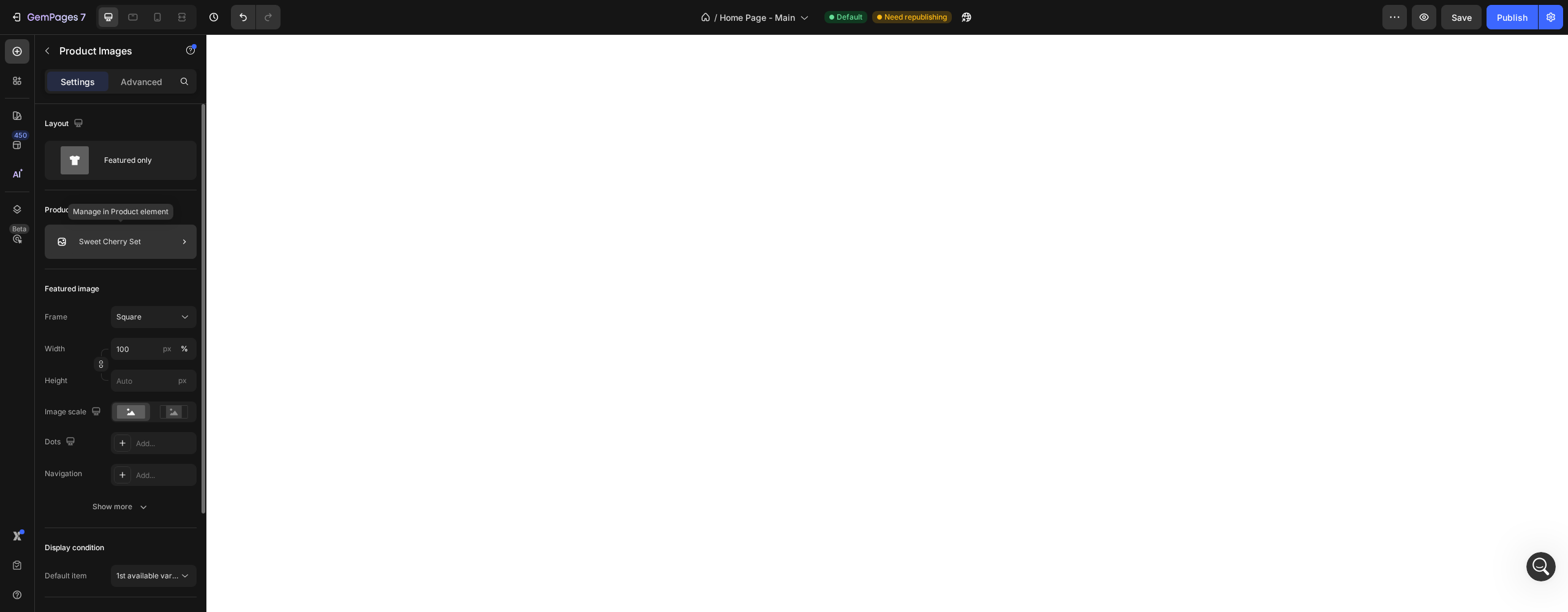
click at [93, 254] on div "Sweet Cherry Set" at bounding box center [121, 242] width 152 height 34
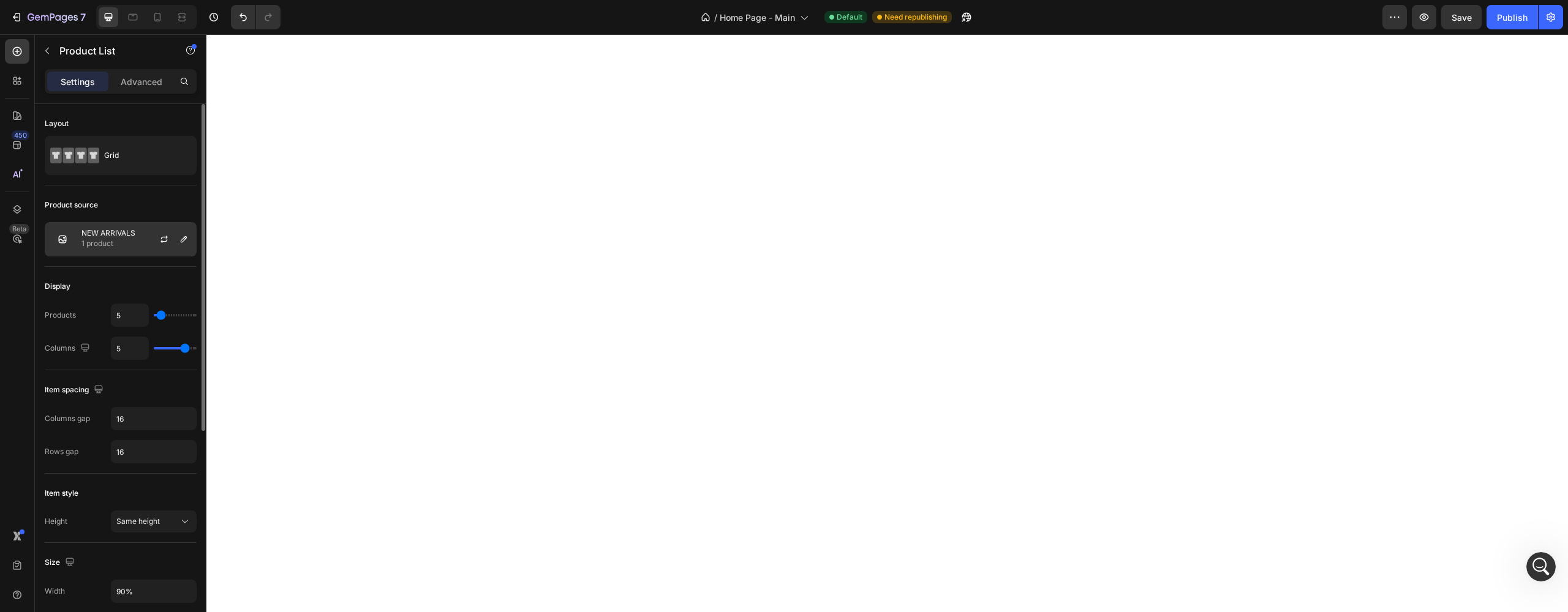
click at [103, 230] on p "NEW ARRIVALS" at bounding box center [108, 233] width 54 height 8
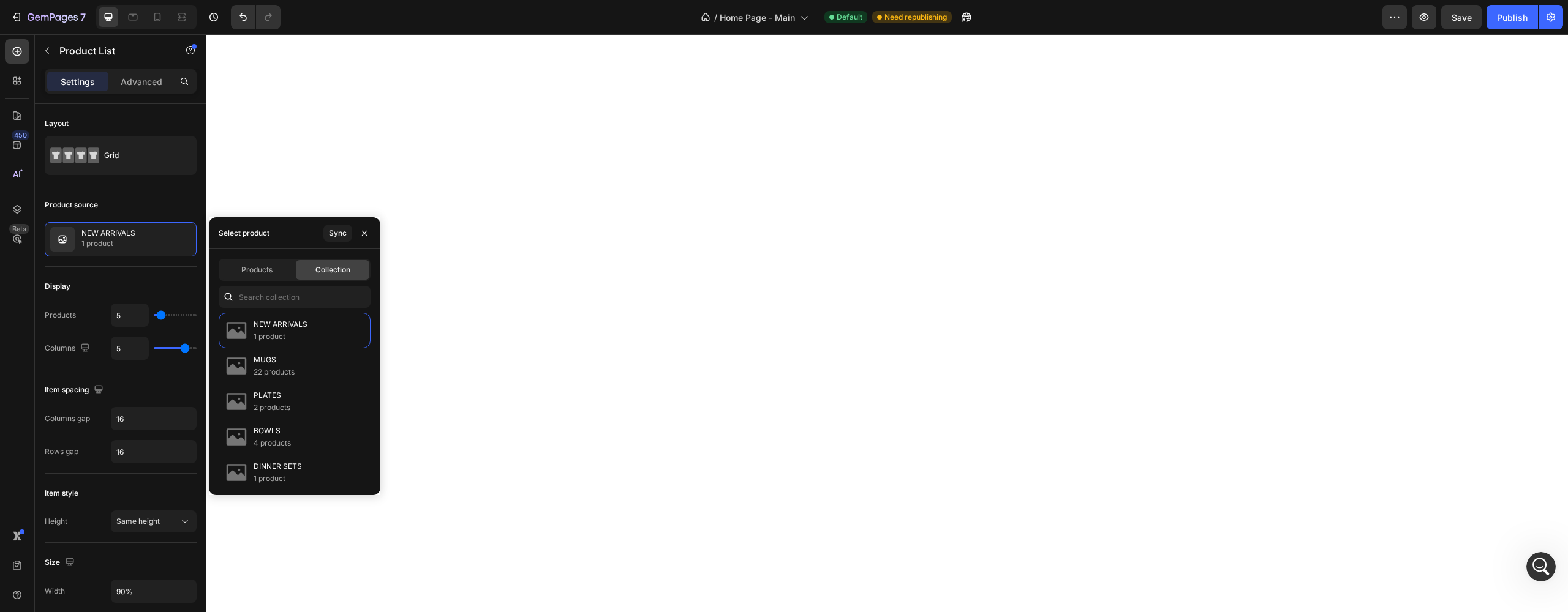
click at [329, 242] on div "Sync" at bounding box center [349, 233] width 51 height 31
click at [331, 238] on div "Sync" at bounding box center [337, 233] width 18 height 11
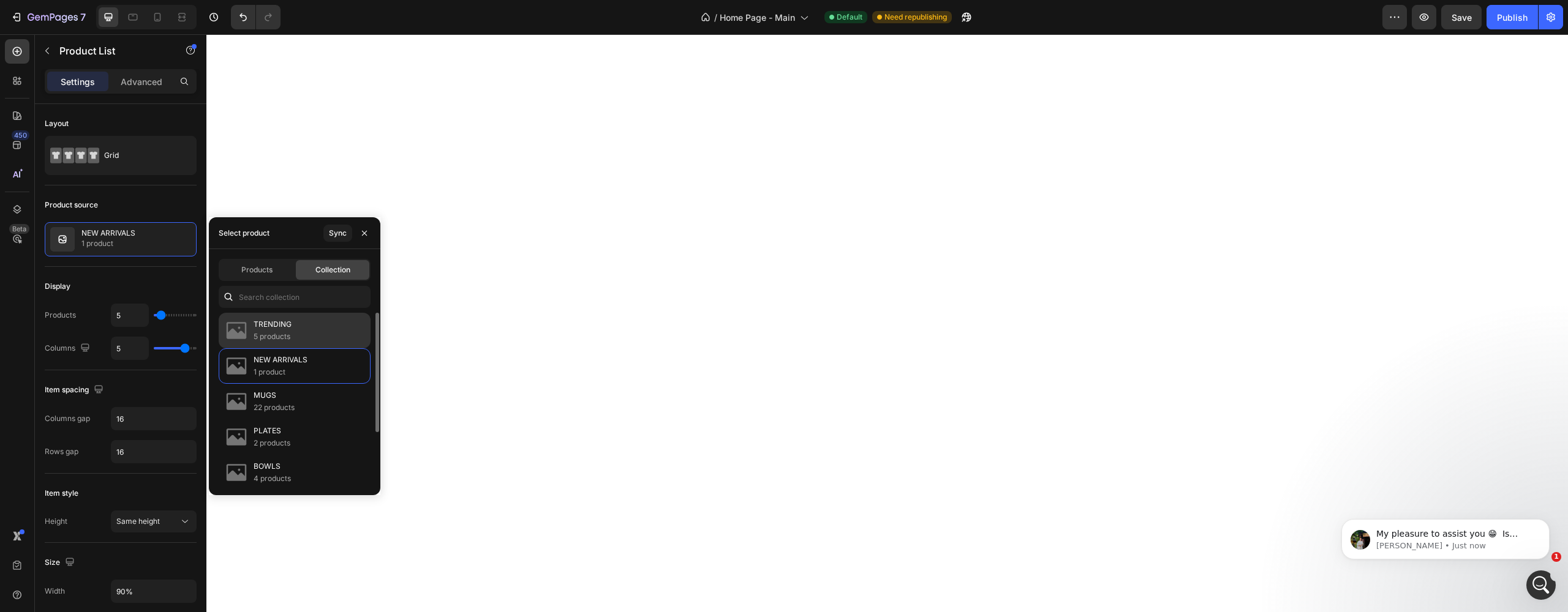
click at [278, 322] on p "TRENDING" at bounding box center [273, 324] width 38 height 12
click at [1414, 533] on span "My pleasure to assist you 😁 ​ Is there anything else you would like help with t…" at bounding box center [1450, 545] width 147 height 34
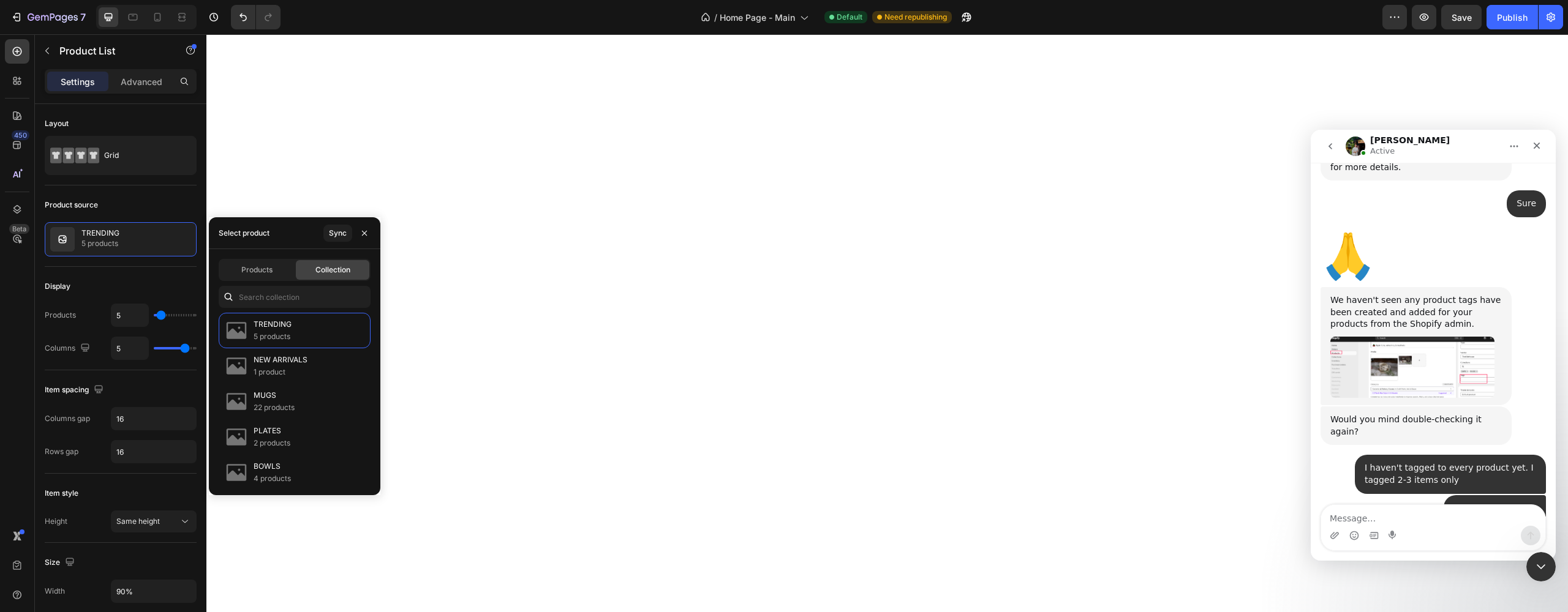
scroll to position [3600, 0]
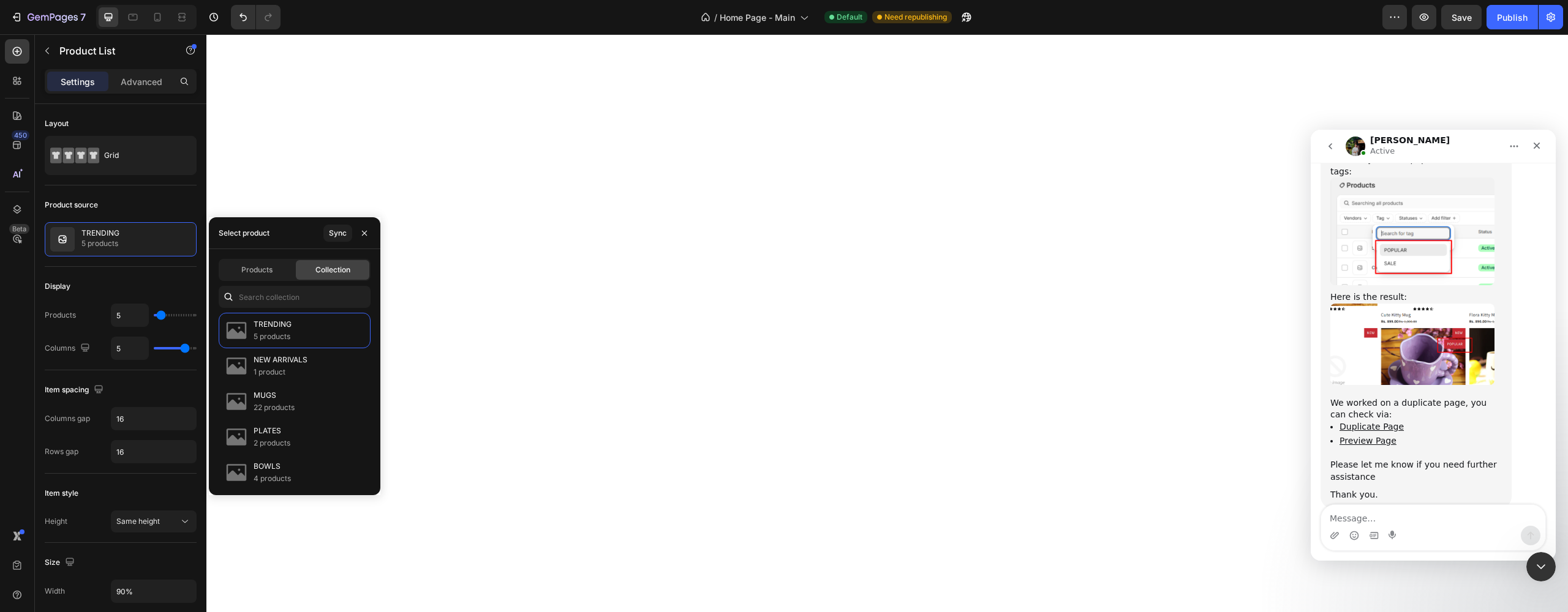
click at [1394, 515] on textarea "Message…" at bounding box center [1433, 515] width 224 height 21
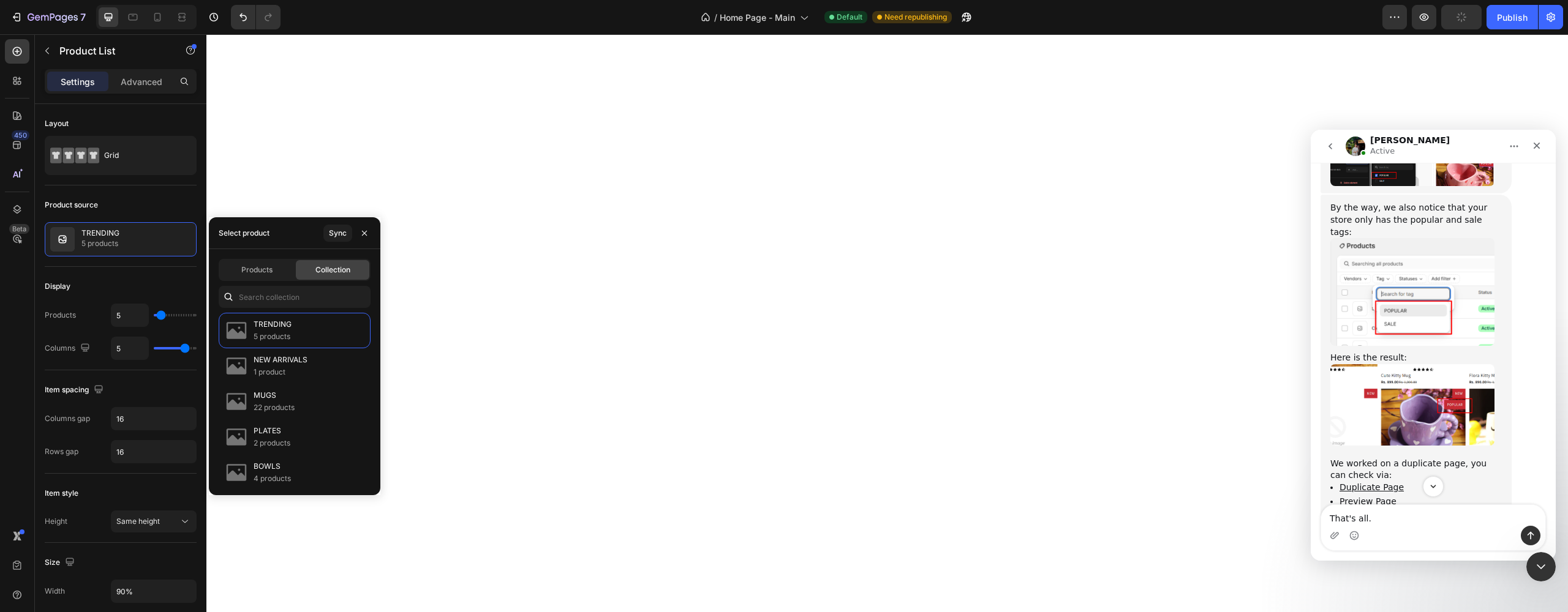
type textarea "That's all."
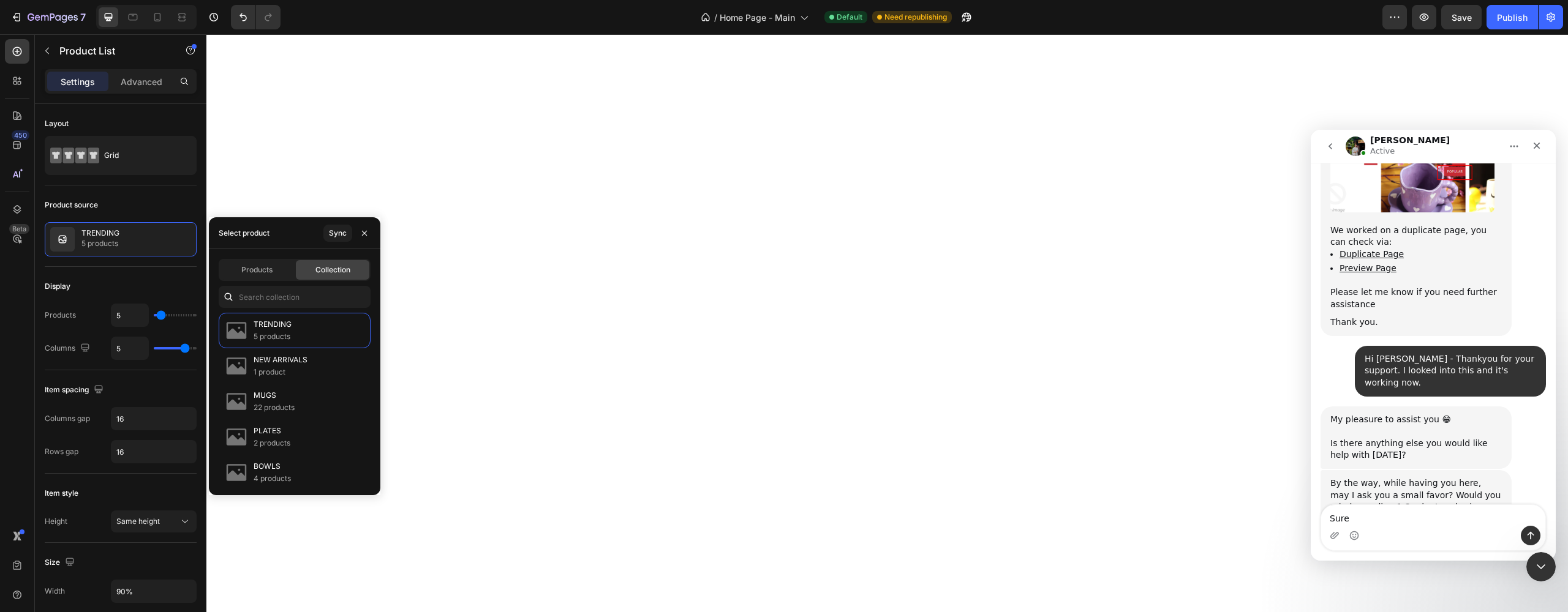
scroll to position [3819, 0]
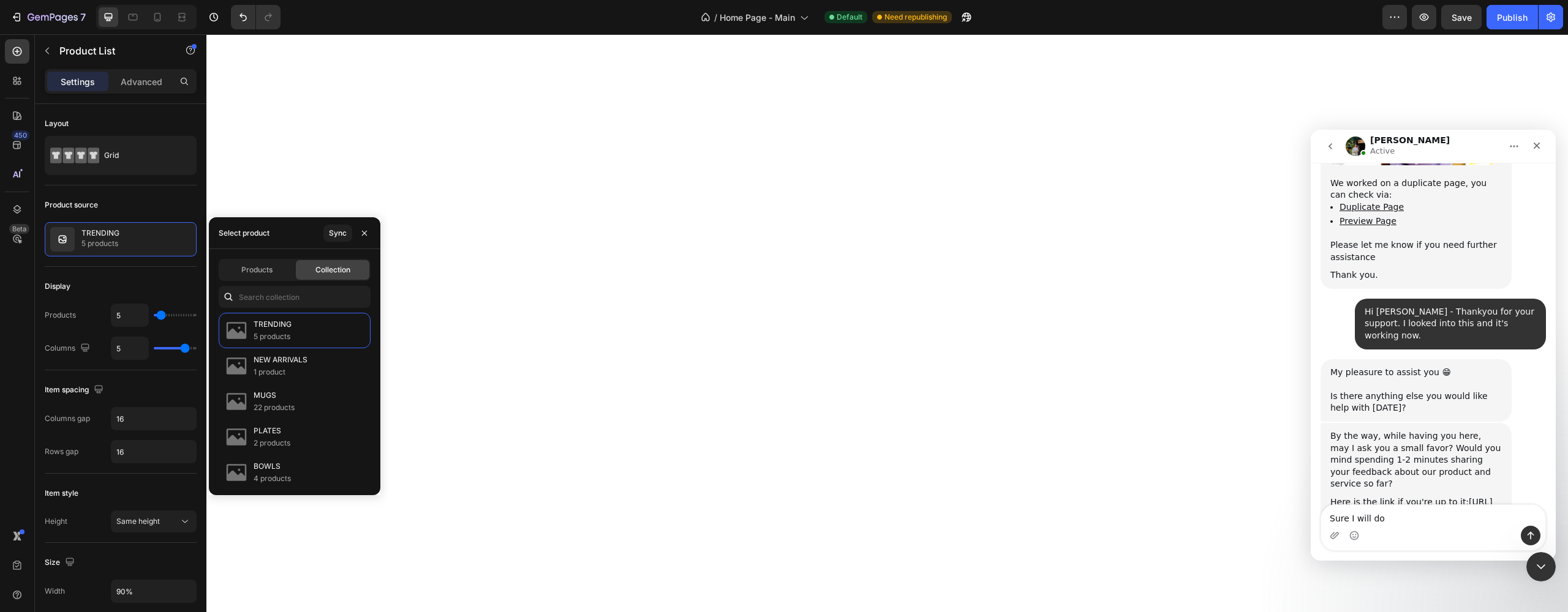
type textarea "Sure I will do"
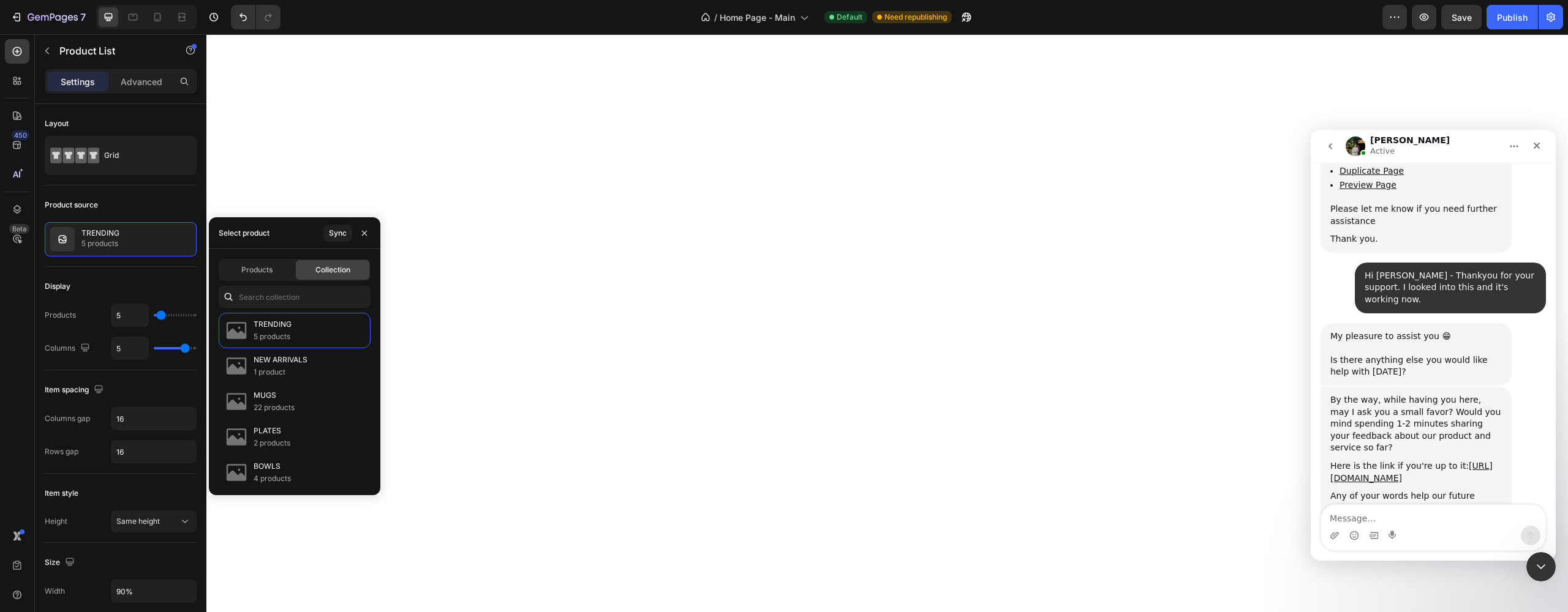
click at [1373, 460] on div "Here is the link if you're up to it: https://apps.shopify.com/gempages#modal-sh…" at bounding box center [1416, 472] width 172 height 24
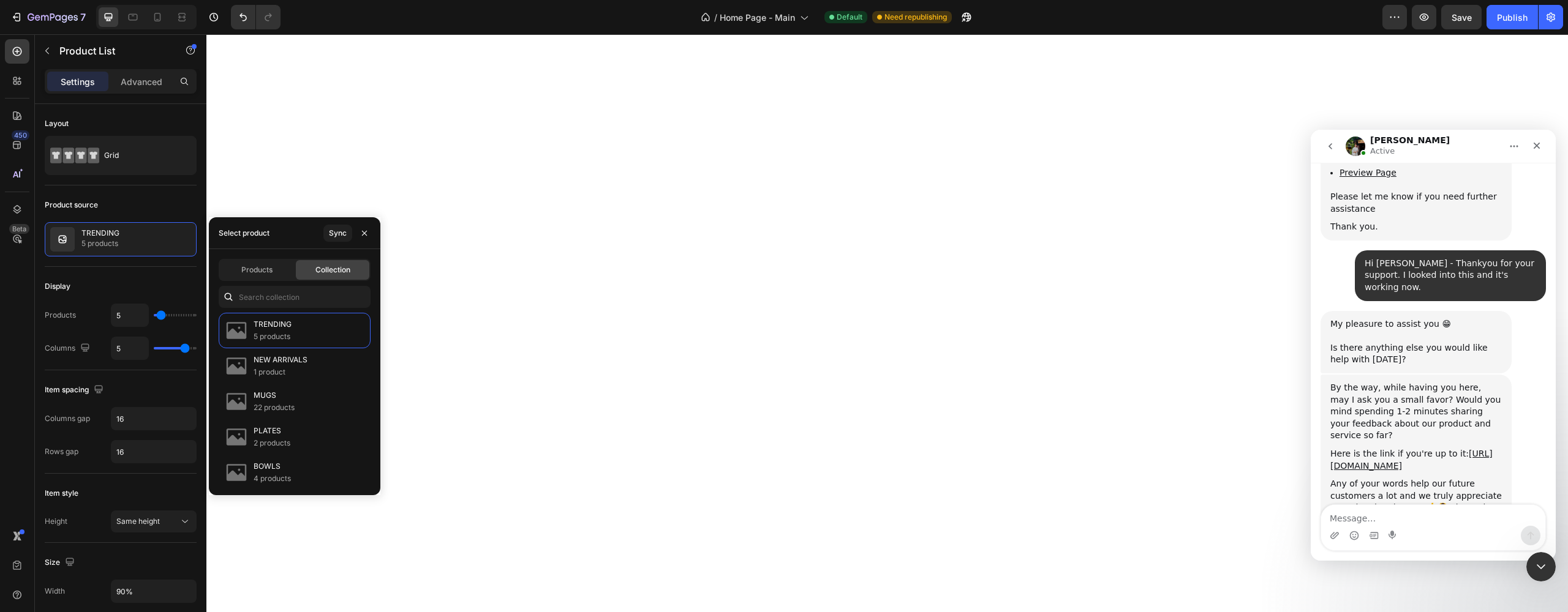
click at [1383, 448] on div "Here is the link if you're up to it: https://apps.shopify.com/gempages#modal-sh…" at bounding box center [1416, 460] width 172 height 24
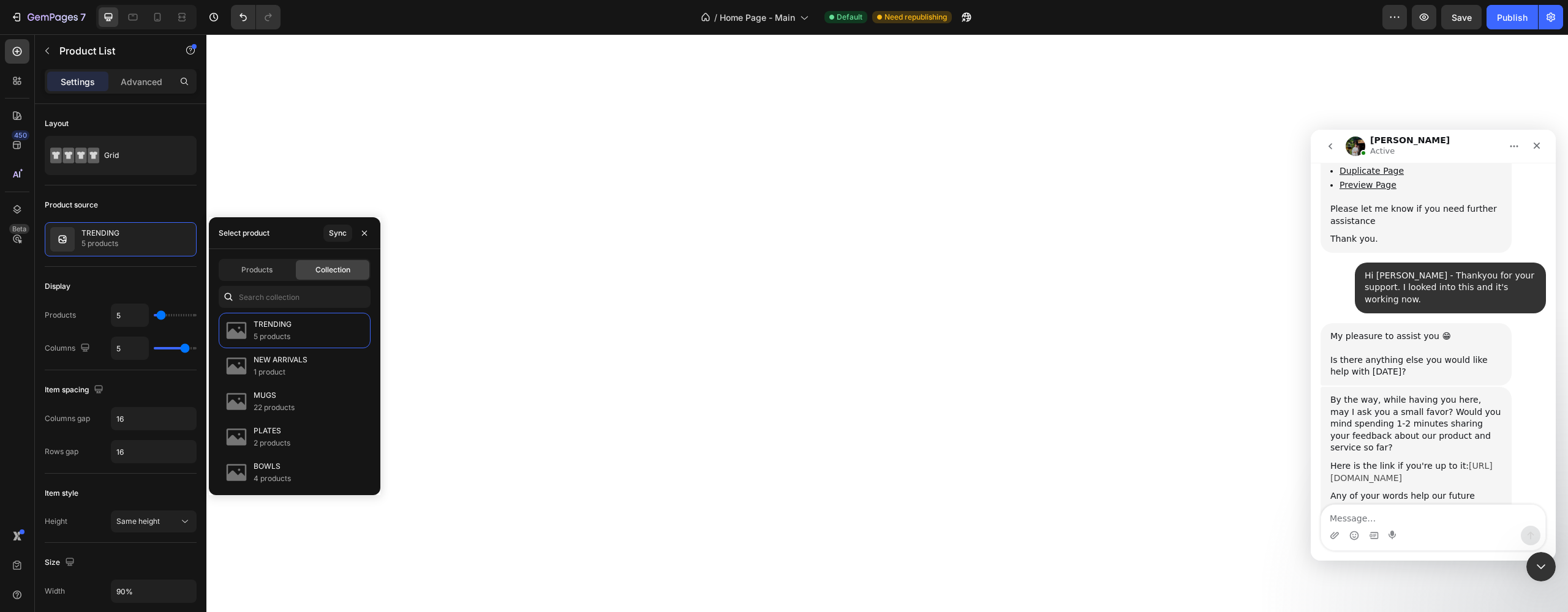
scroll to position [3850, 0]
click at [1386, 465] on link "https://apps.shopify.com/gempages#modal-show=ReviewListingModal" at bounding box center [1411, 476] width 162 height 22
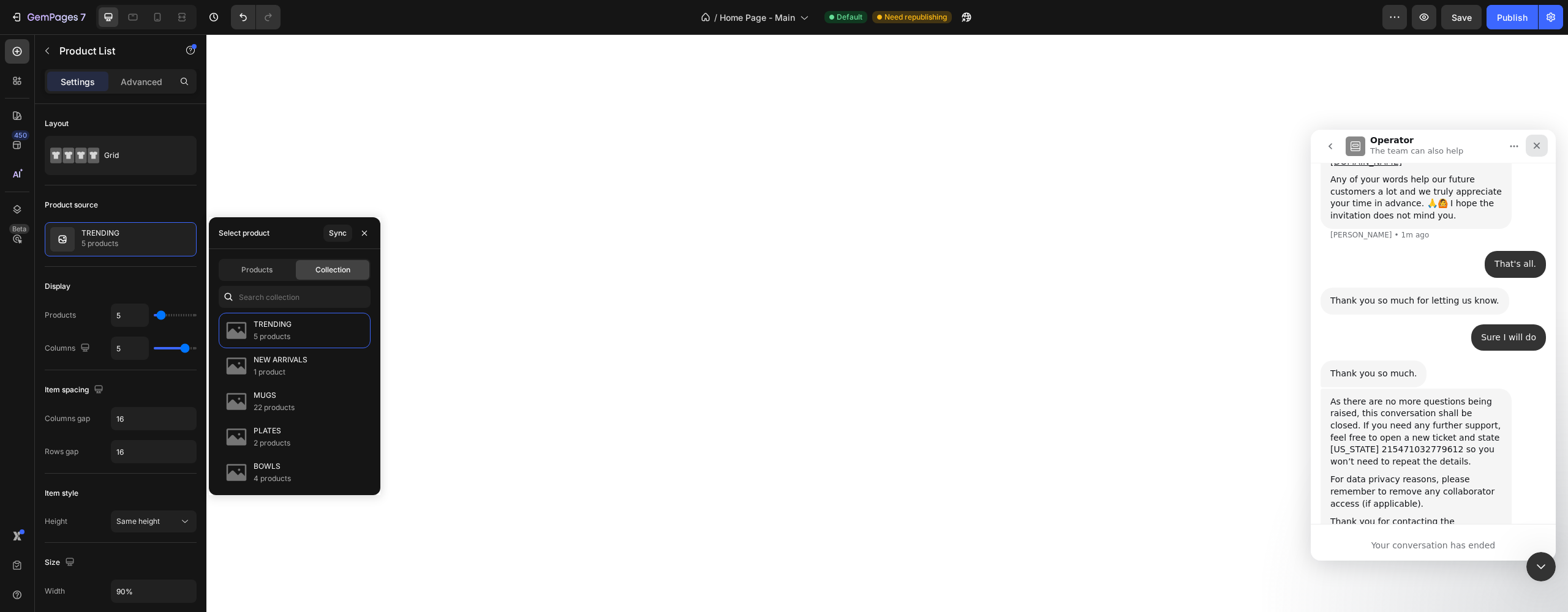
scroll to position [4176, 0]
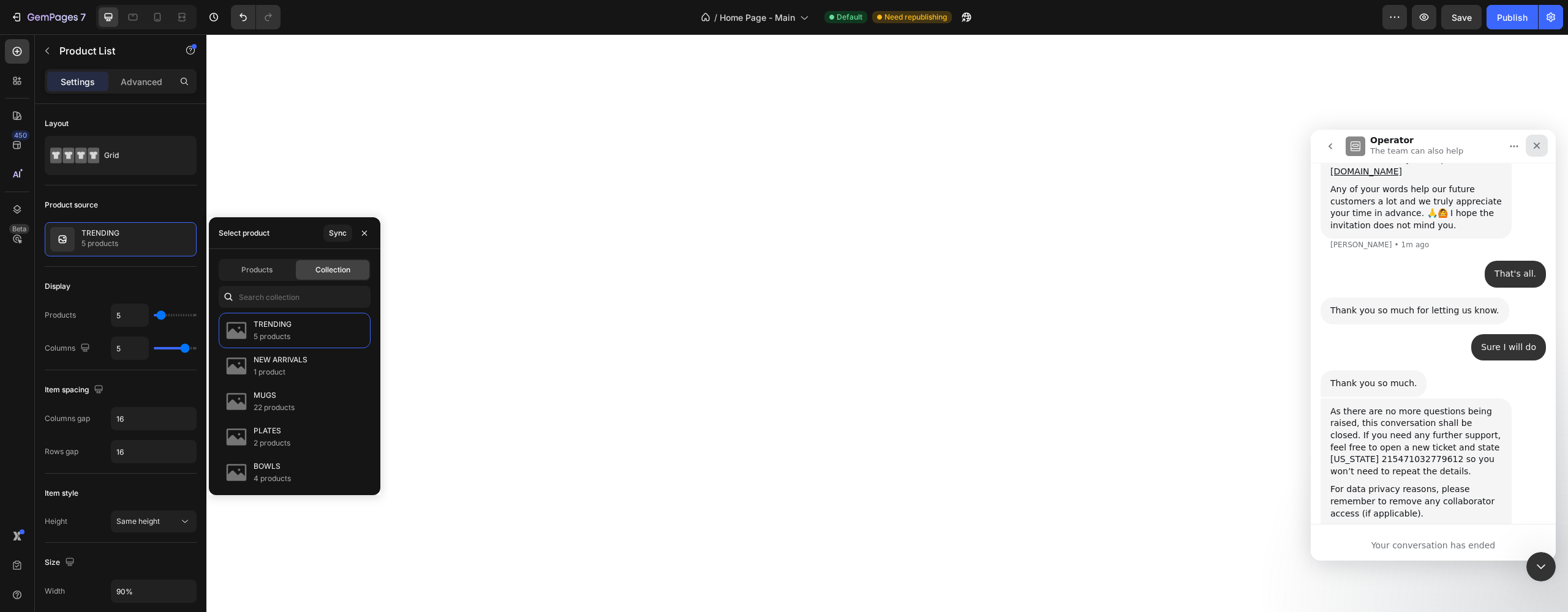
click at [1538, 148] on icon "Close" at bounding box center [1537, 146] width 10 height 10
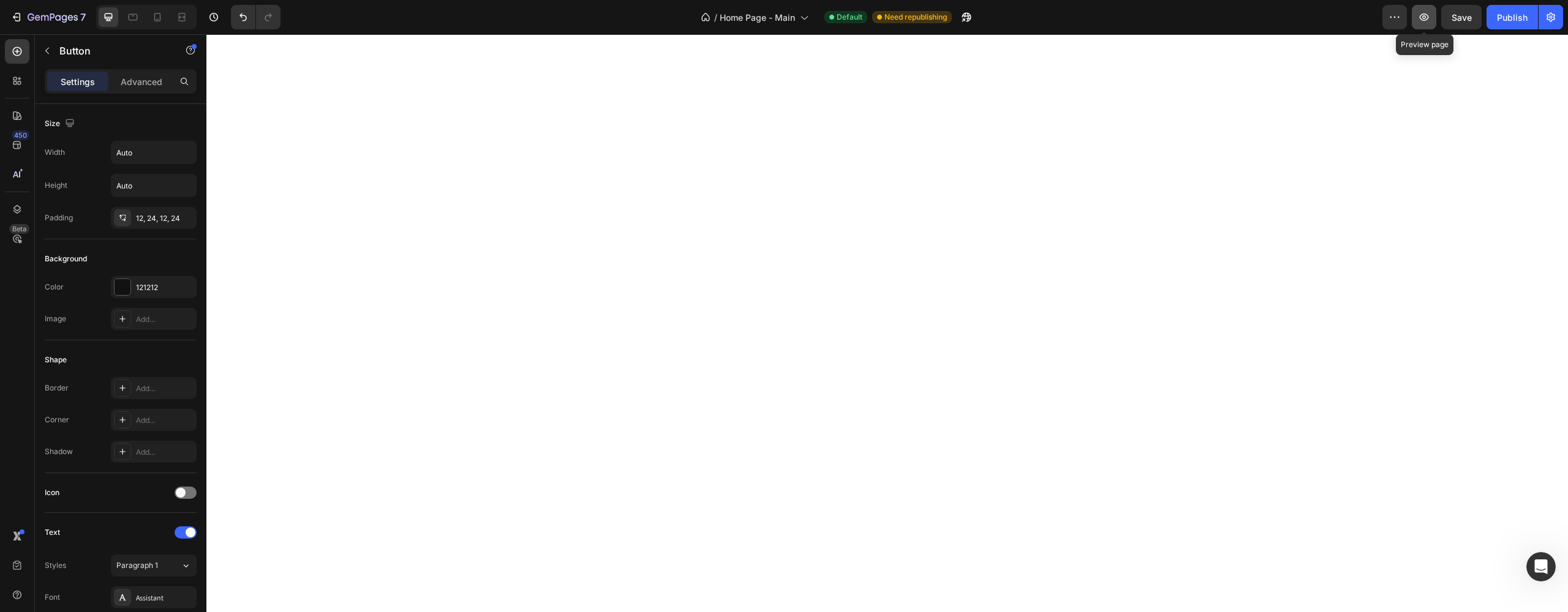
click at [1421, 18] on icon "button" at bounding box center [1424, 17] width 9 height 7
click at [56, 14] on icon "button" at bounding box center [52, 18] width 50 height 11
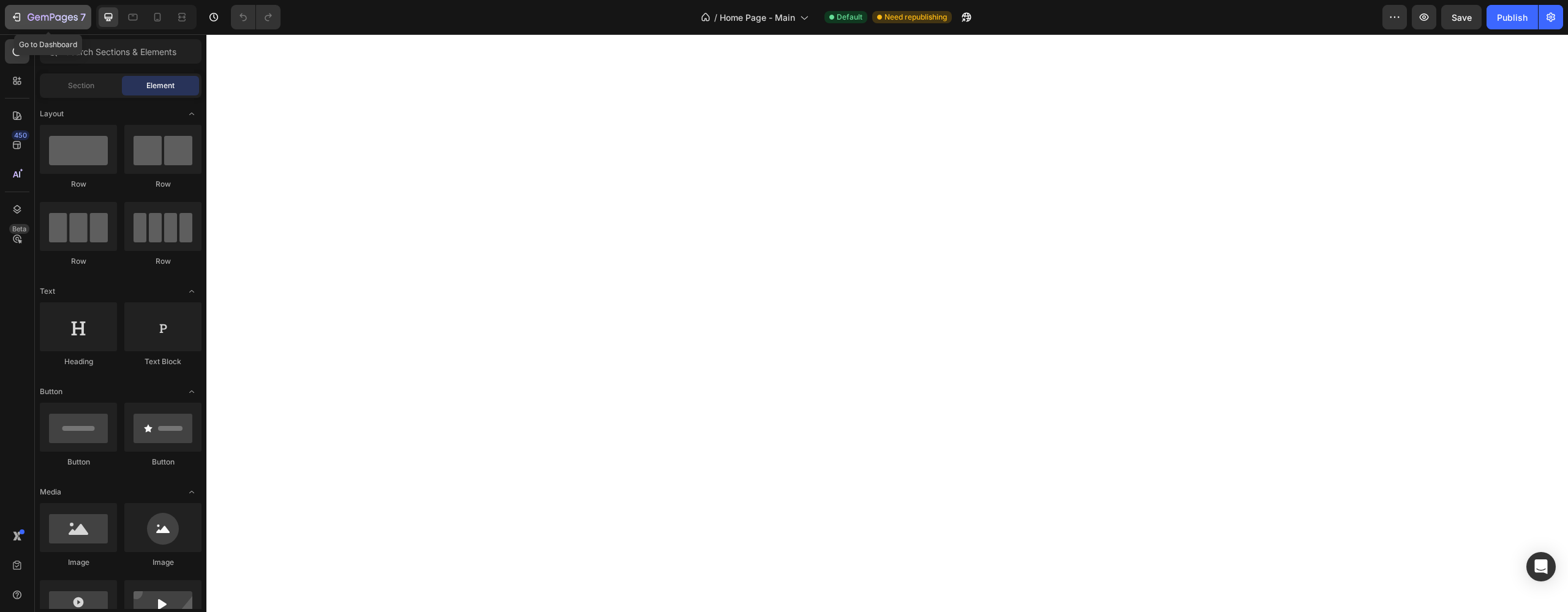
click at [36, 26] on button "7" at bounding box center [48, 17] width 86 height 25
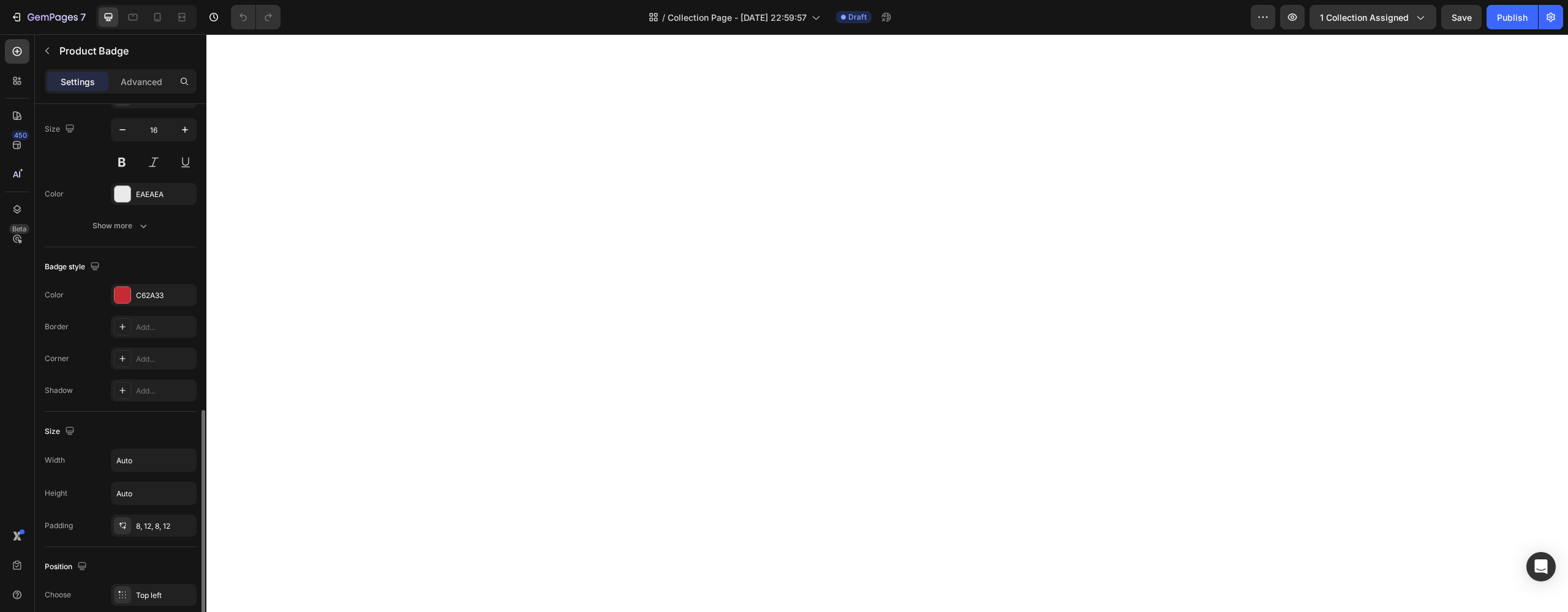
scroll to position [511, 0]
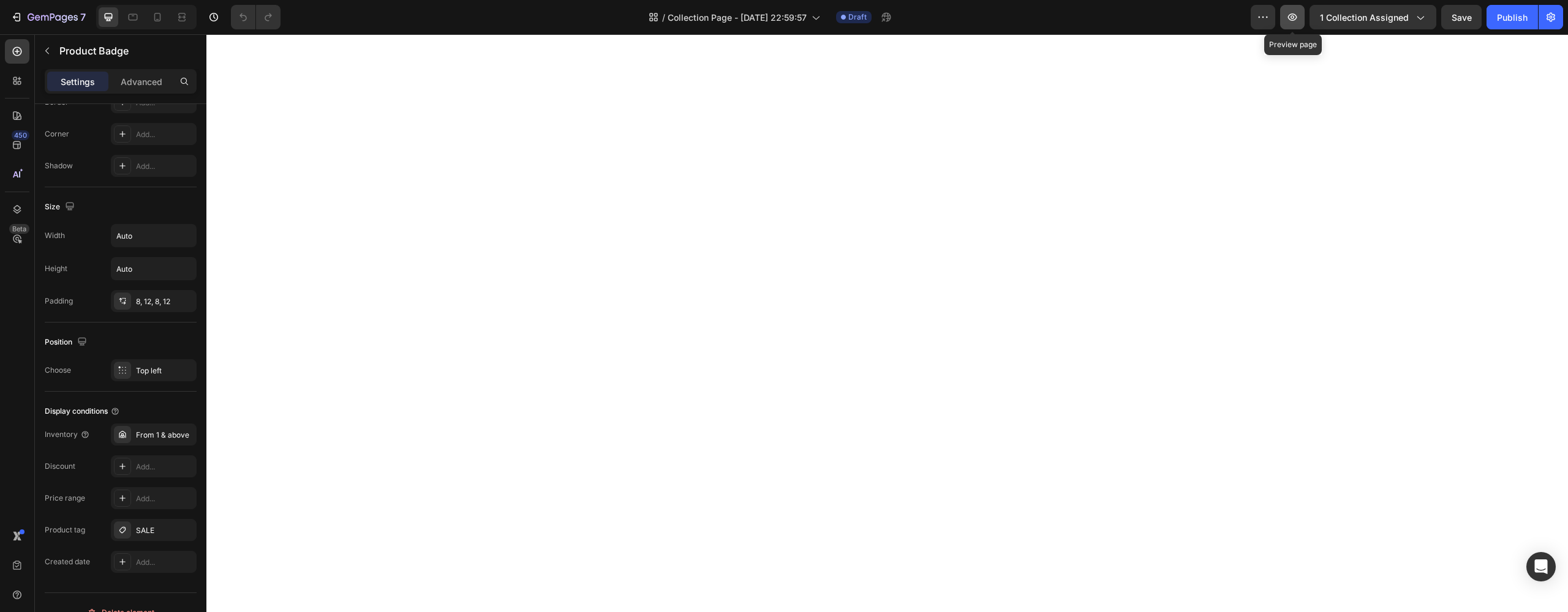
click at [1290, 22] on icon "button" at bounding box center [1292, 17] width 12 height 12
click at [138, 528] on div "POPULAR" at bounding box center [154, 531] width 35 height 11
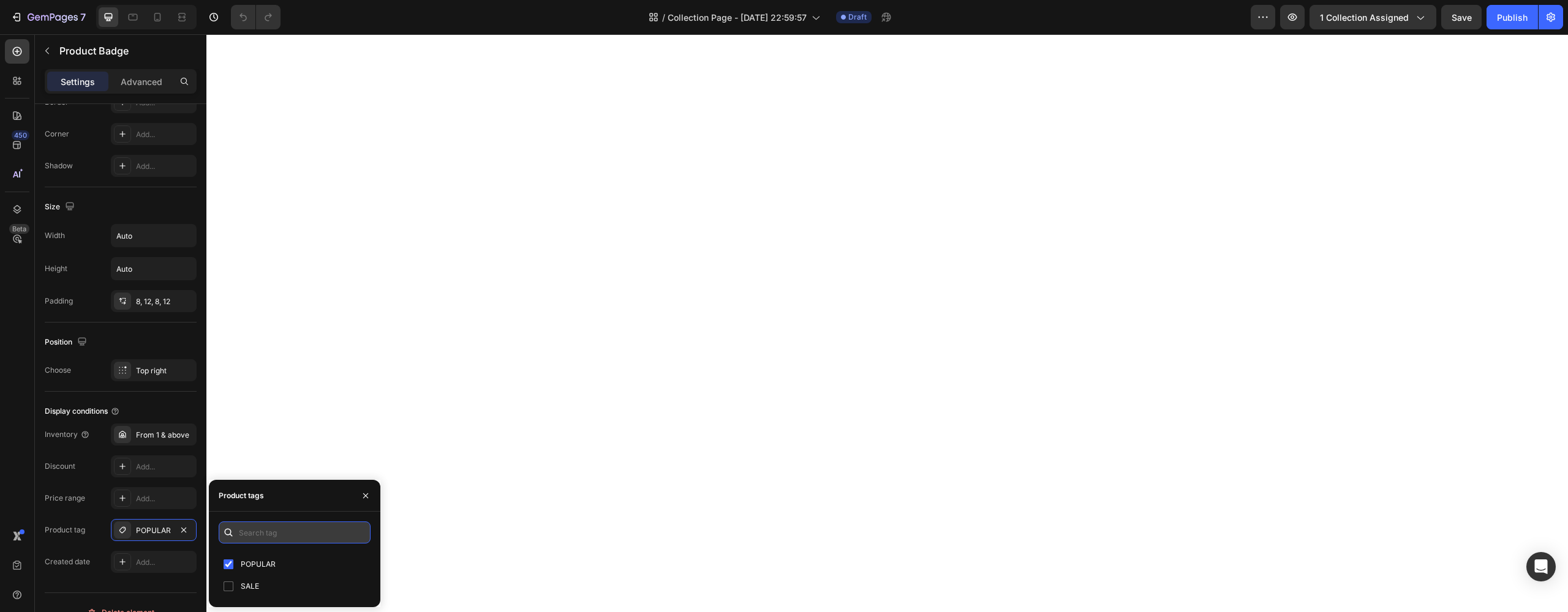
click at [256, 533] on input "text" at bounding box center [294, 532] width 152 height 22
type input "tre"
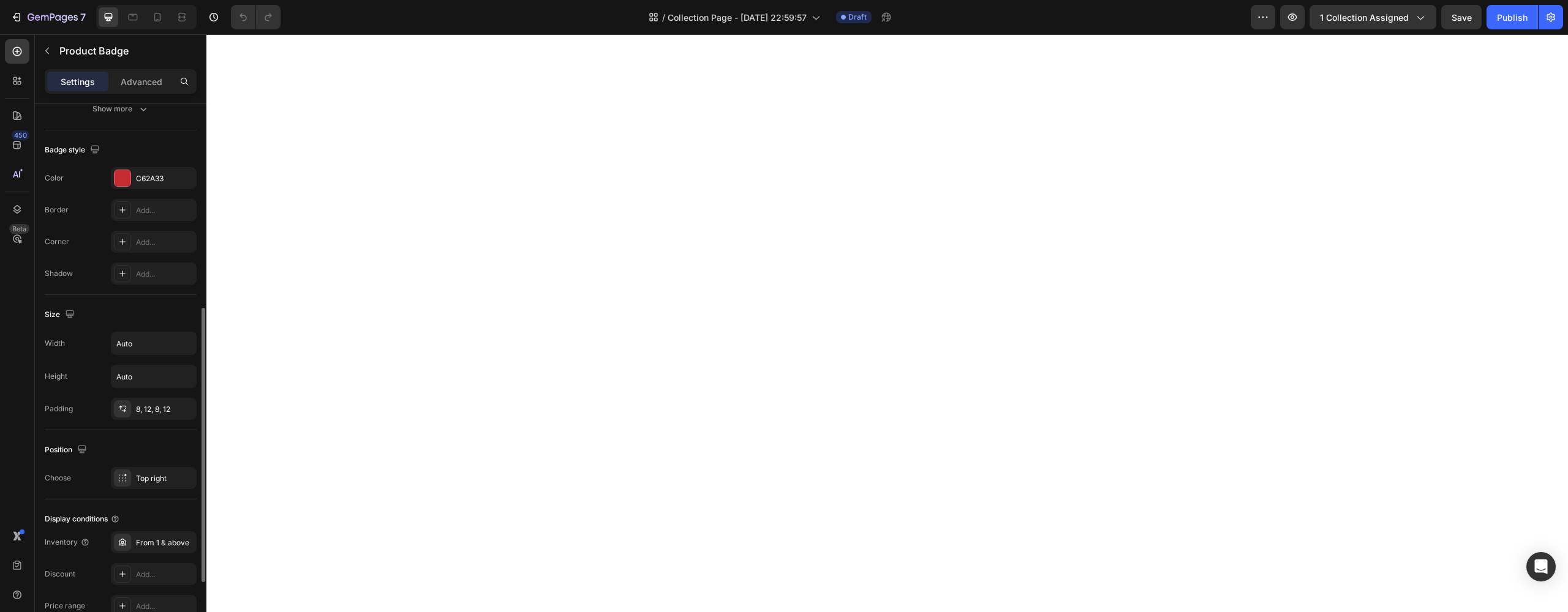
scroll to position [308, 0]
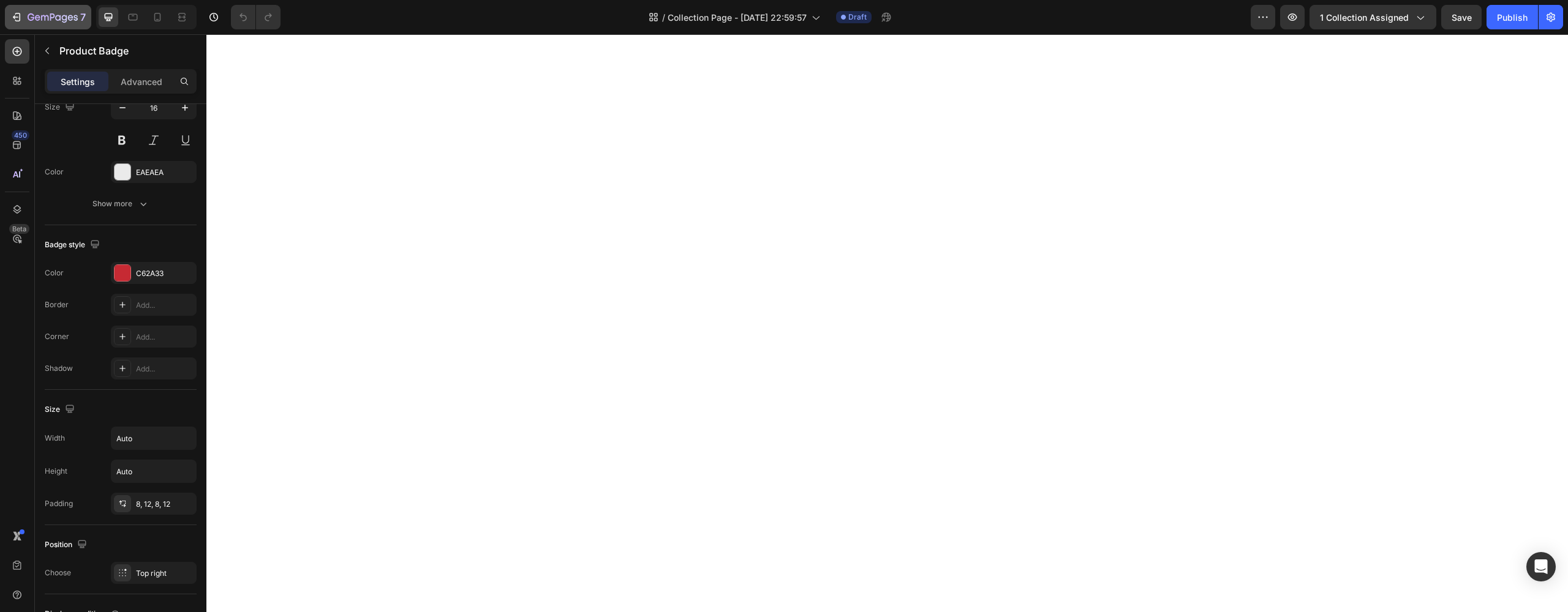
click at [28, 13] on icon "button" at bounding box center [52, 18] width 50 height 11
